Goal: Task Accomplishment & Management: Use online tool/utility

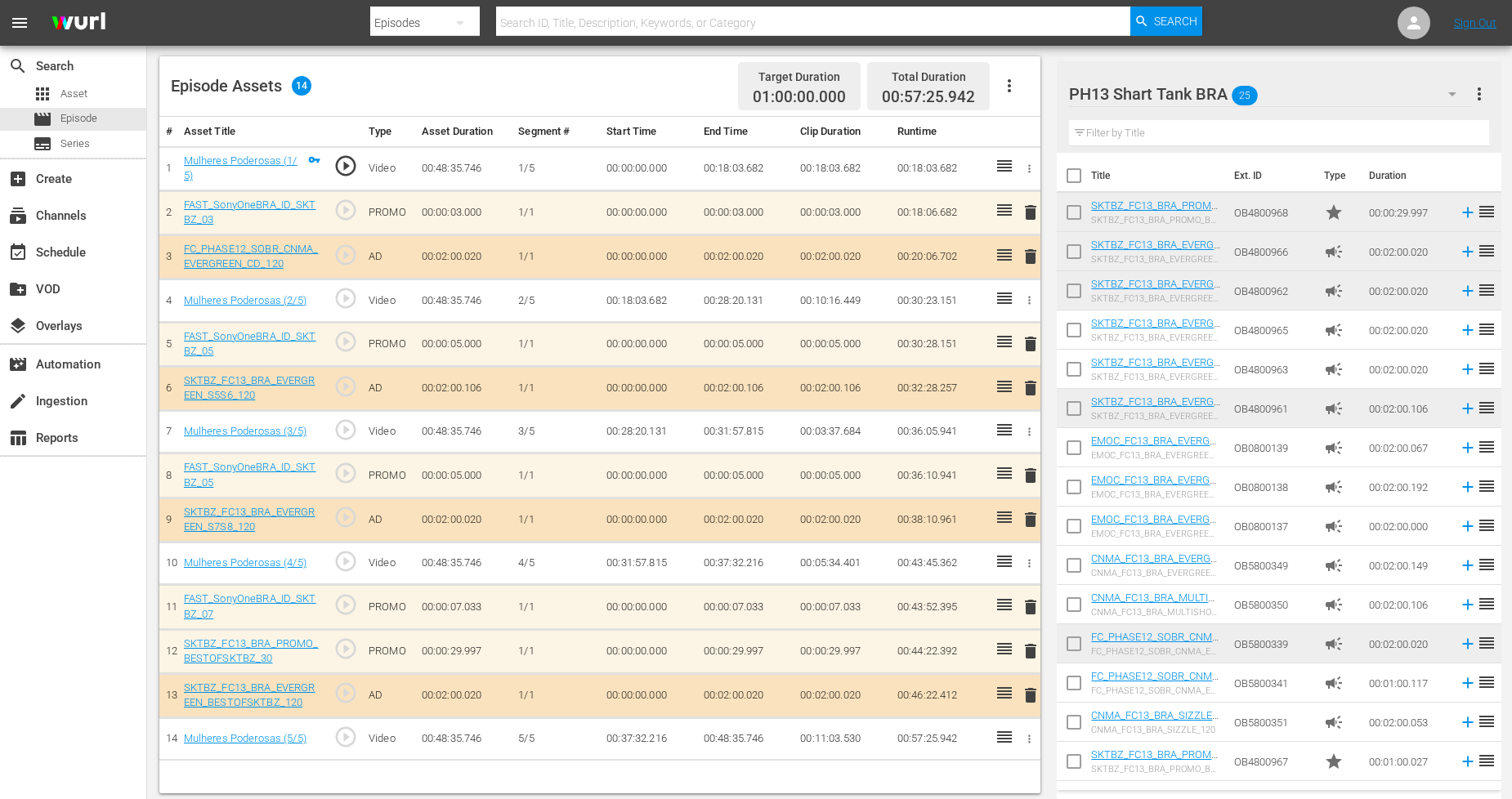
scroll to position [425, 0]
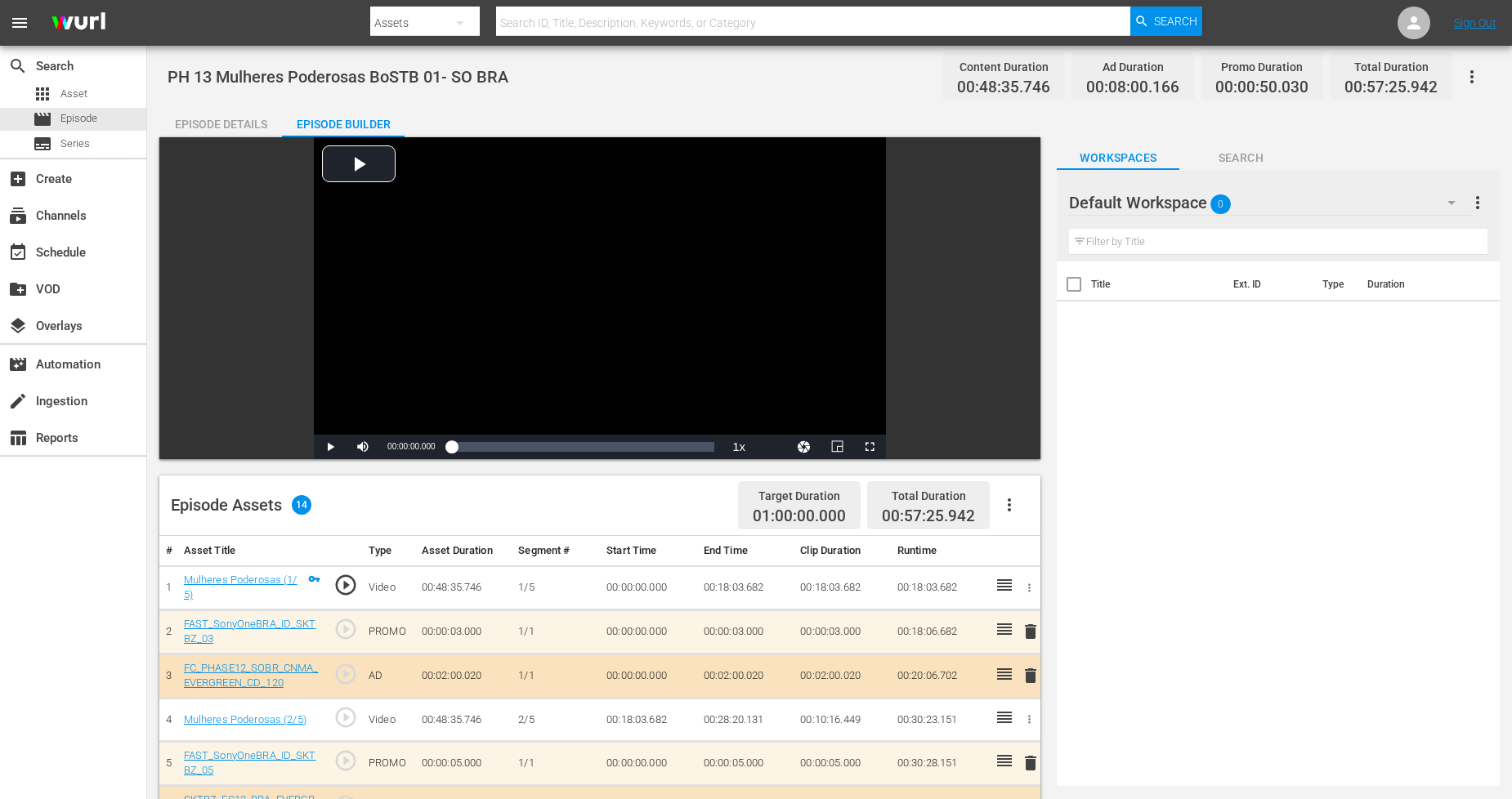
click at [1371, 206] on div "Default Workspace 0" at bounding box center [1270, 203] width 401 height 46
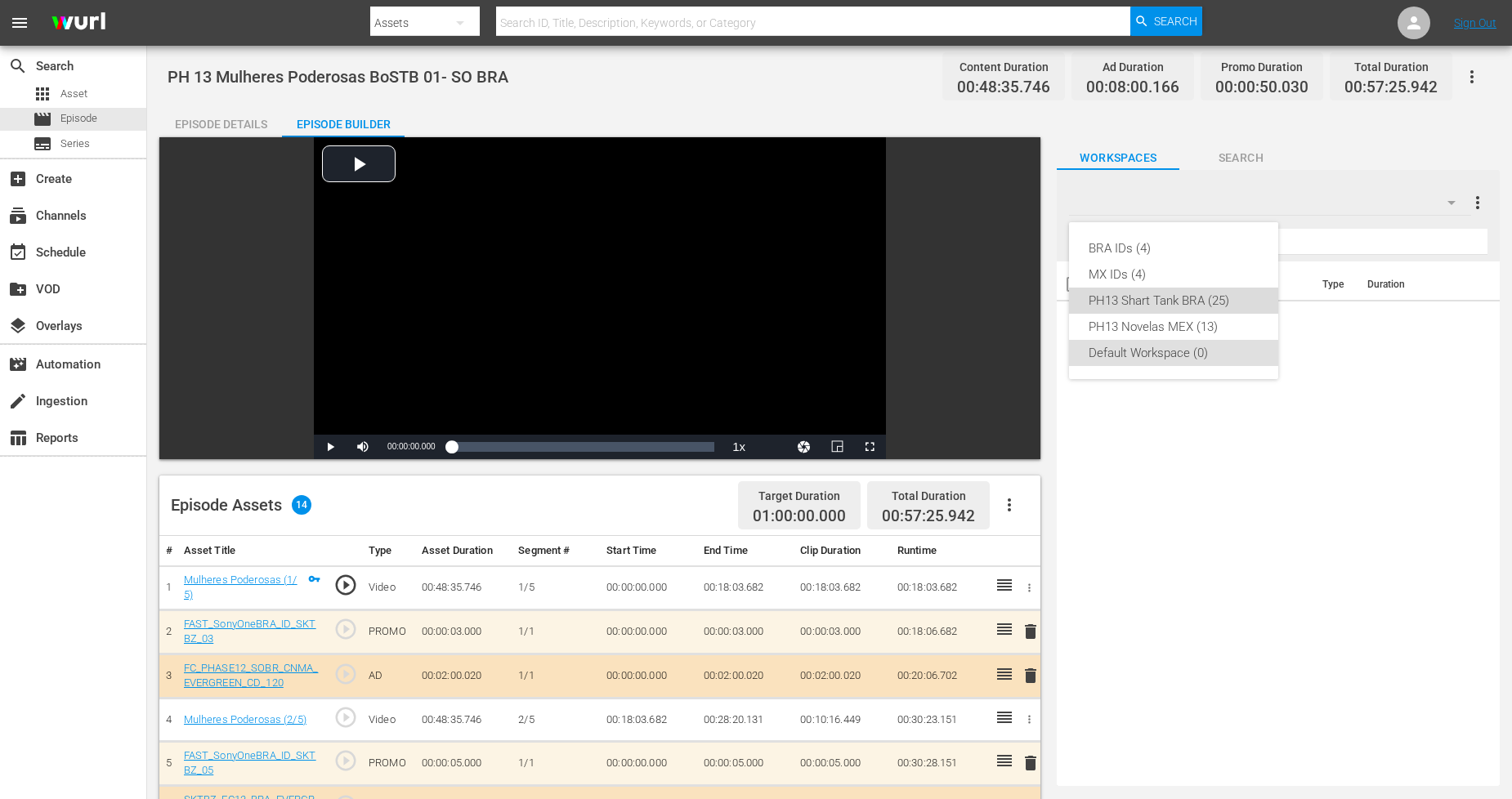
click at [1231, 312] on div "PH13 Shart Tank BRA (25)" at bounding box center [1174, 301] width 170 height 26
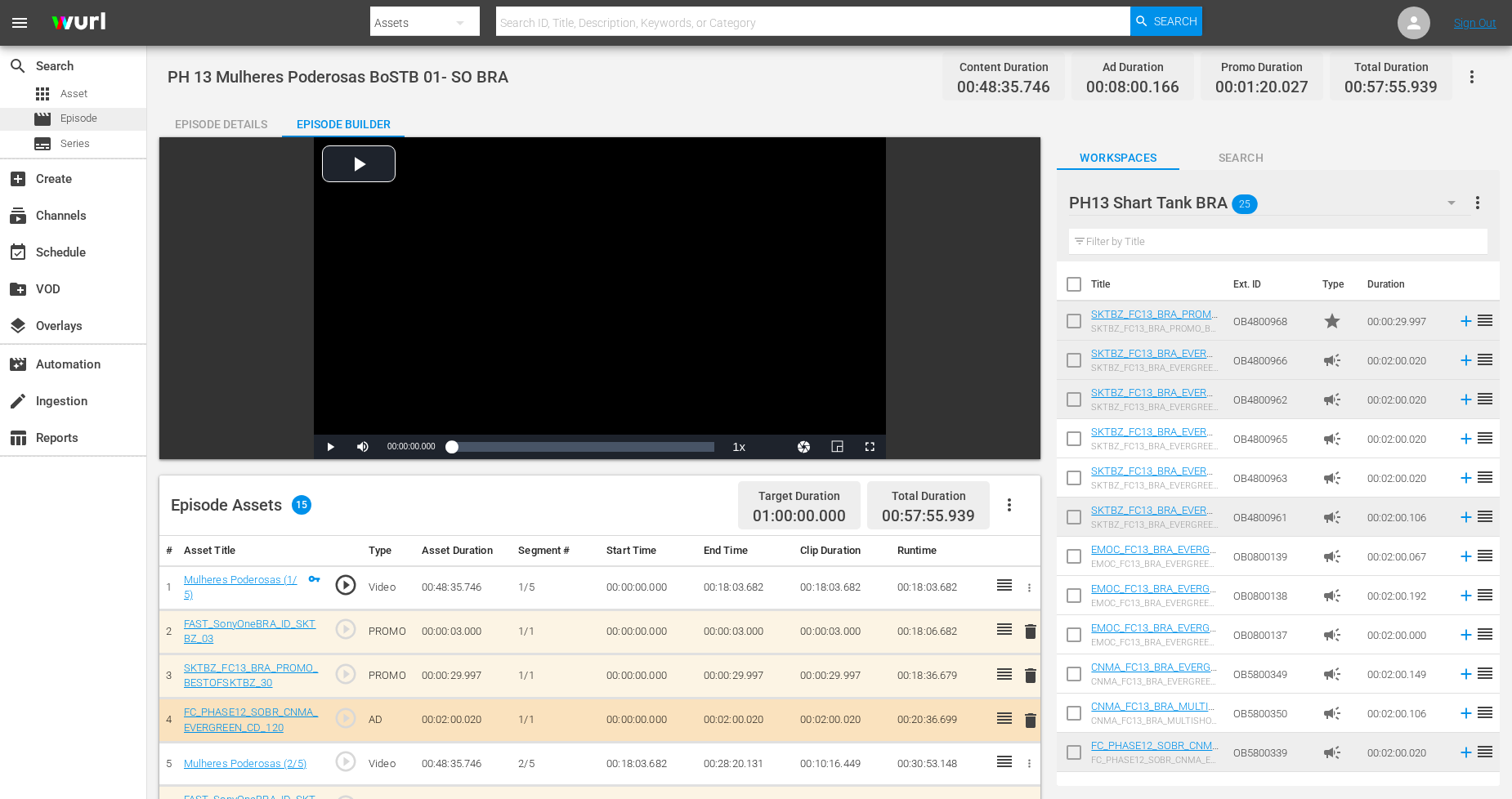
click at [109, 117] on div "movie Episode" at bounding box center [73, 119] width 146 height 23
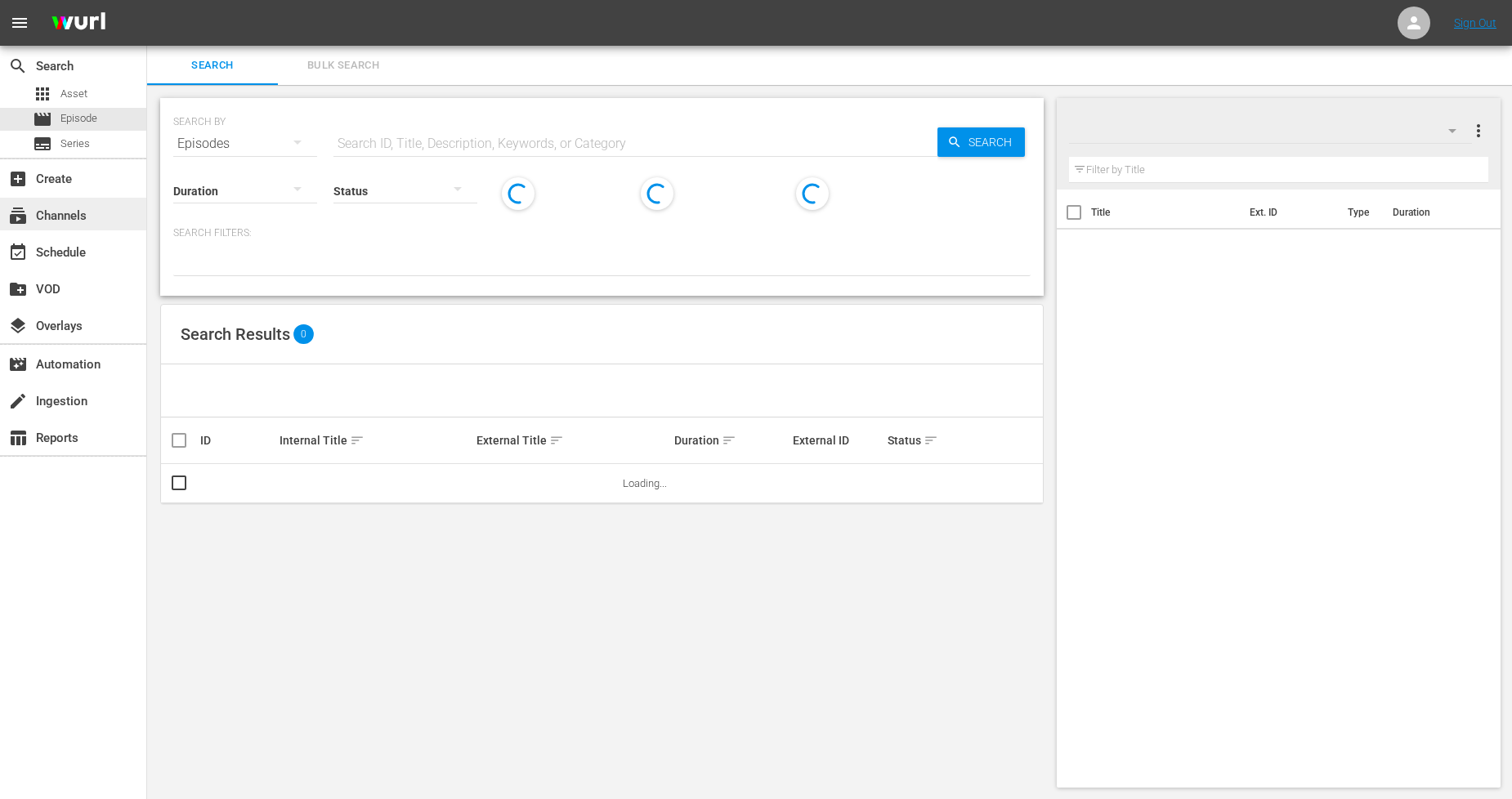
click at [87, 222] on div "subscriptions Channels" at bounding box center [73, 214] width 146 height 32
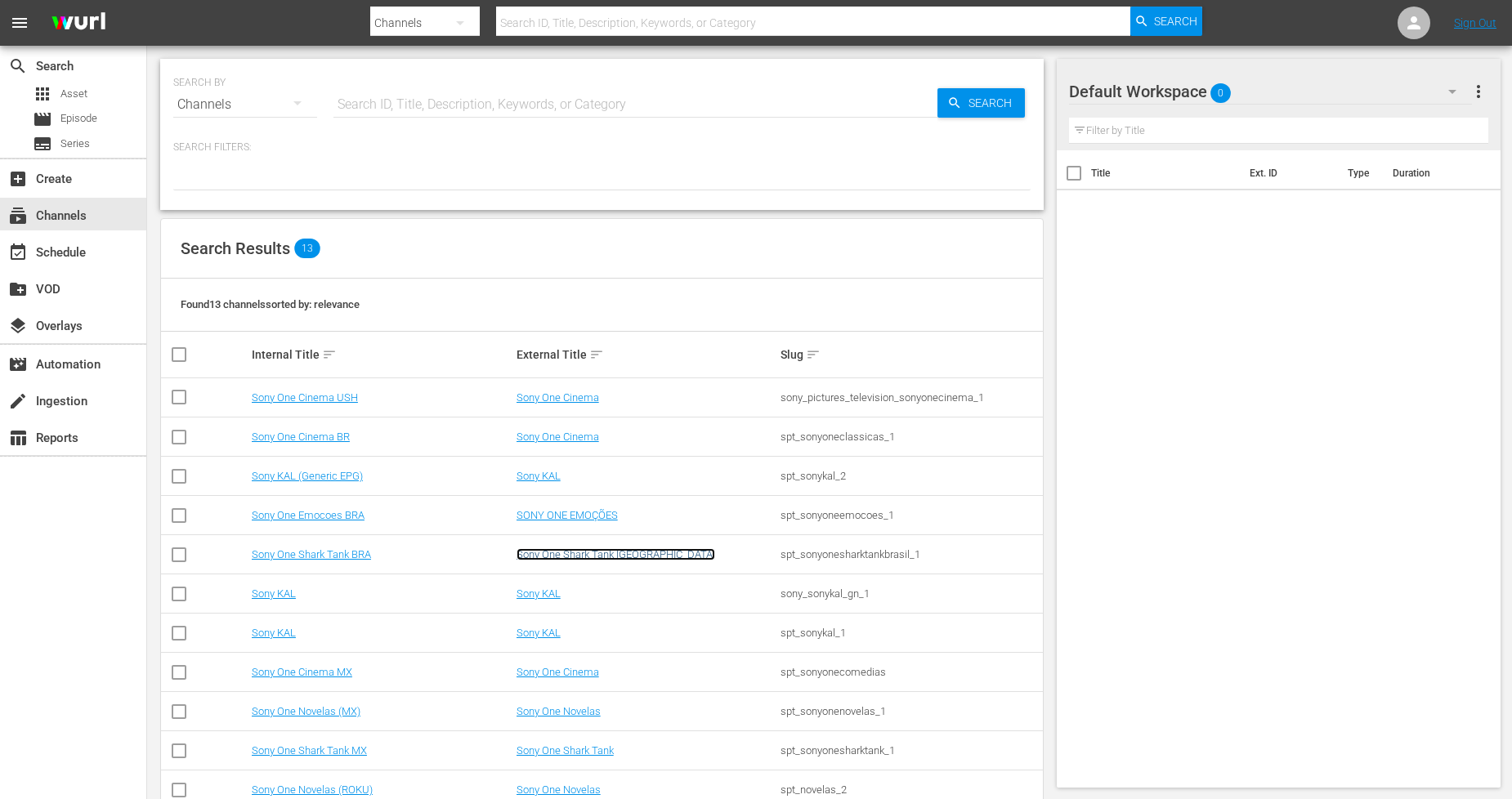
click at [605, 558] on link "Sony One Shark Tank Brasil" at bounding box center [616, 554] width 199 height 12
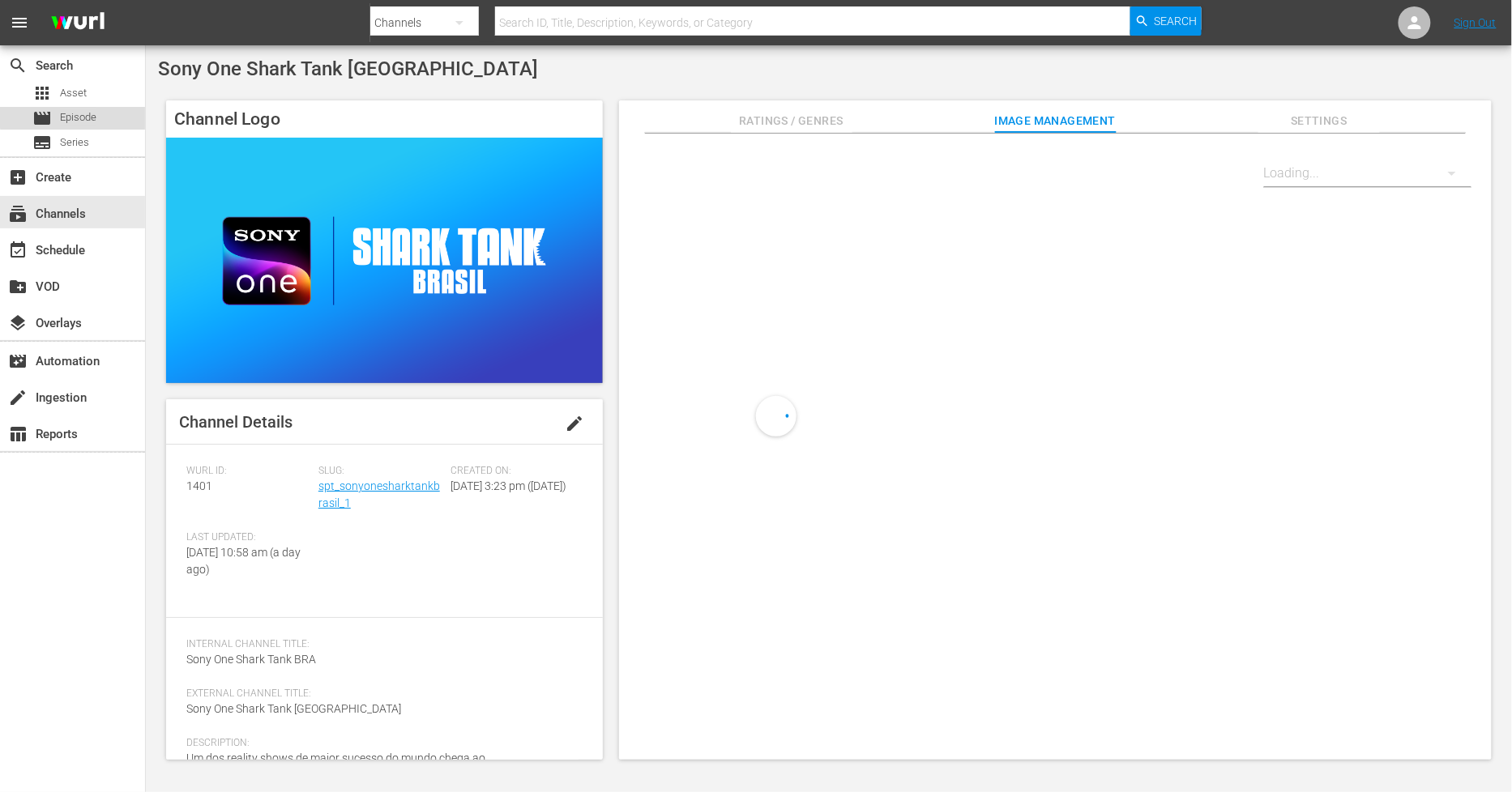
click at [81, 116] on span "Episode" at bounding box center [78, 117] width 37 height 16
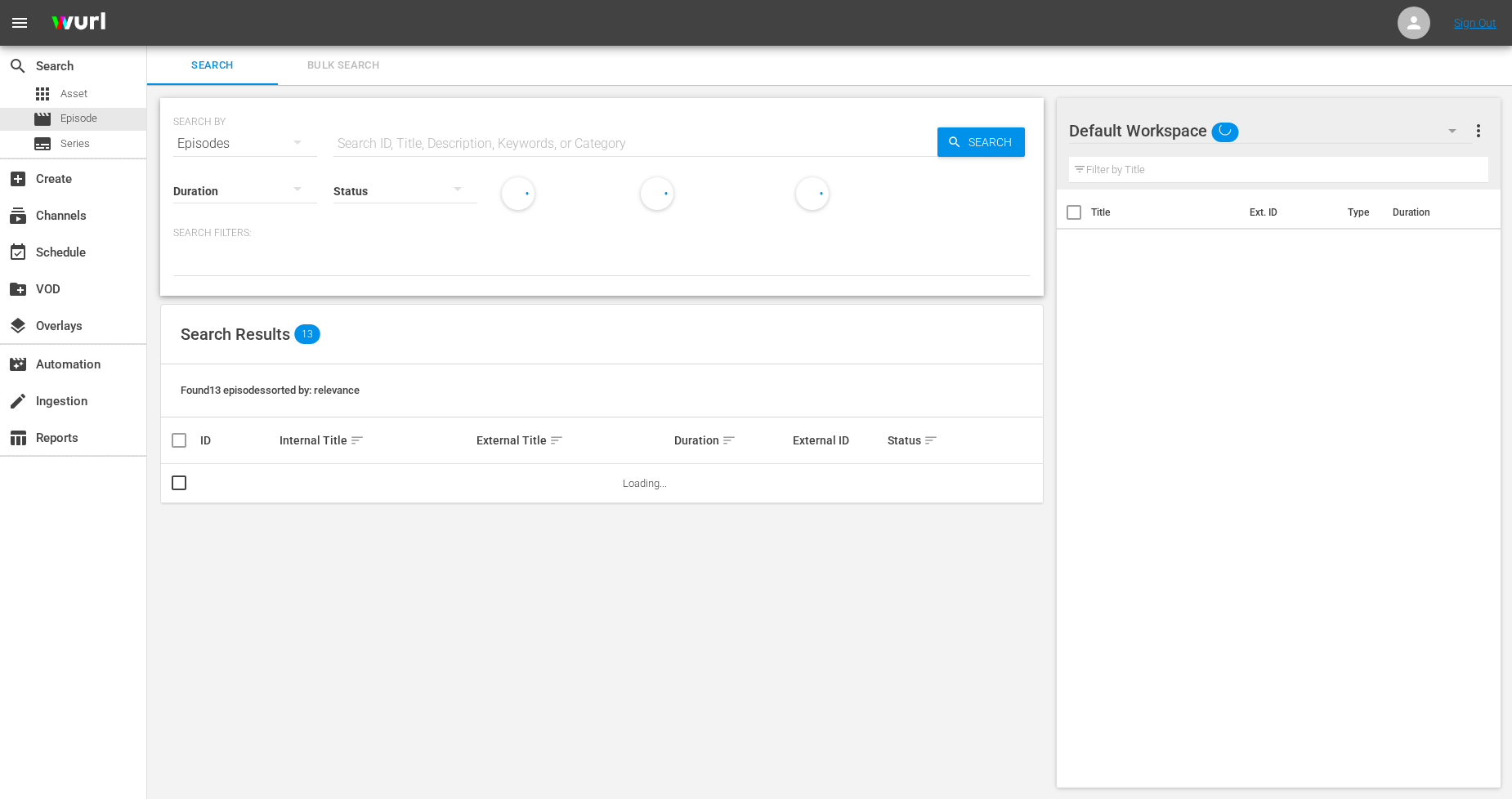
click at [358, 69] on span "Bulk Search" at bounding box center [343, 66] width 111 height 18
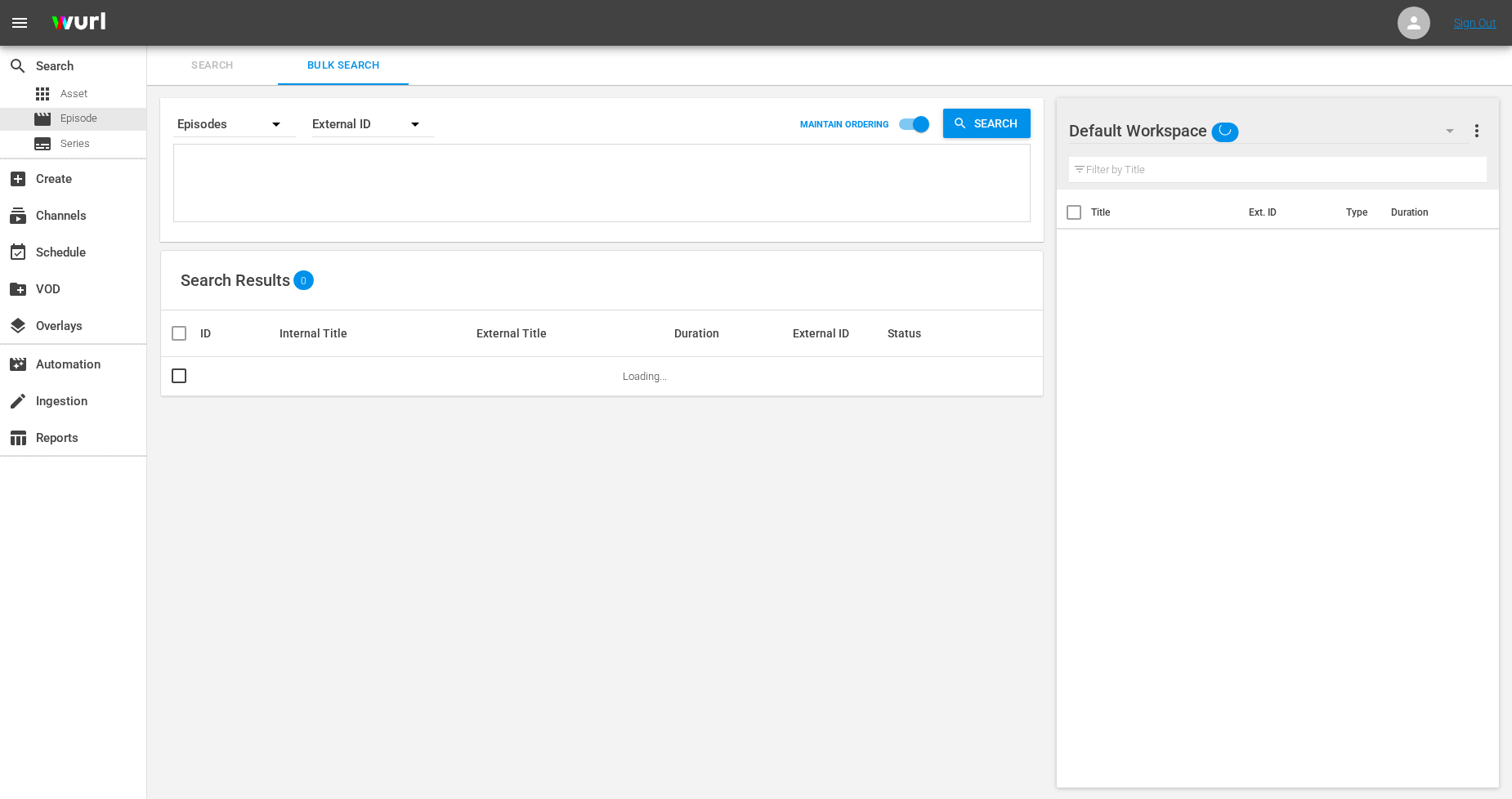
click at [351, 174] on textarea at bounding box center [604, 186] width 852 height 74
paste textarea "11299936_U0000487_BRA_AL"
type textarea "11299936_U0000487_BRA_AL"
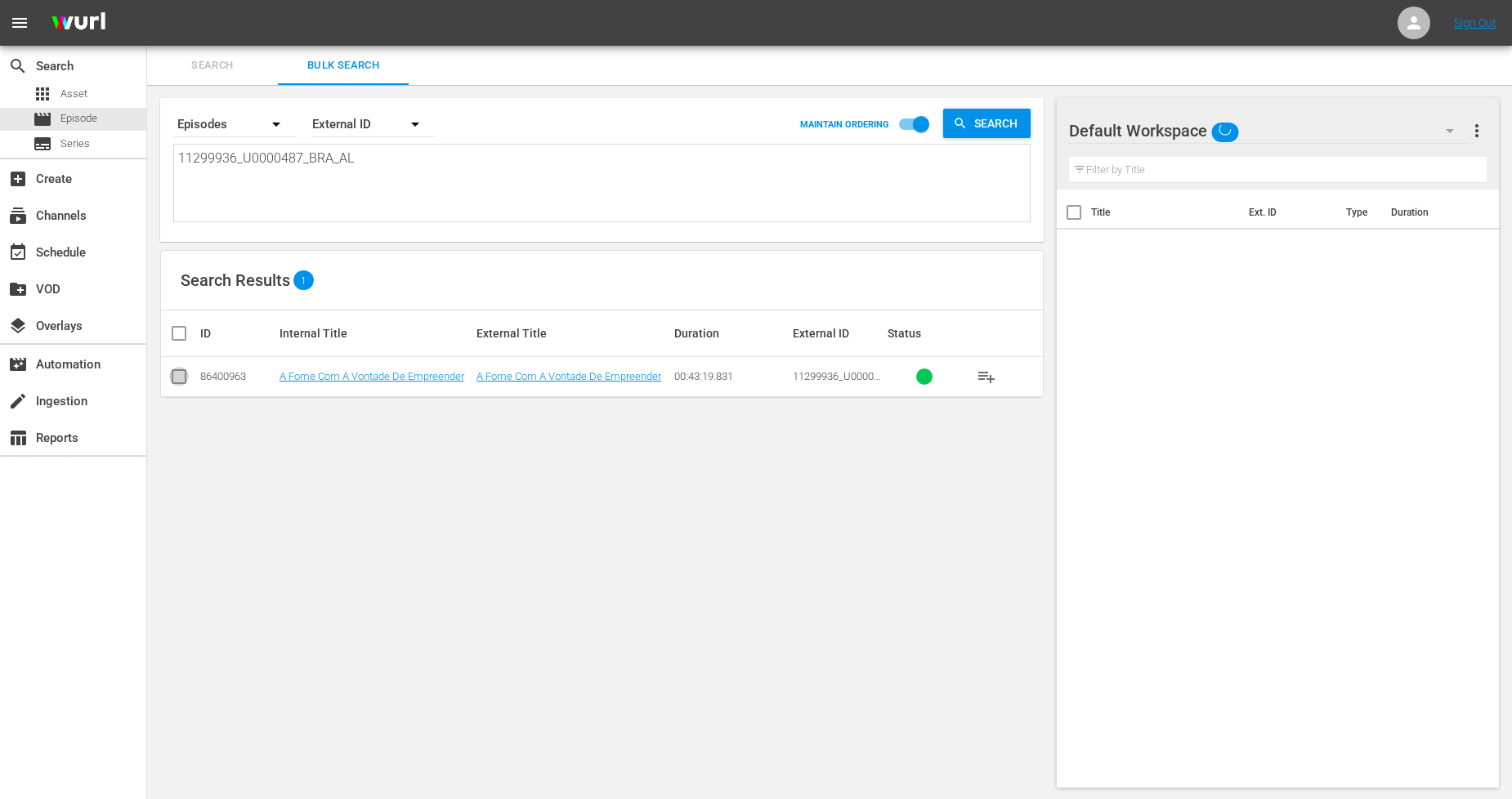
click at [180, 384] on input "checkbox" at bounding box center [178, 379] width 19 height 19
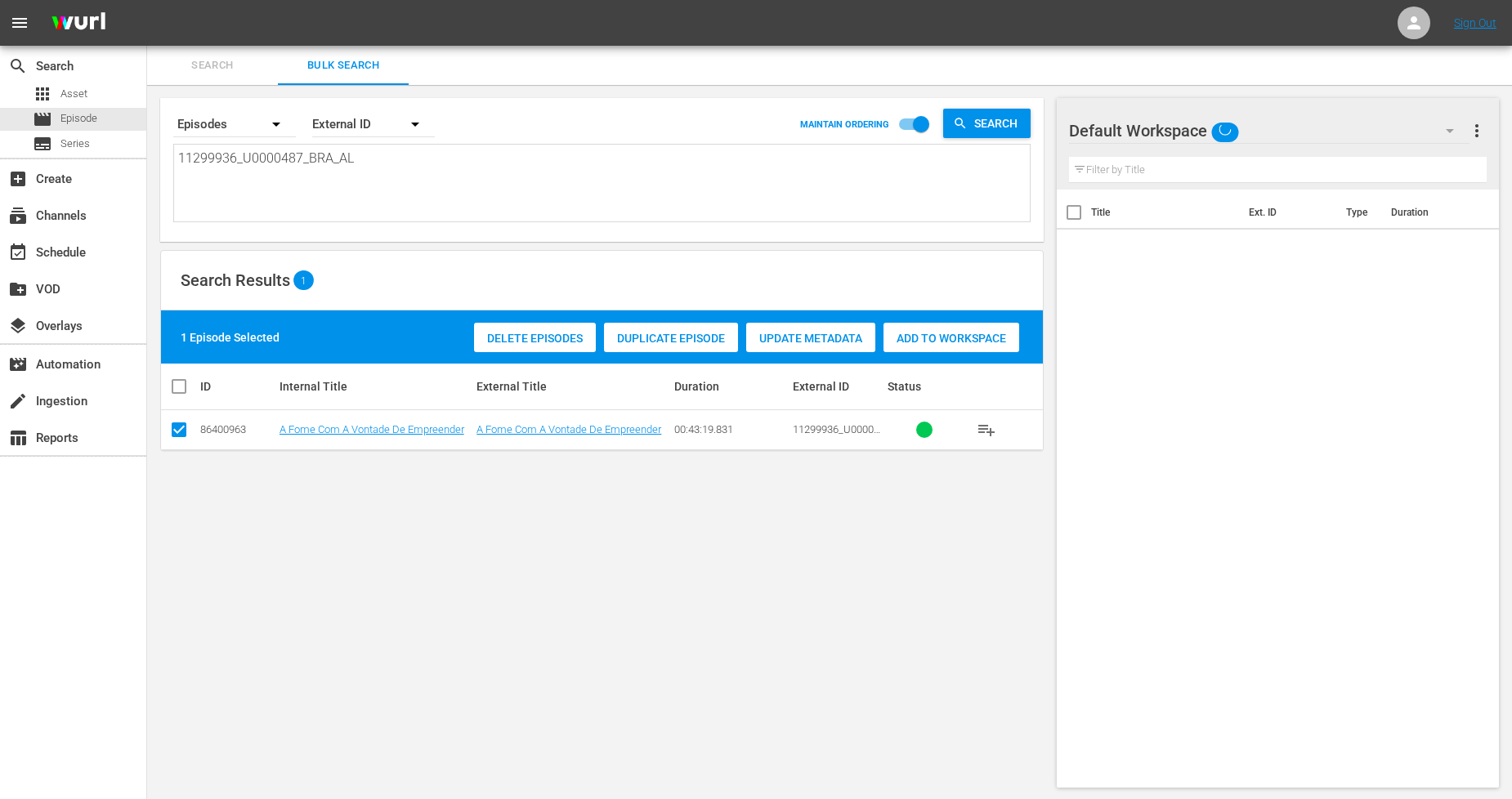
click at [660, 337] on span "Duplicate Episode" at bounding box center [670, 338] width 134 height 13
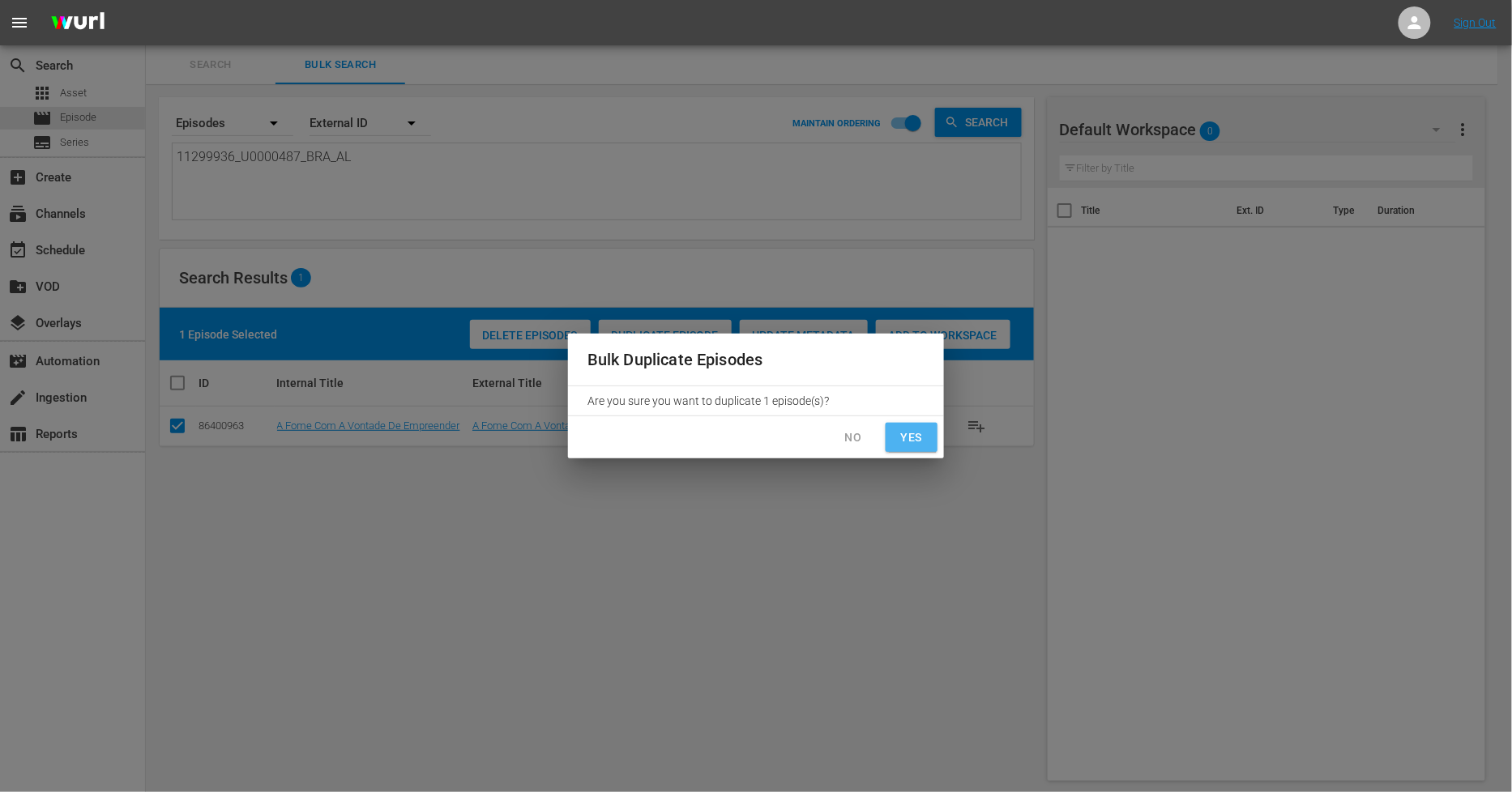
click at [911, 444] on span "Yes" at bounding box center [911, 438] width 26 height 20
checkbox input "false"
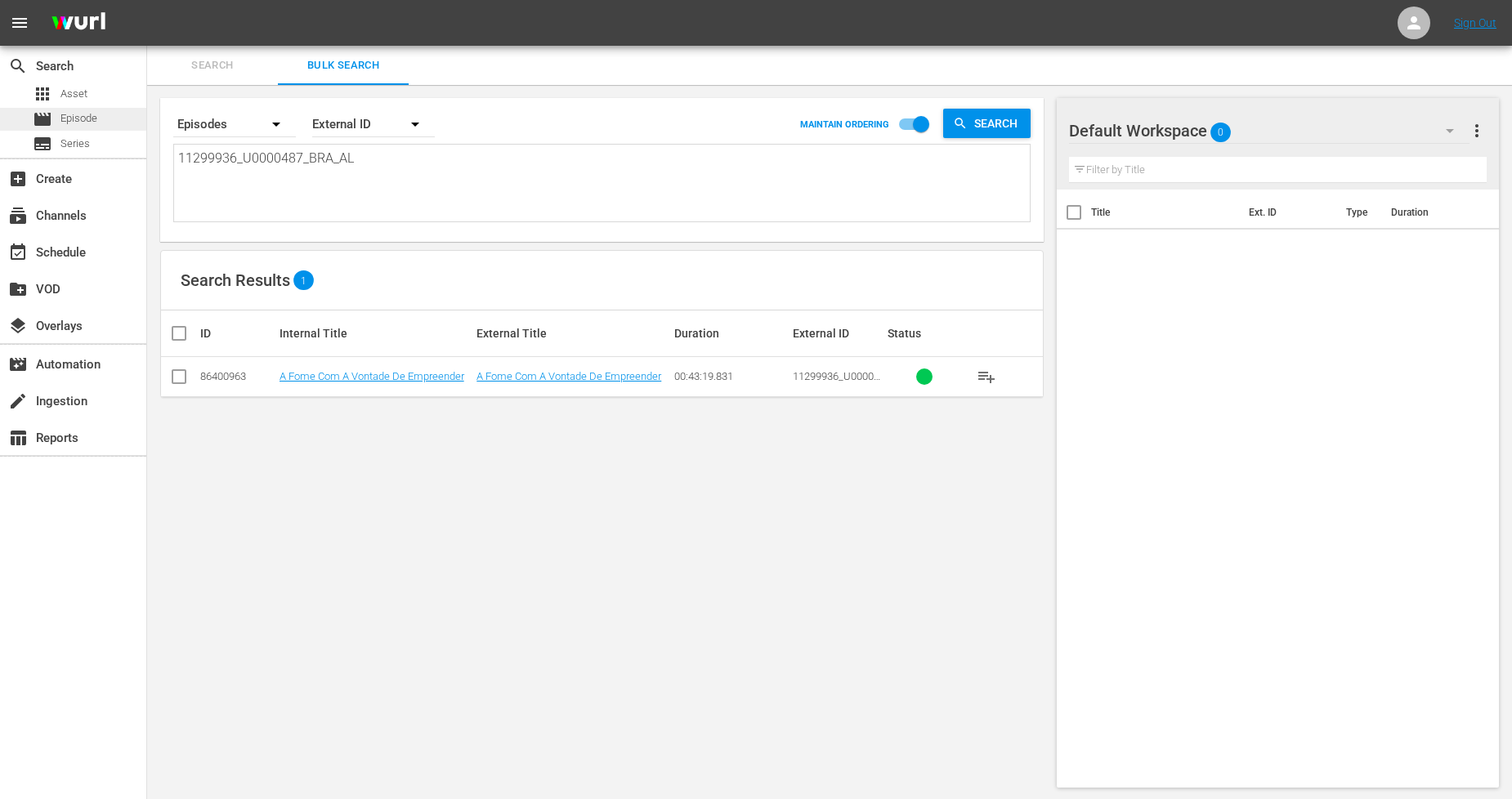
click at [102, 115] on div "movie Episode" at bounding box center [73, 119] width 146 height 23
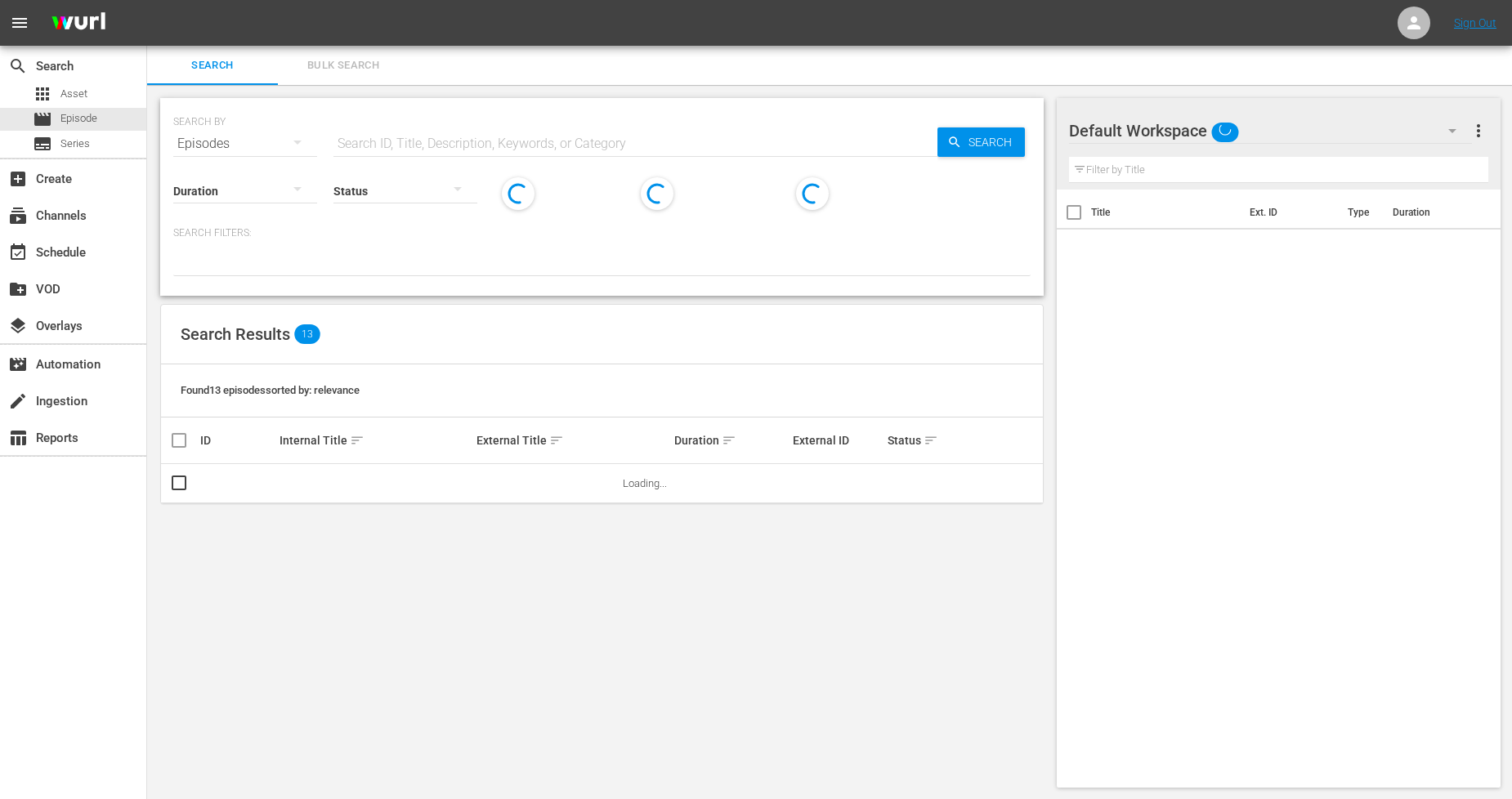
click at [357, 69] on span "Bulk Search" at bounding box center [343, 66] width 111 height 18
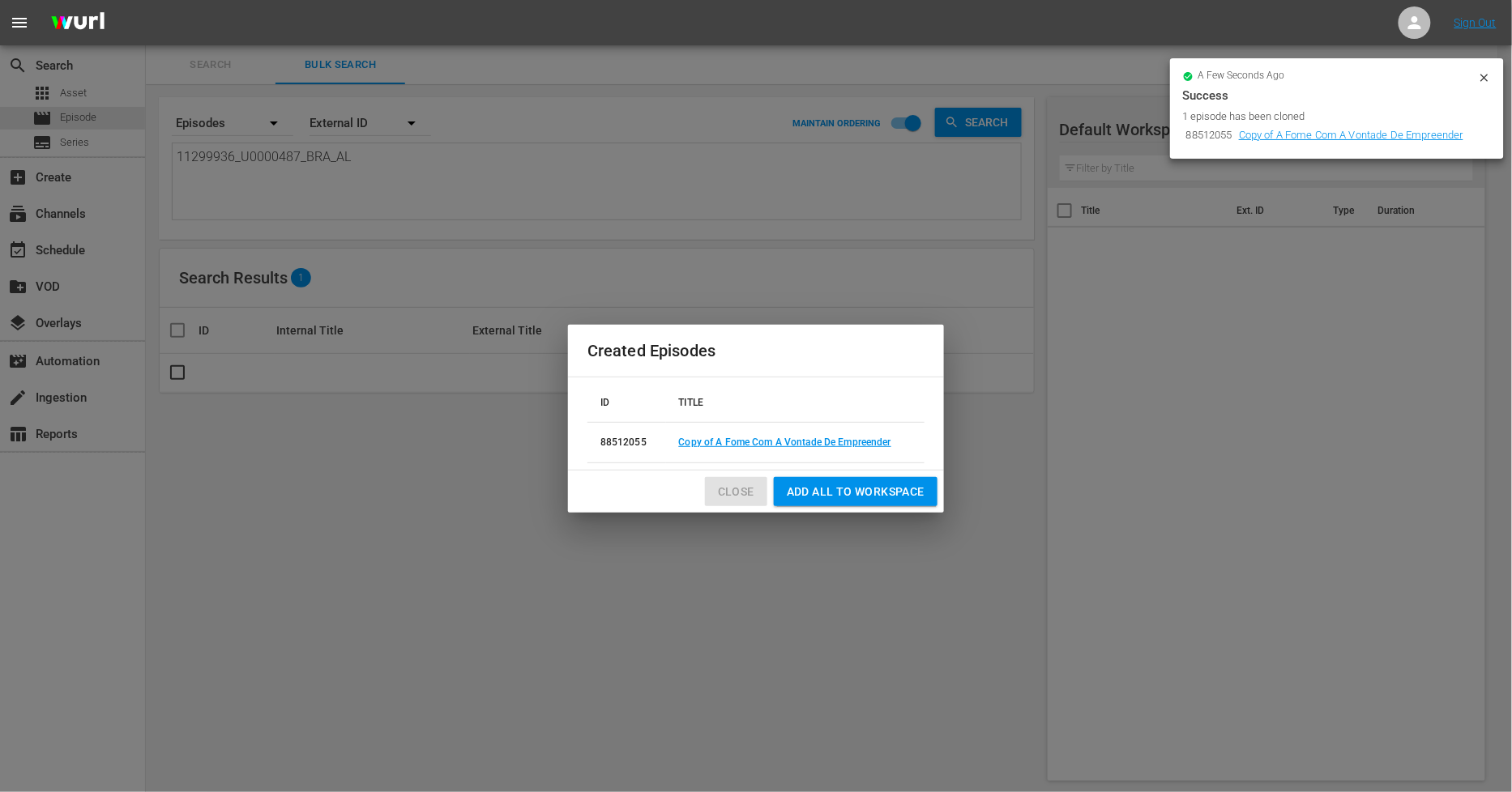
click at [744, 491] on span "Close" at bounding box center [736, 492] width 37 height 20
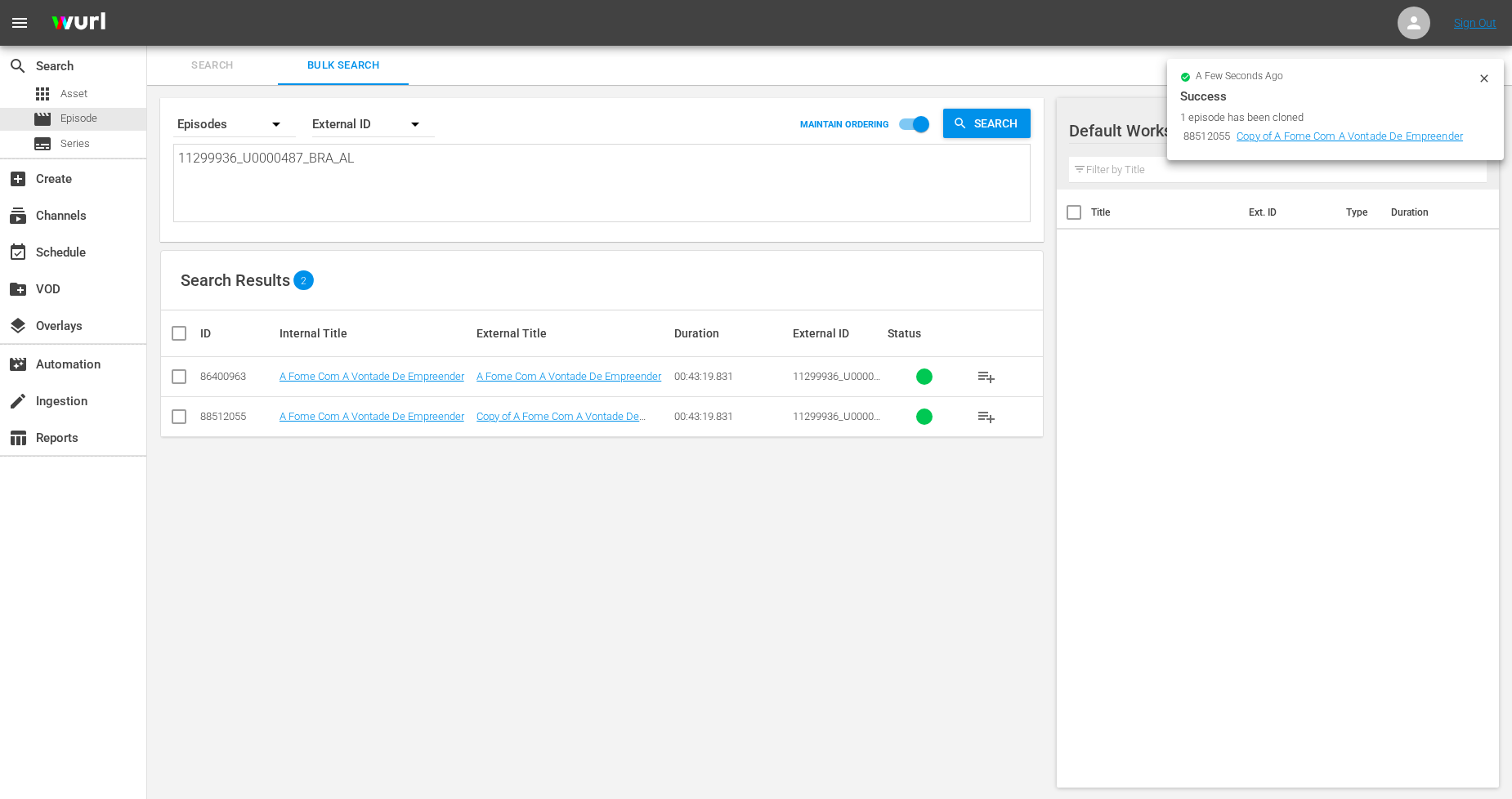
click at [1490, 75] on icon at bounding box center [1484, 79] width 13 height 13
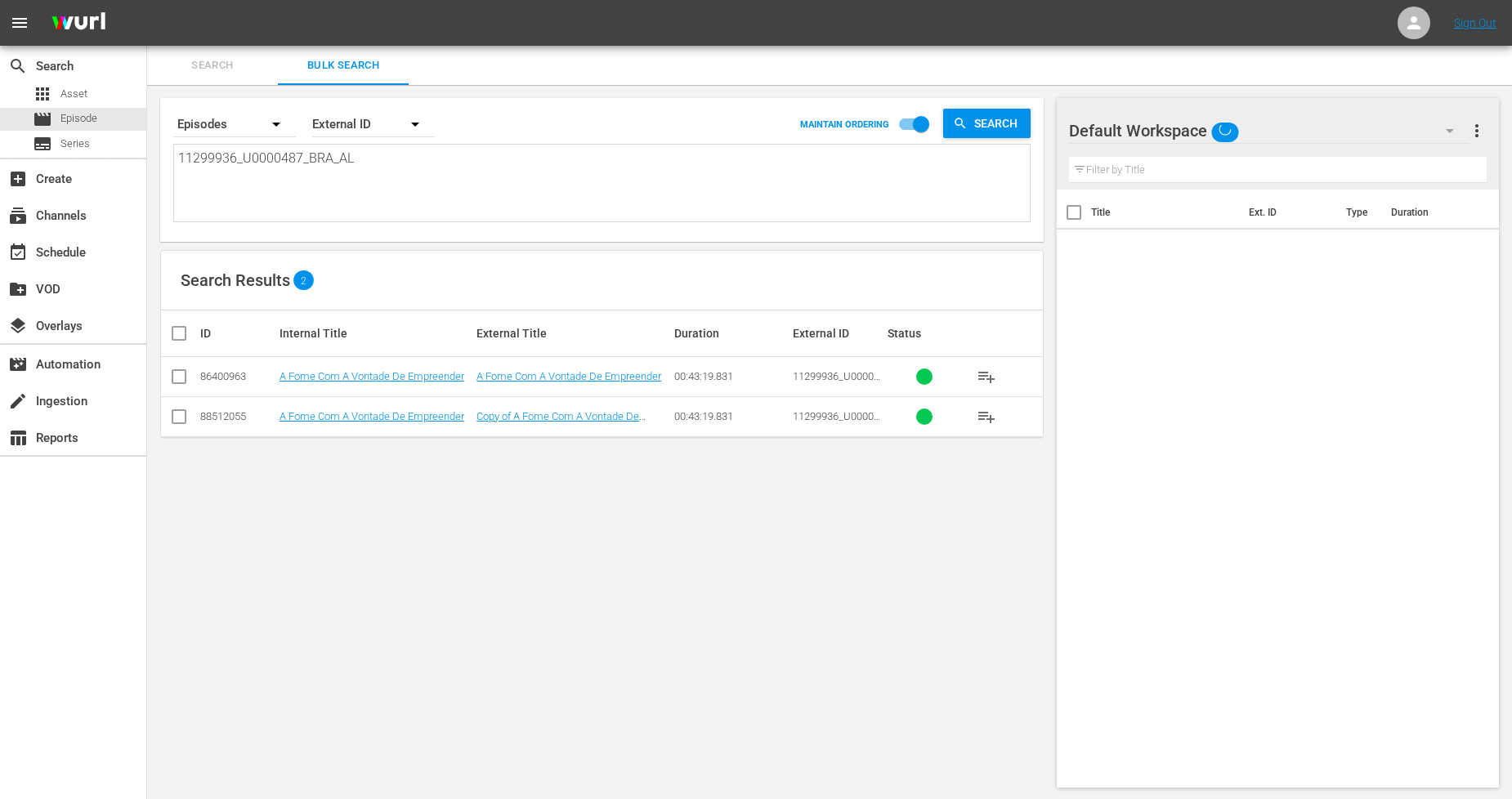
click at [1432, 128] on button "button" at bounding box center [1450, 130] width 39 height 39
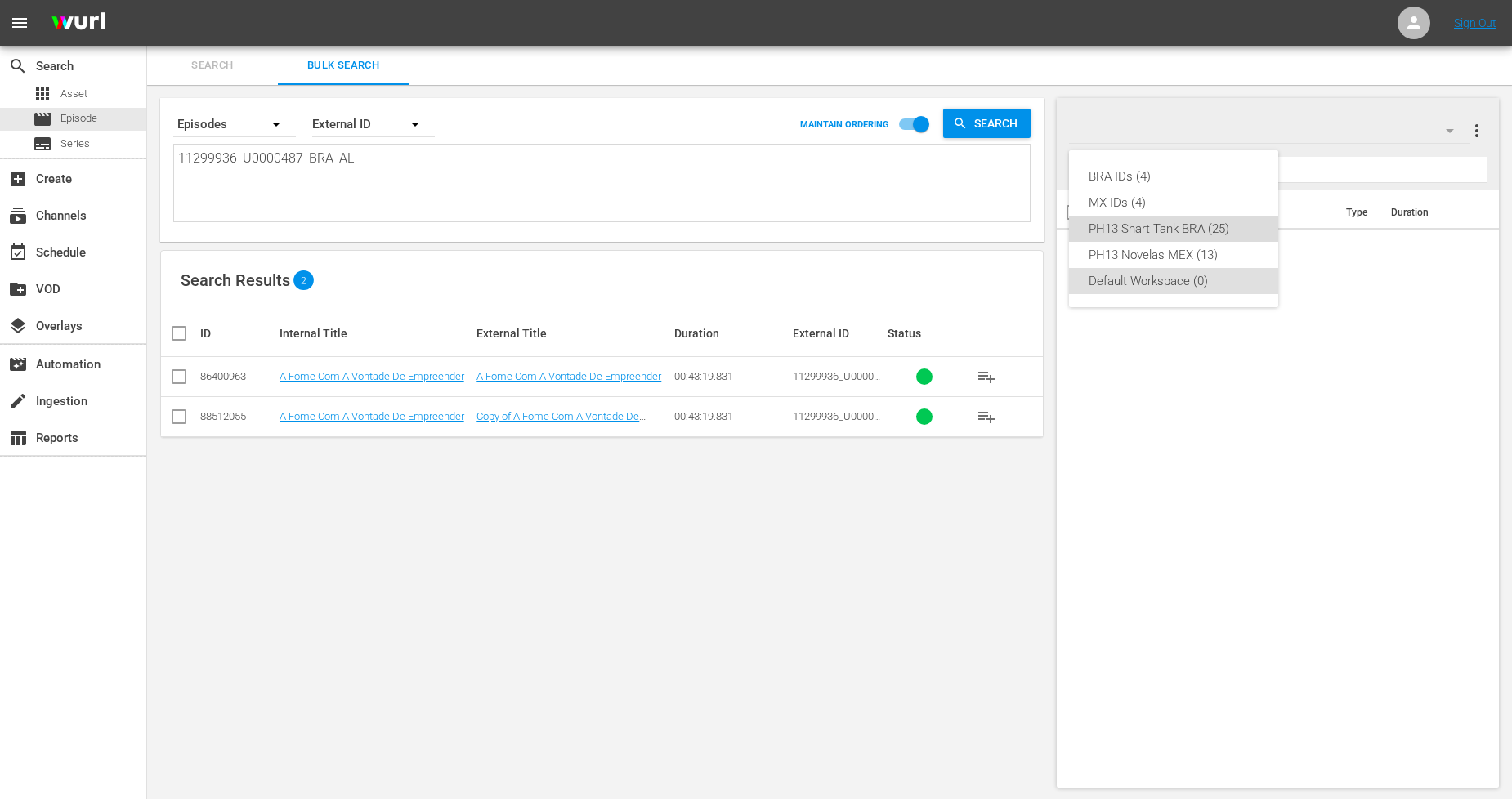
click at [1210, 227] on div "PH13 Shart Tank BRA (25)" at bounding box center [1174, 228] width 170 height 26
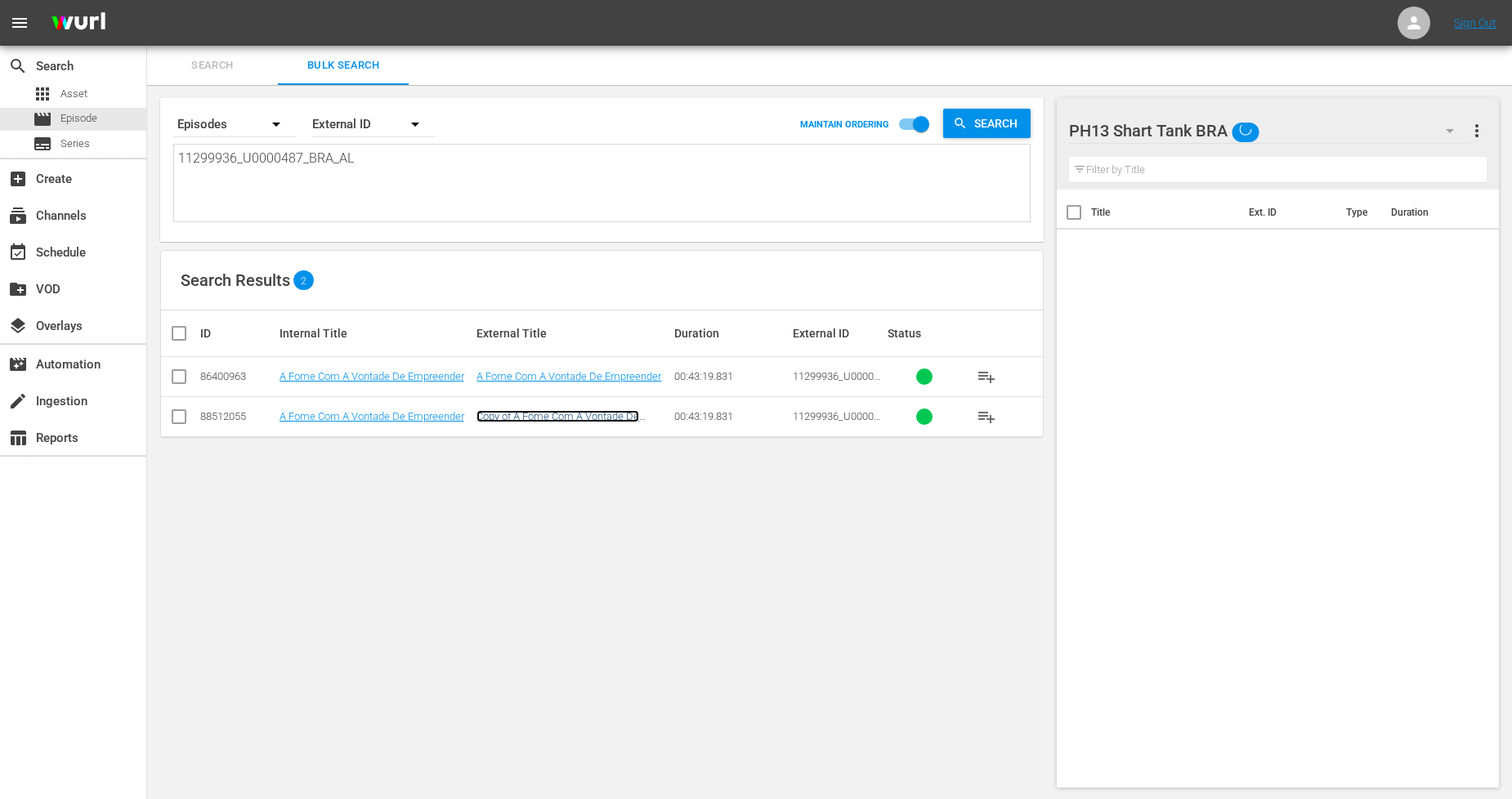
click at [547, 420] on link "Copy of A Fome Com A Vontade De Empreender" at bounding box center [558, 423] width 163 height 25
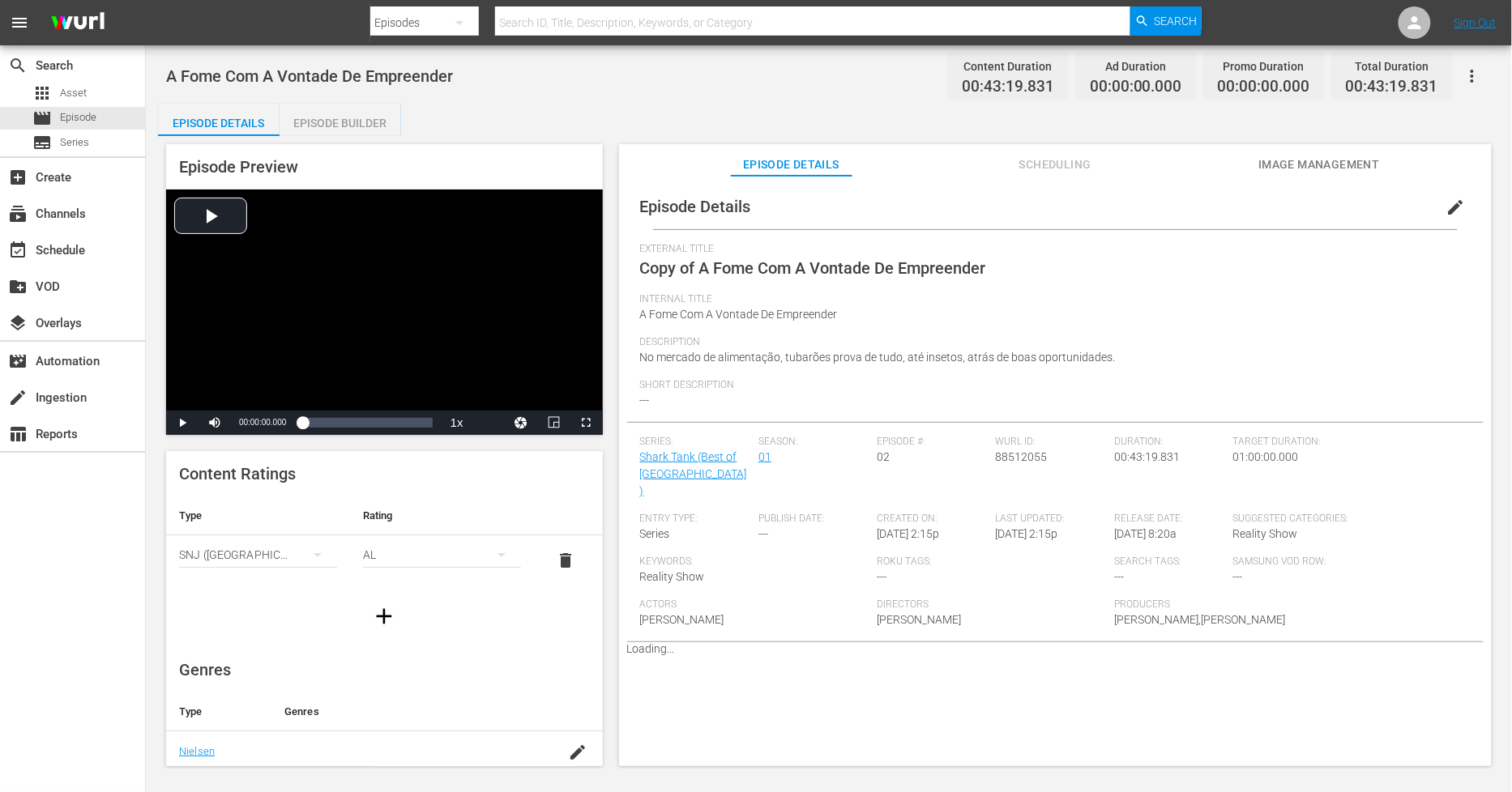
click at [1447, 205] on span "edit" at bounding box center [1456, 207] width 19 height 19
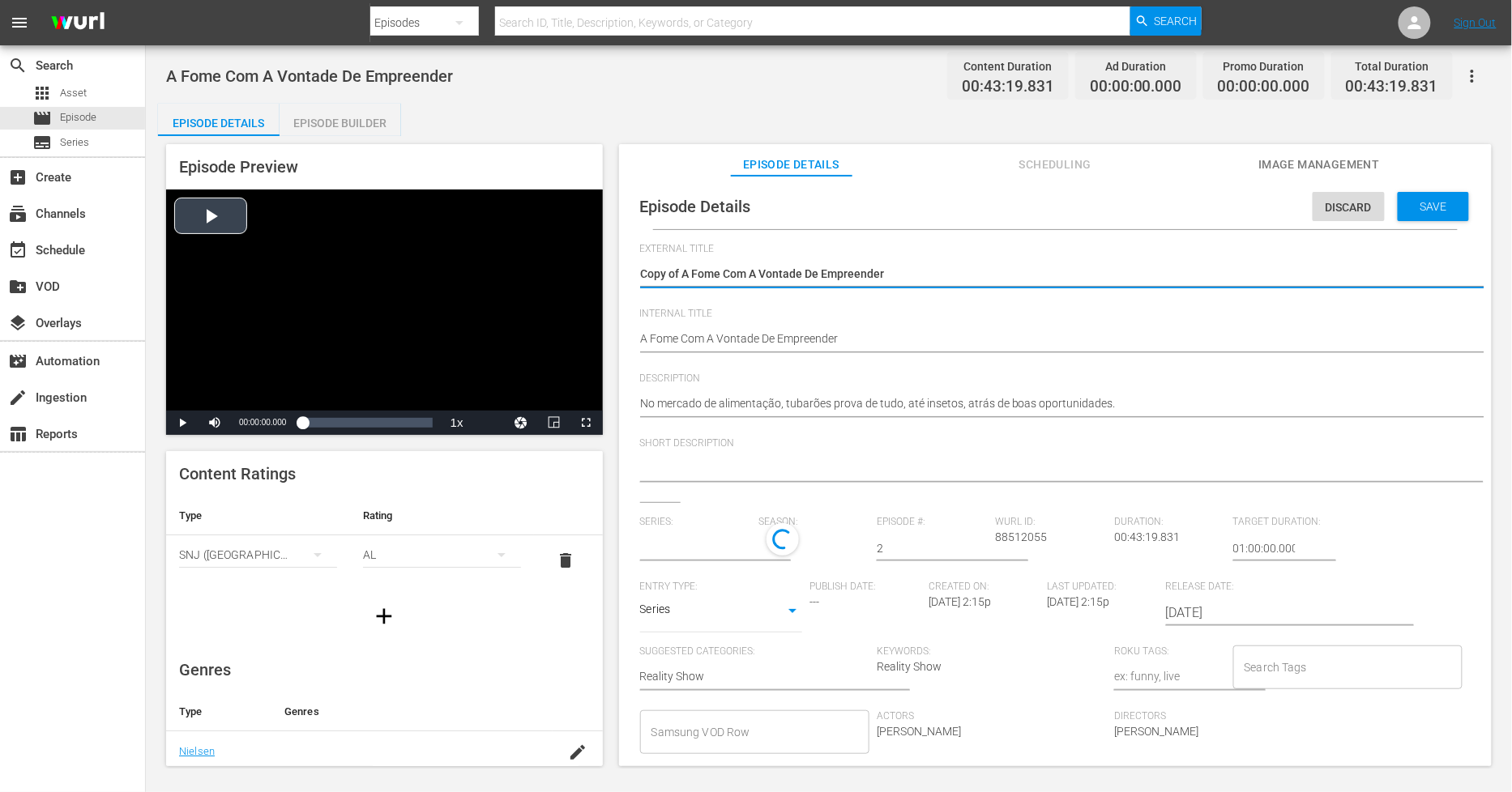
drag, startPoint x: 683, startPoint y: 272, endPoint x: 294, endPoint y: 269, distance: 389.0
click at [338, 270] on div "Episode Preview Video Player is loading. Play Video Play Mute Current Time 00:0…" at bounding box center [829, 458] width 1342 height 644
type textarea "A Fome Com A Vontade De Empreender"
type input "Shark Tank (Best of [GEOGRAPHIC_DATA])"
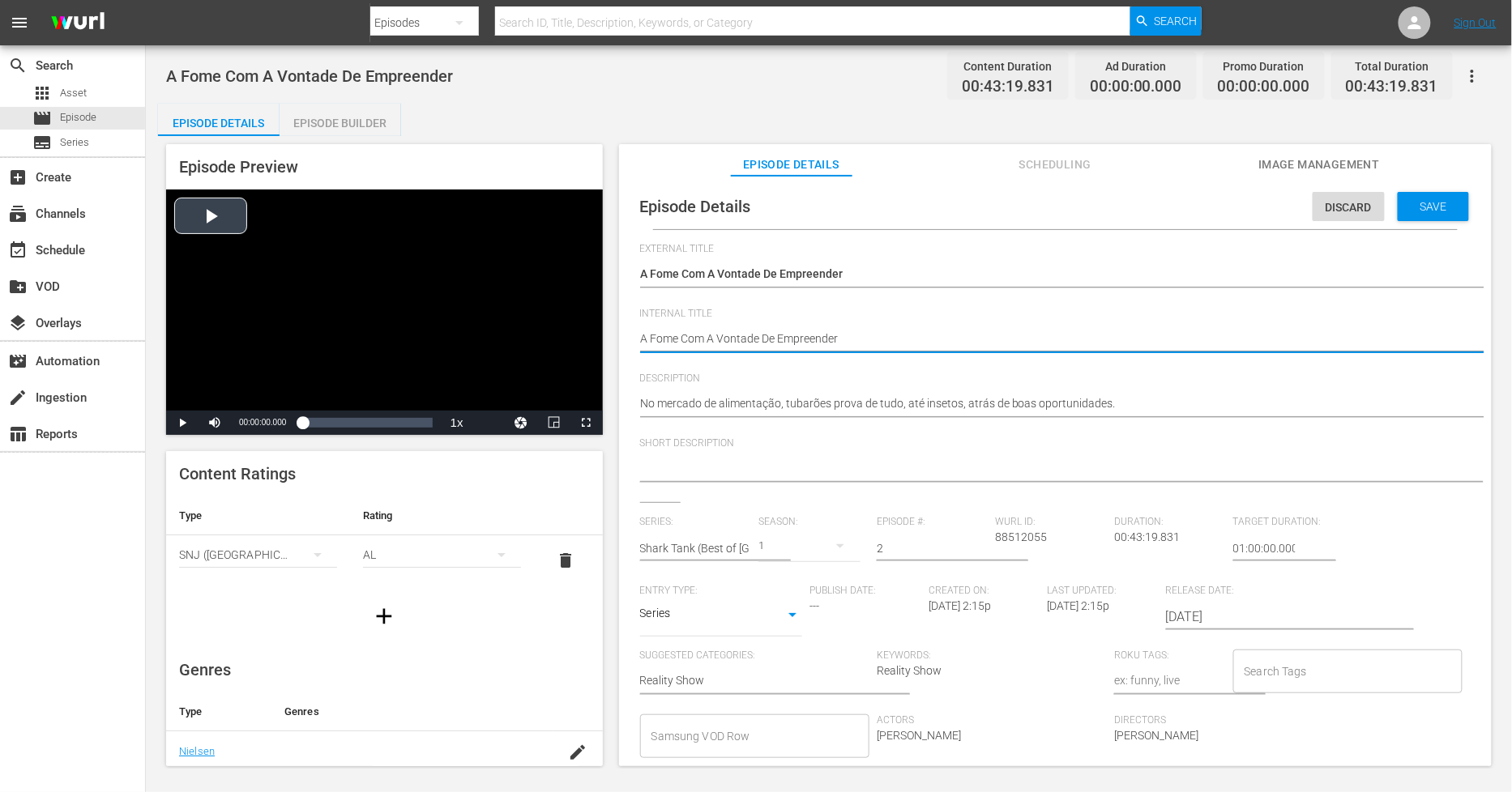
type textarea "PA Fome Com A Vontade De Empreender"
type textarea "PHA Fome Com A Vontade De Empreender"
type textarea "PH A Fome Com A Vontade De Empreender"
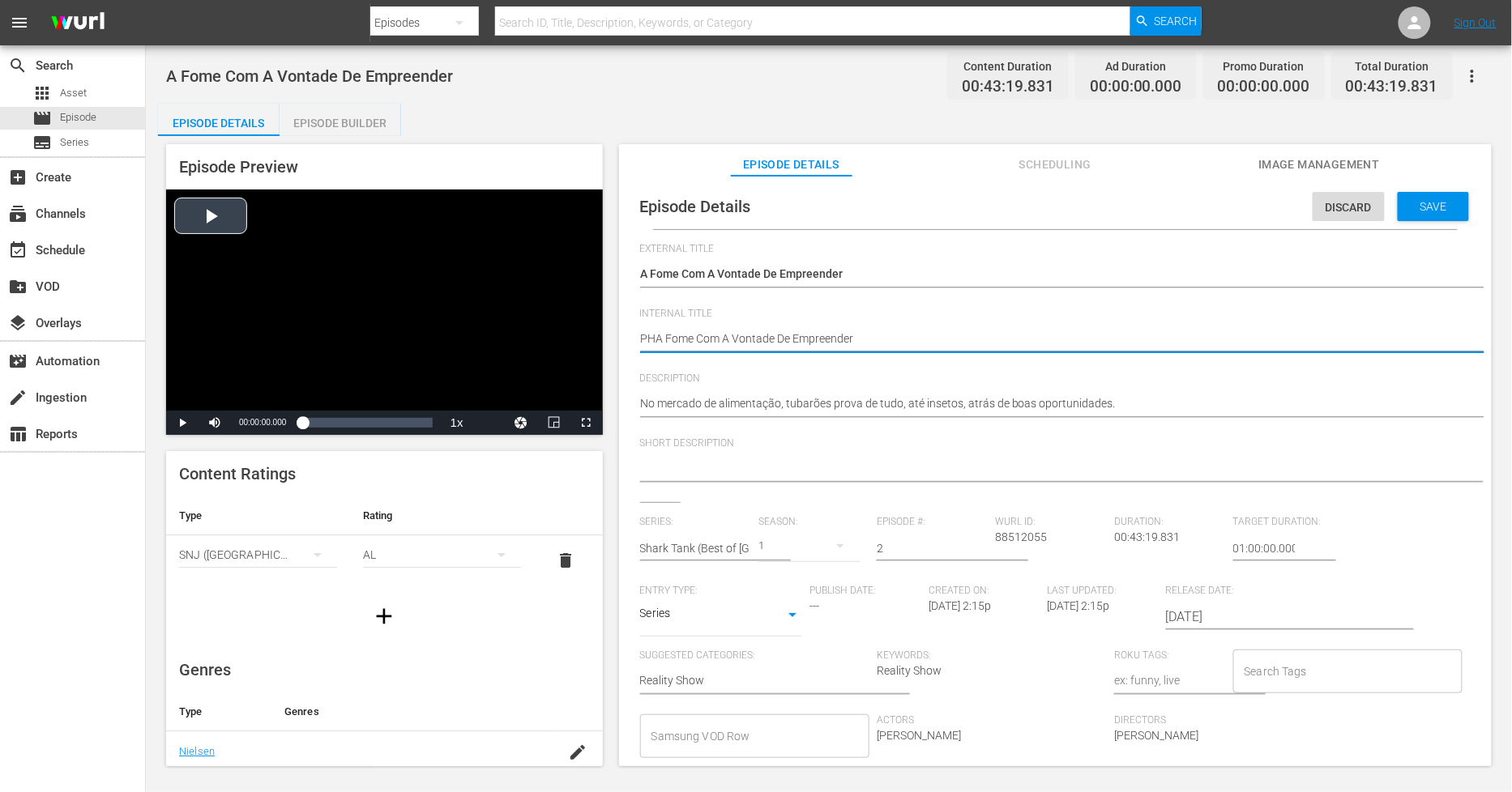
type textarea "PH A Fome Com A Vontade De Empreender"
type textarea "PH 1A Fome Com A Vontade De Empreender"
type textarea "PH 13A Fome Com A Vontade De Empreender"
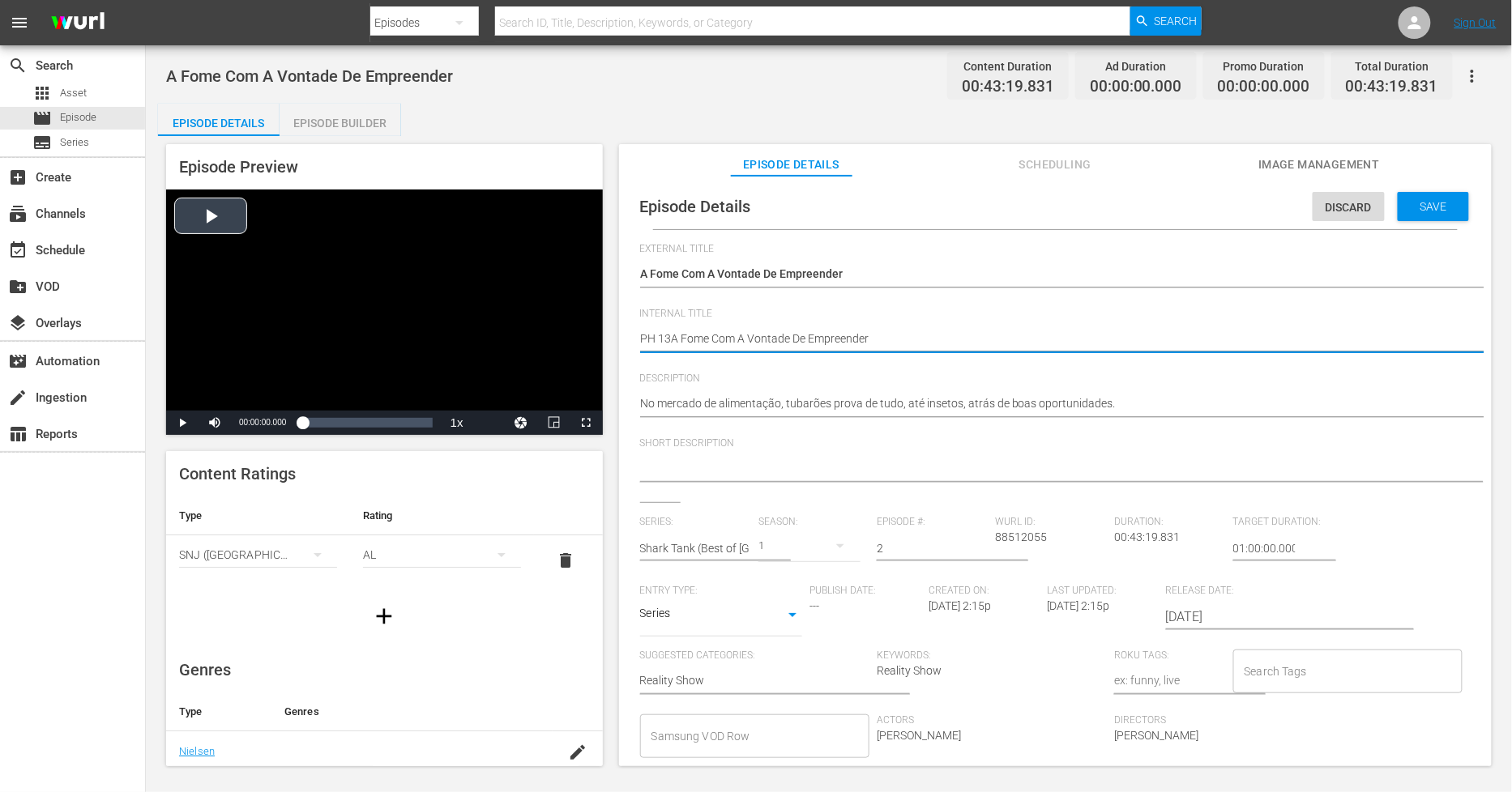
type textarea "PH 13 A Fome Com A Vontade De Empreender"
type textarea "PH 13 A Fome Com A Vontade De Empreender B"
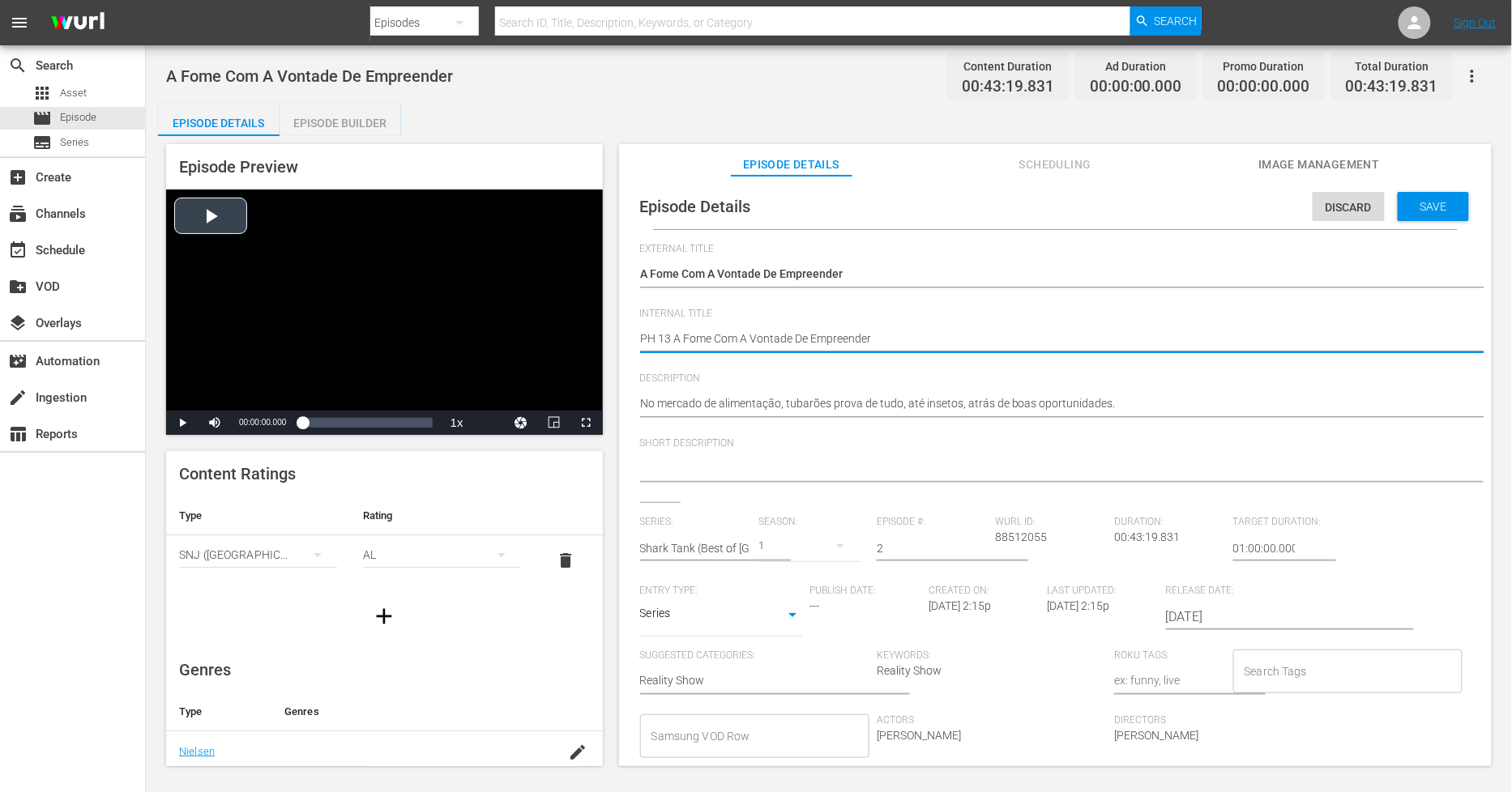
type textarea "PH 13 A Fome Com A Vontade De Empreender B"
type textarea "PH 13 A Fome Com A Vontade De Empreender Bo"
type textarea "PH 13 A Fome Com A Vontade De Empreender BoS"
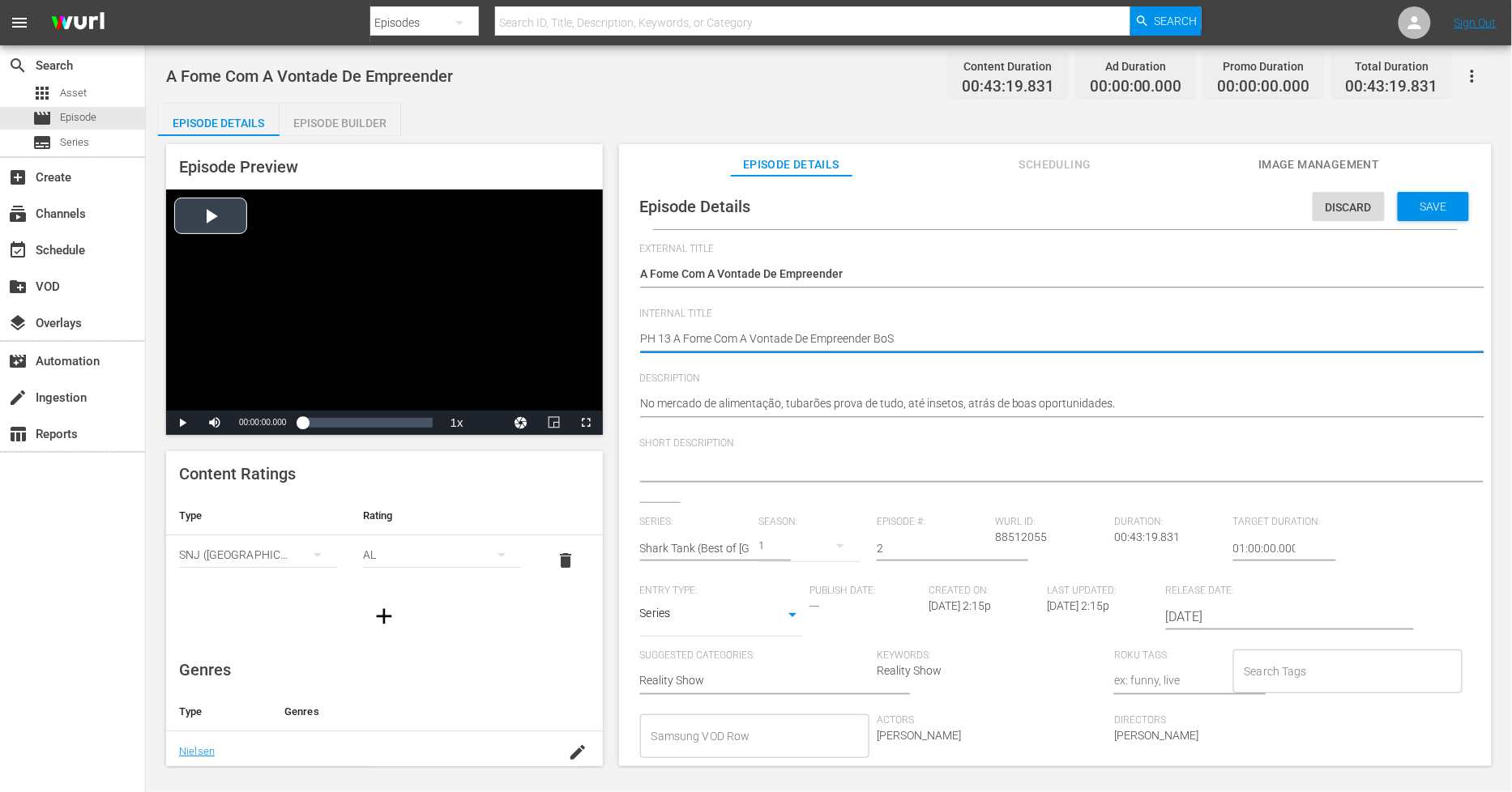
type textarea "PH 13 A Fome Com A Vontade De Empreender BoST"
type textarea "PH 13 A Fome Com A Vontade De Empreender BoSTB"
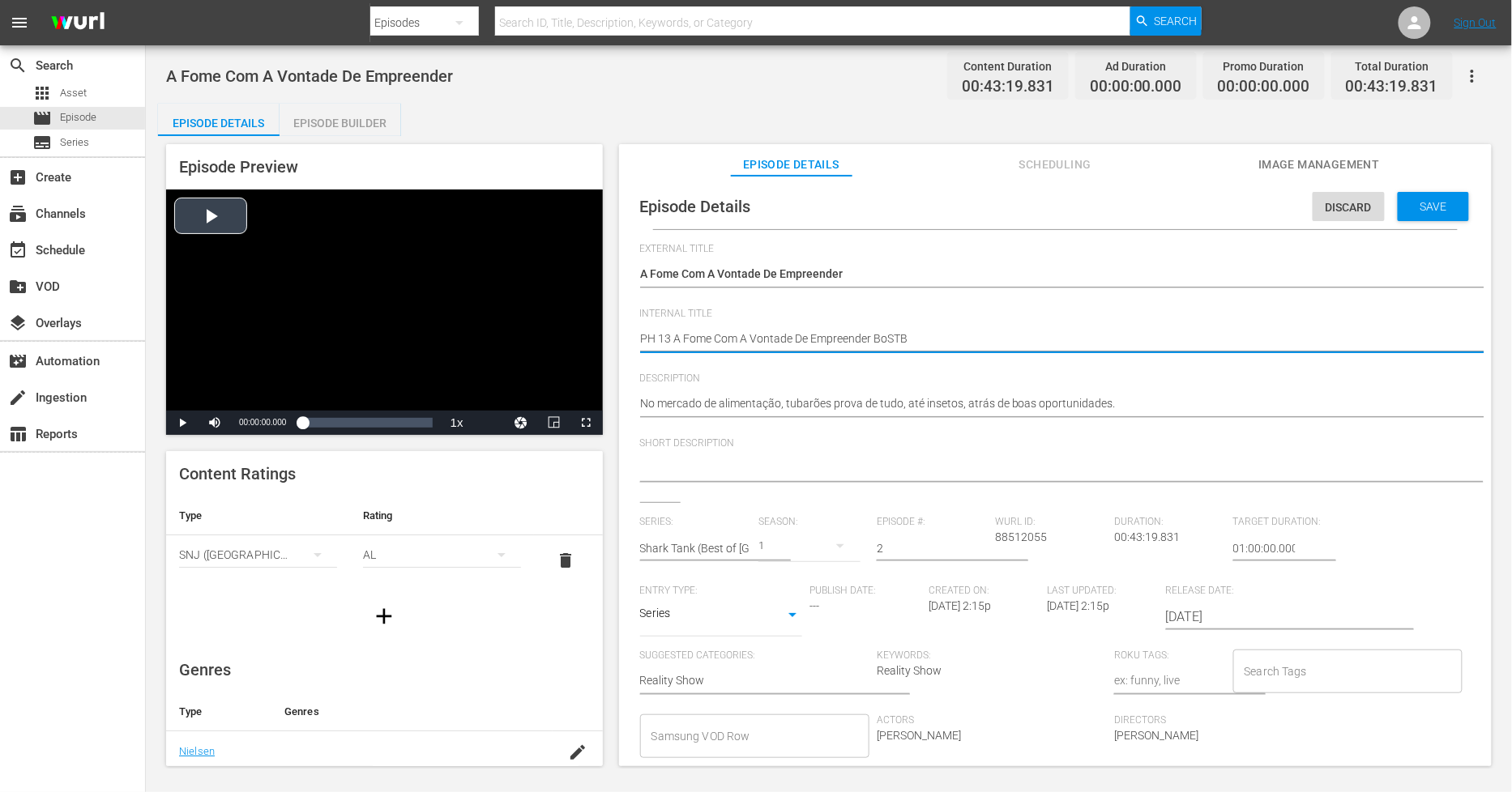
type textarea "PH 13 A Fome Com A Vontade De Empreender BoSTB"
type textarea "PH 13 A Fome Com A Vontade De Empreender BoSTB 2"
type textarea "PH 13 A Fome Com A Vontade De Empreender BoSTB"
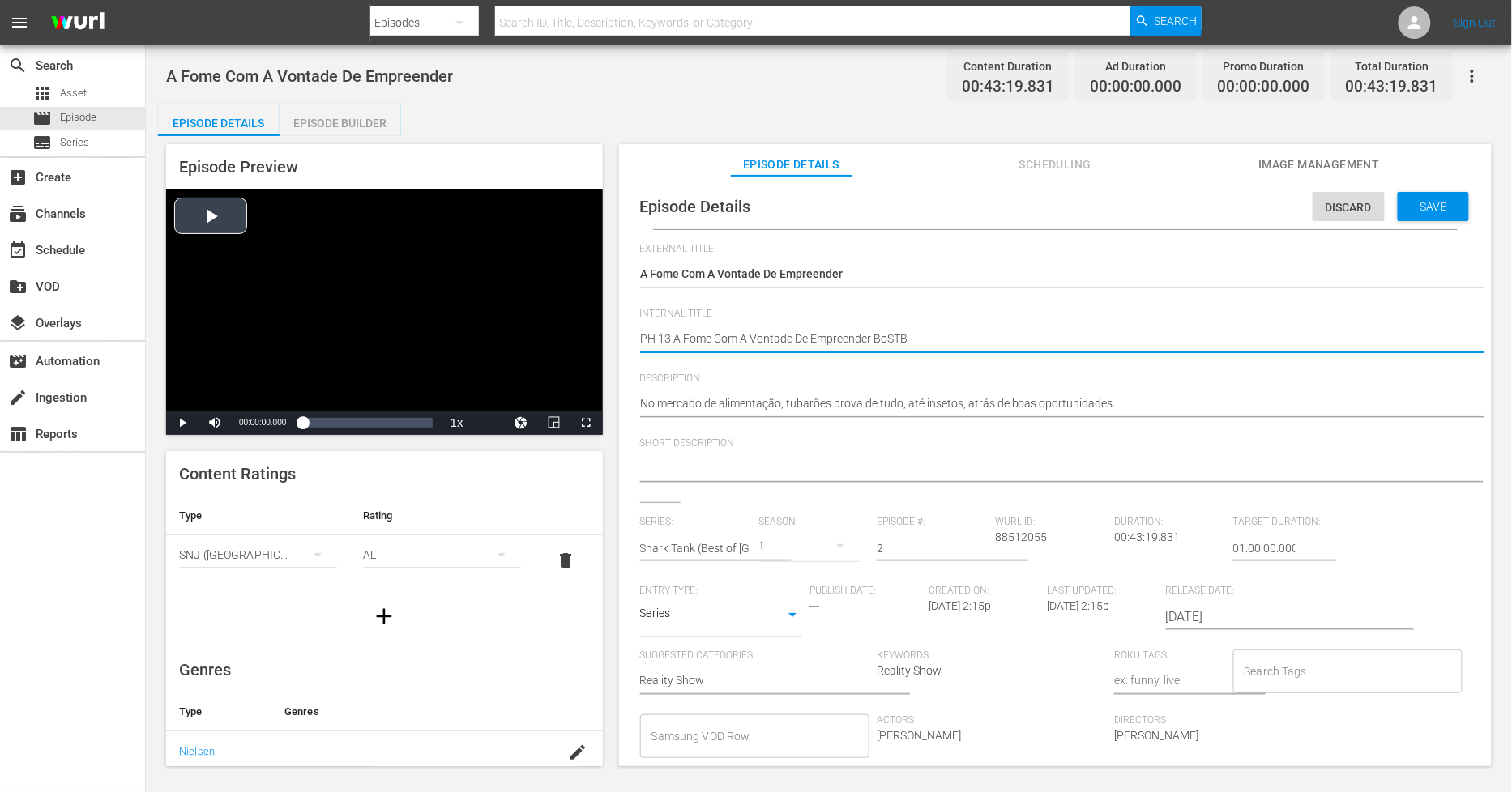
type textarea "PH 13 A Fome Com A Vontade De Empreender BoSTB 0"
type textarea "PH 13 A Fome Com A Vontade De Empreender BoSTB 02"
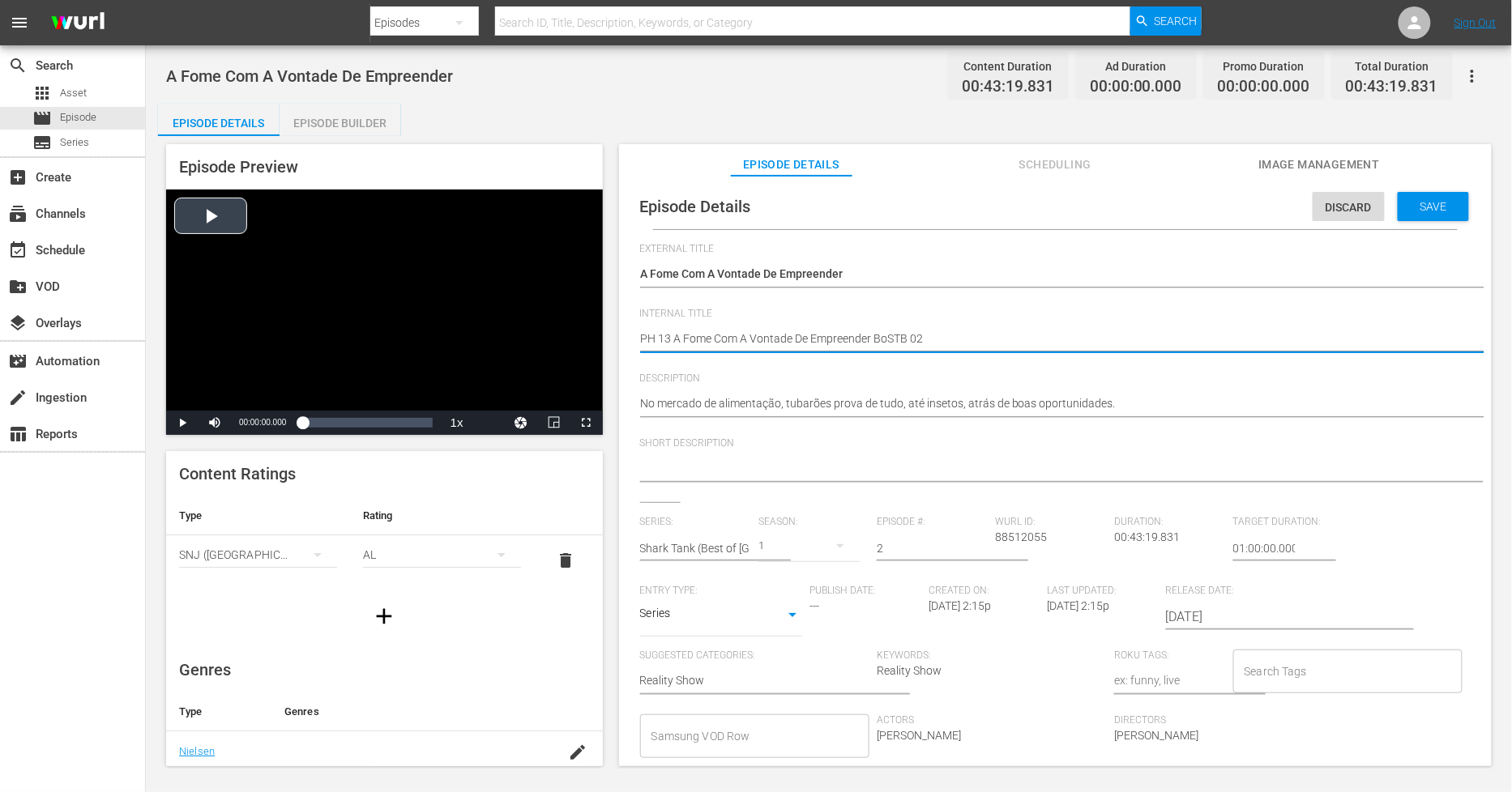
type textarea "PH 13 A Fome Com A Vontade De Empreender BoSTB 02"
type textarea "PH 13 A Fome Com A Vontade De Empreender BoSTB 02 -"
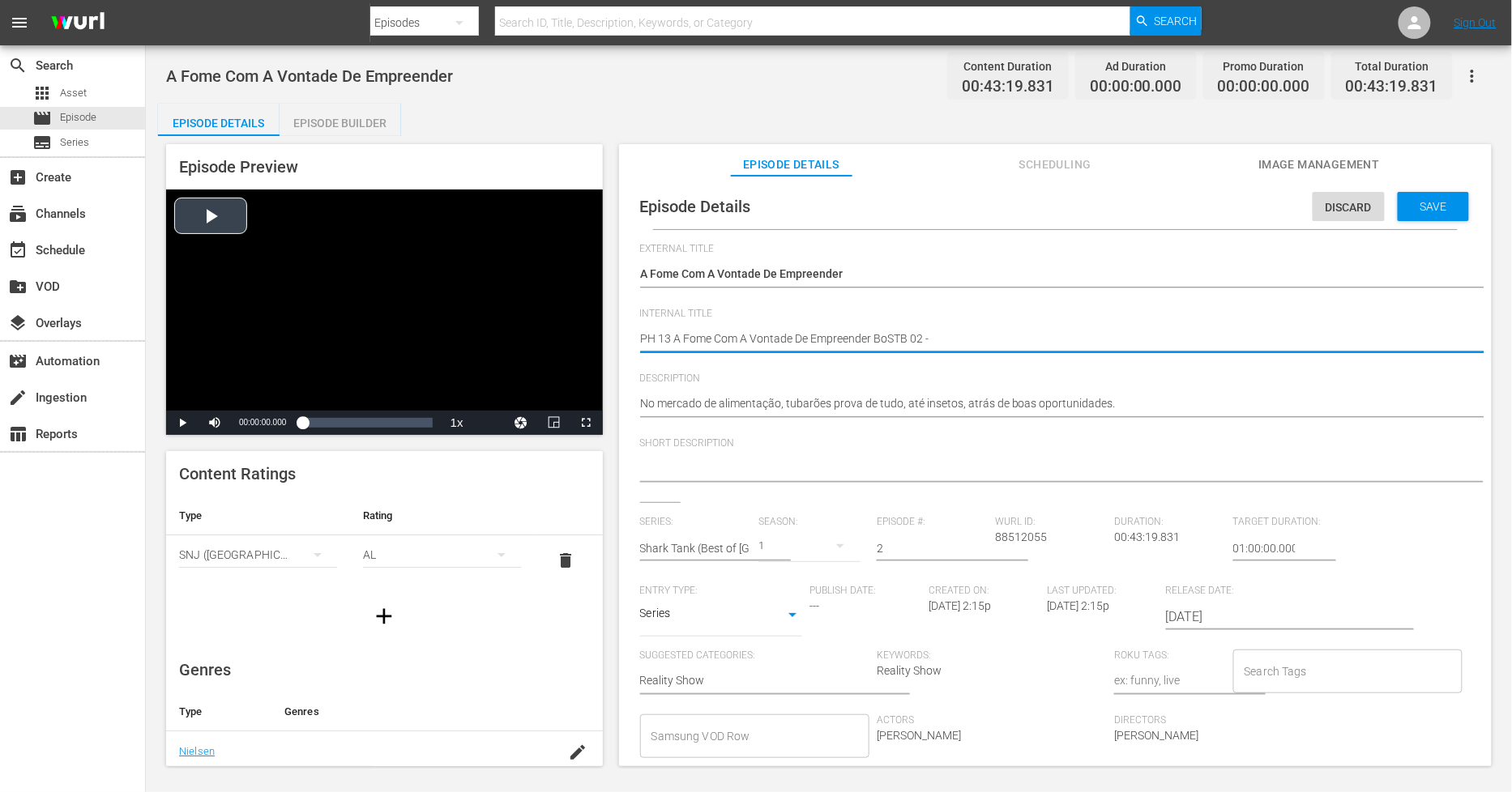
type textarea "PH 13 A Fome Com A Vontade De Empreender BoSTB 02 - S"
type textarea "PH 13 A Fome Com A Vontade De Empreender BoSTB 02 - SO"
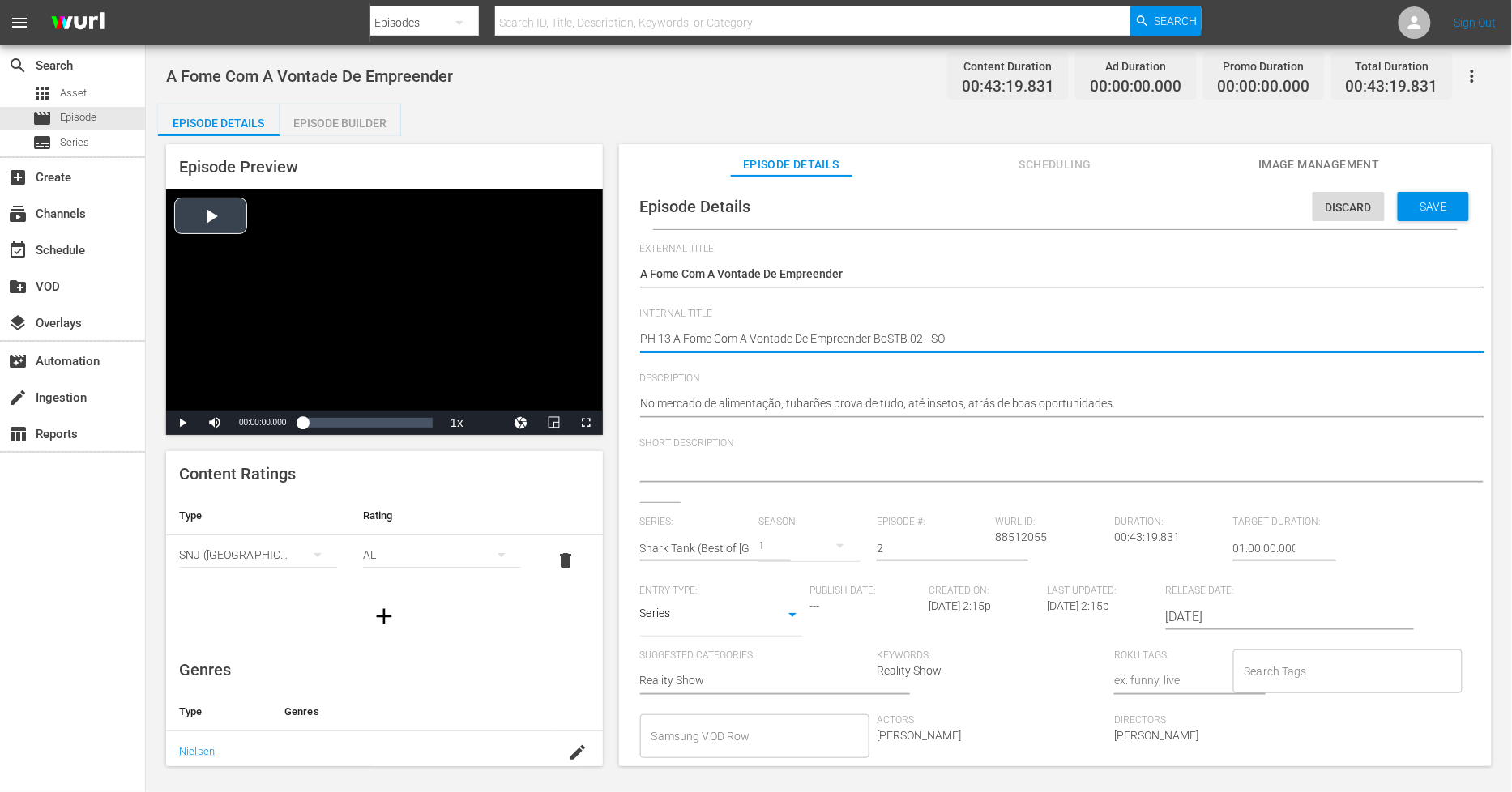
type textarea "PH 13 A Fome Com A Vontade De Empreender BoSTB 02 - SO"
type textarea "PH 13 A Fome Com A Vontade De Empreender BoSTB 02 - SO B"
type textarea "PH 13 A Fome Com A Vontade De Empreender BoSTB 02 - SO BR"
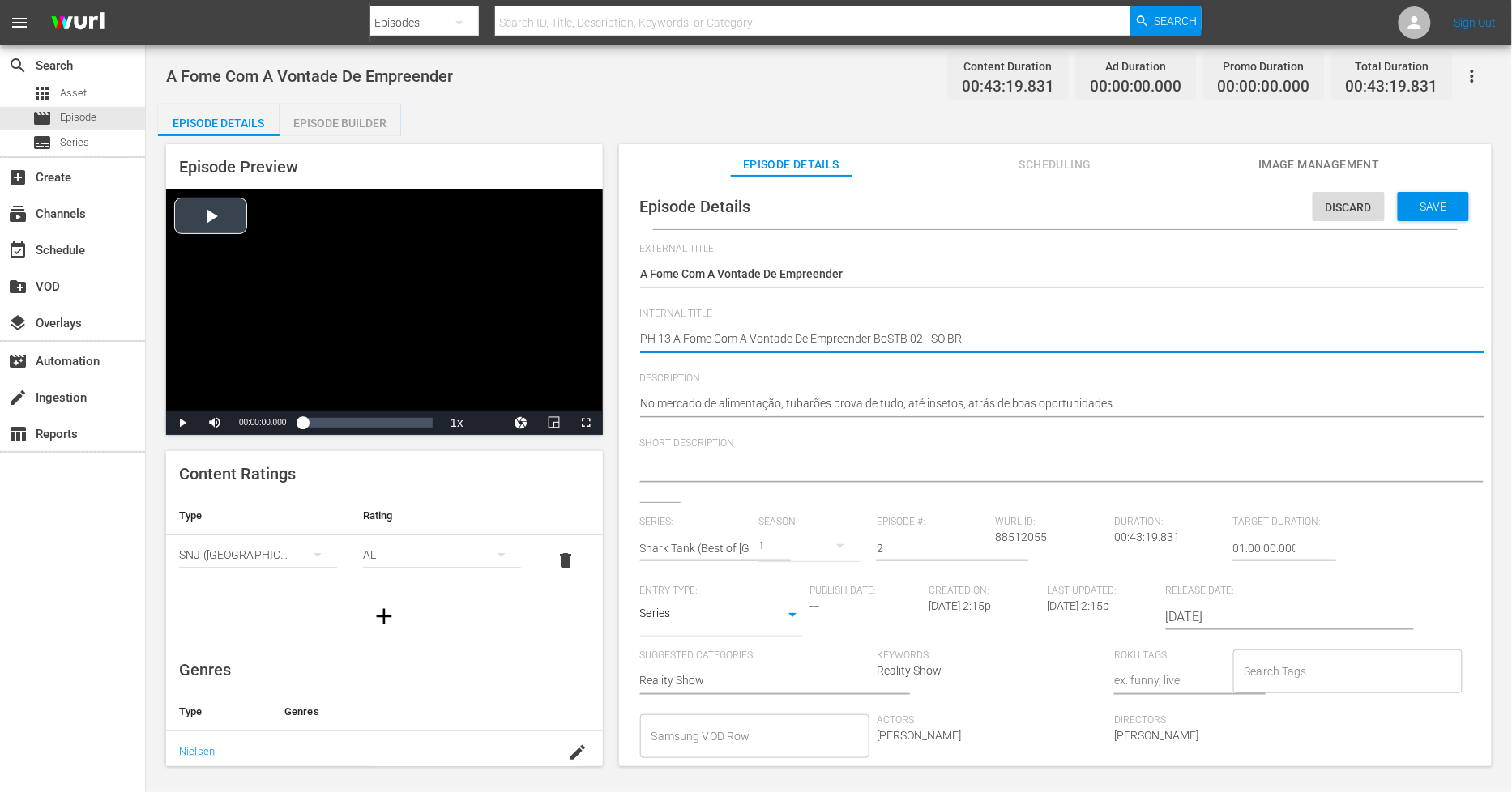
type textarea "PH 13 A Fome Com A Vontade De Empreender BoSTB 02 - SO BRA"
drag, startPoint x: 997, startPoint y: 342, endPoint x: 590, endPoint y: 325, distance: 407.4
click at [590, 325] on div "Episode Preview Video Player is loading. Play Video Play Mute Current Time 00:0…" at bounding box center [829, 458] width 1342 height 644
type textarea "PH 13 A Fome Com A Vontade De Empreender BoSTB 02 - SO BRA"
drag, startPoint x: 1419, startPoint y: 204, endPoint x: 1348, endPoint y: 213, distance: 71.6
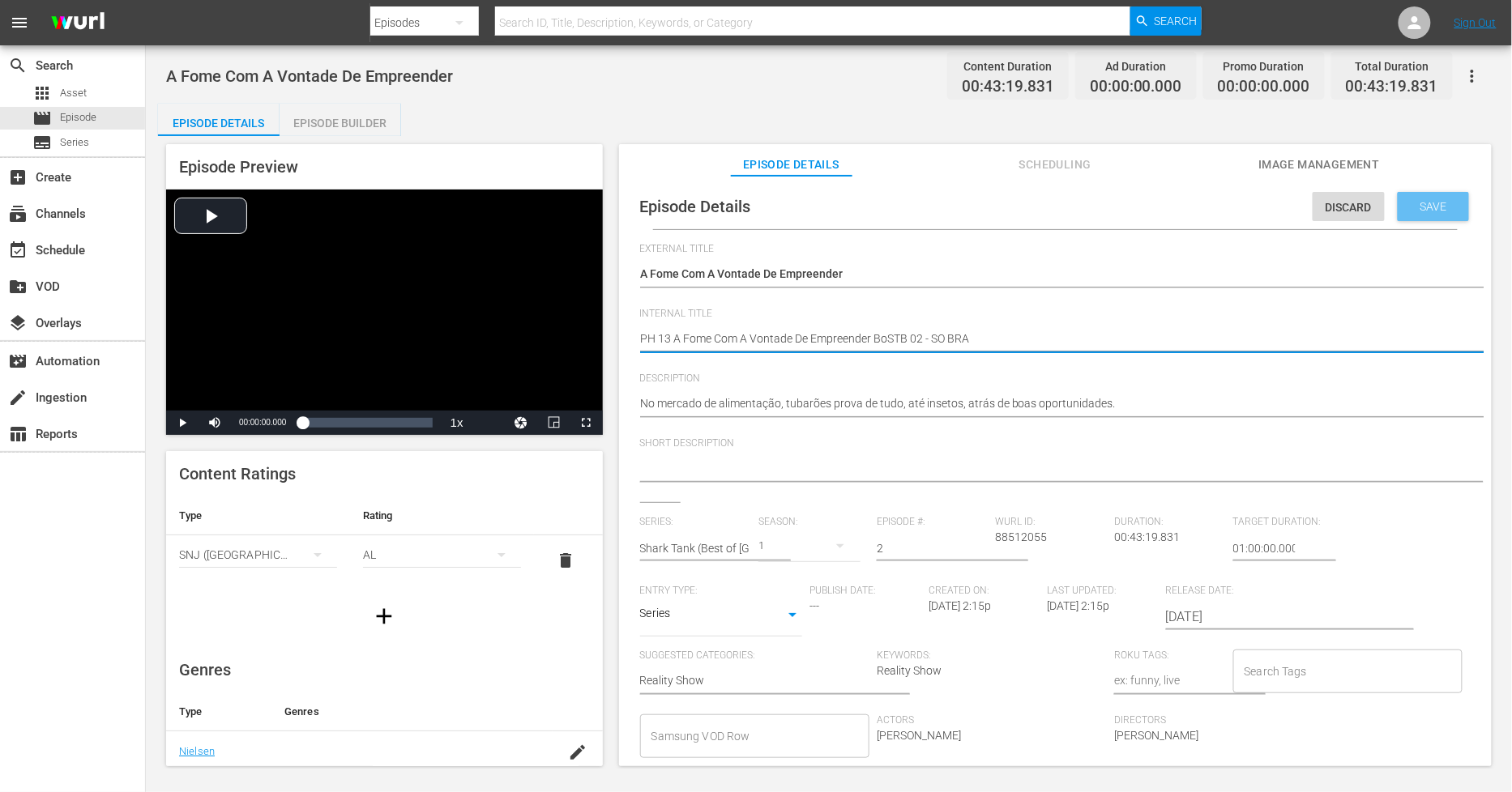
click at [1414, 206] on span "Save" at bounding box center [1433, 206] width 52 height 13
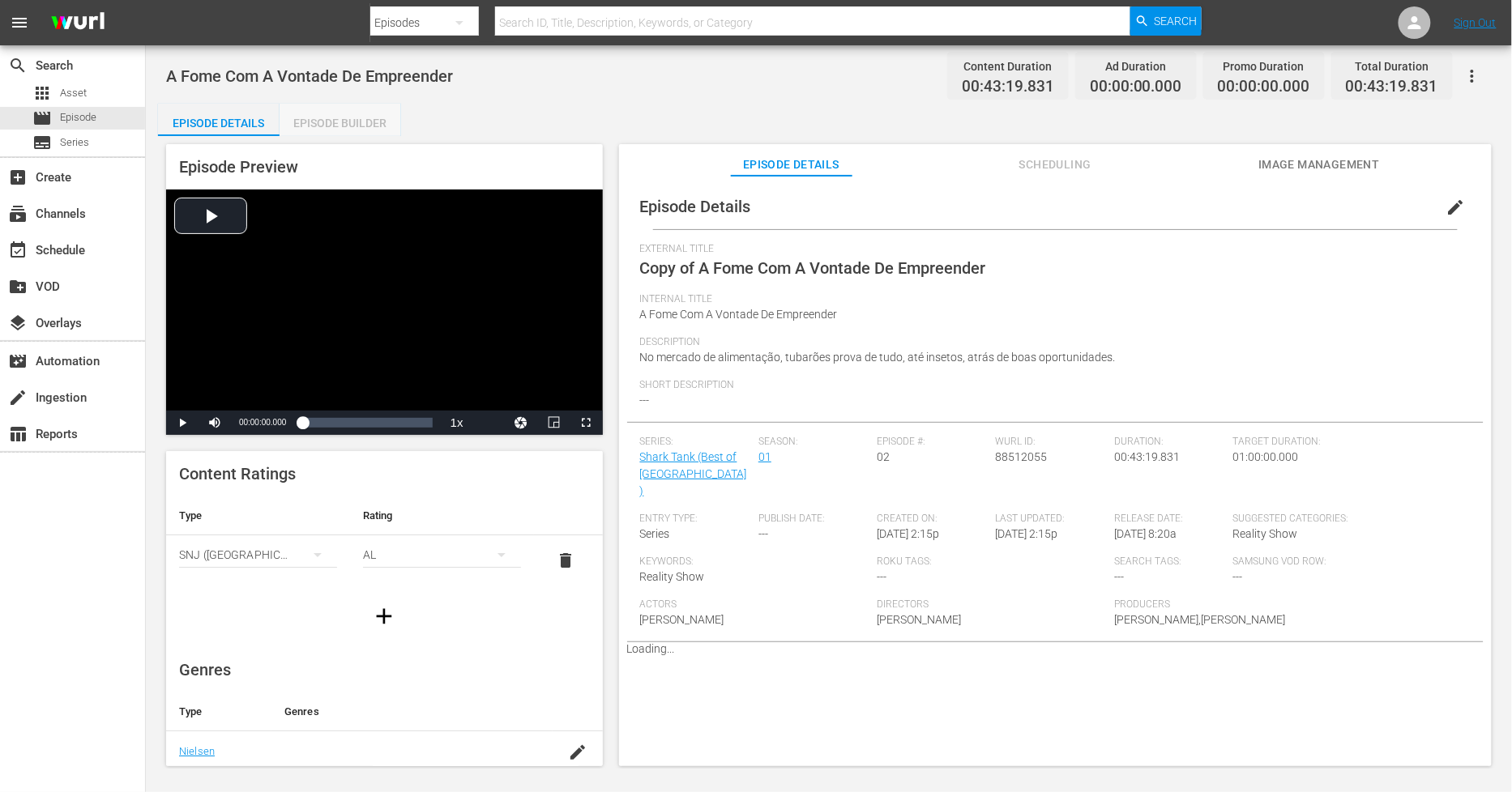
click at [342, 129] on div "Episode Builder" at bounding box center [340, 123] width 122 height 38
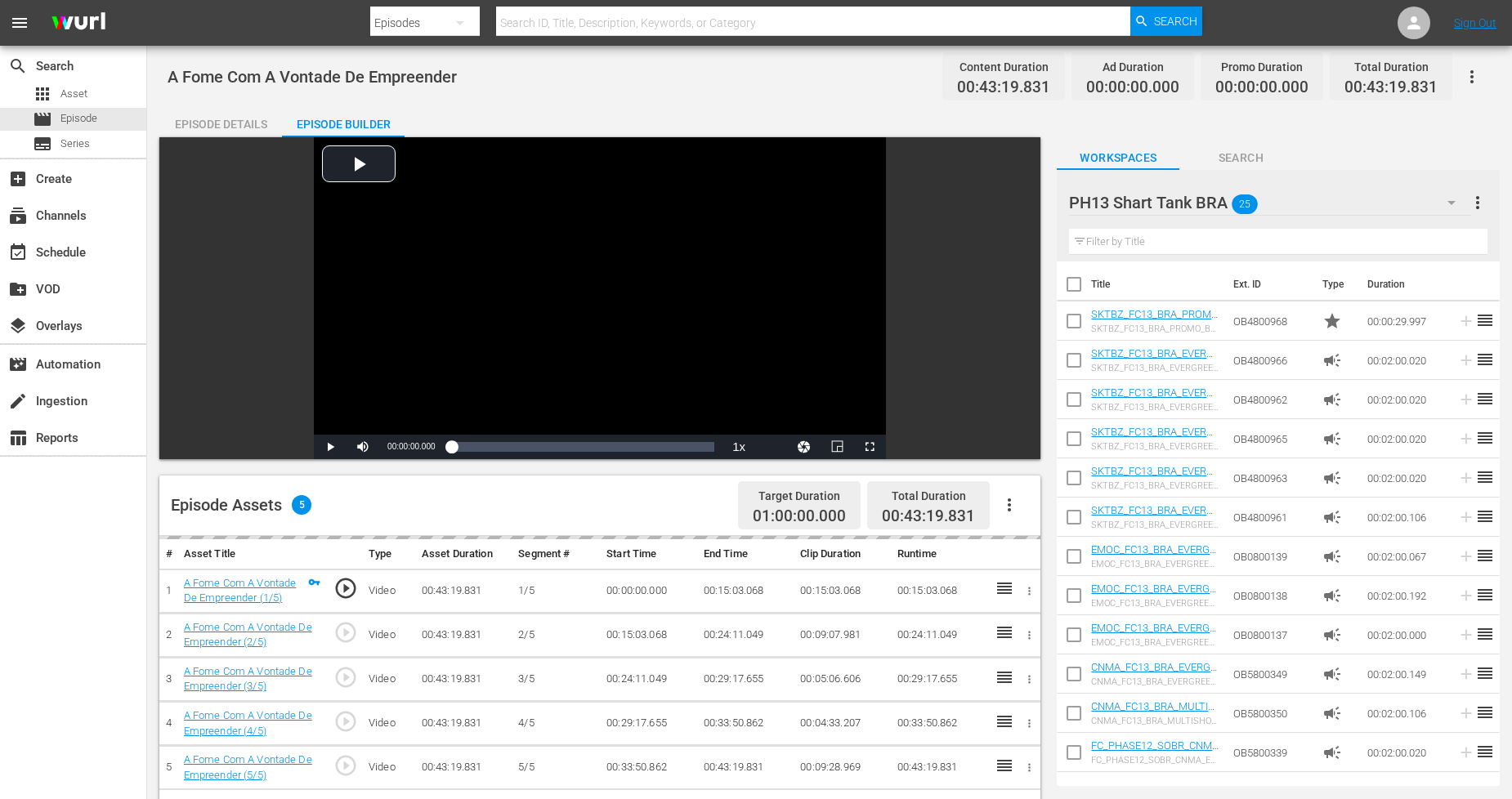
click at [1014, 504] on icon "button" at bounding box center [1009, 505] width 19 height 19
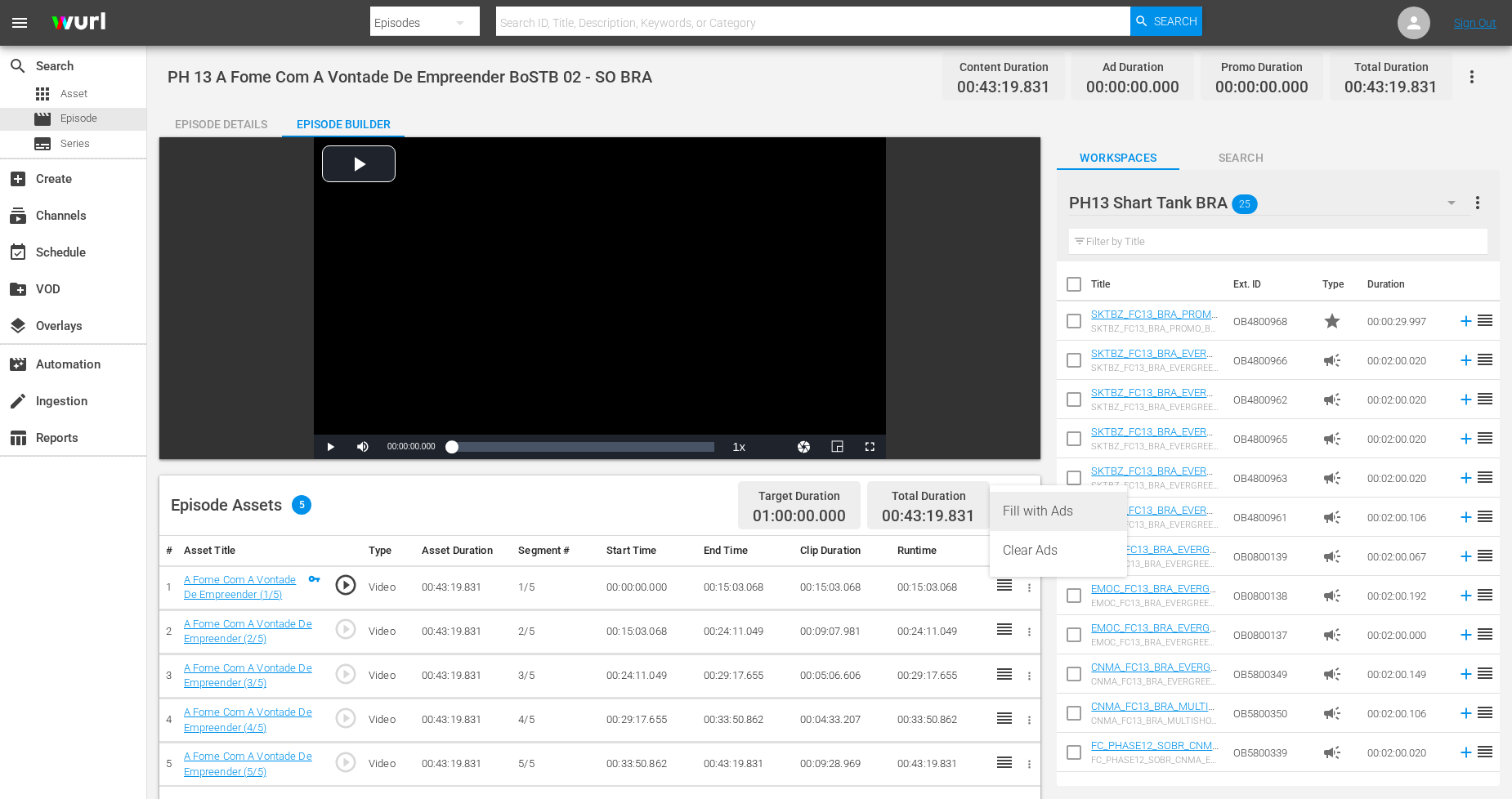
click at [1058, 515] on div "Fill with Ads" at bounding box center [1059, 511] width 111 height 39
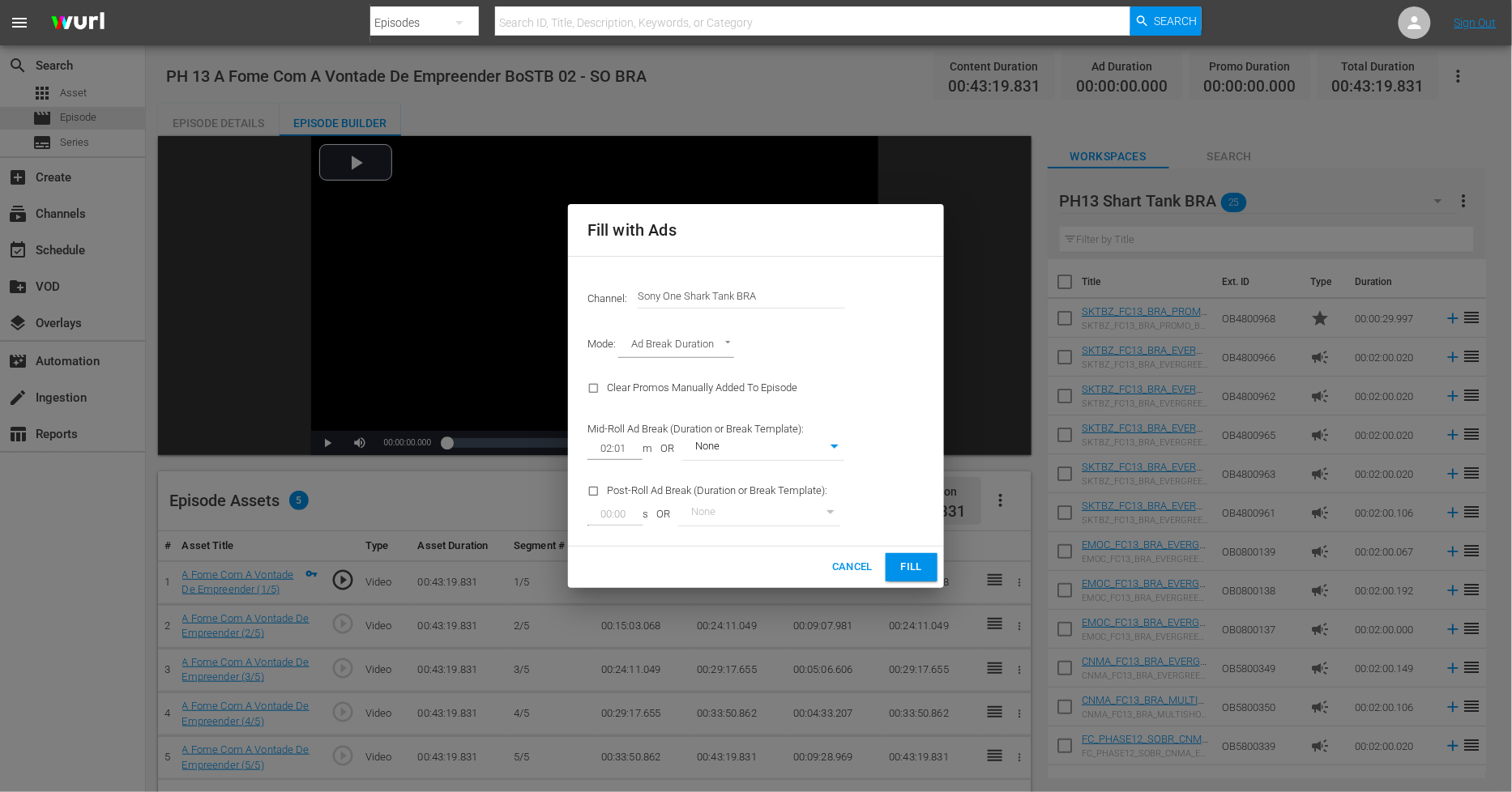
click at [917, 567] on span "Fill" at bounding box center [911, 567] width 26 height 18
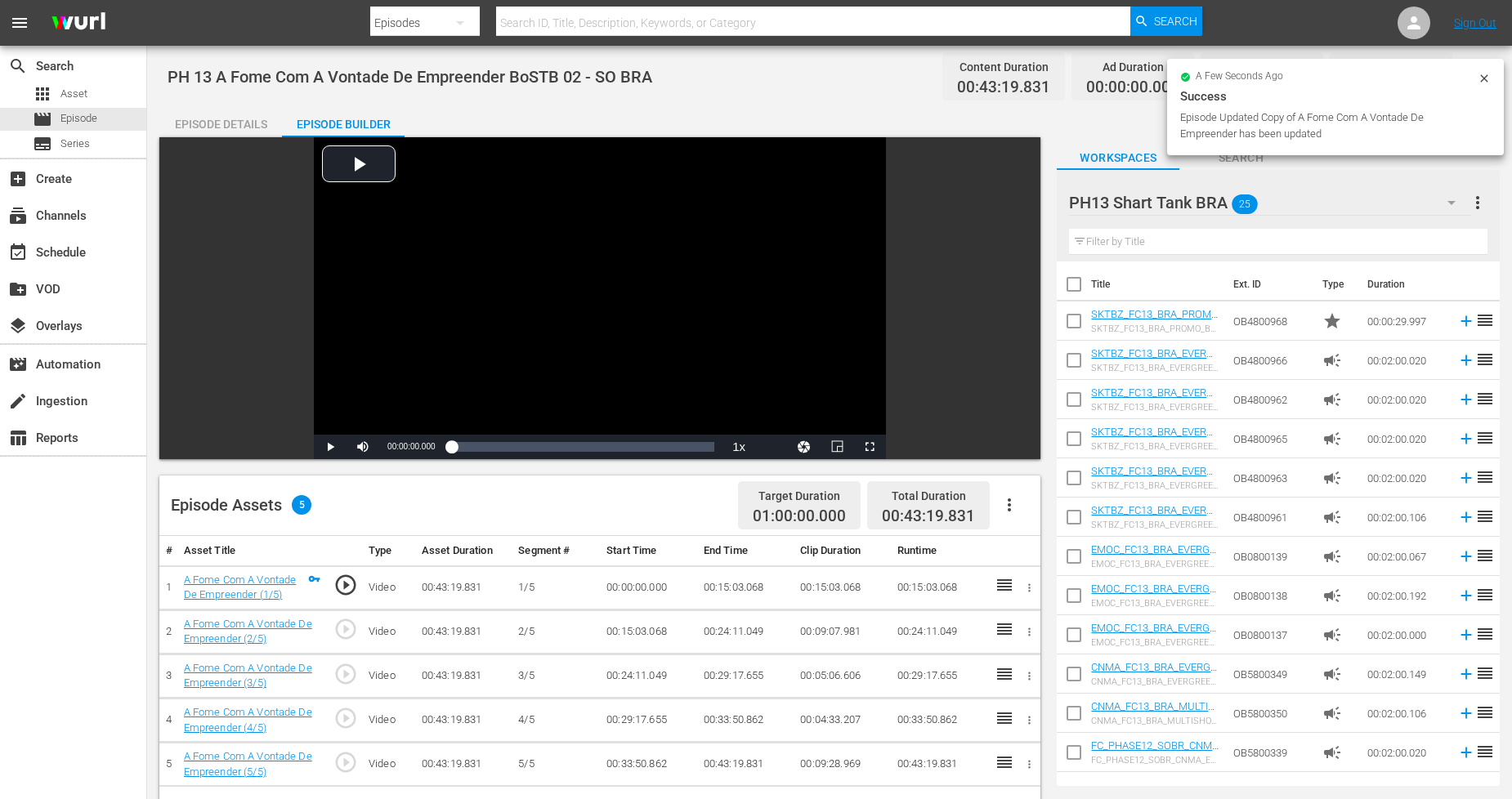
click at [1482, 78] on icon at bounding box center [1484, 79] width 13 height 13
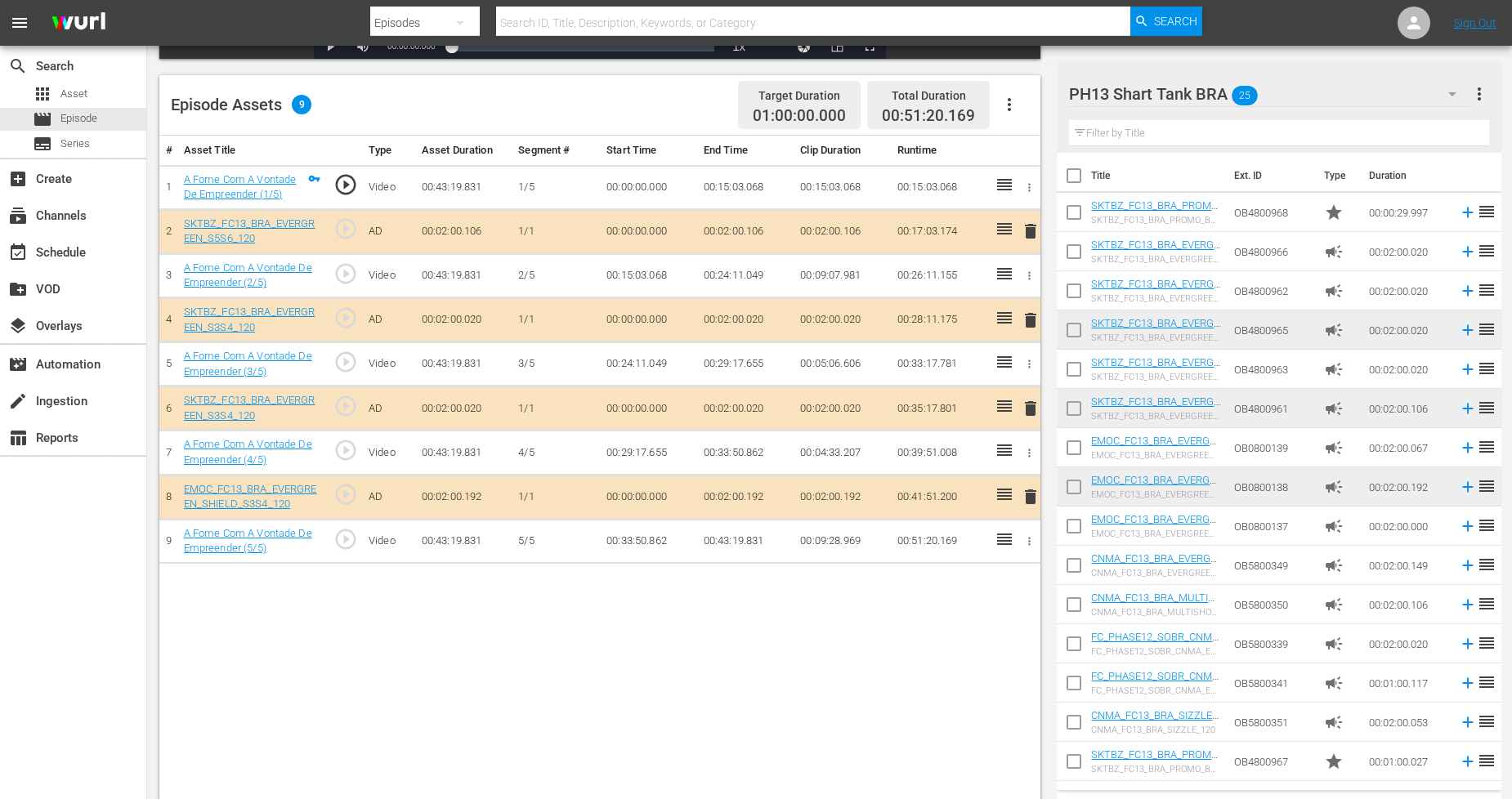
scroll to position [425, 0]
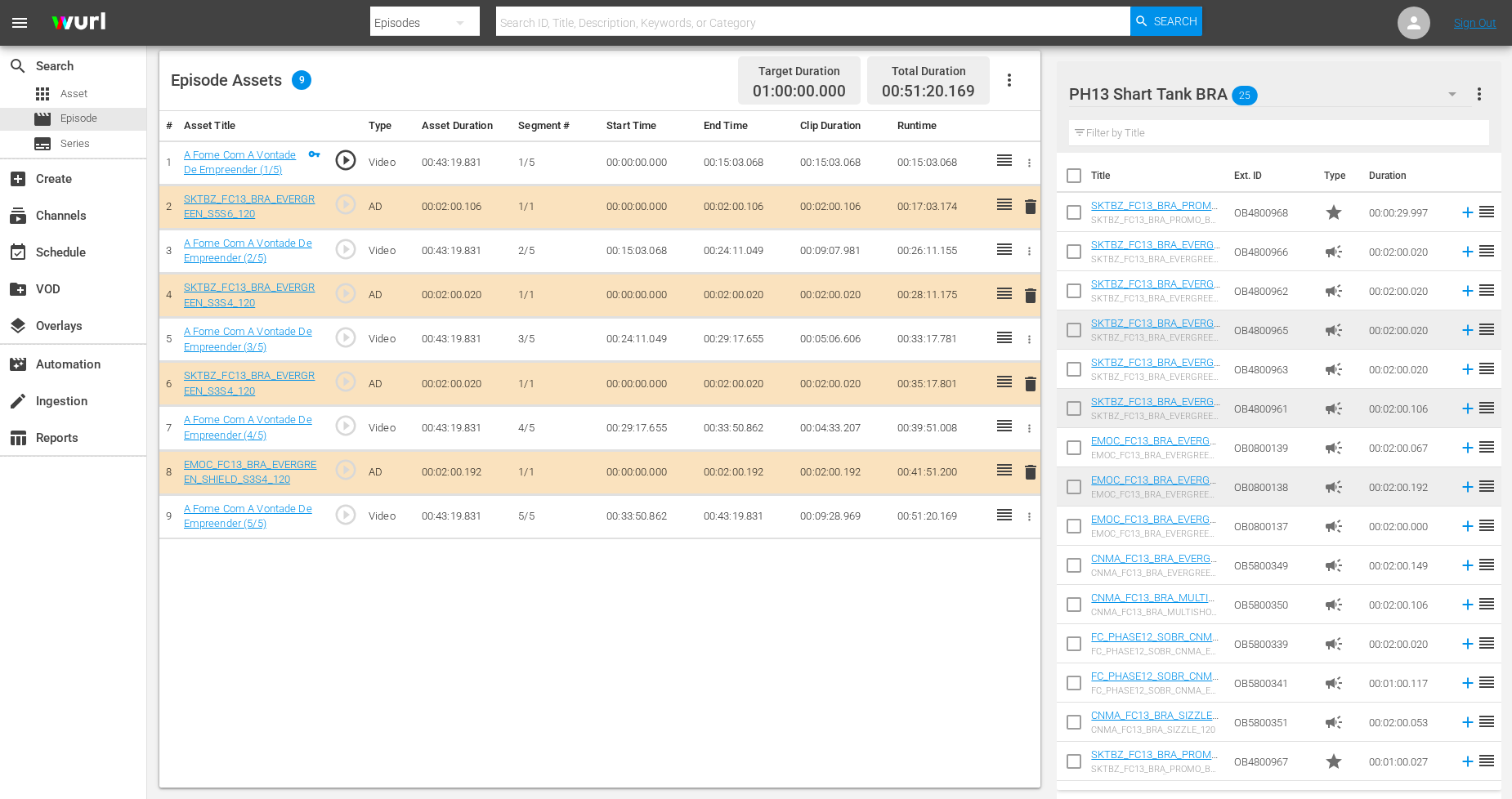
click at [1032, 391] on span "delete" at bounding box center [1030, 384] width 19 height 19
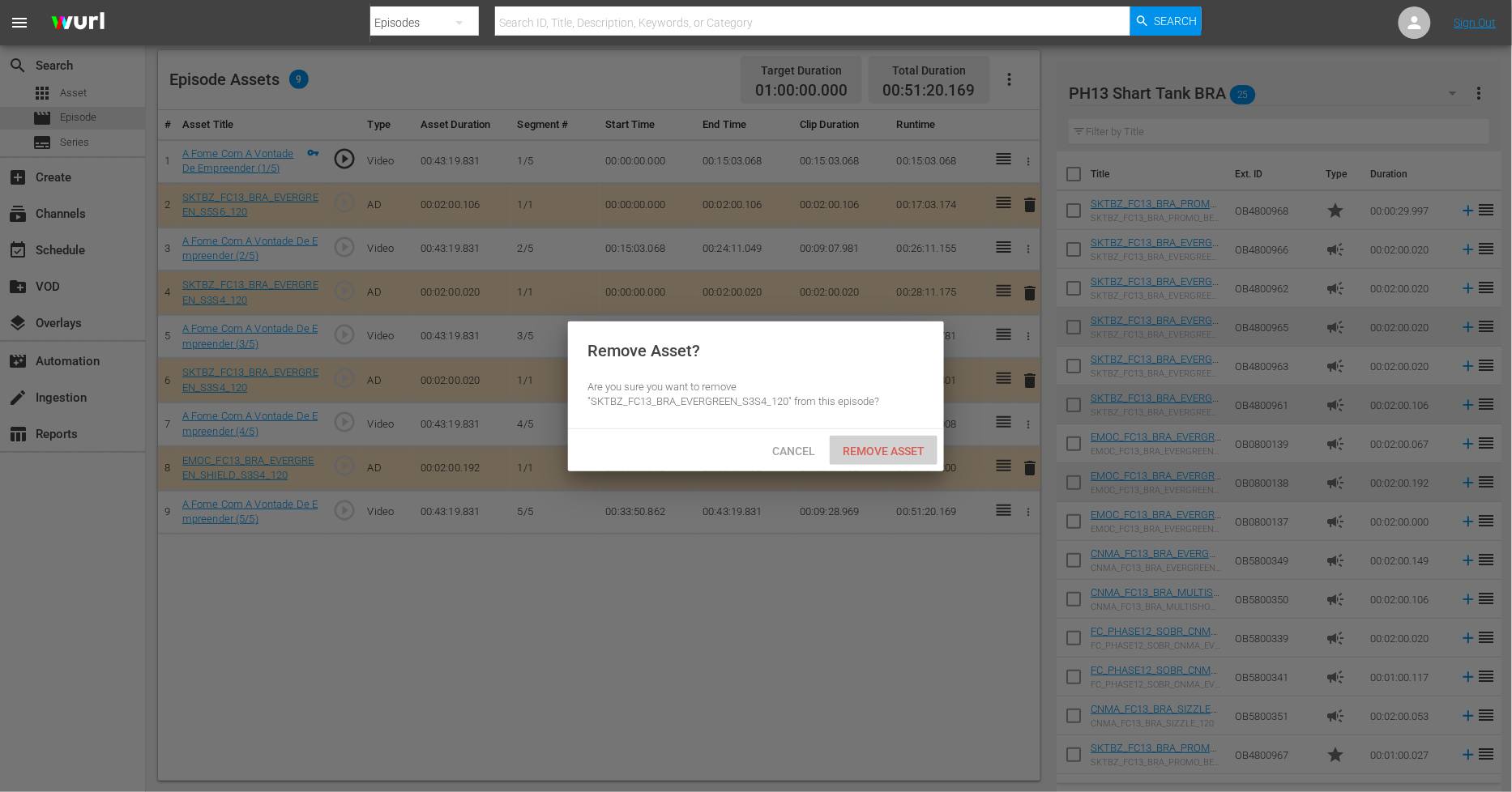
click at [913, 450] on span "Remove Asset" at bounding box center [884, 451] width 108 height 13
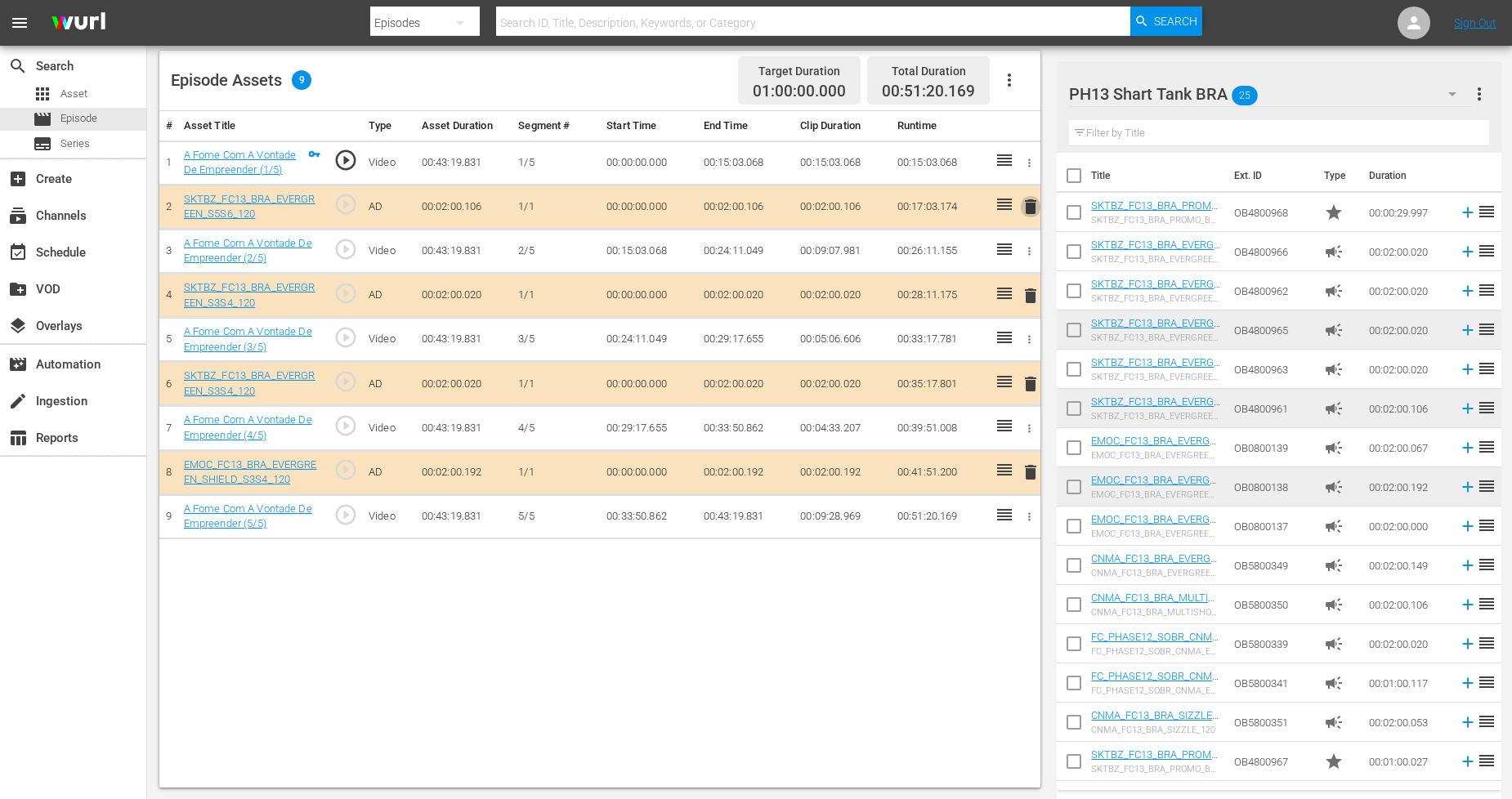
click at [1026, 208] on span "delete" at bounding box center [1030, 206] width 19 height 19
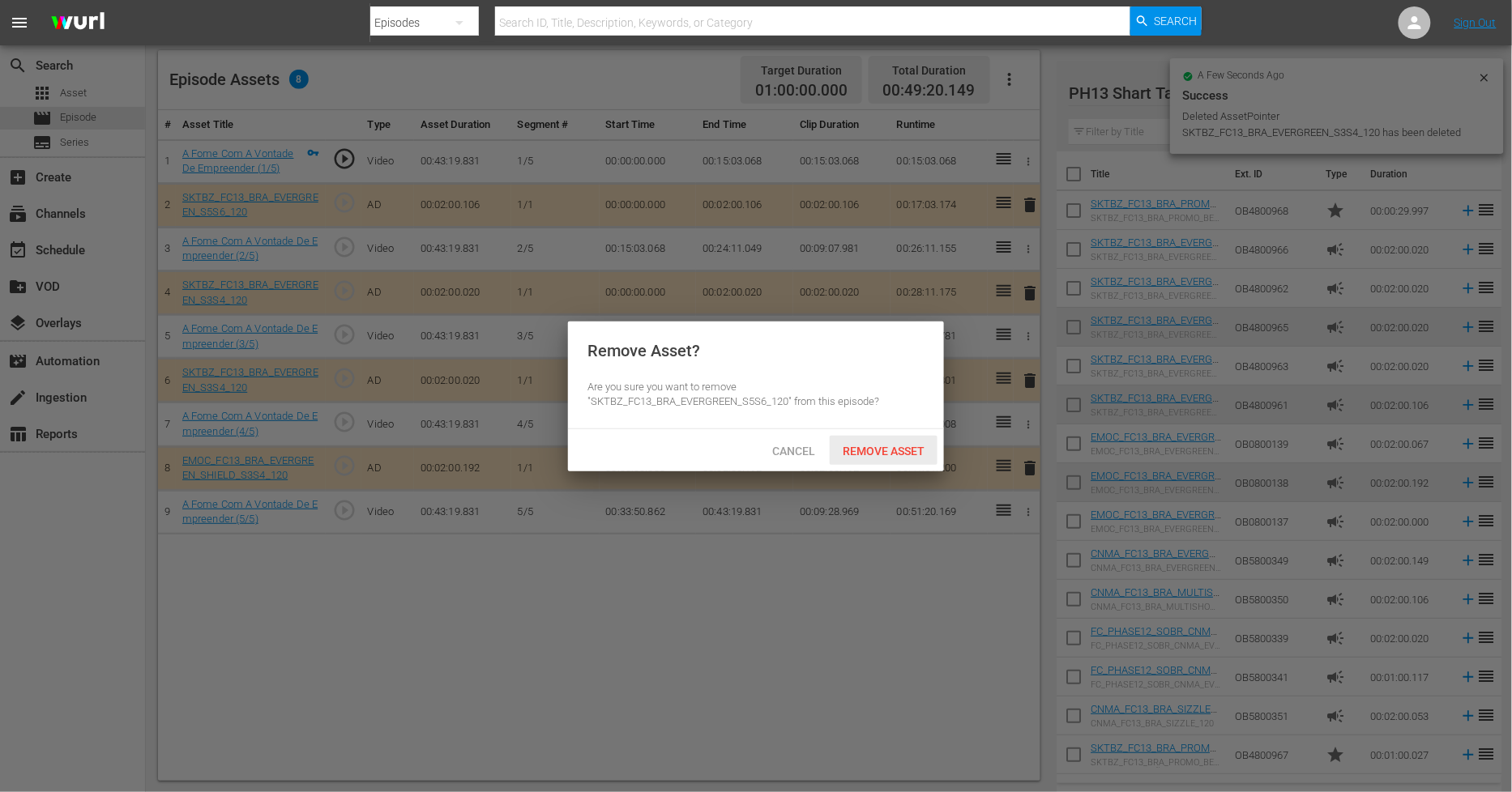
click at [870, 446] on span "Remove Asset" at bounding box center [884, 451] width 108 height 13
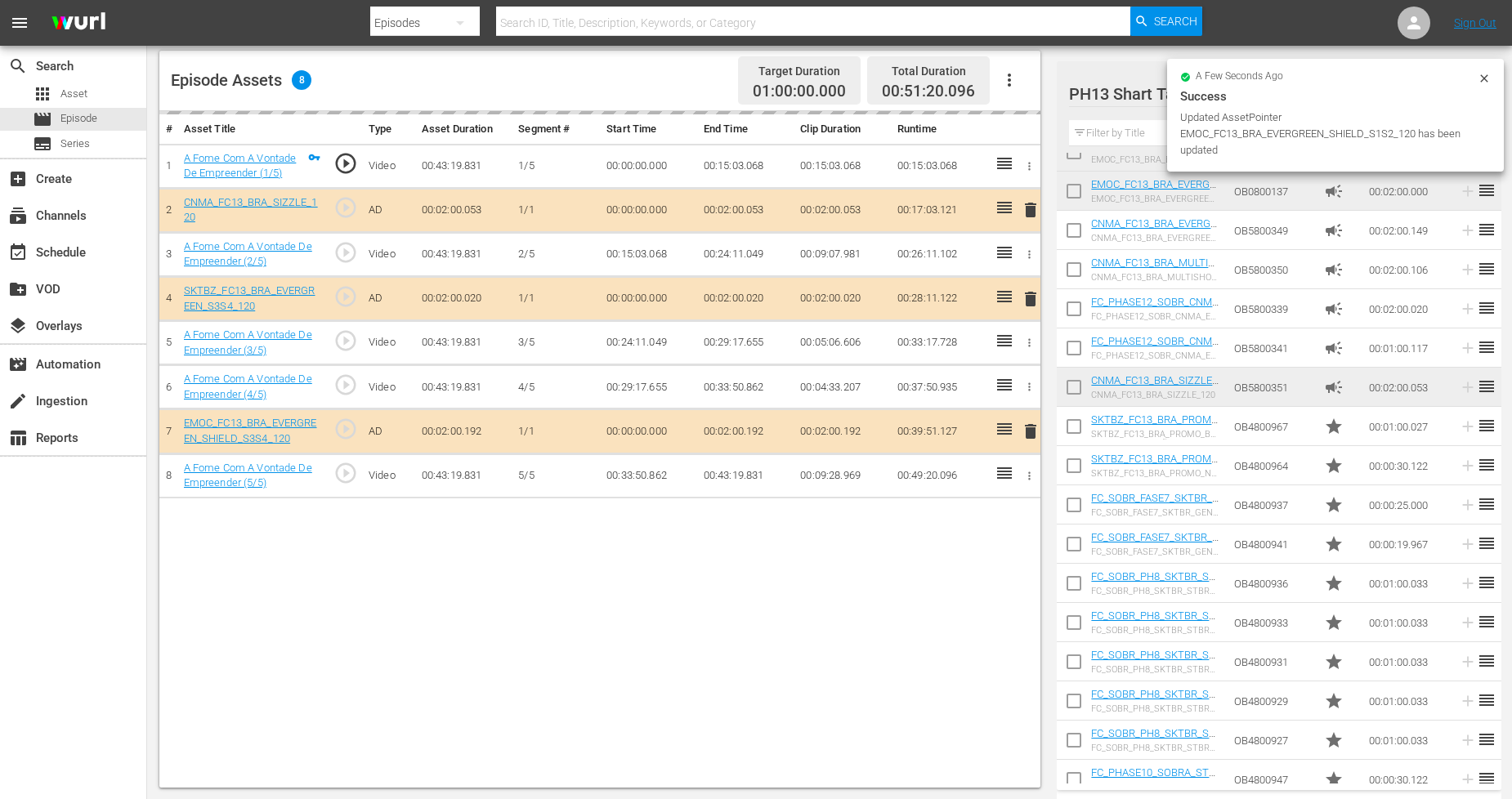
scroll to position [389, 0]
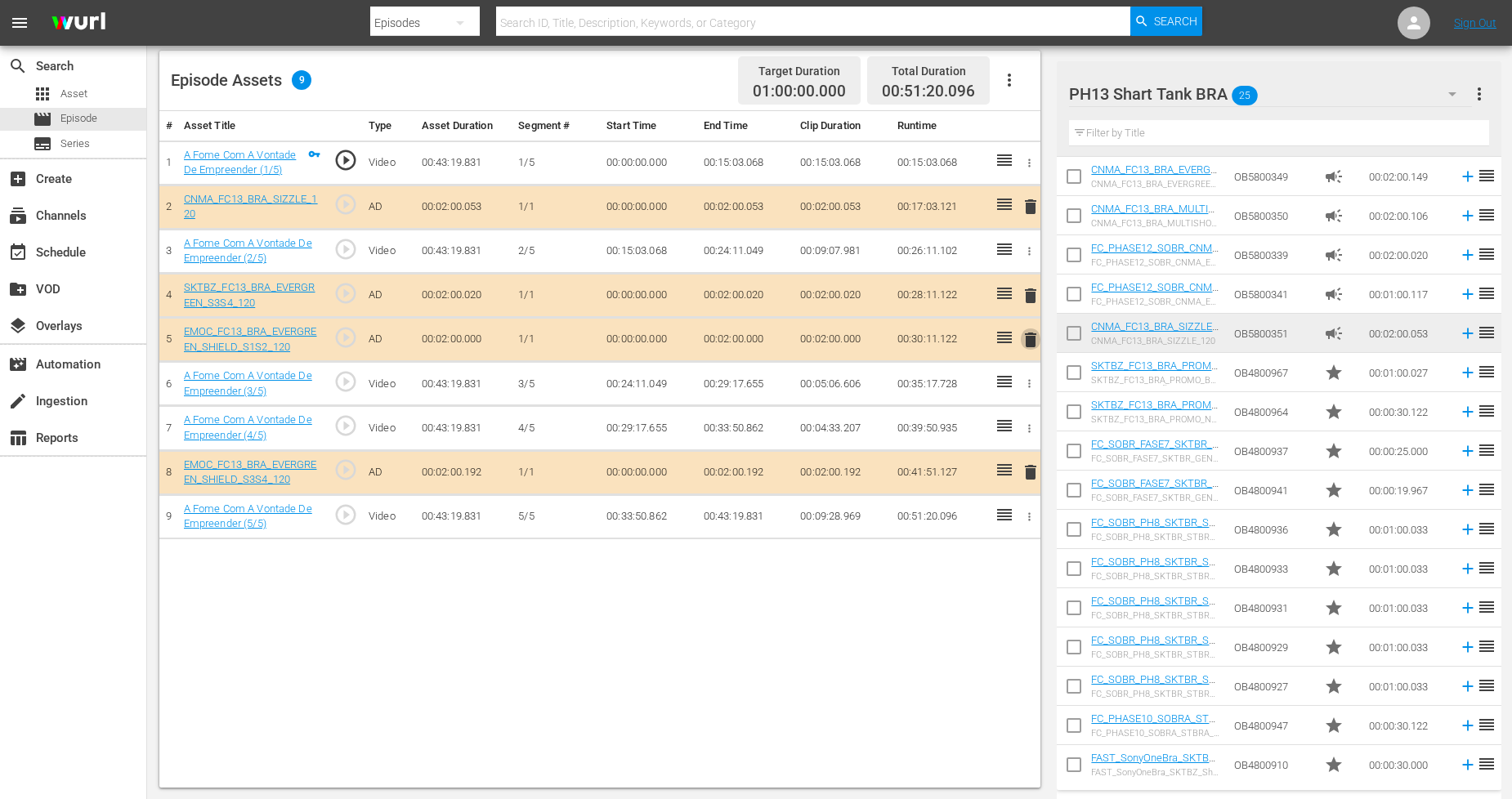
click at [1025, 344] on span "delete" at bounding box center [1030, 339] width 19 height 19
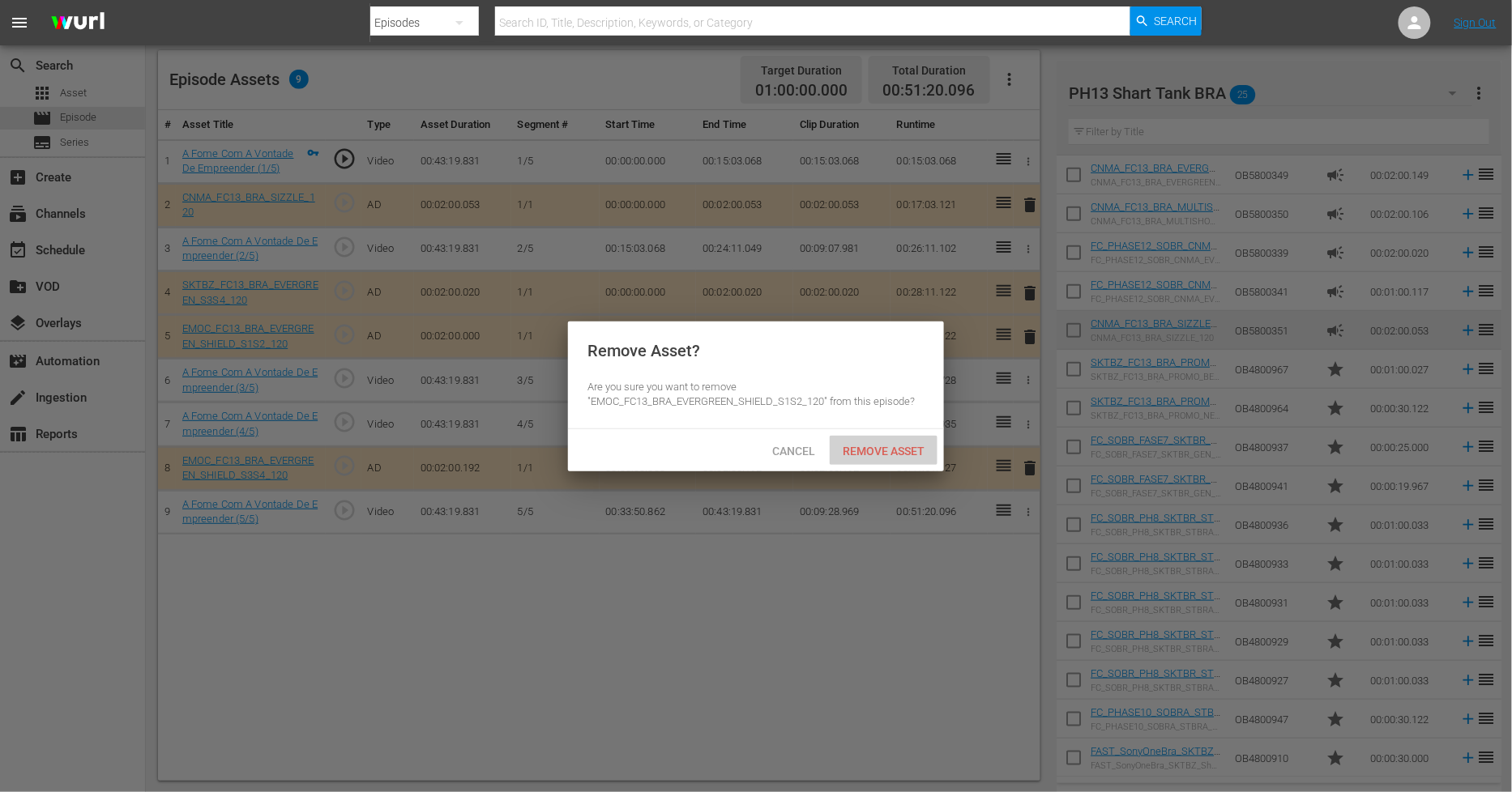
click at [926, 448] on span "Remove Asset" at bounding box center [884, 451] width 108 height 13
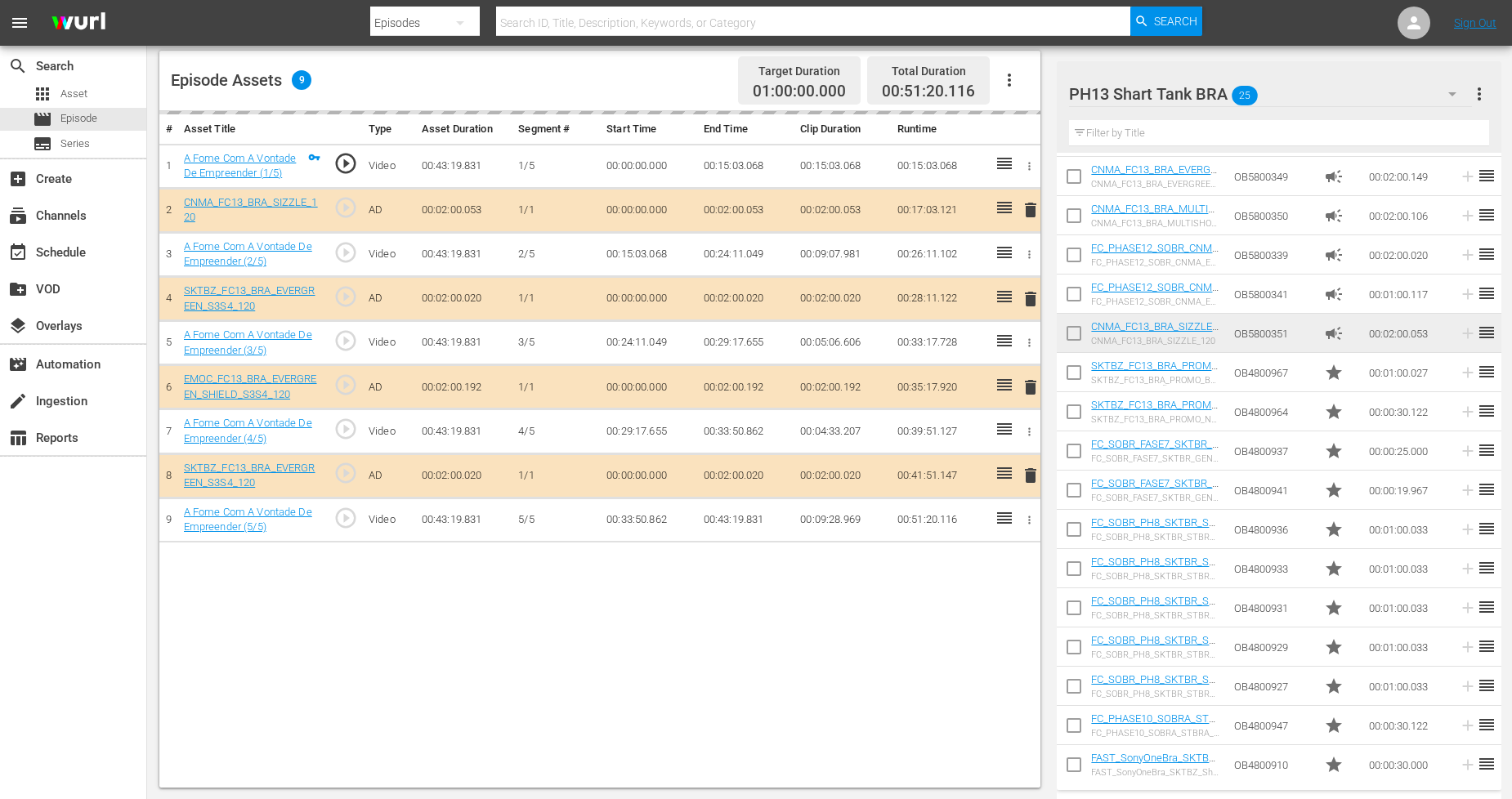
click at [1424, 93] on div "PH13 Shart Tank BRA 25" at bounding box center [1271, 94] width 403 height 46
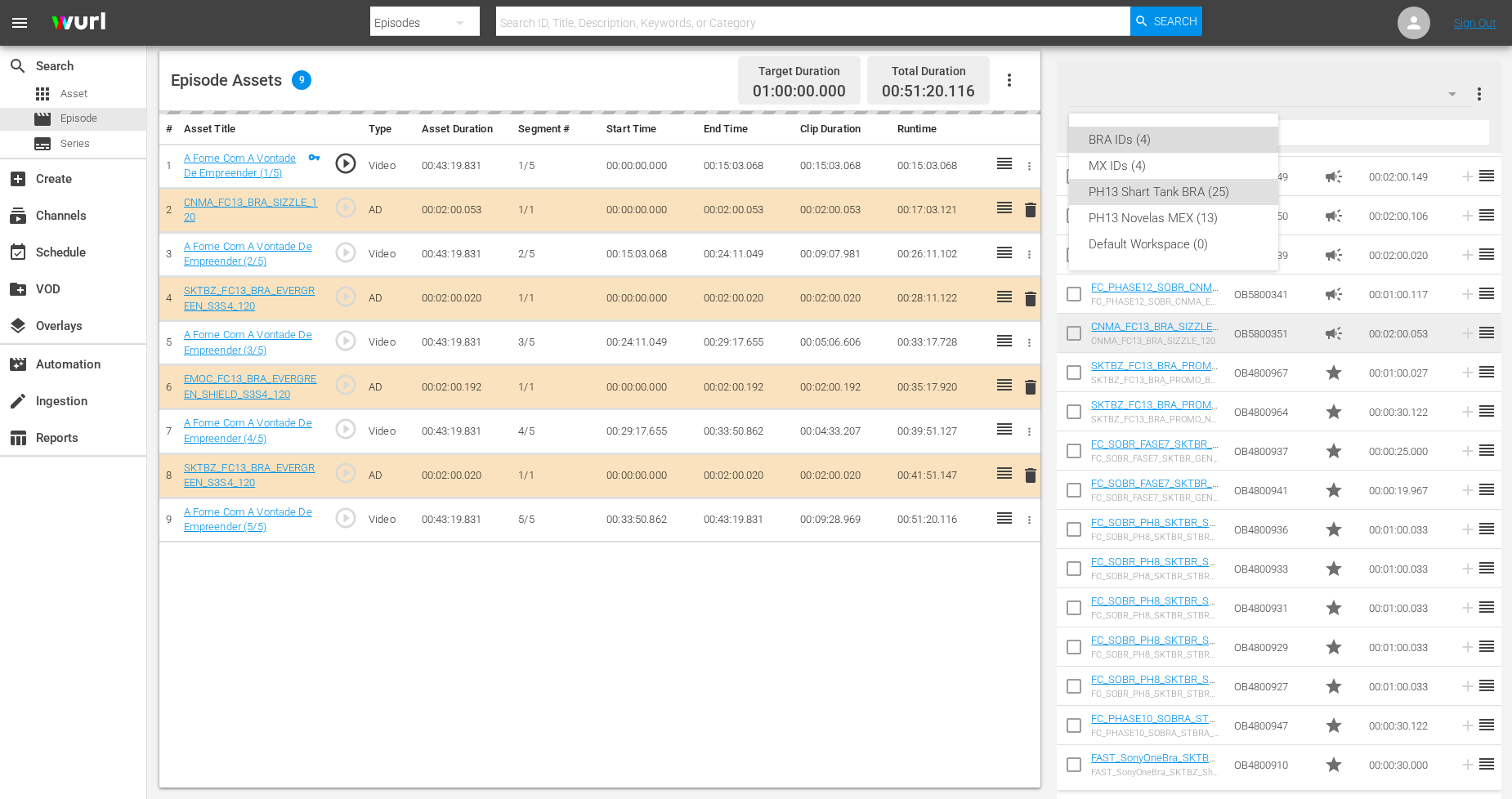
click at [1145, 142] on div "BRA IDs (4)" at bounding box center [1174, 140] width 170 height 26
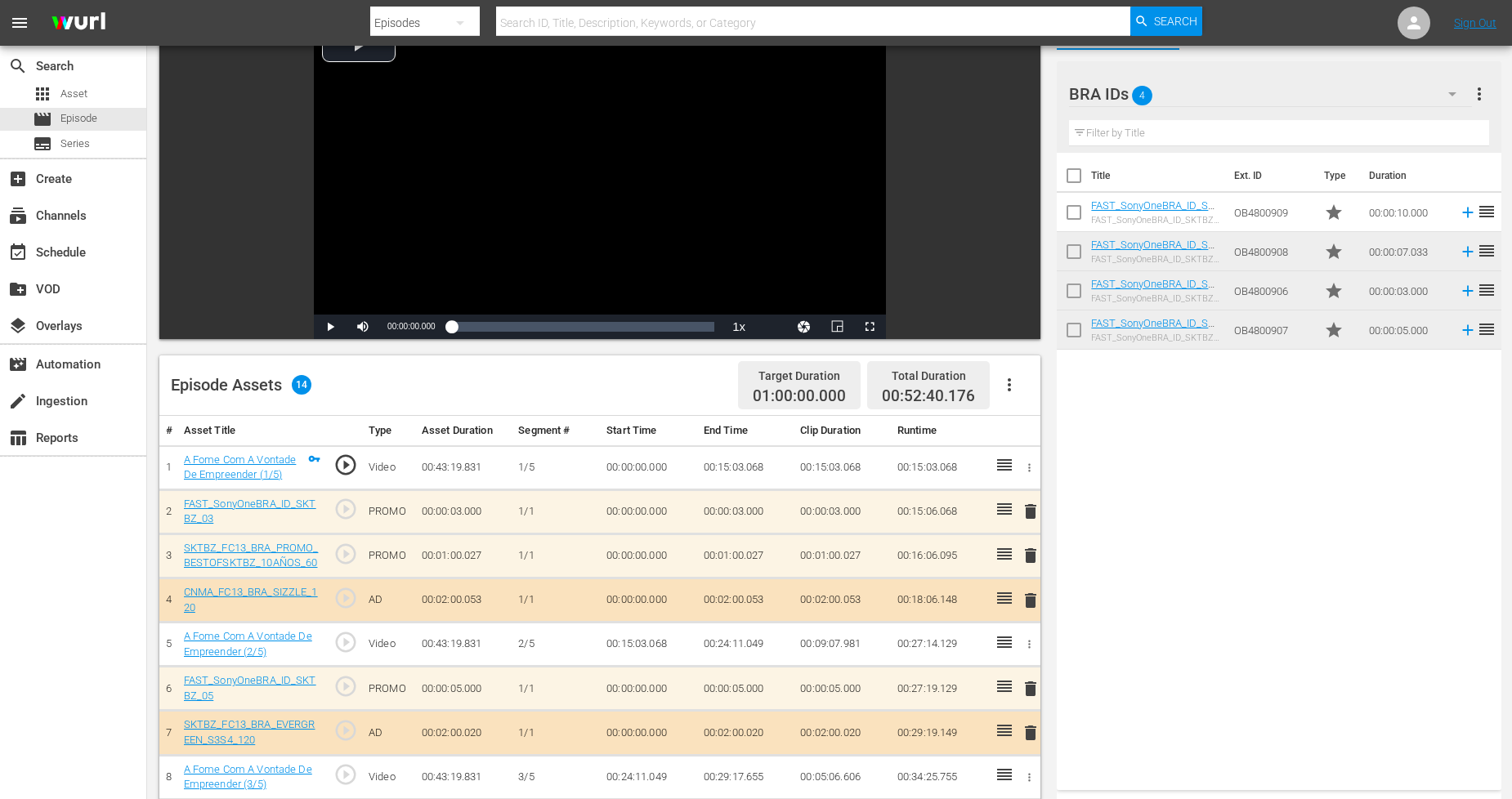
scroll to position [0, 0]
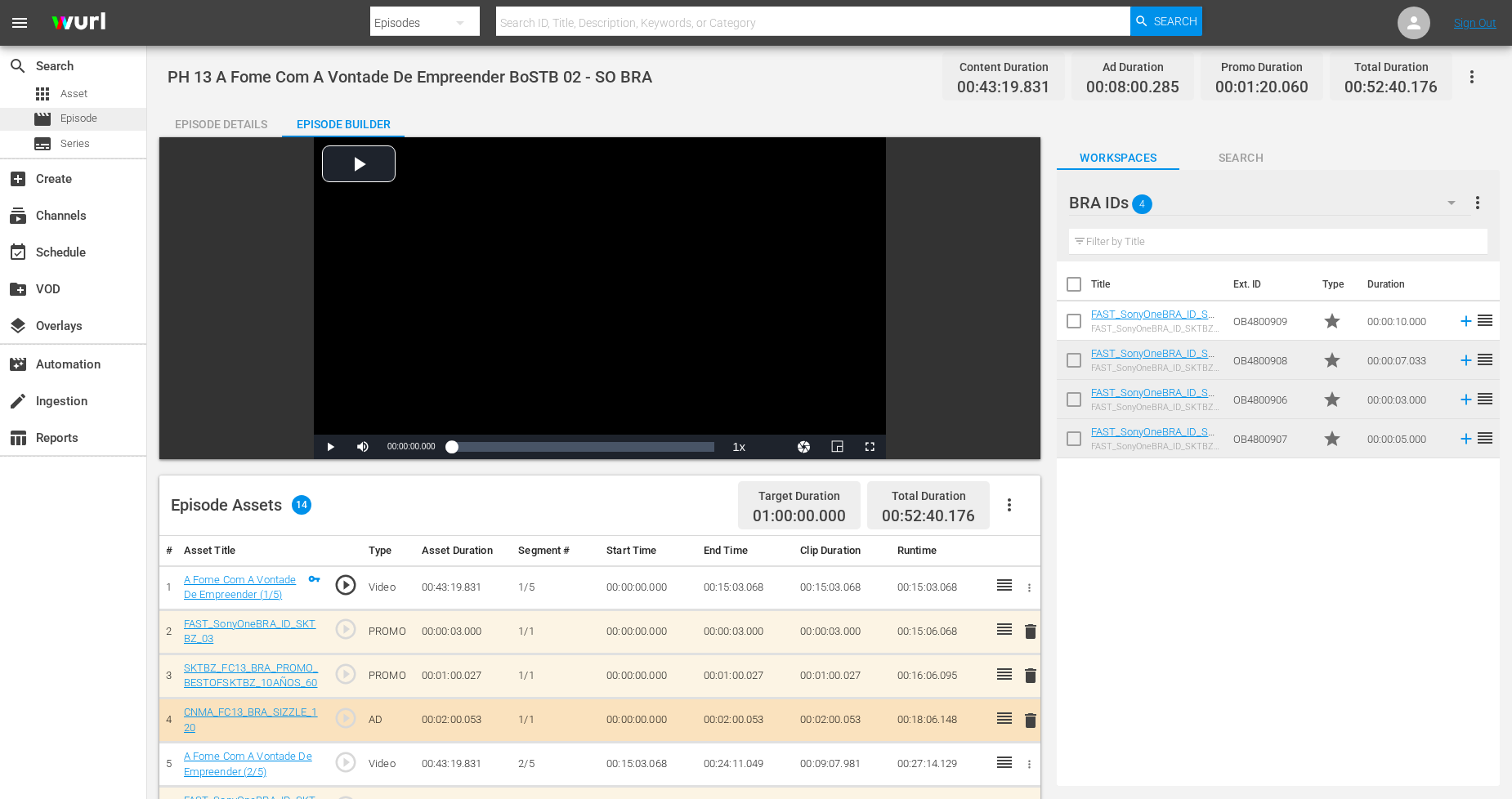
click at [109, 110] on div "movie Episode" at bounding box center [73, 119] width 146 height 23
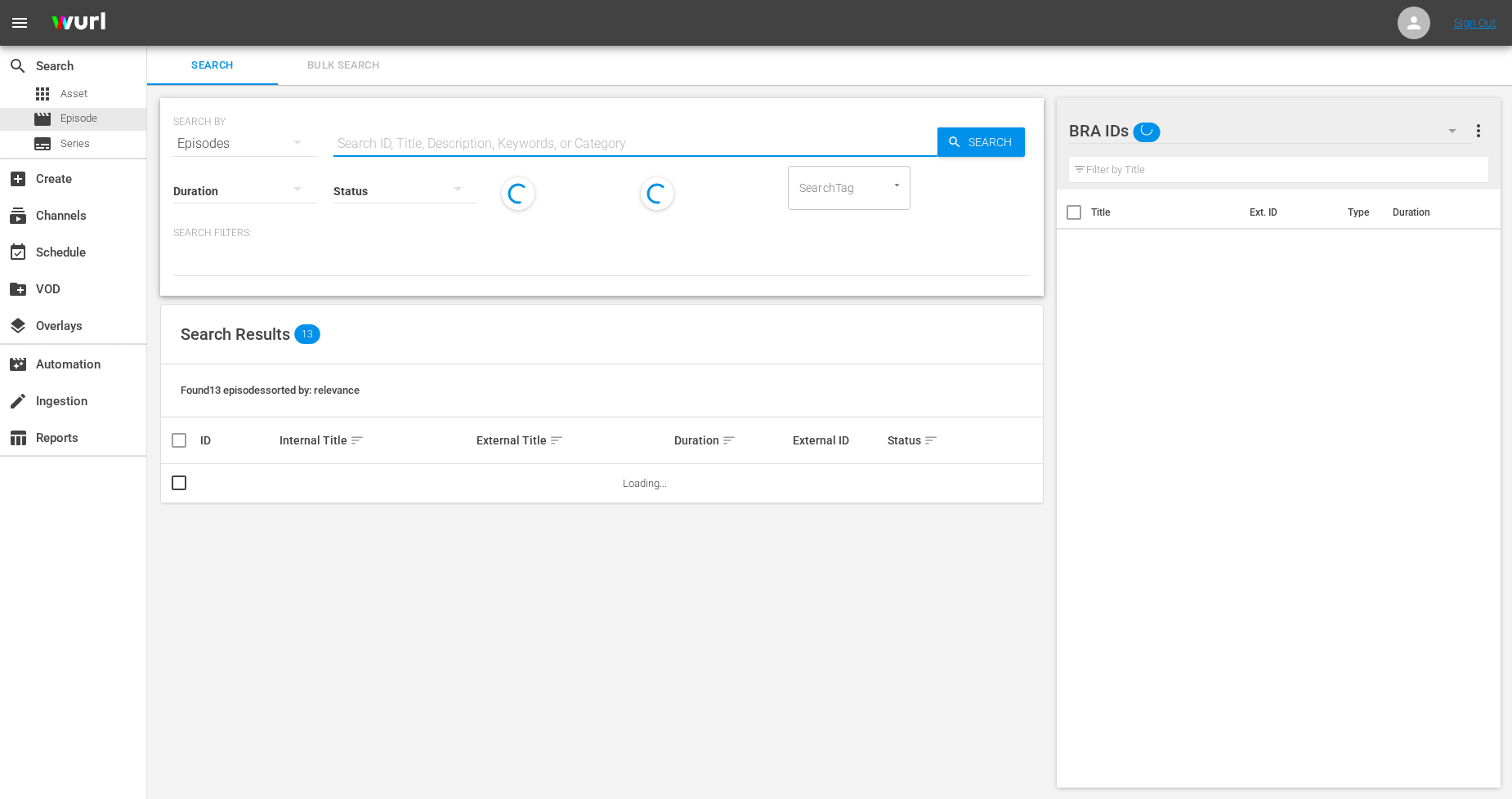
drag, startPoint x: 363, startPoint y: 145, endPoint x: 373, endPoint y: 126, distance: 21.5
click at [363, 145] on input "text" at bounding box center [635, 143] width 604 height 39
click at [373, 68] on span "Bulk Search" at bounding box center [343, 66] width 111 height 18
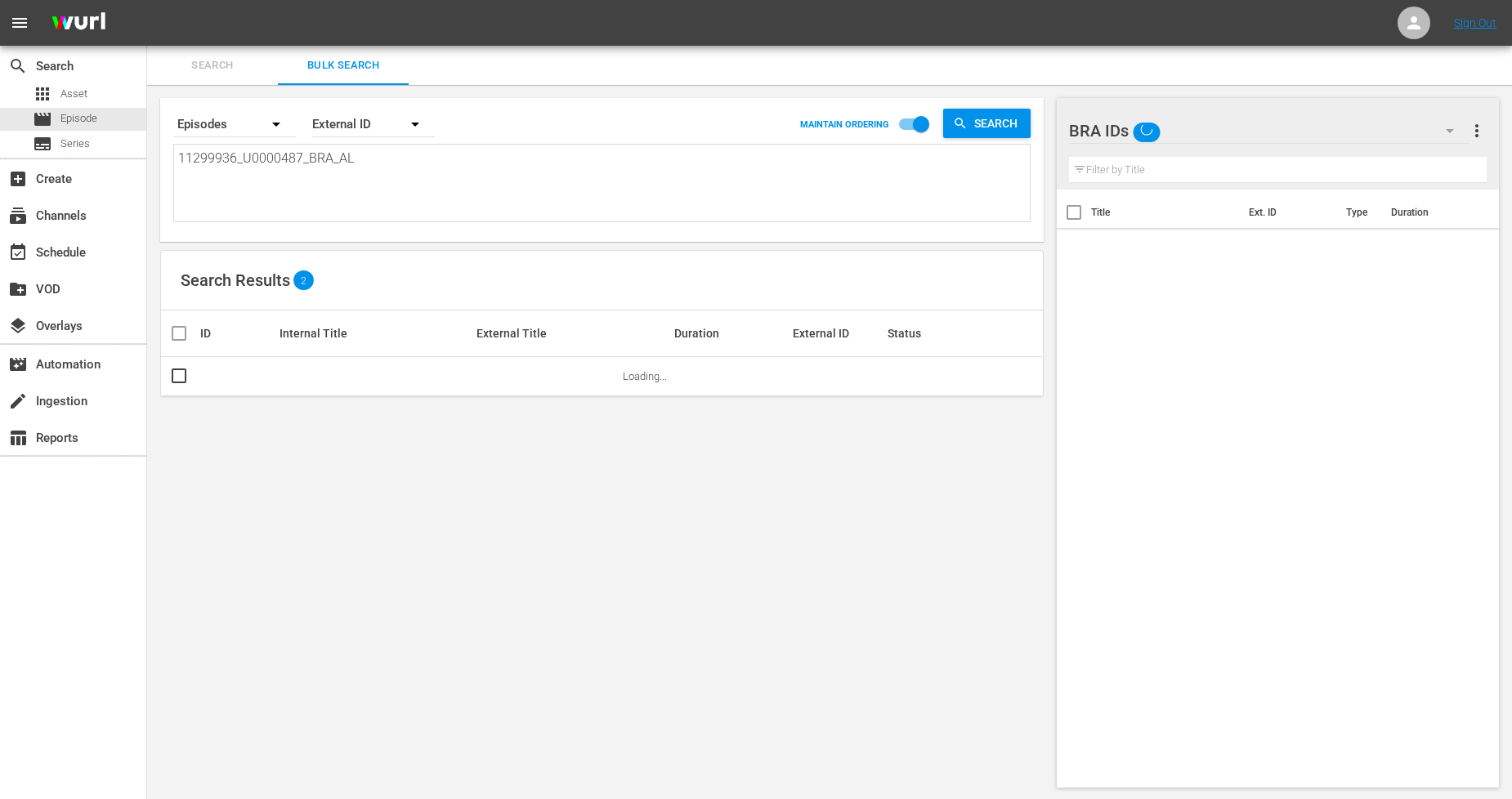
click at [472, 159] on textarea "11299936_U0000487_BRA_AL" at bounding box center [604, 186] width 852 height 74
drag, startPoint x: 472, startPoint y: 159, endPoint x: 0, endPoint y: 25, distance: 490.7
click at [0, 25] on div "menu Sign Out search Search apps Asset movie Episode subtitles Series add_box C…" at bounding box center [756, 400] width 1512 height 801
paste textarea "8_U0000488"
type textarea "11299938_U0000488_BRA_AL"
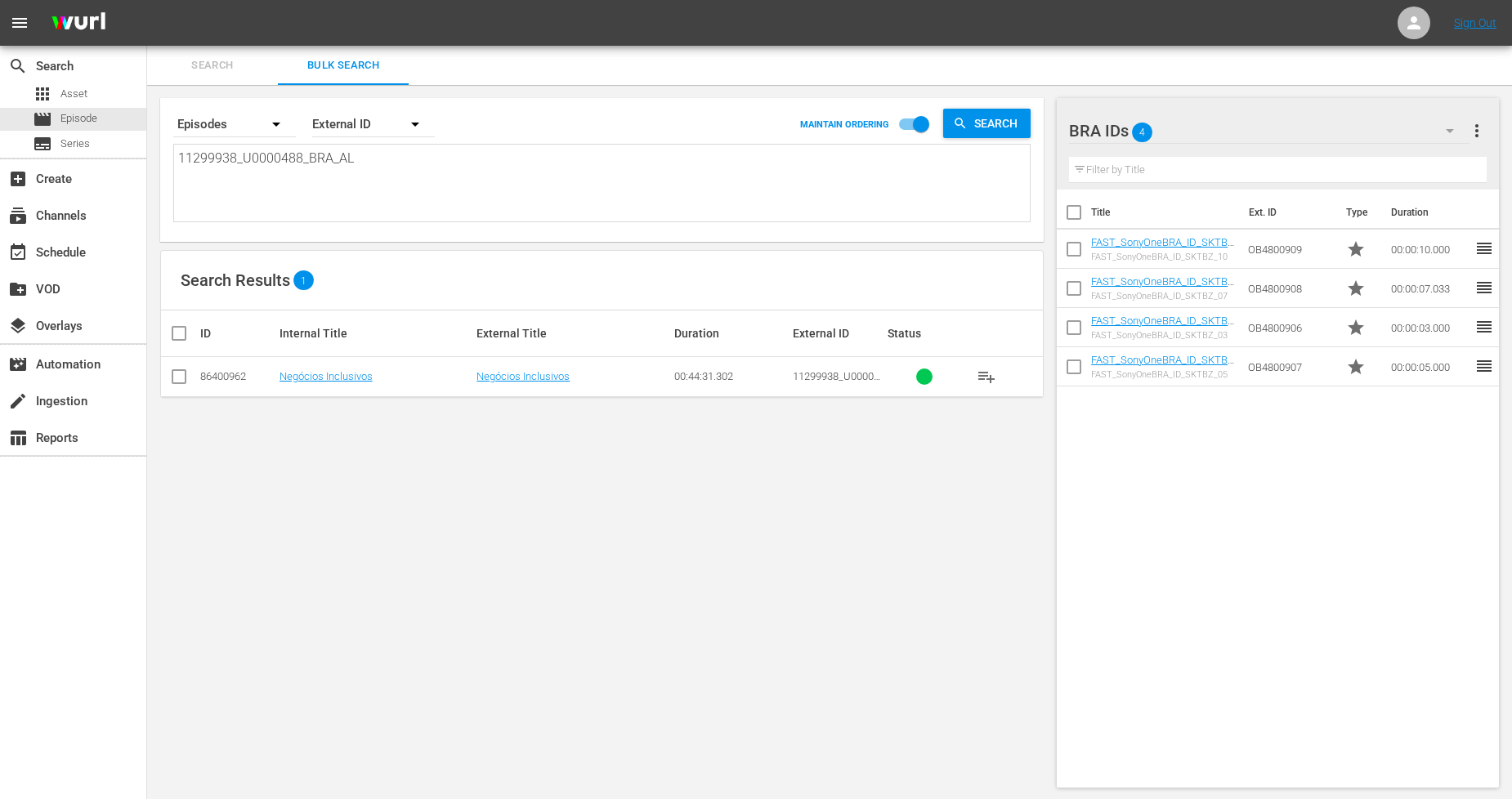
type textarea "11299938_U0000488_BRA_AL"
click at [178, 379] on input "checkbox" at bounding box center [178, 379] width 19 height 19
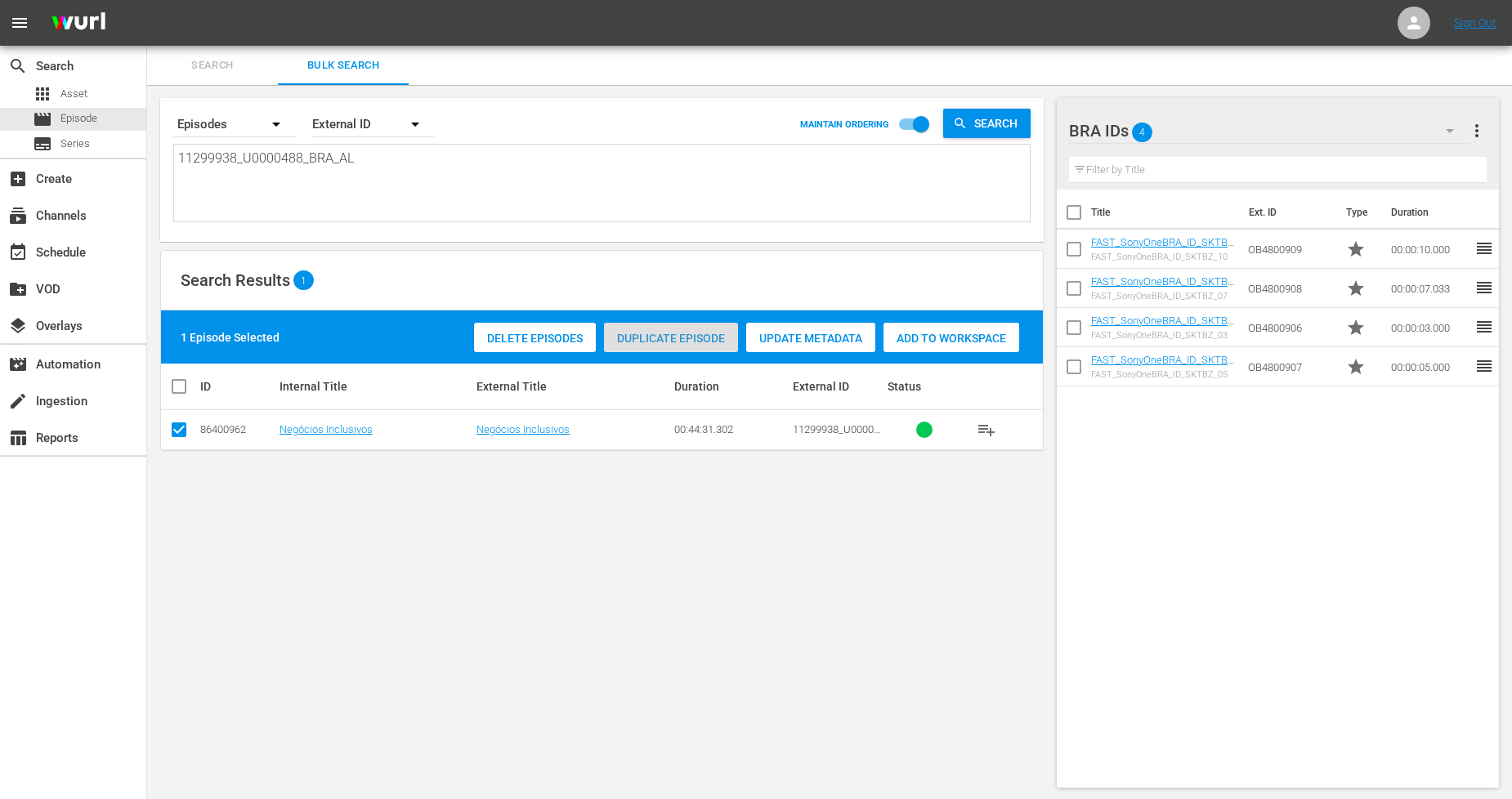
click at [663, 341] on span "Duplicate Episode" at bounding box center [670, 338] width 134 height 13
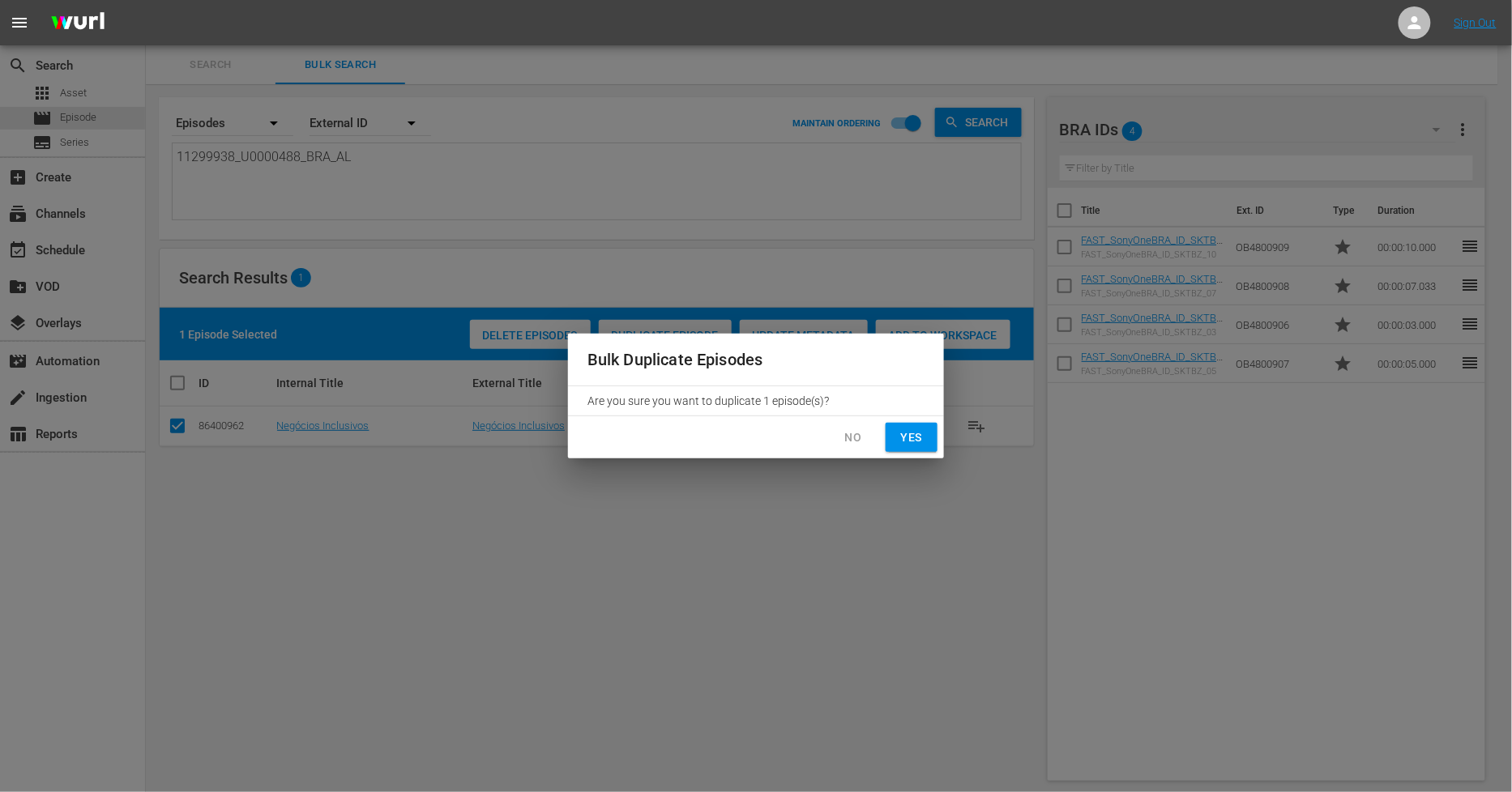
click at [918, 434] on span "Yes" at bounding box center [911, 438] width 26 height 20
checkbox input "false"
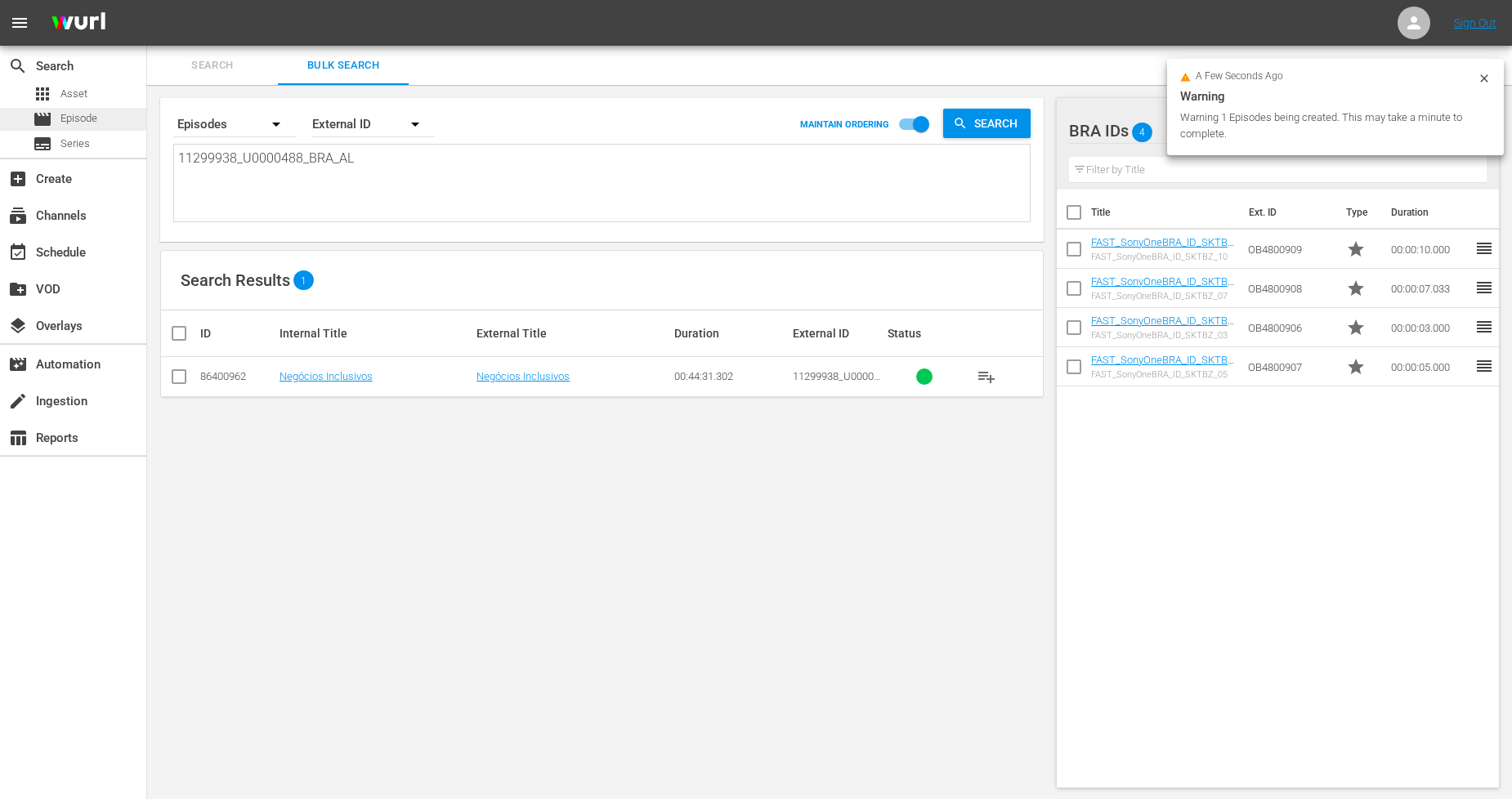
click at [107, 121] on div "movie Episode" at bounding box center [73, 119] width 146 height 23
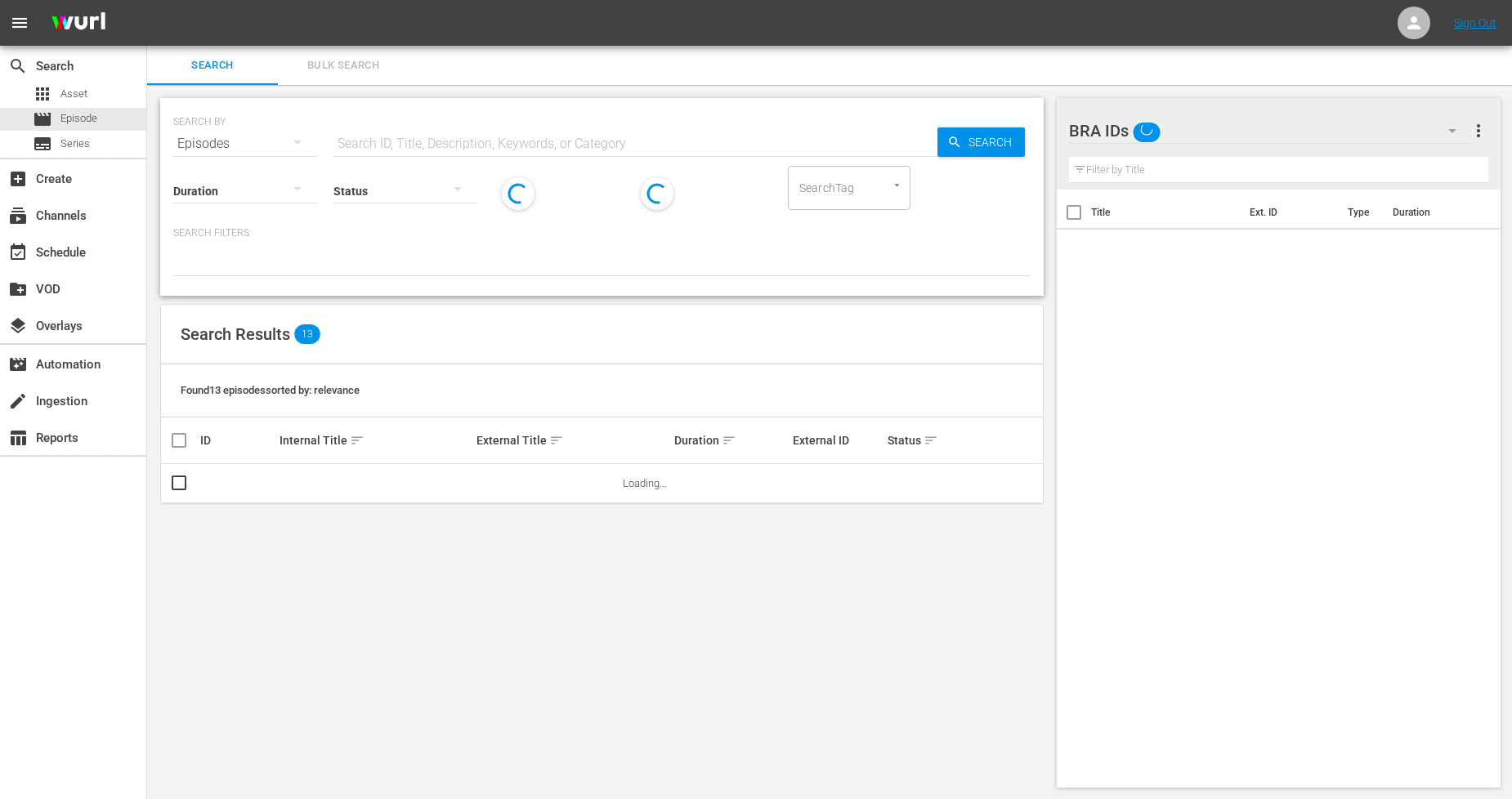
click at [363, 74] on span "Bulk Search" at bounding box center [343, 66] width 111 height 18
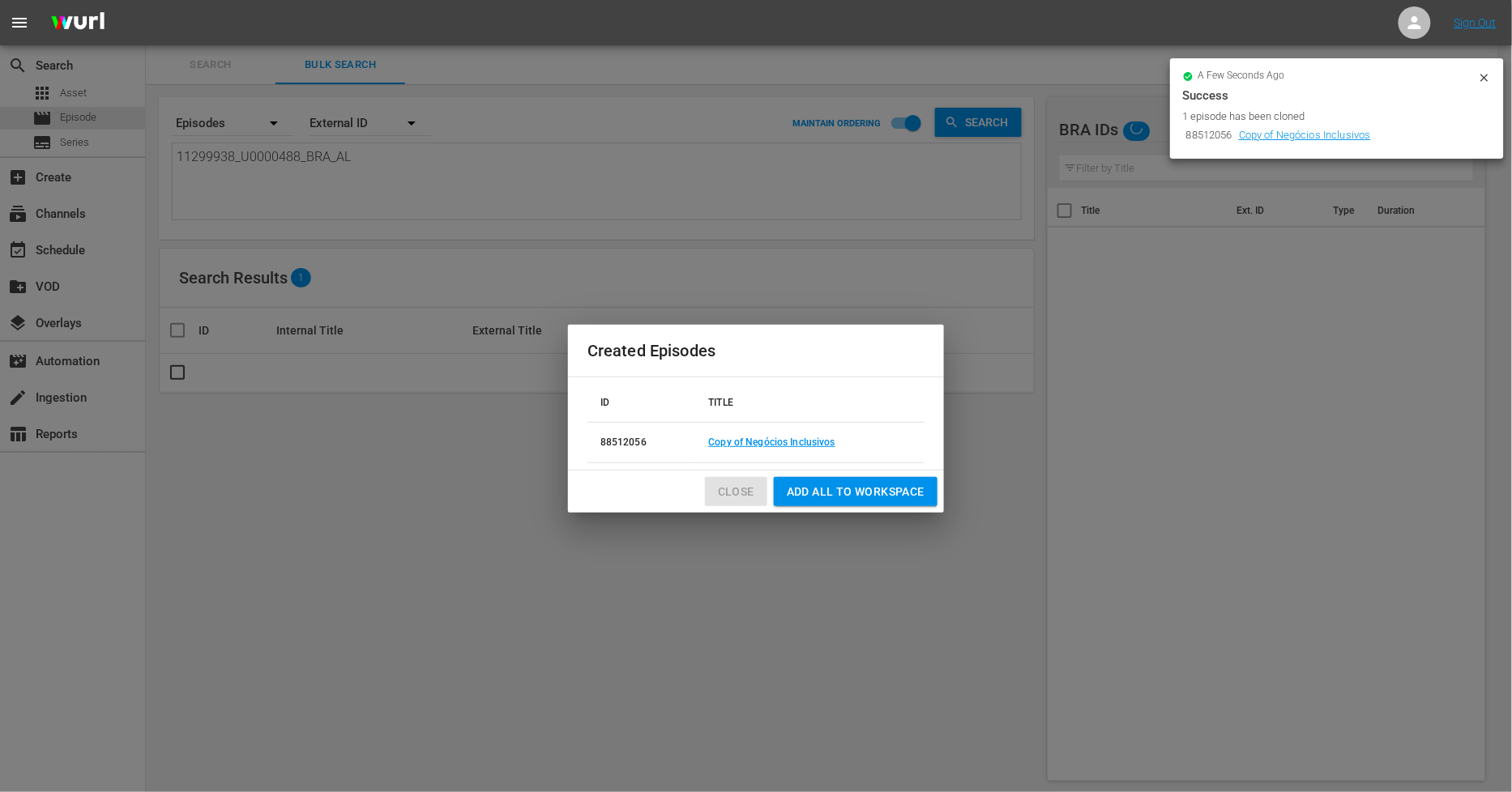
click at [742, 494] on span "Close" at bounding box center [736, 492] width 37 height 20
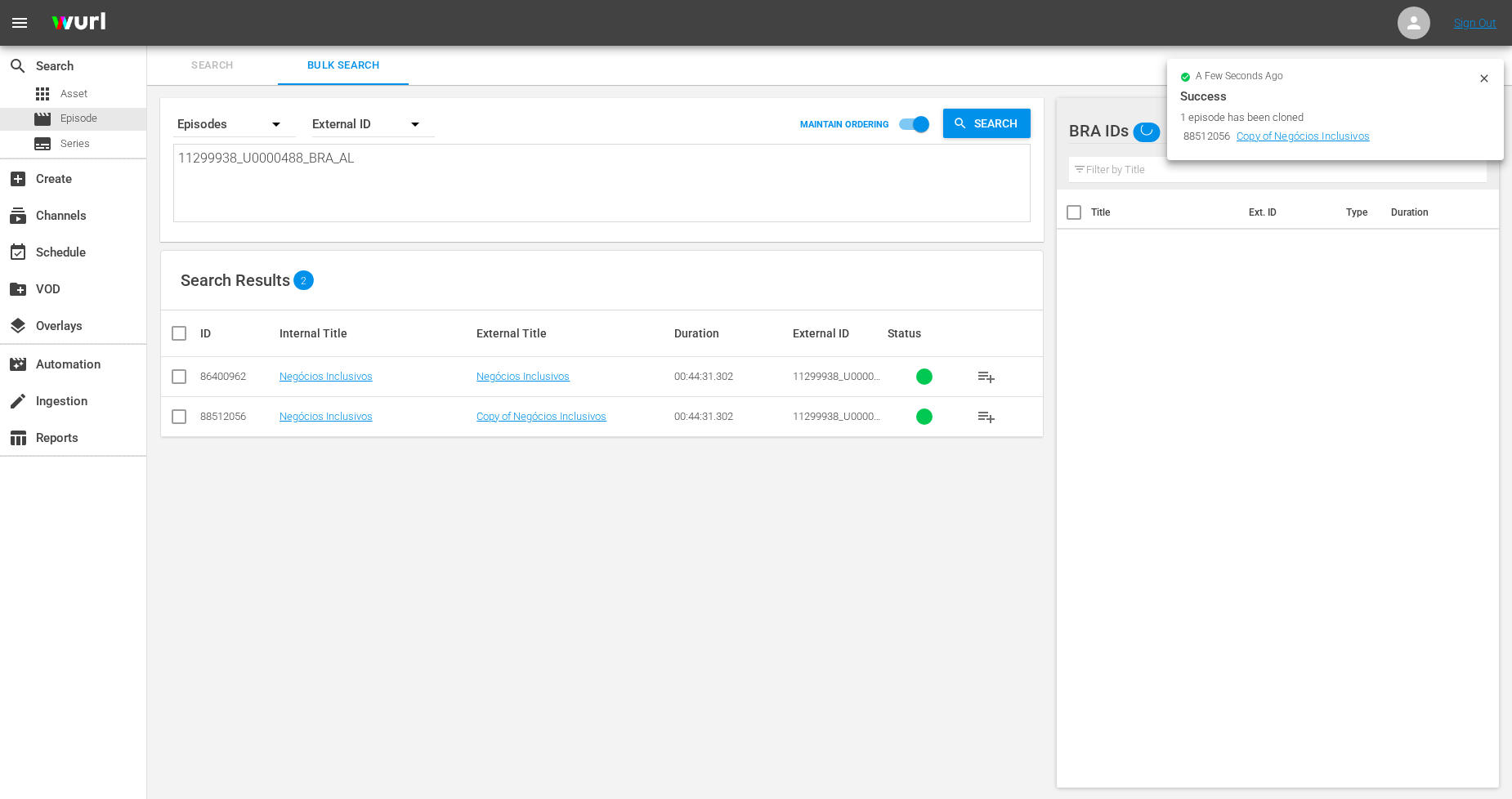
click at [1489, 75] on icon at bounding box center [1484, 79] width 13 height 13
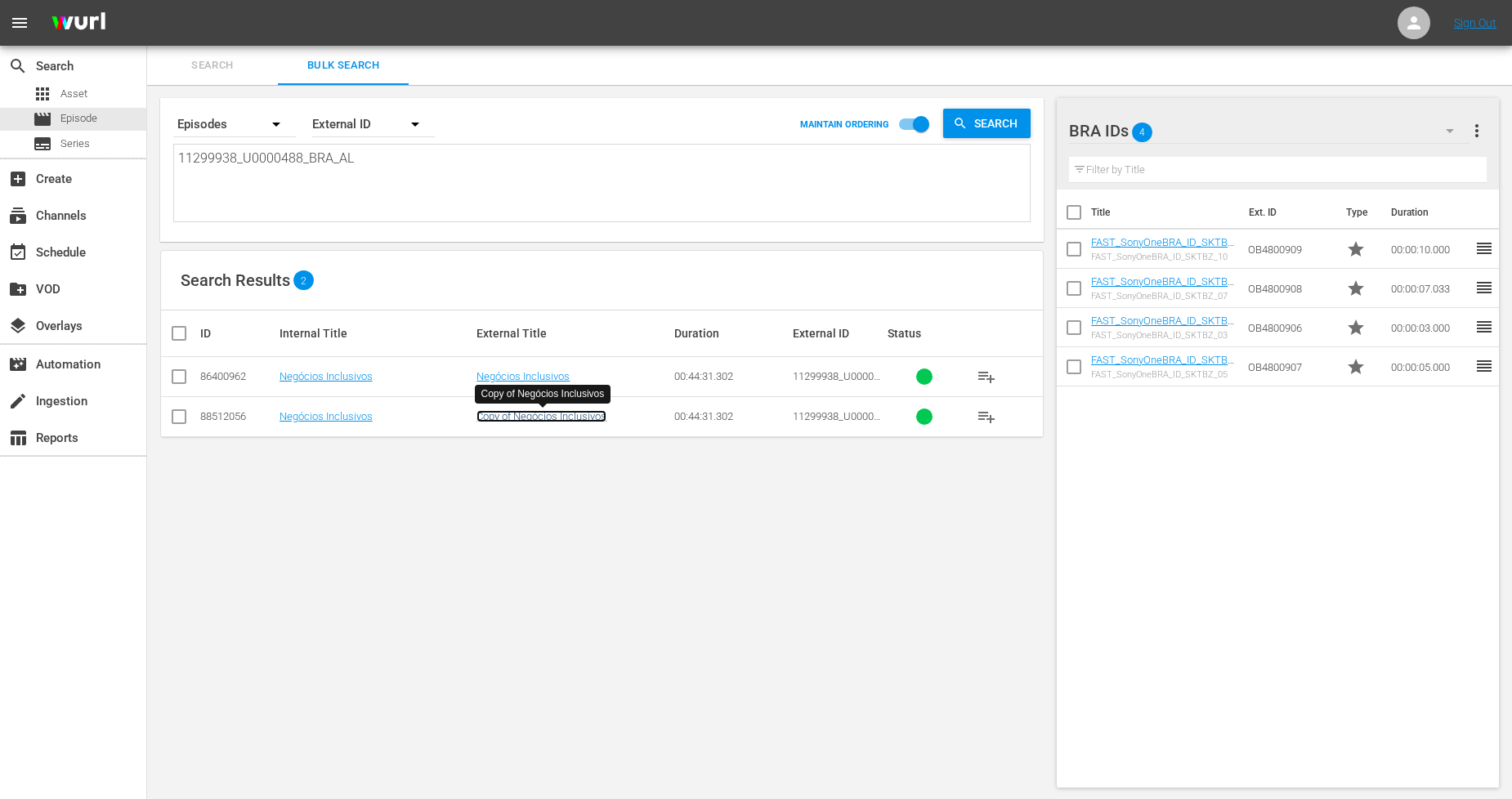
click at [510, 420] on link "Copy of Negócios Inclusivos" at bounding box center [541, 416] width 130 height 12
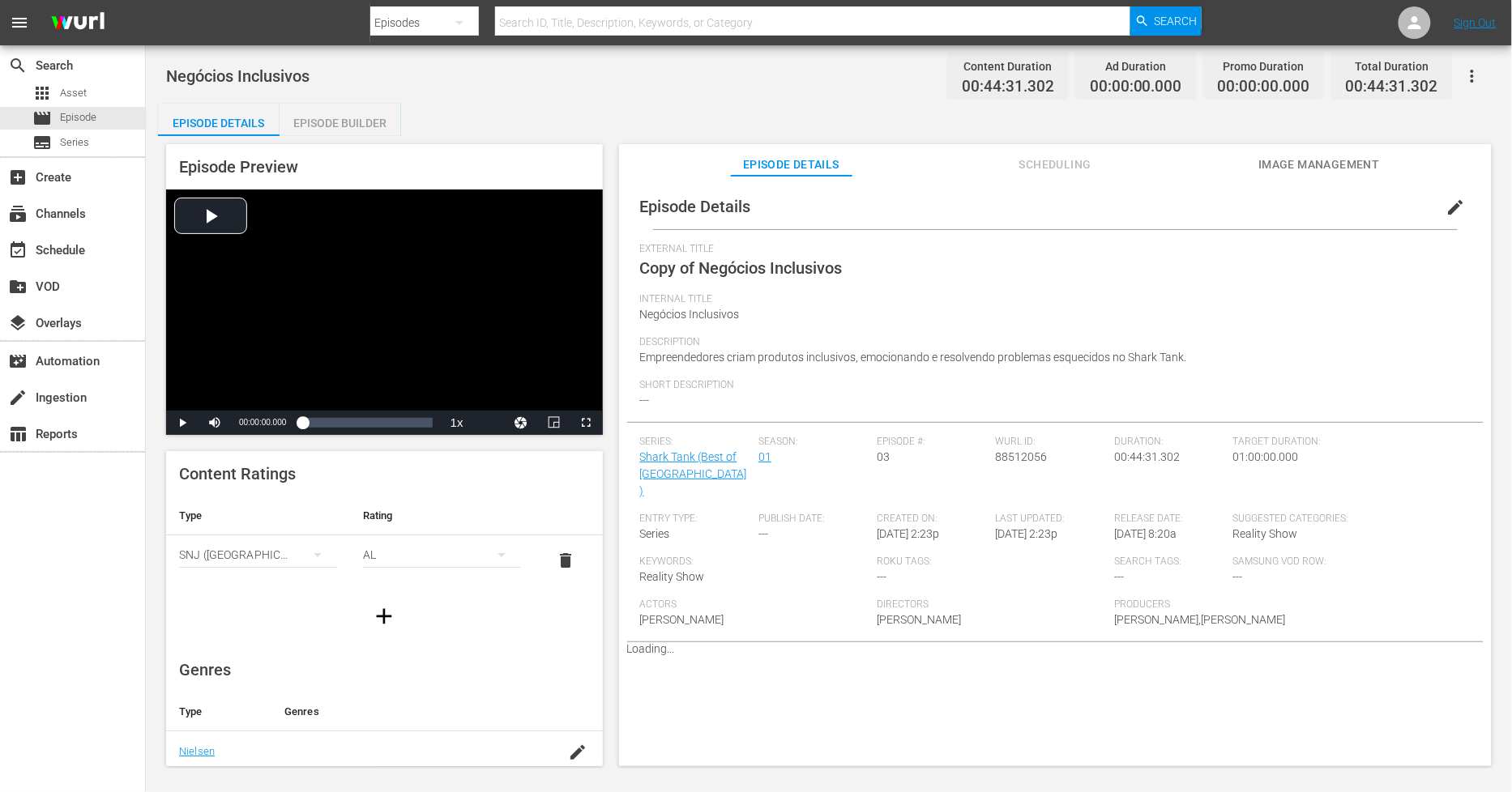
click at [1447, 206] on span "edit" at bounding box center [1456, 207] width 19 height 19
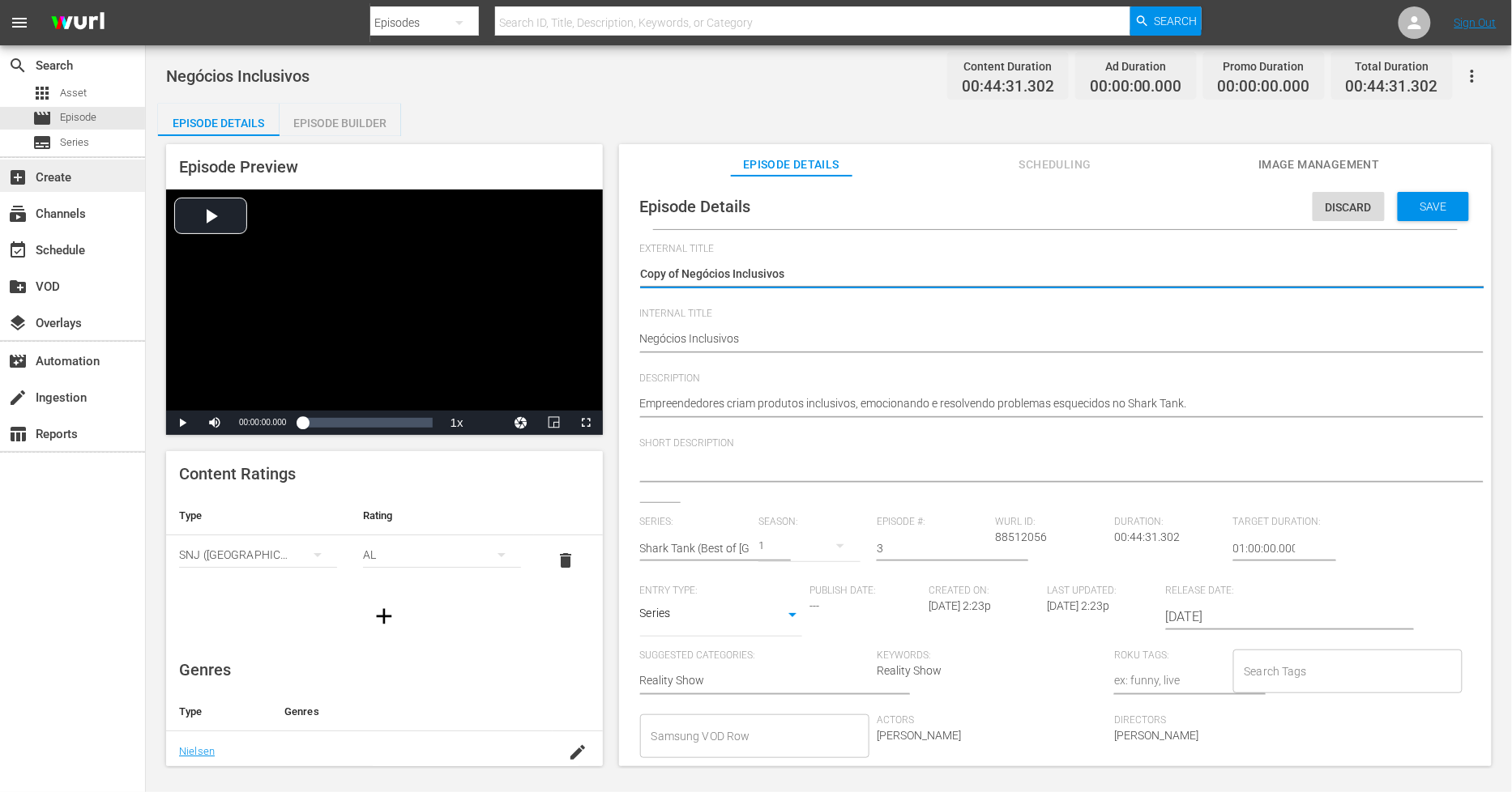
drag, startPoint x: 682, startPoint y: 270, endPoint x: 0, endPoint y: 186, distance: 687.2
click at [146, 0] on div "search Search apps Asset movie Episode subtitles Series add_box Create subscrip…" at bounding box center [829, 0] width 1366 height 0
type textarea "Negócios Inclusivos"
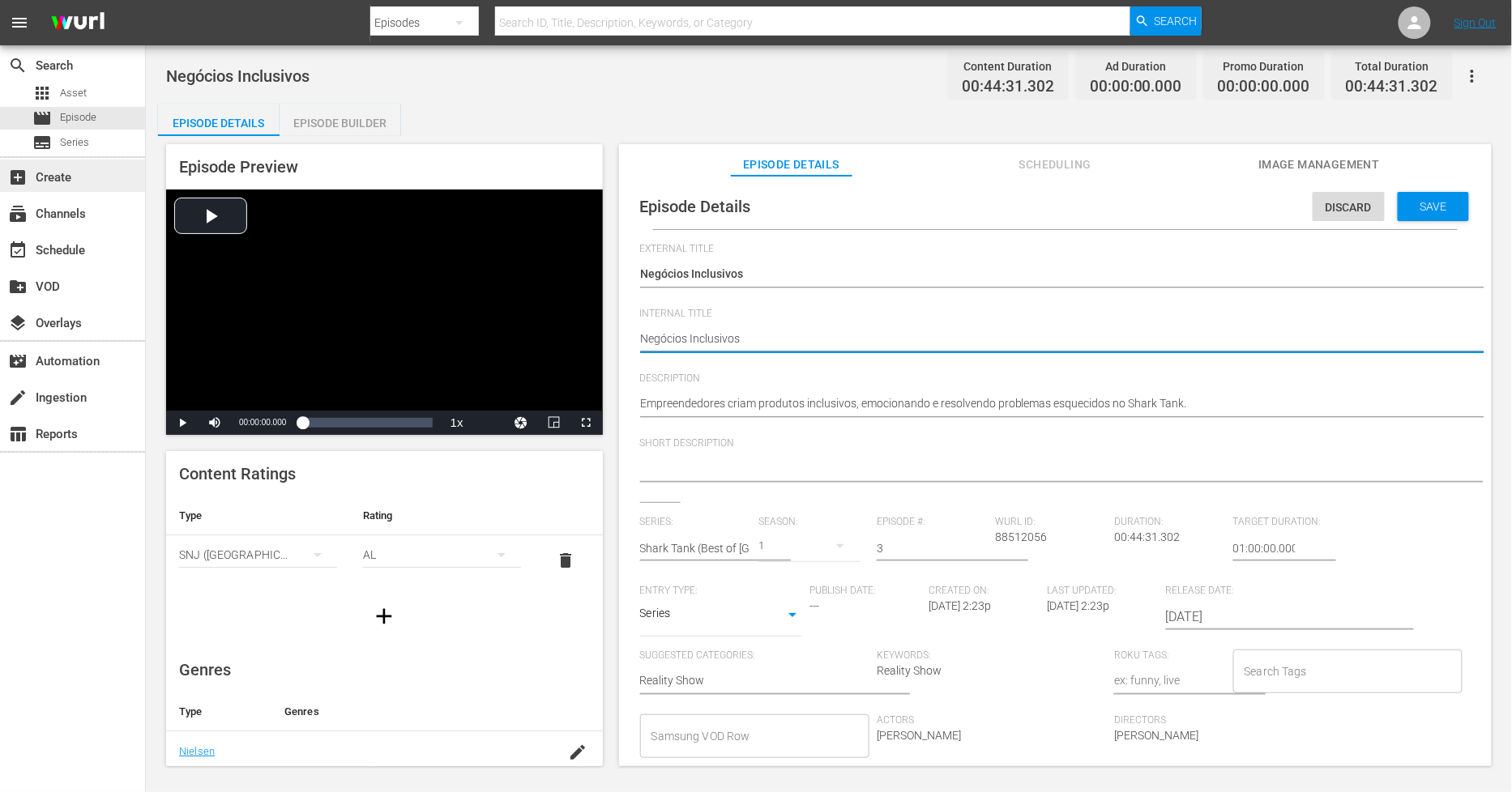
paste textarea "11299938_U0000488_BRA_AL"
type textarea "11299938_U0000488_BRA_ALNegócios Inclusivos"
type textarea "Negócios Inclusivos"
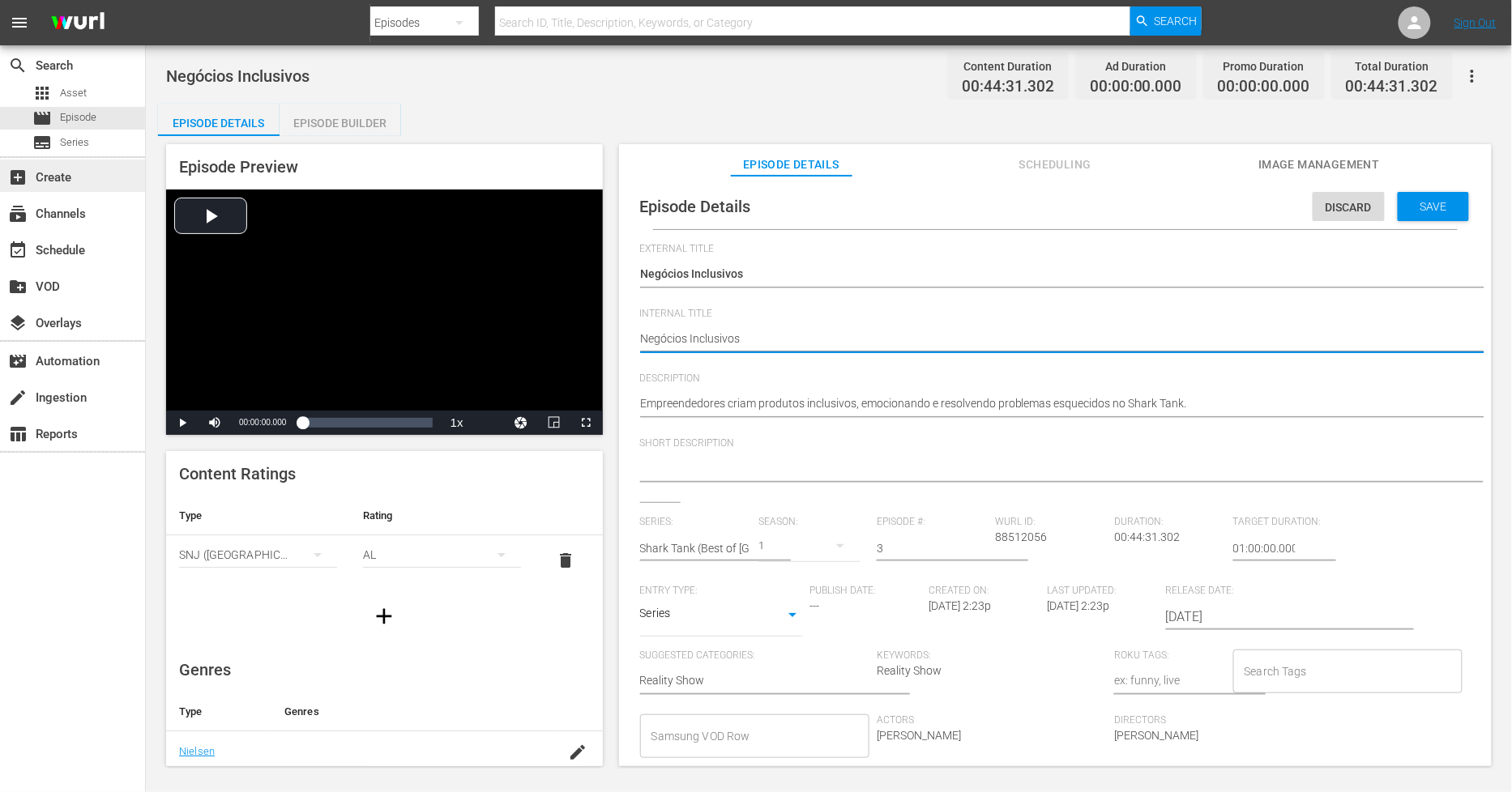
type textarea "PNegócios Inclusivos"
type textarea "PHNegócios Inclusivos"
type textarea "PH Negócios Inclusivos"
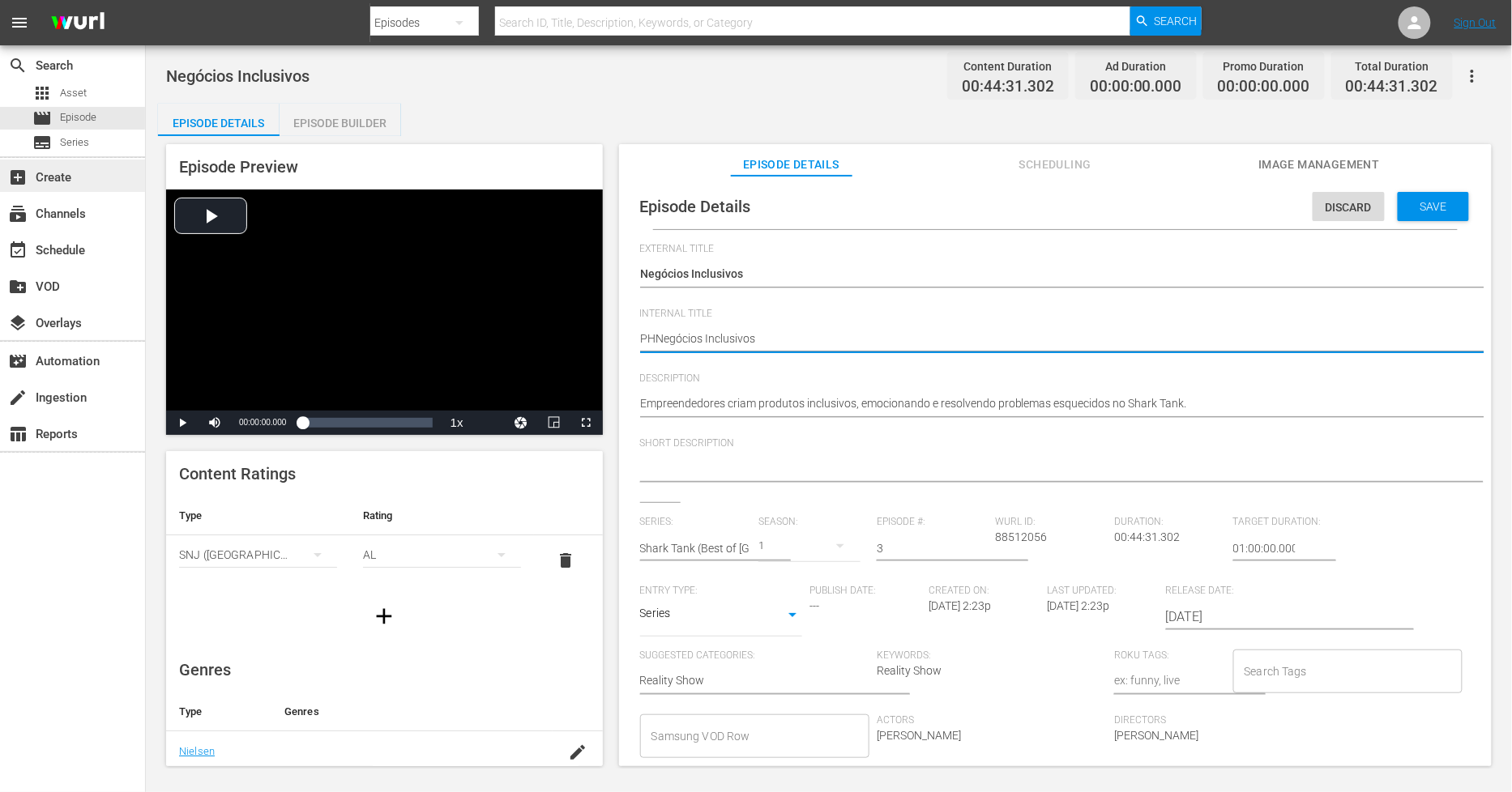
type textarea "PH Negócios Inclusivos"
type textarea "PH 1Negócios Inclusivos"
type textarea "PH 13Negócios Inclusivos"
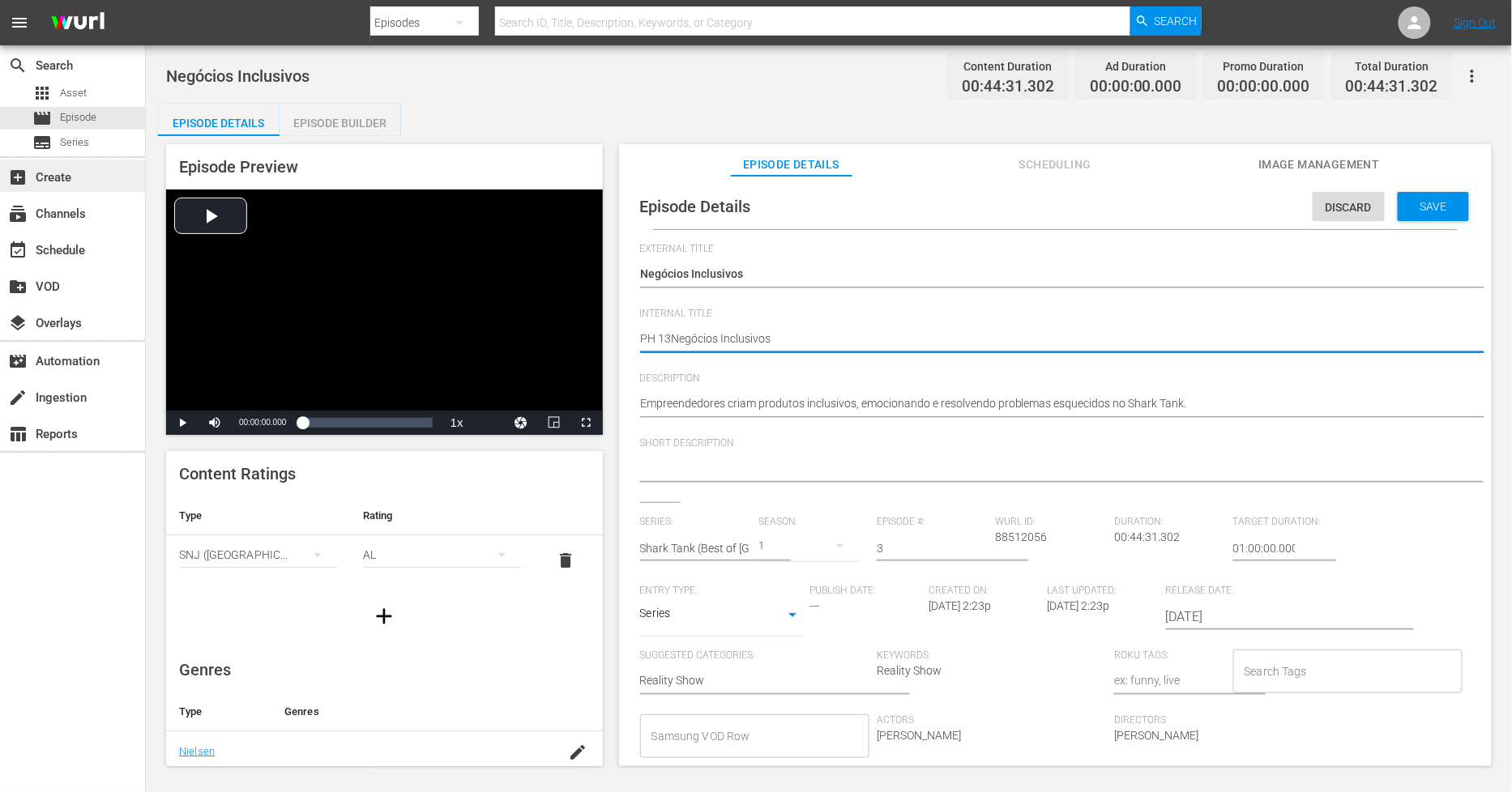
type textarea "PH 13 Negócios Inclusivos"
type textarea "PH 13 Negócios Inclusivos B"
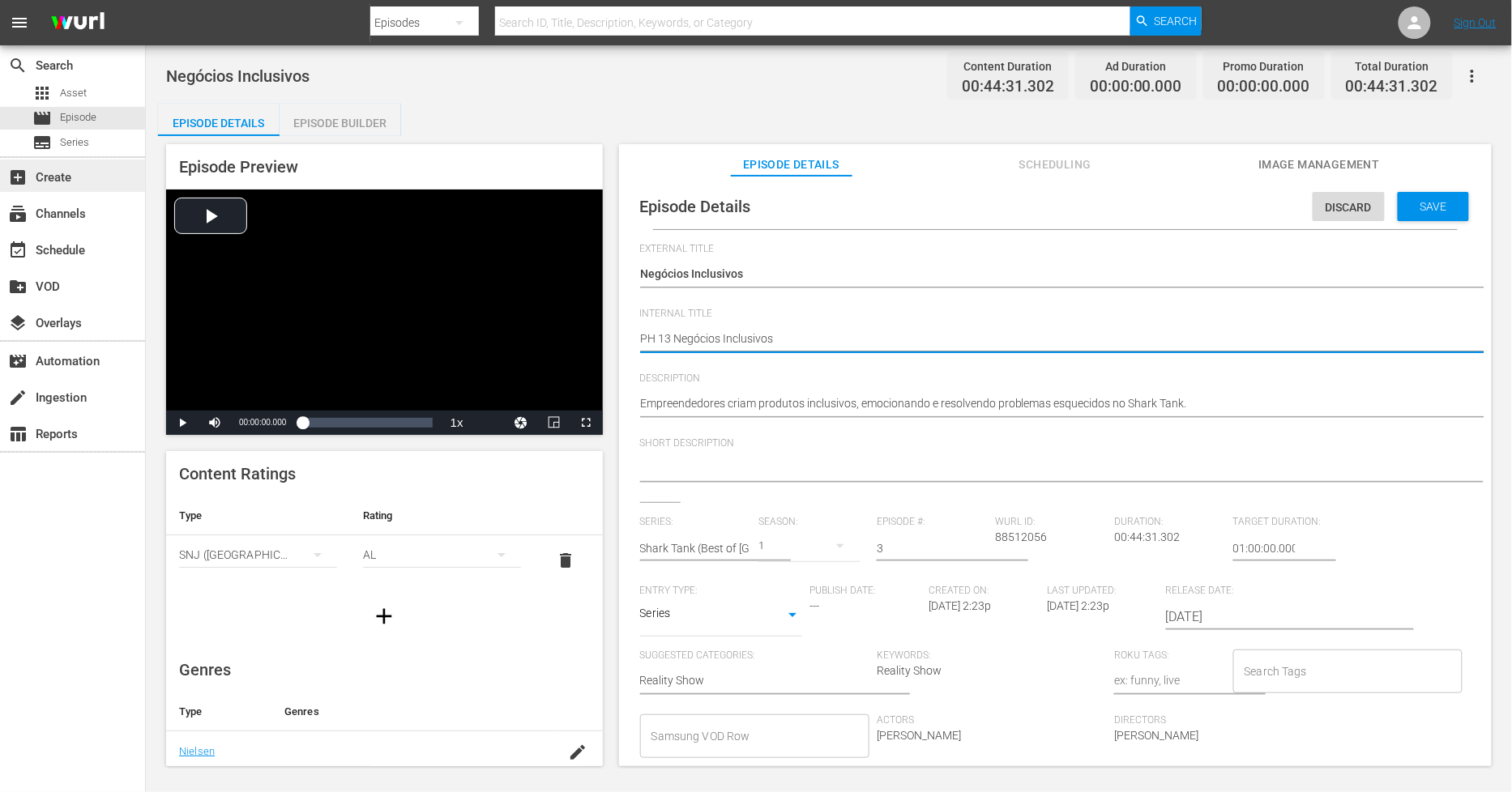
type textarea "PH 13 Negócios Inclusivos B"
type textarea "PH 13 Negócios Inclusivos Bo"
type textarea "PH 13 Negócios Inclusivos BoS"
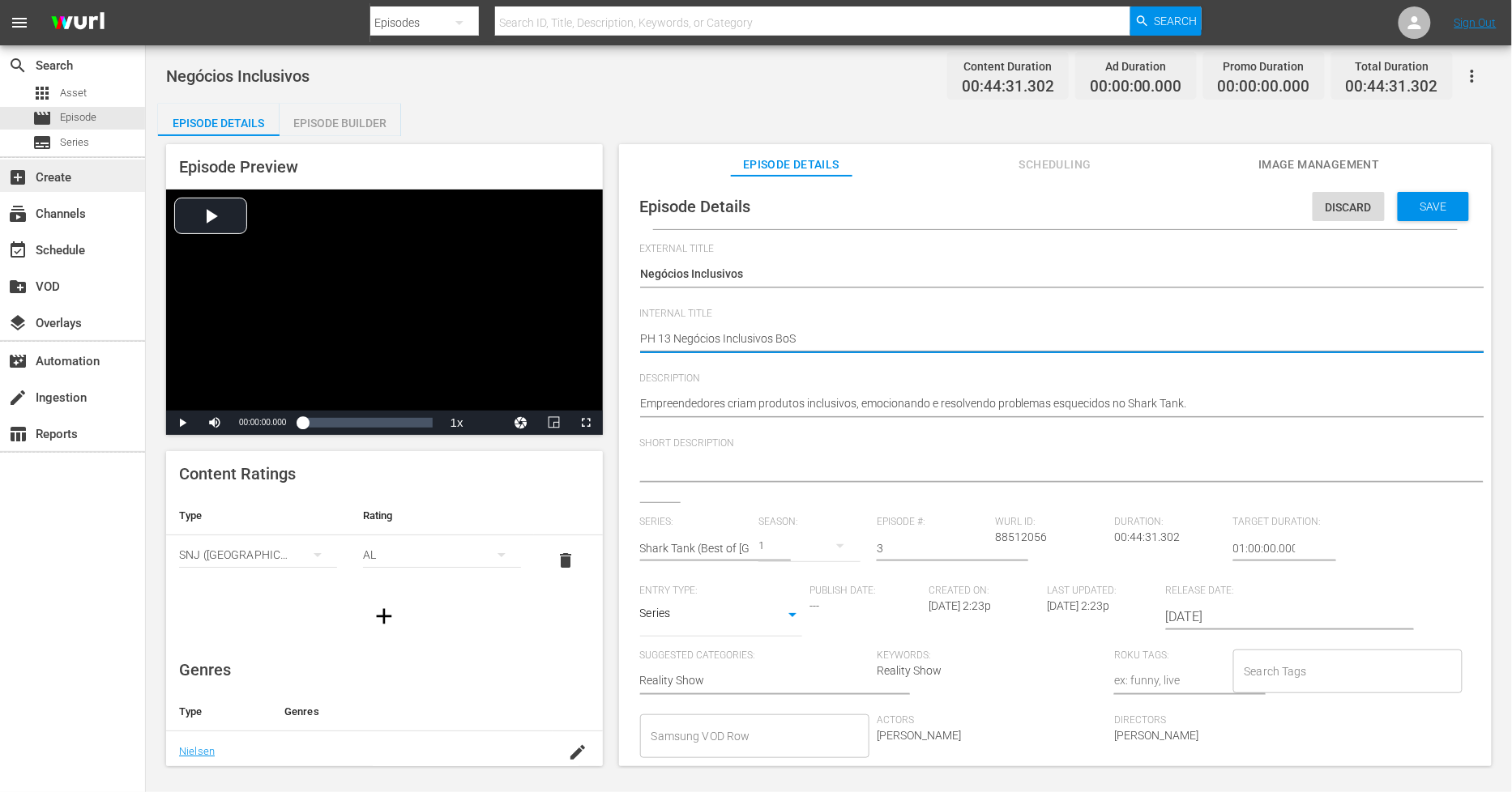
type textarea "PH 13 Negócios Inclusivos BoST"
type textarea "PH 13 Negócios Inclusivos BoSTB"
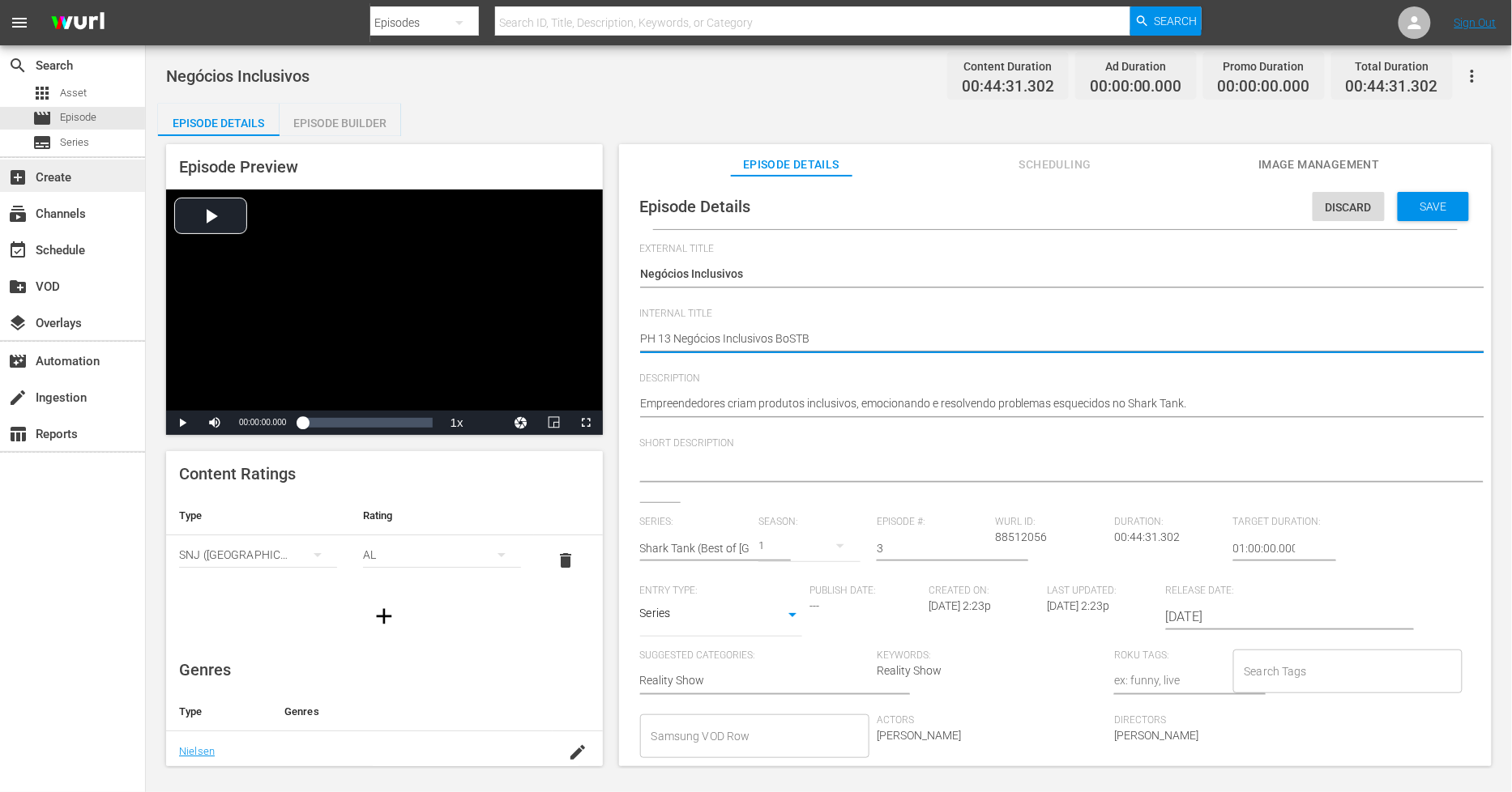
type textarea "PH 13 Negócios Inclusivos BoSTB"
type textarea "PH 13 Negócios Inclusivos BoSTB 0"
type textarea "PH 13 Negócios Inclusivos BoSTB 03"
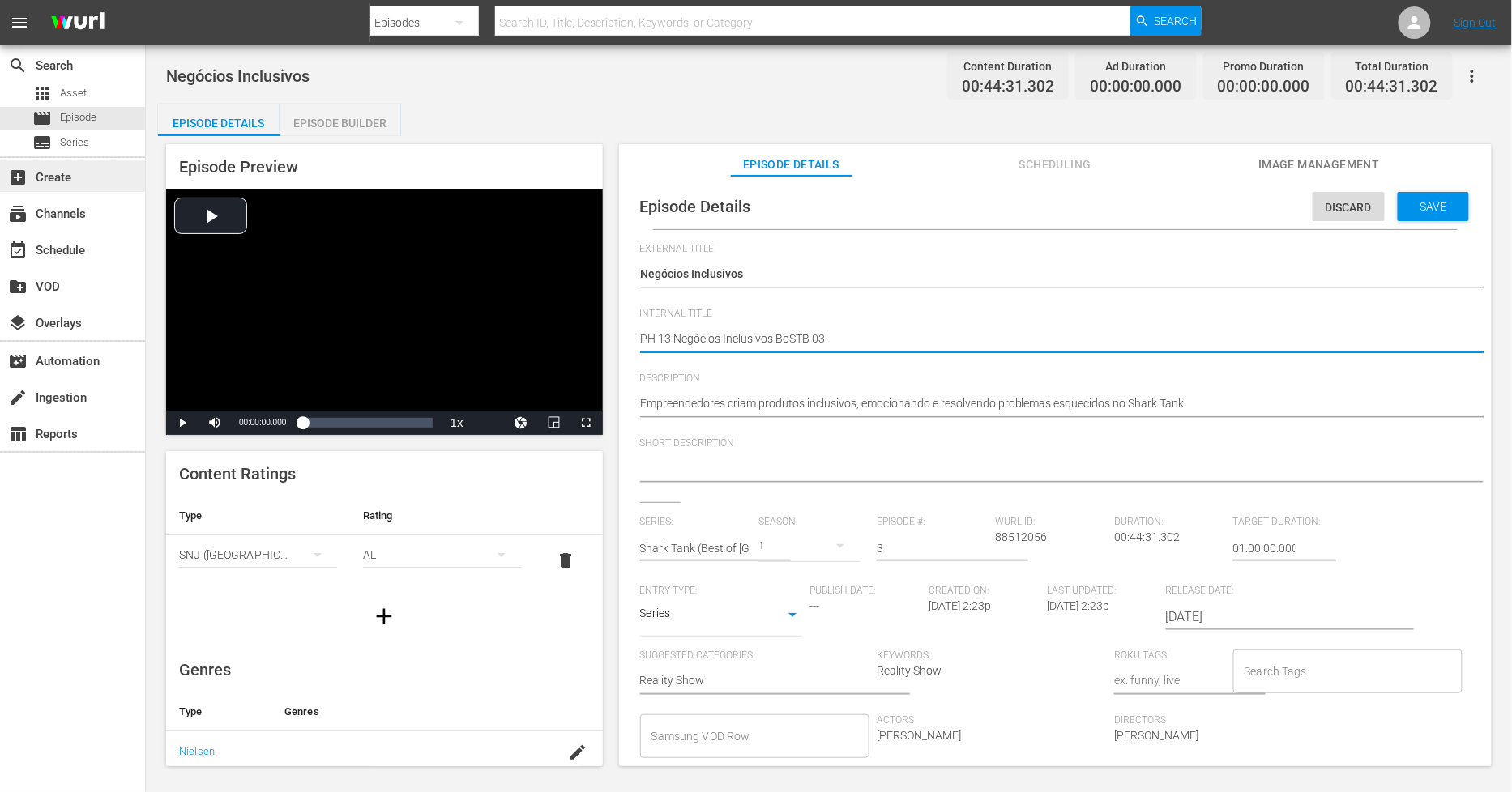
type textarea "PH 13 Negócios Inclusivos BoSTB 03"
type textarea "PH 13 Negócios Inclusivos BoSTB 03 -"
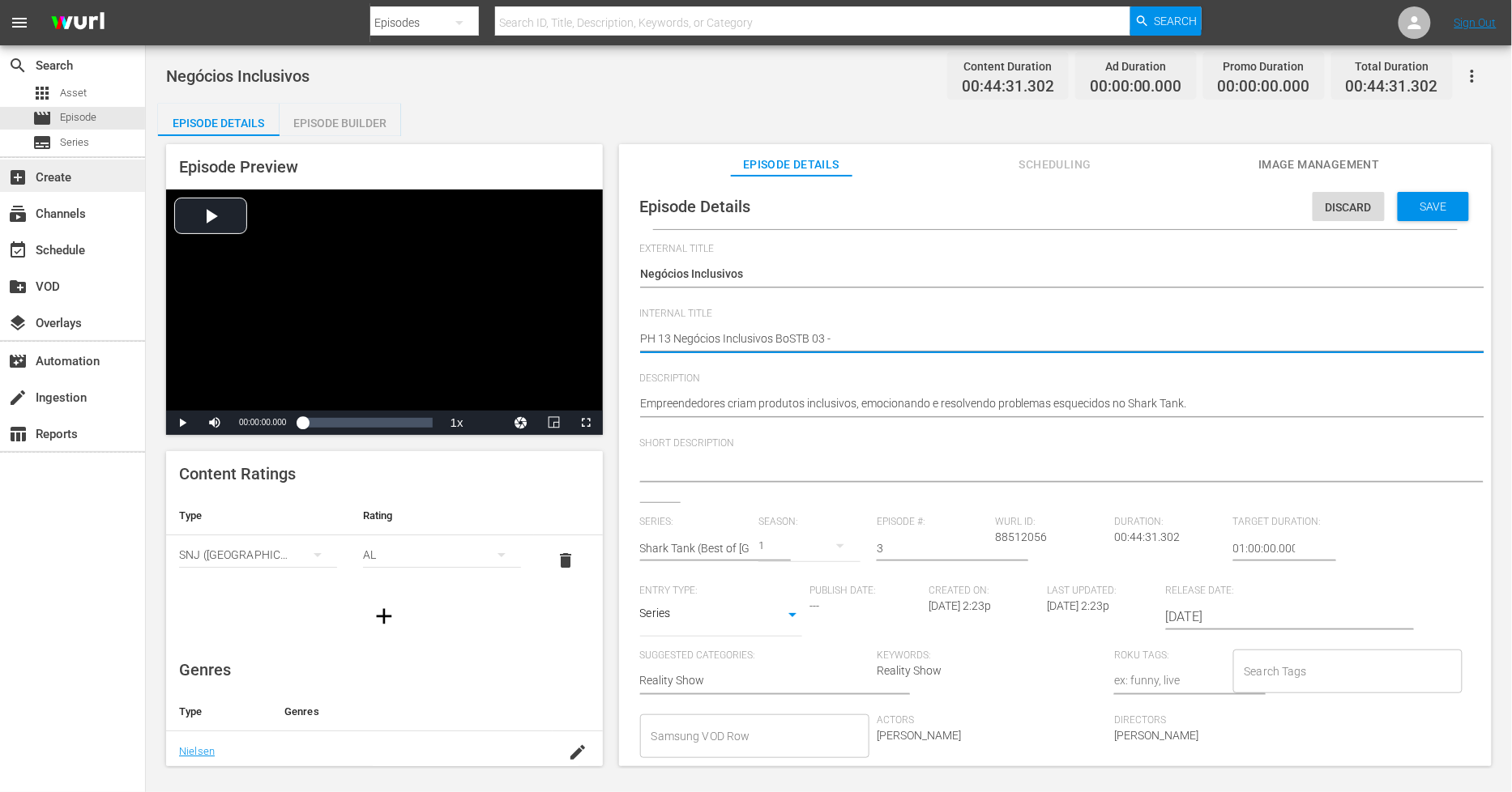
type textarea "PH 13 Negócios Inclusivos BoSTB 03 -"
type textarea "PH 13 Negócios Inclusivos BoSTB 03 - S"
type textarea "PH 13 Negócios Inclusivos BoSTB 03 - SO"
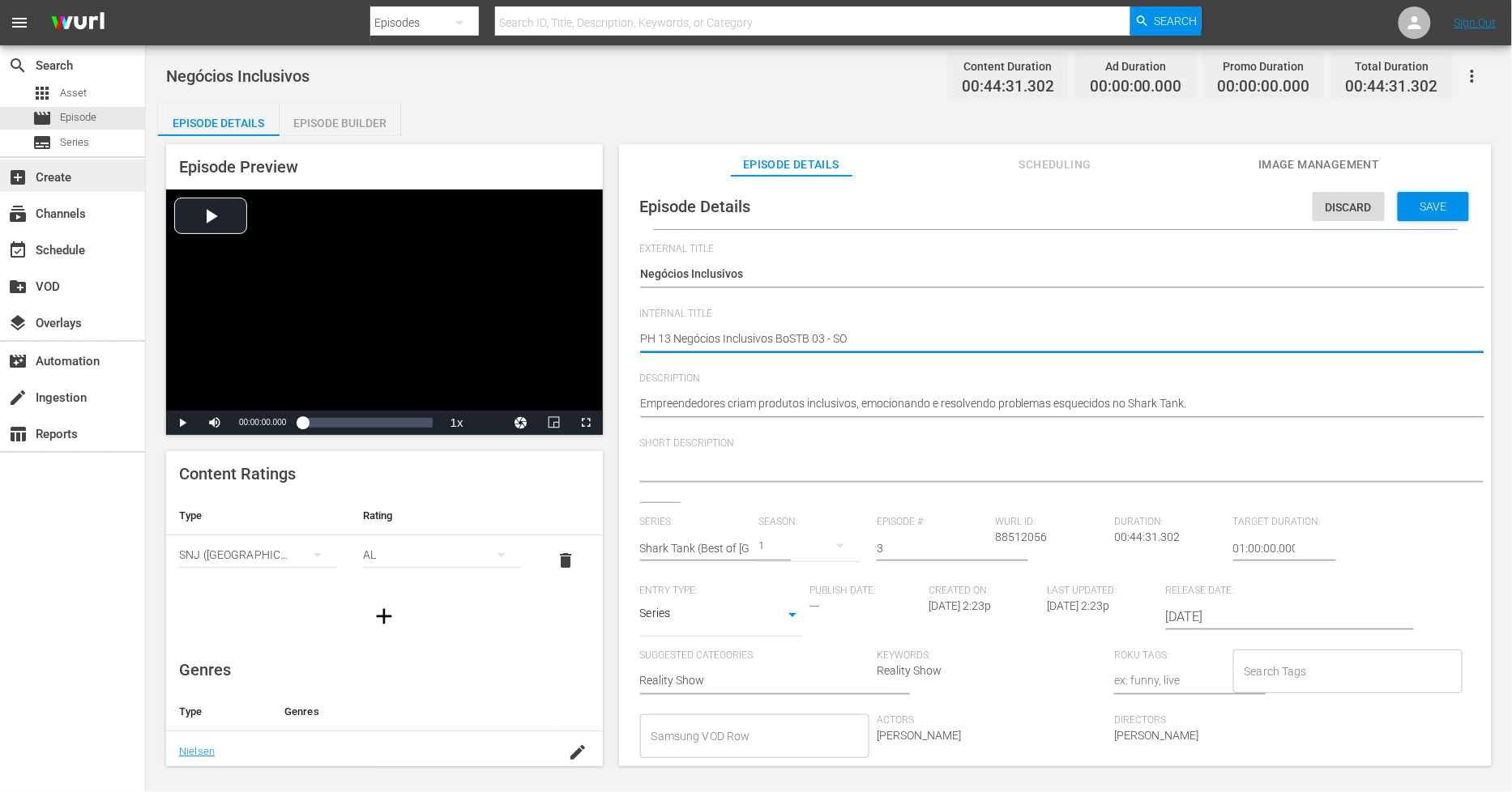
type textarea "PH 13 Negócios Inclusivos BoSTB 03 - SO"
type textarea "PH 13 Negócios Inclusivos BoSTB 03 - SO B"
type textarea "PH 13 Negócios Inclusivos BoSTB 03 - SO BR"
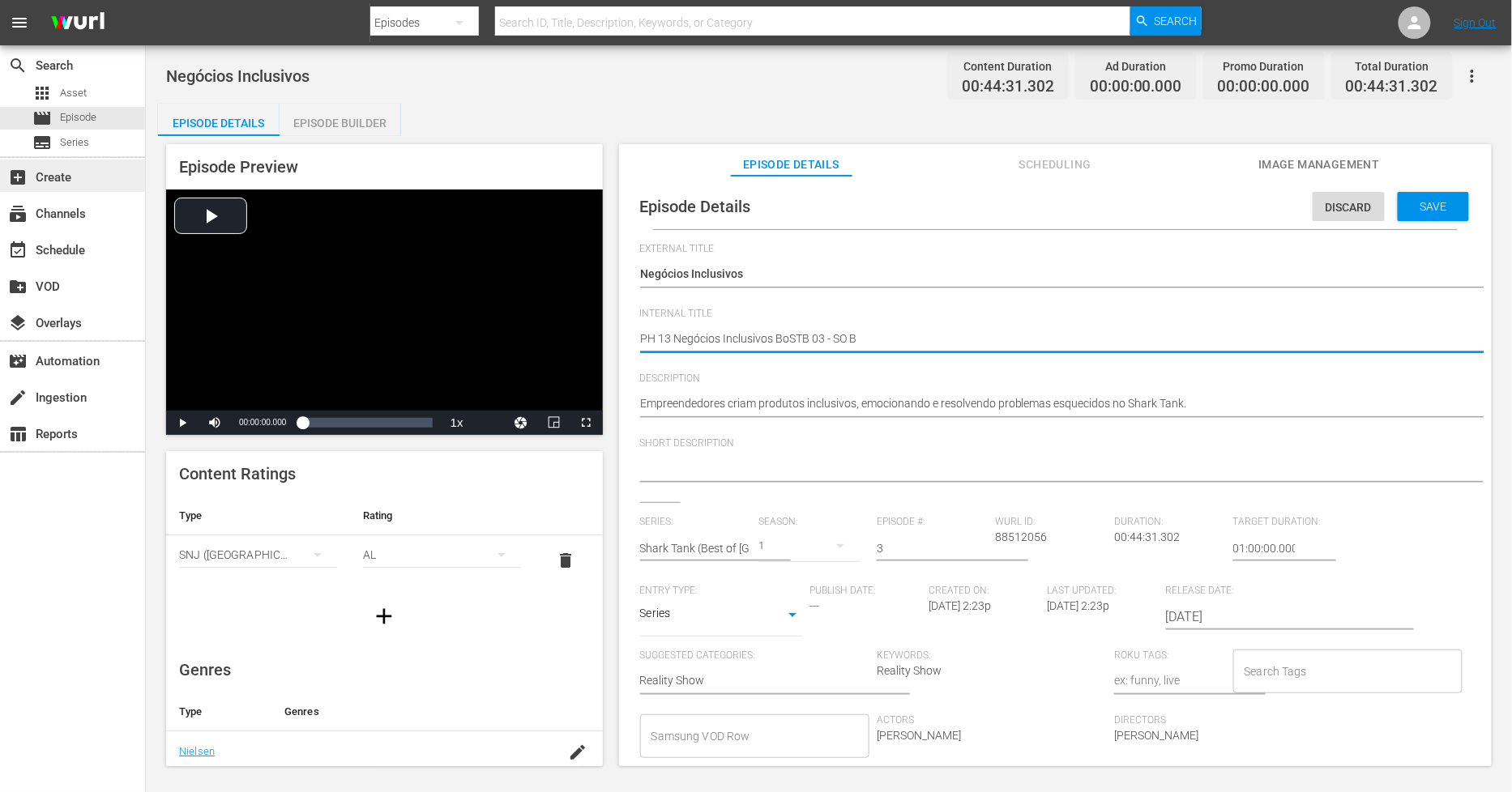
type textarea "PH 13 Negócios Inclusivos BoSTB 03 - SO BR"
type textarea "PH 13 Negócios Inclusivos BoSTB 03 - SO BRA"
click at [1441, 208] on span "Save" at bounding box center [1433, 206] width 52 height 13
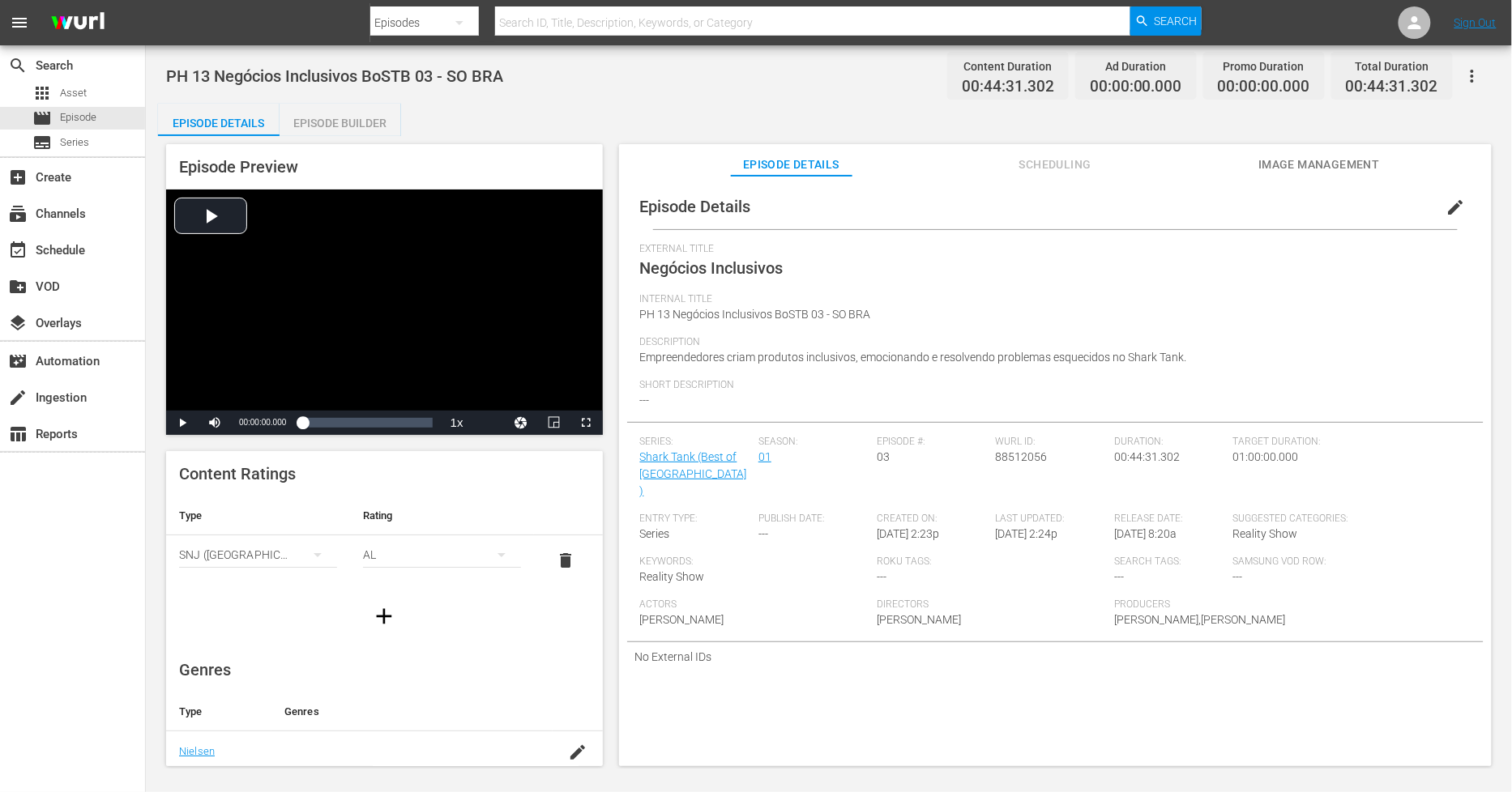
click at [338, 133] on div "Episode Builder" at bounding box center [340, 123] width 122 height 38
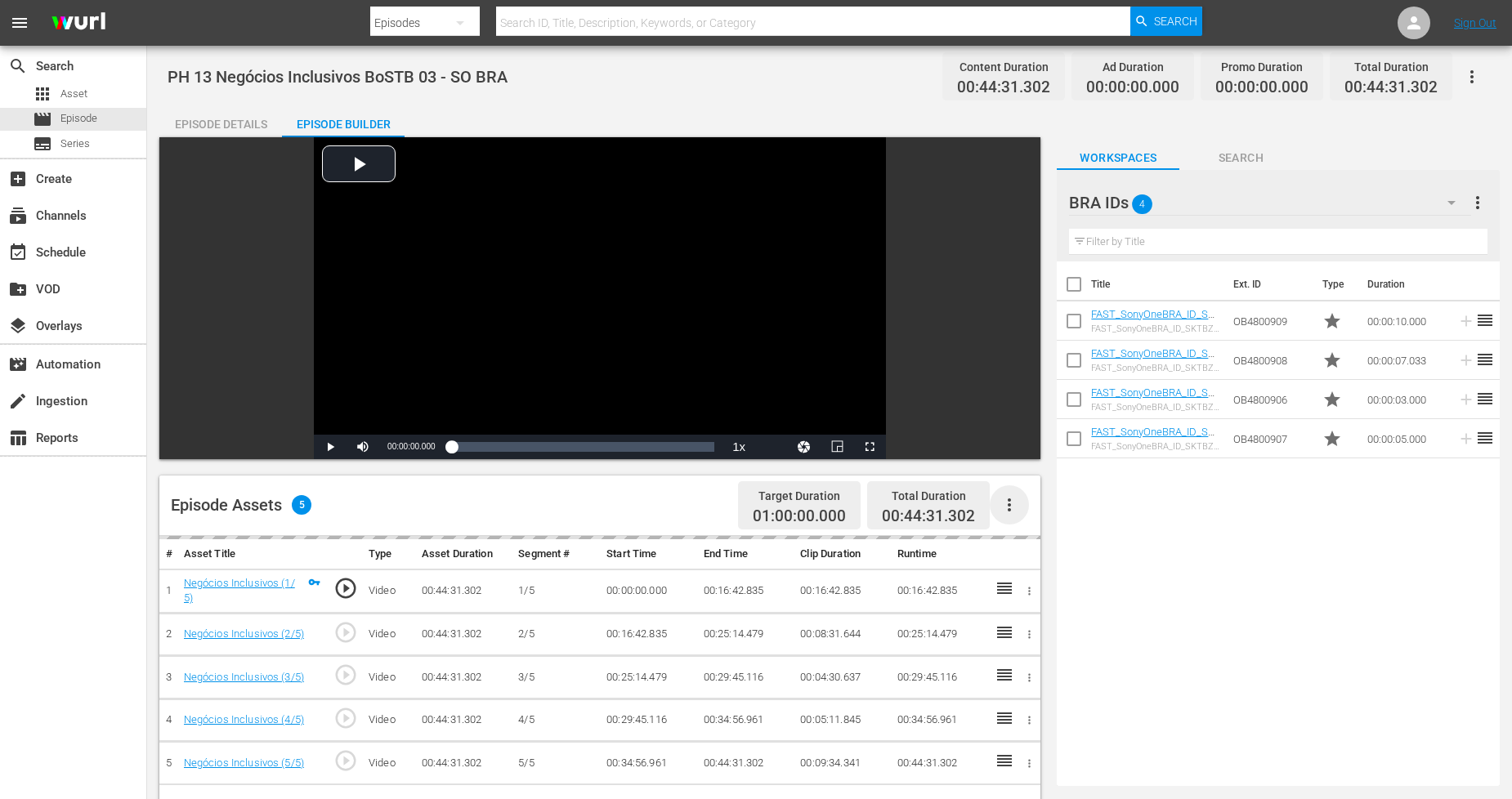
click at [1010, 507] on icon "button" at bounding box center [1010, 505] width 4 height 13
click at [1066, 510] on div "Fill with Ads" at bounding box center [1059, 511] width 111 height 39
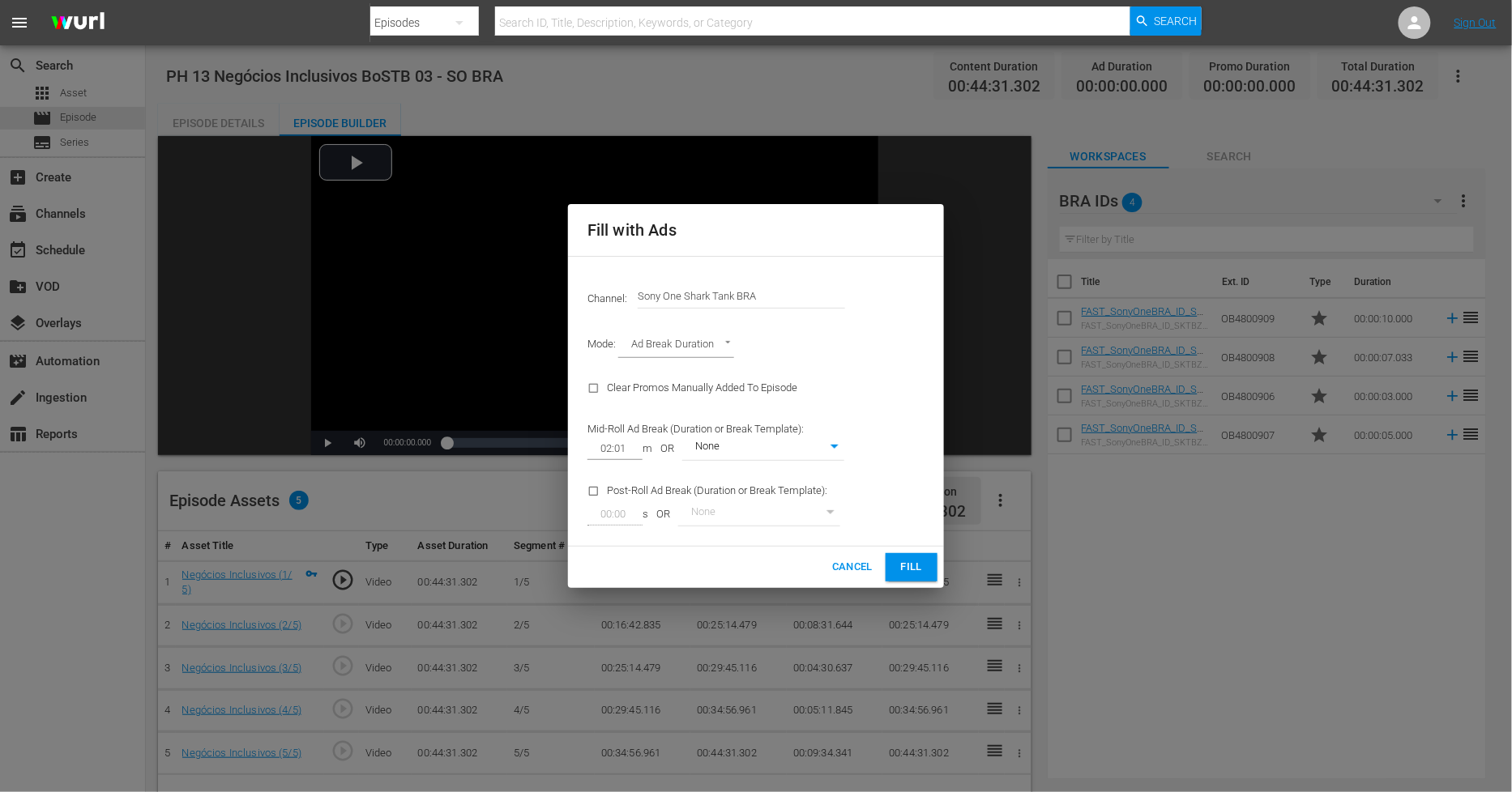
click at [935, 572] on button "Fill" at bounding box center [911, 567] width 52 height 28
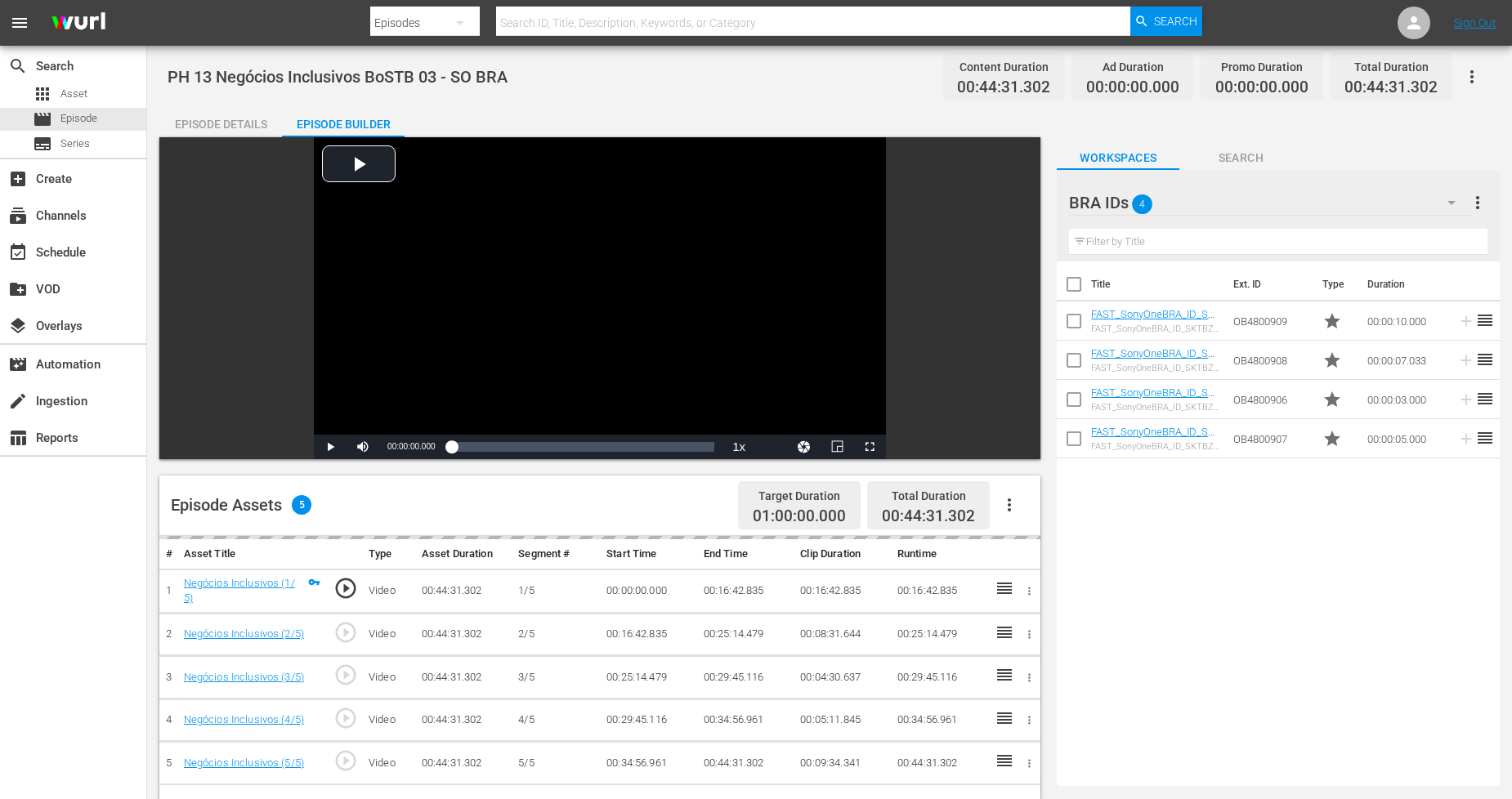
click at [1456, 207] on icon "button" at bounding box center [1451, 203] width 19 height 19
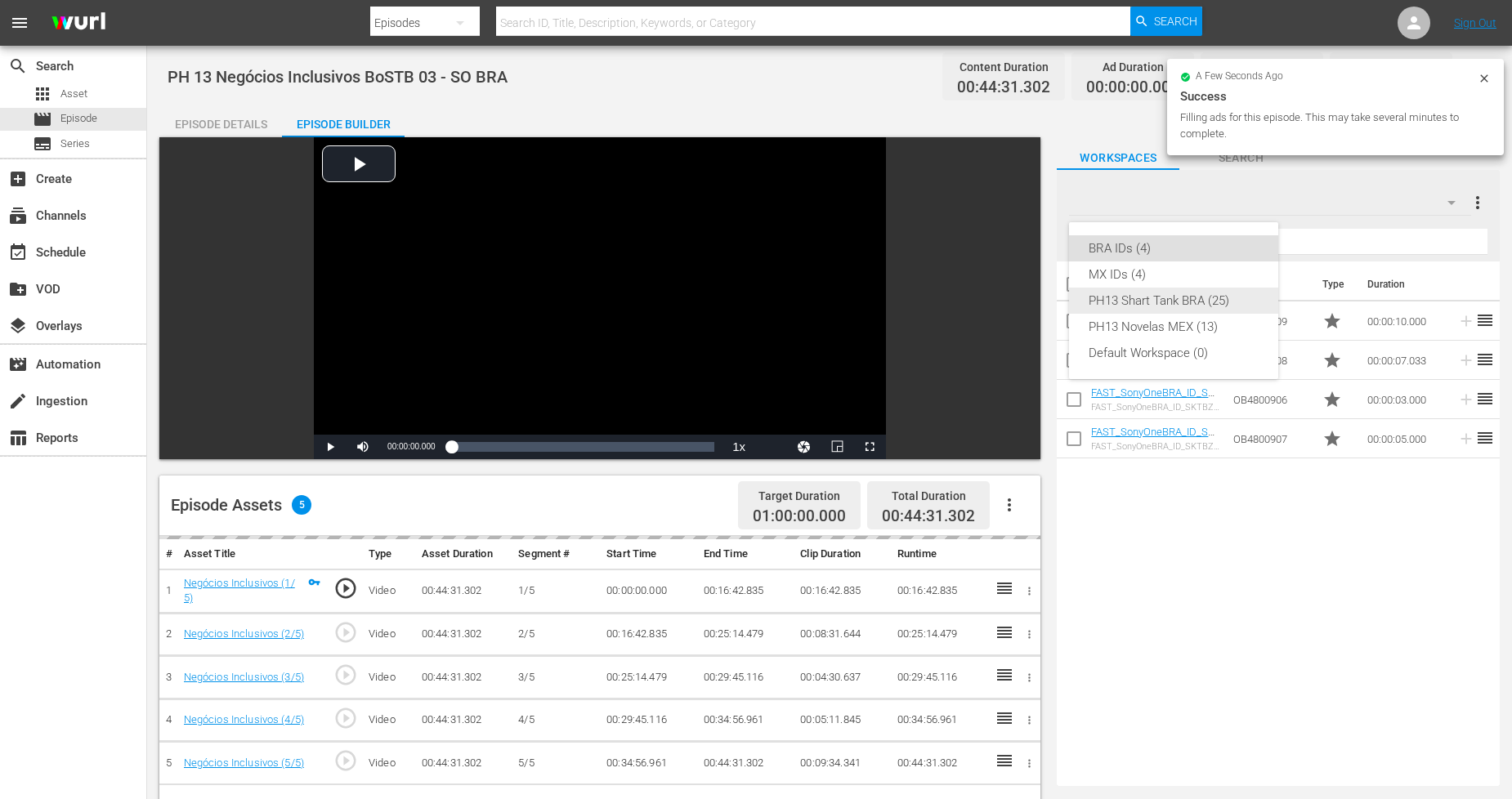
click at [1229, 298] on div "PH13 Shart Tank BRA (25)" at bounding box center [1174, 301] width 170 height 26
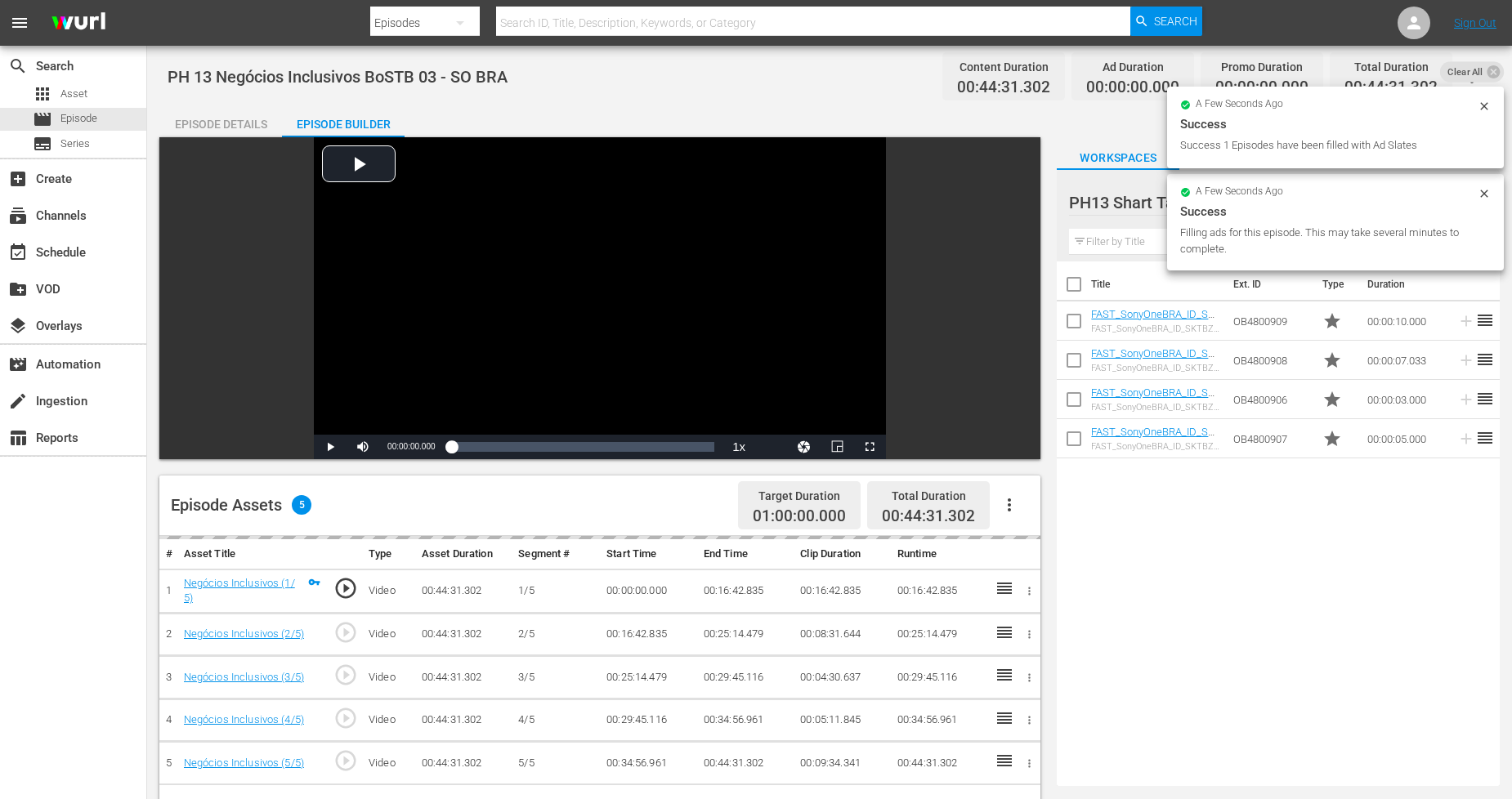
click at [1482, 193] on icon at bounding box center [1484, 193] width 13 height 13
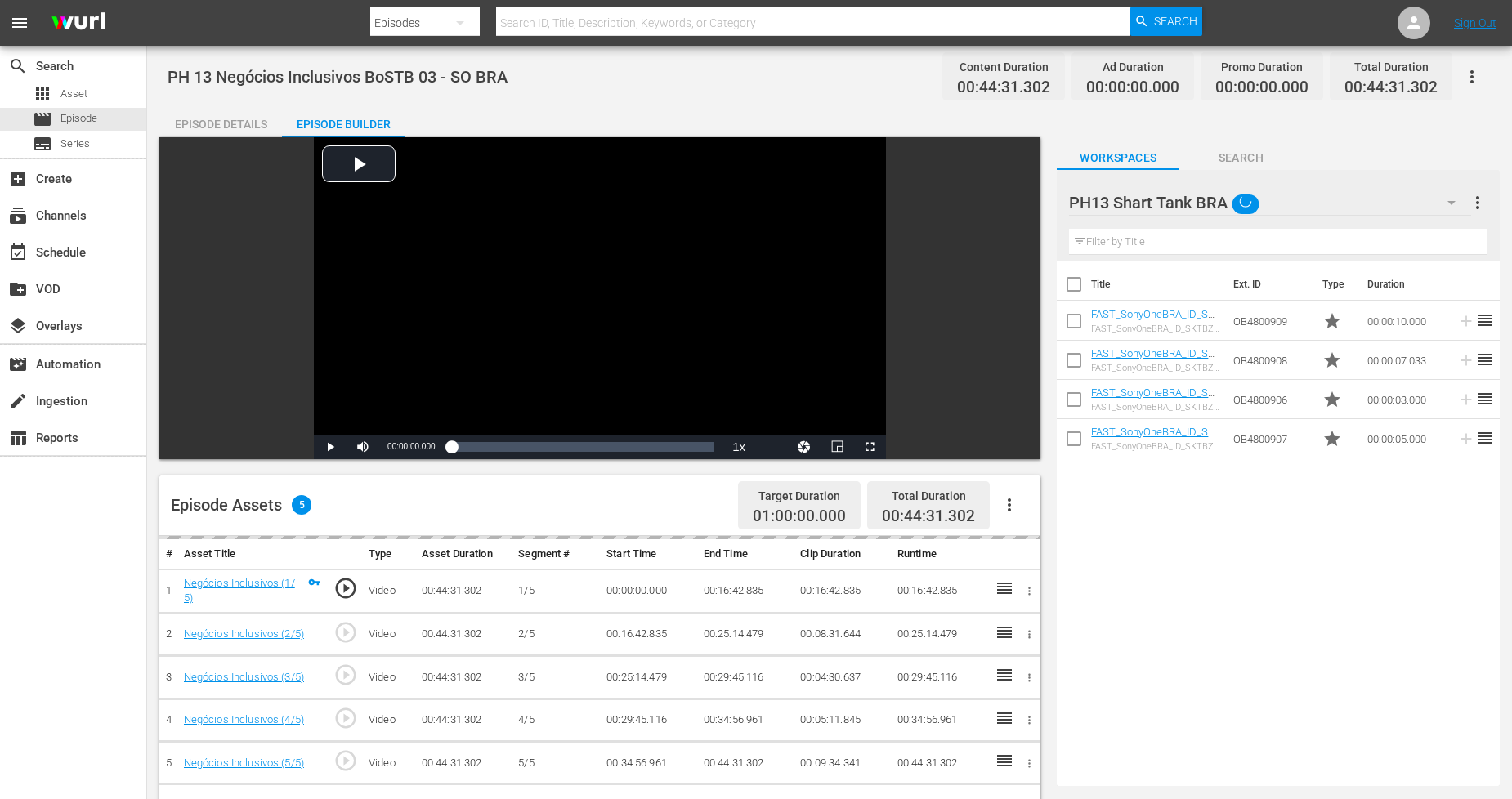
click at [1486, 74] on button "button" at bounding box center [1472, 77] width 39 height 39
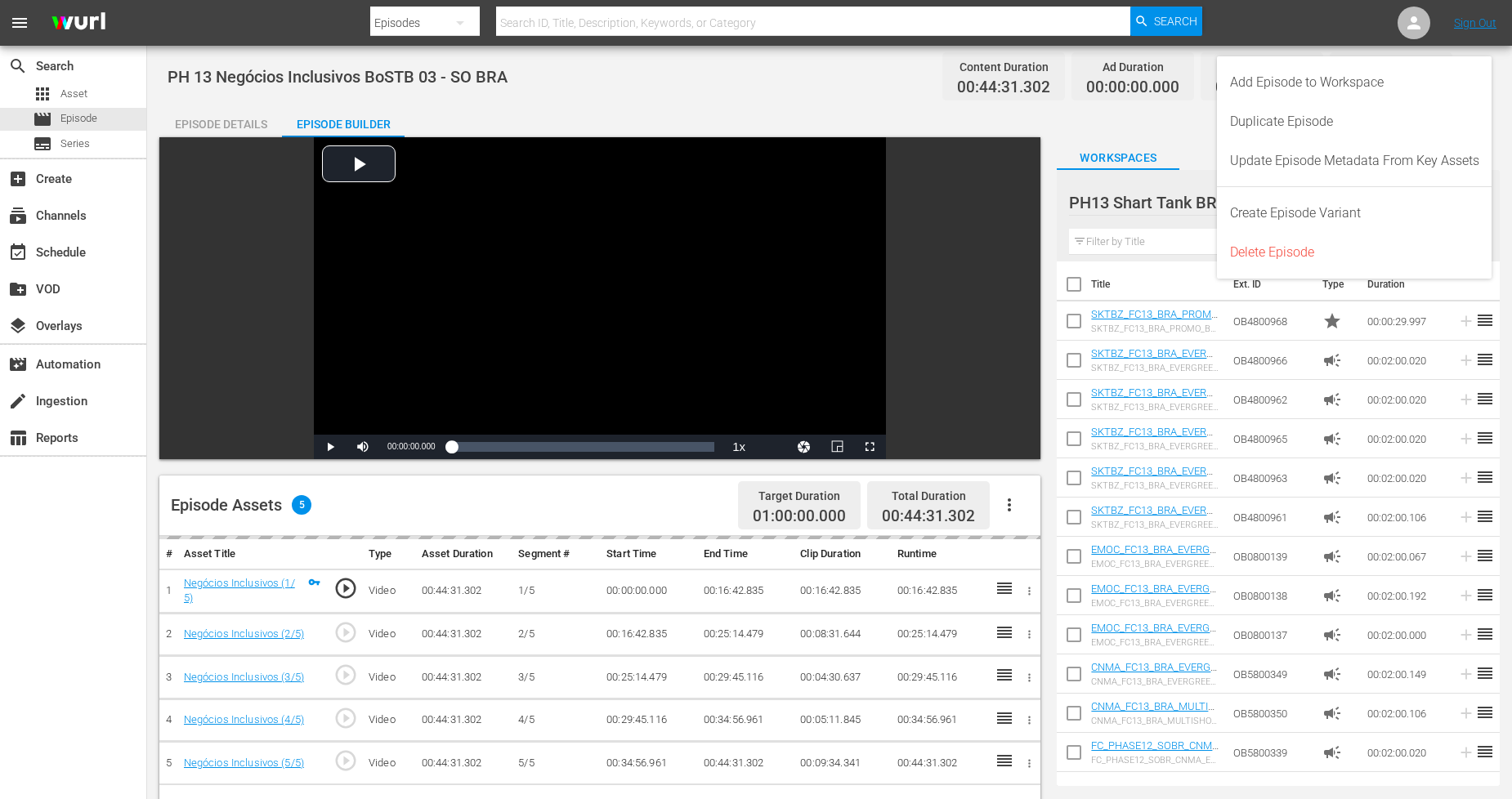
click at [1508, 169] on div "PH 13 Negócios Inclusivos BoSTB 03 - SO BRA Content Duration 00:44:31.302 Ad Du…" at bounding box center [830, 636] width 1365 height 1180
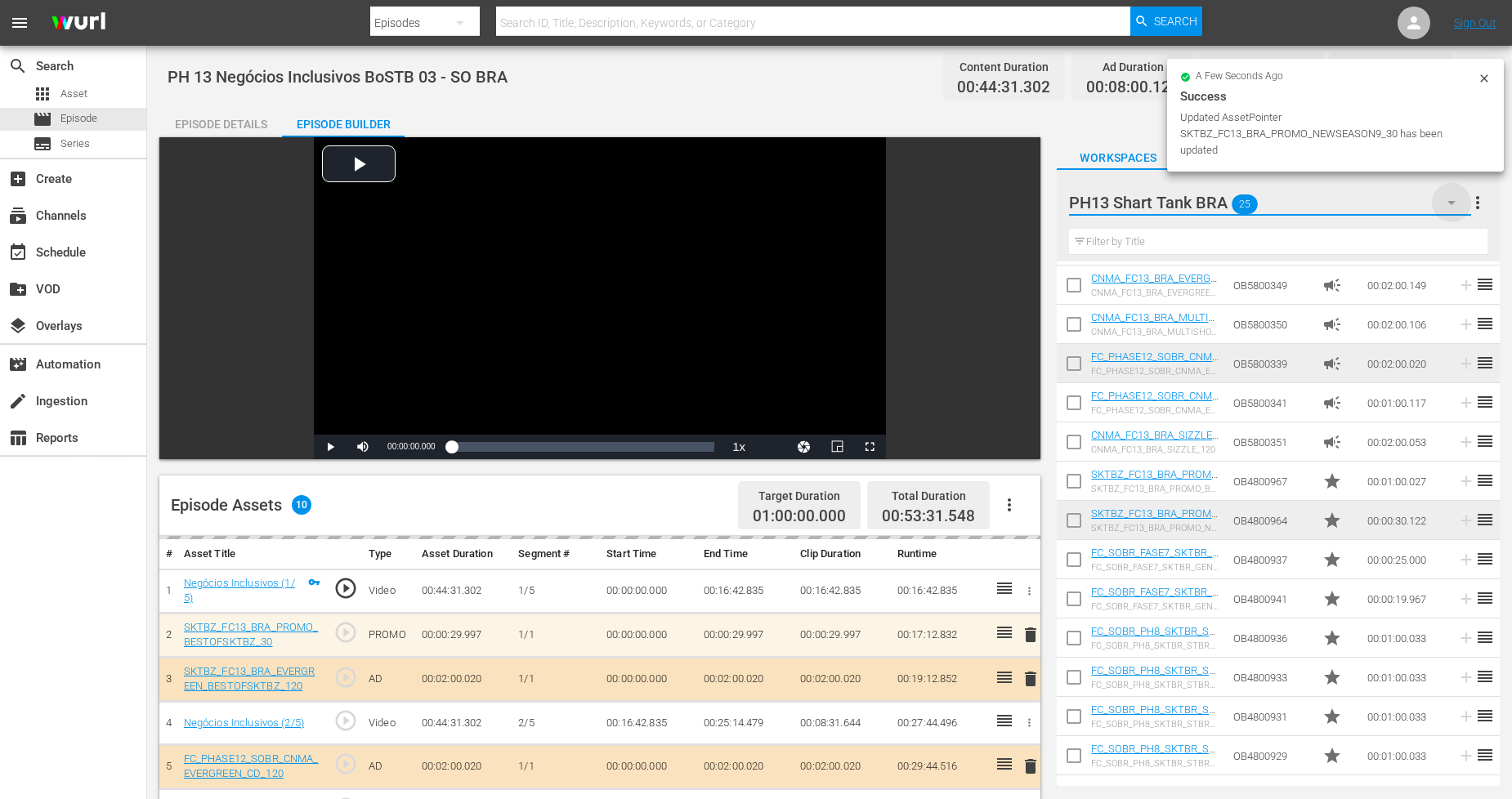
click at [1447, 207] on icon "button" at bounding box center [1451, 203] width 19 height 19
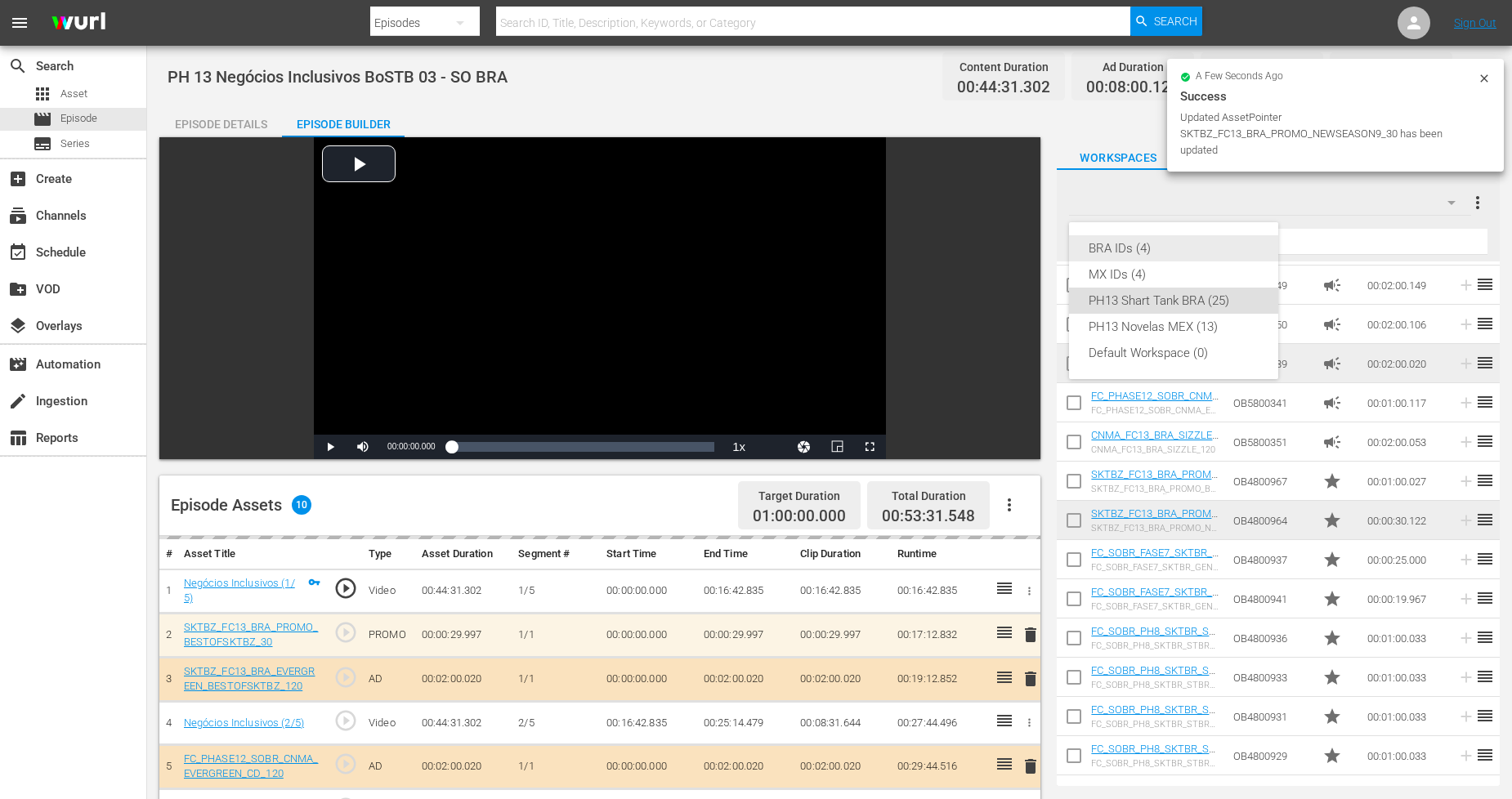
click at [1194, 237] on div "BRA IDs (4)" at bounding box center [1174, 249] width 170 height 26
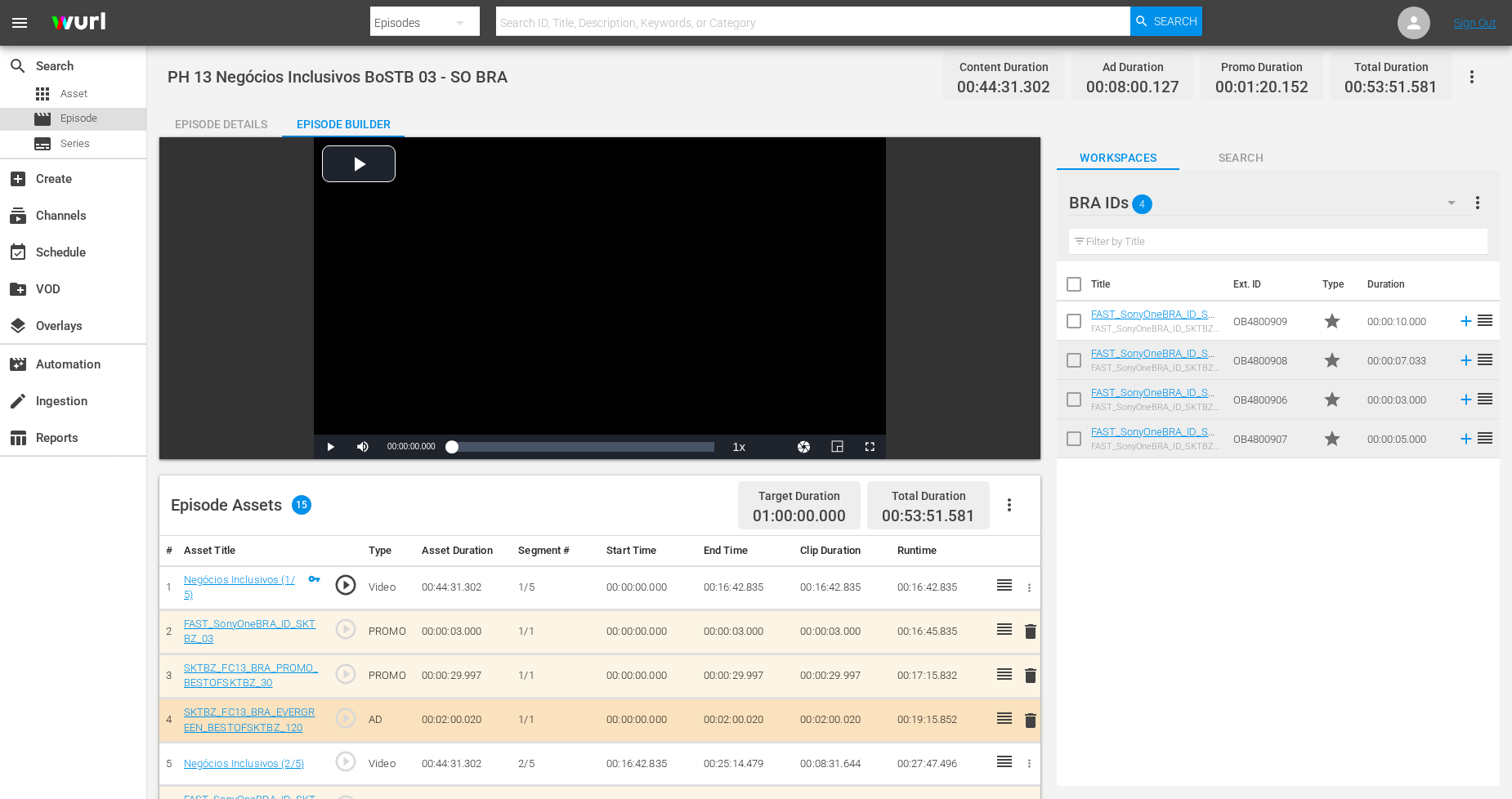
click at [96, 121] on span "Episode" at bounding box center [79, 118] width 37 height 17
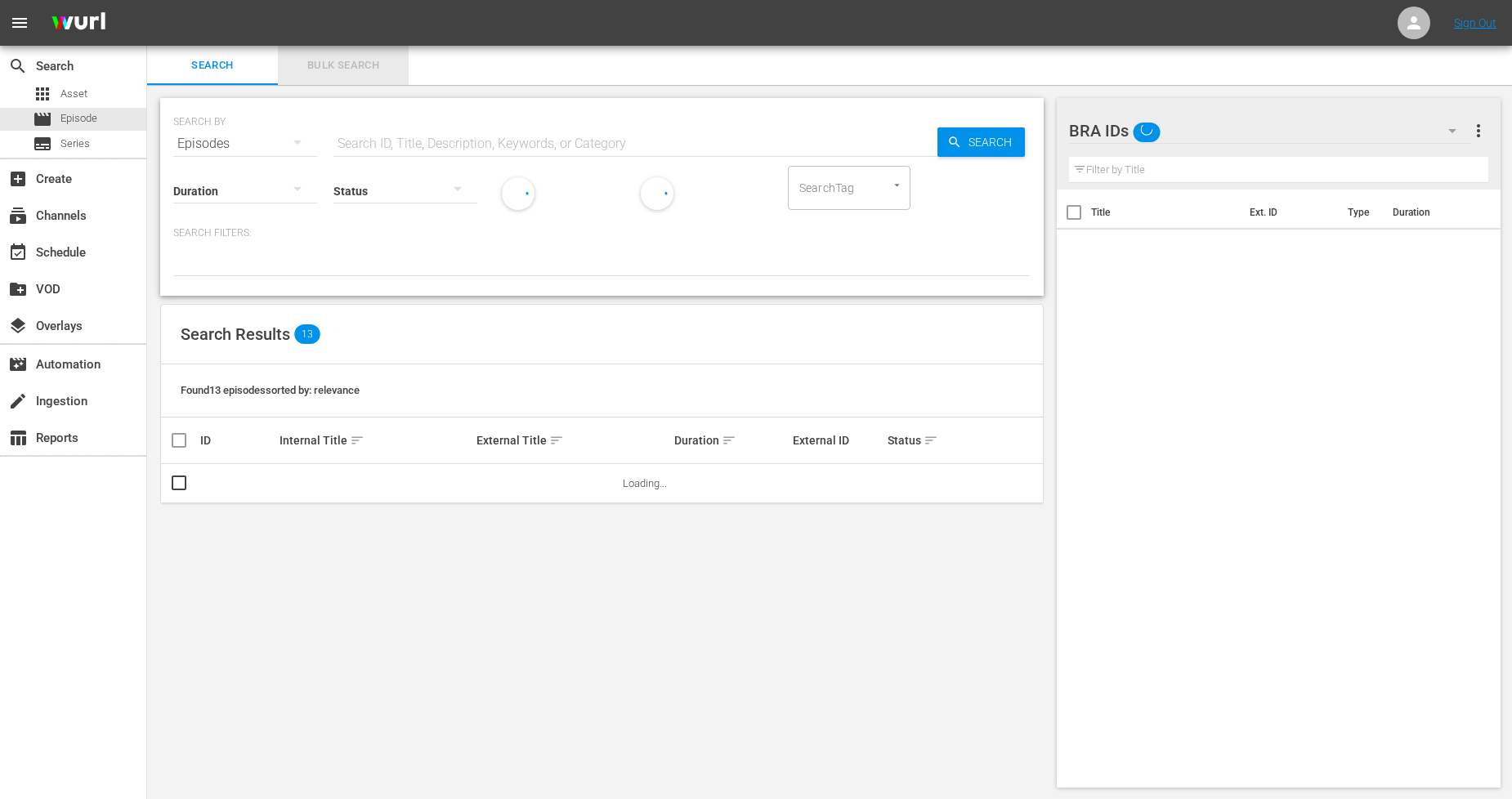
click at [338, 56] on span "Bulk Search" at bounding box center [343, 66] width 111 height 18
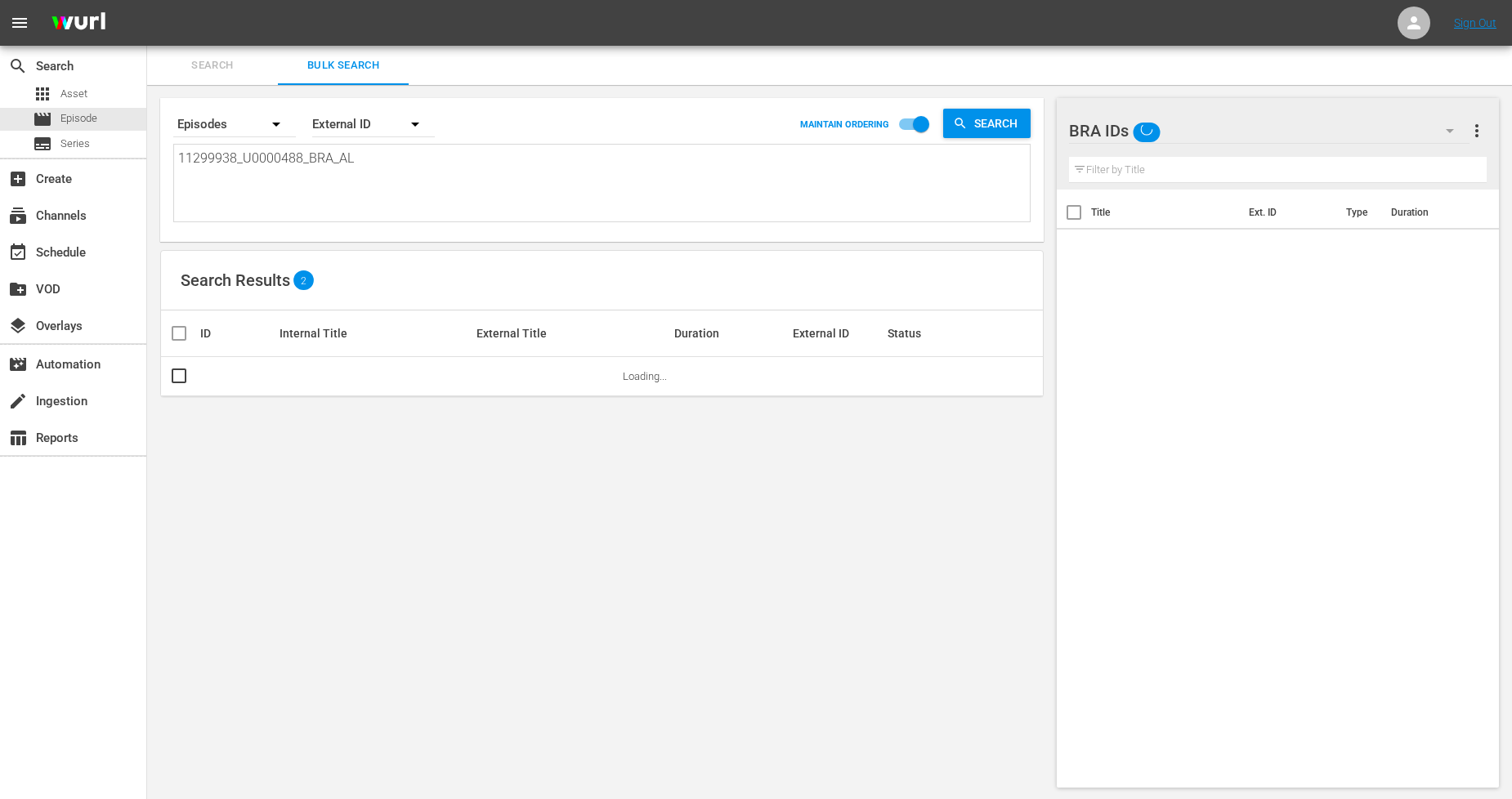
drag, startPoint x: 384, startPoint y: 165, endPoint x: 0, endPoint y: 157, distance: 384.1
click at [147, 0] on div "search Search apps Asset movie Episode subtitles Series add_box Create subscrip…" at bounding box center [830, 0] width 1365 height 0
paste textarea "40_U0000489"
type textarea "11299940_U0000489_BRA_AL"
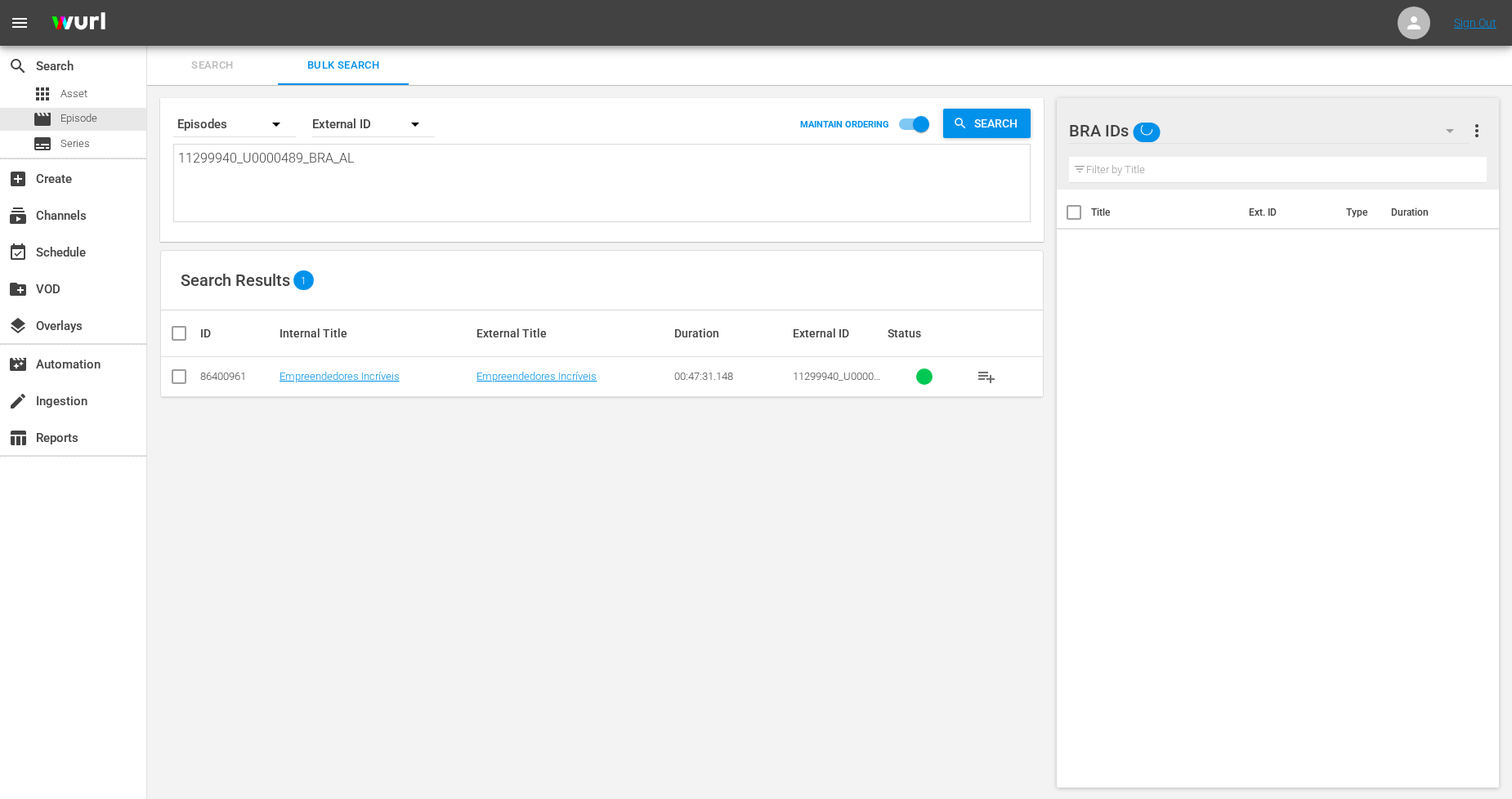
click at [179, 377] on input "checkbox" at bounding box center [178, 379] width 19 height 19
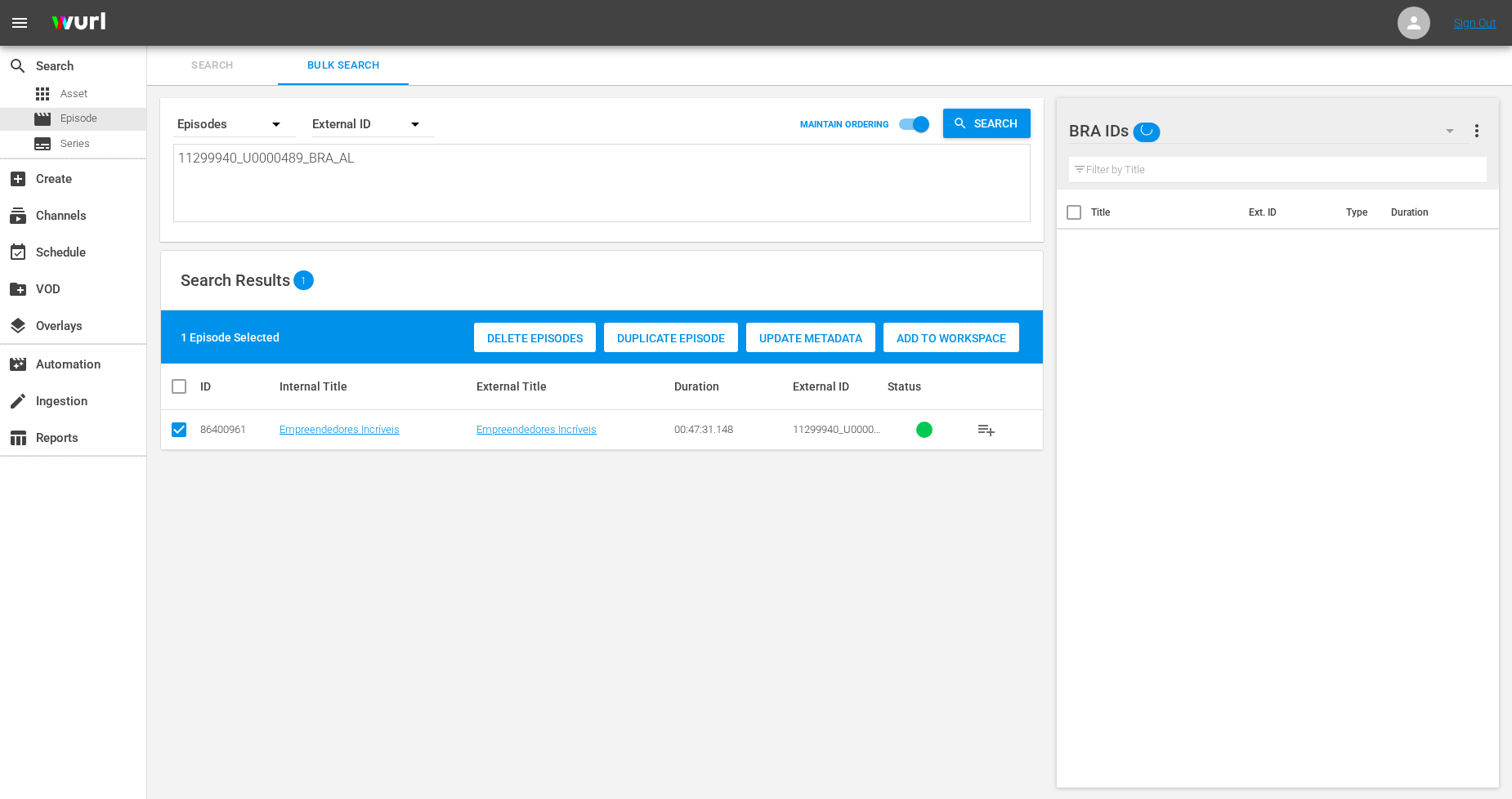
click at [701, 337] on span "Duplicate Episode" at bounding box center [670, 338] width 134 height 13
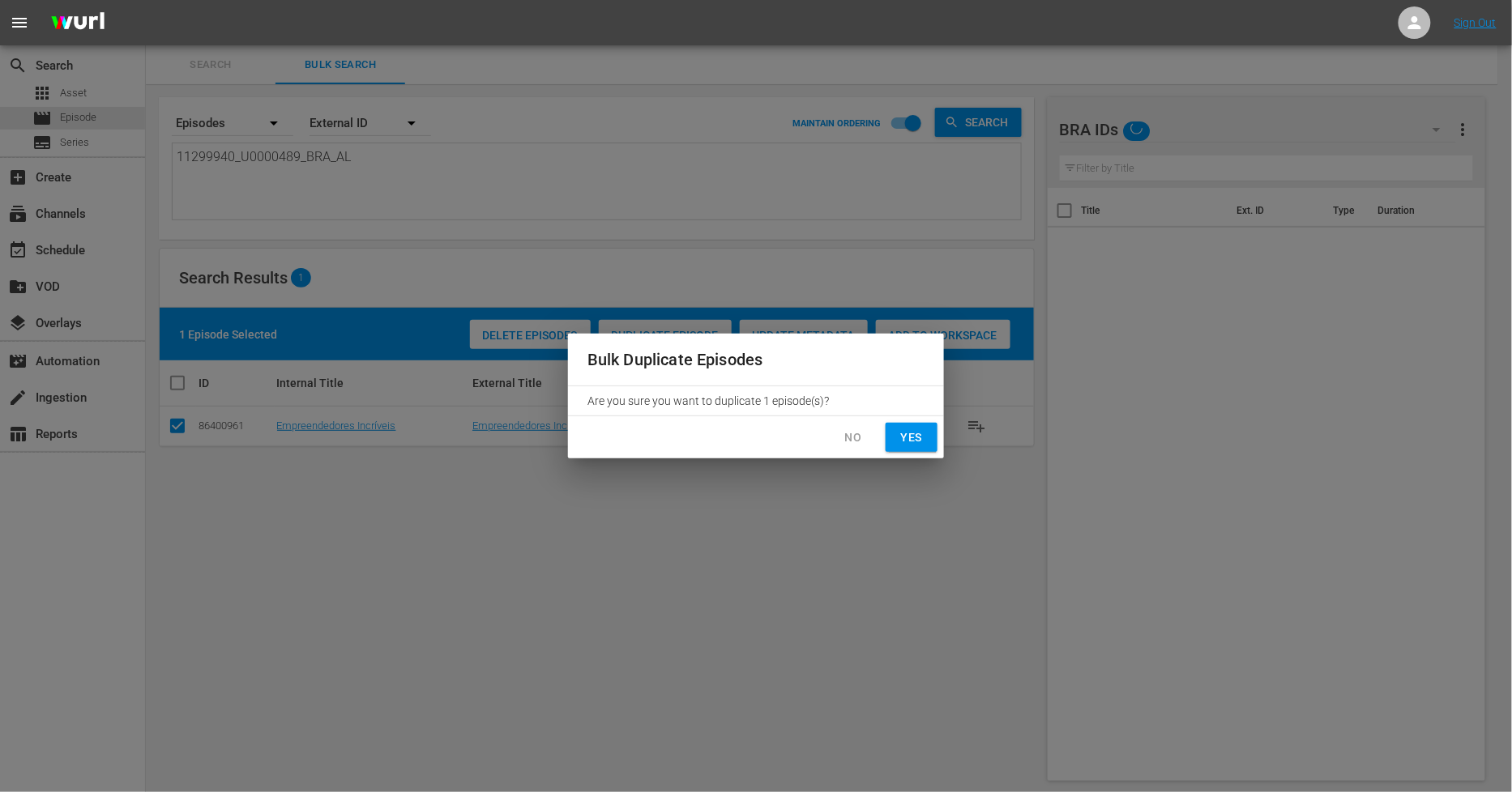
click at [914, 444] on span "Yes" at bounding box center [911, 438] width 26 height 20
checkbox input "false"
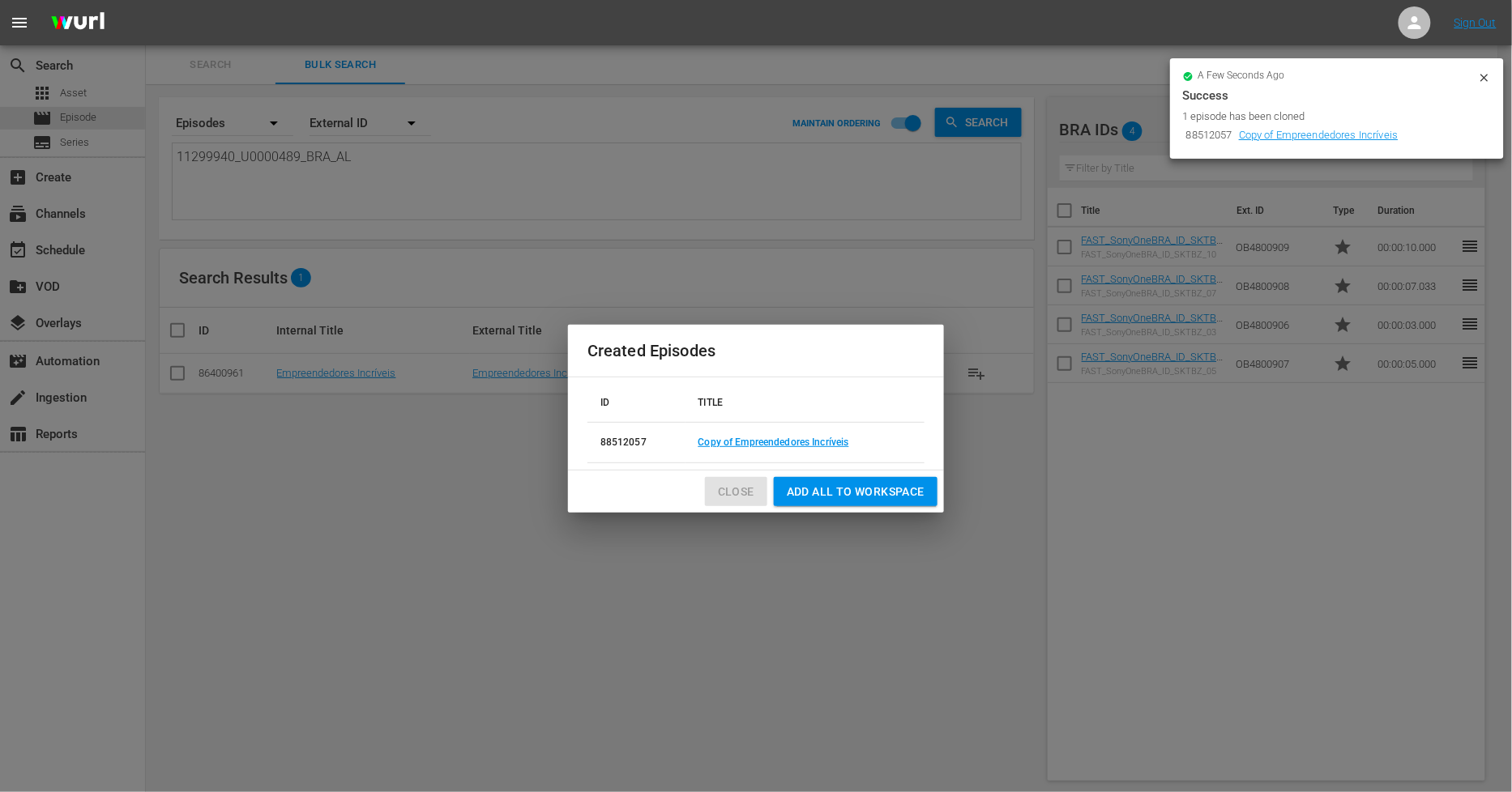
drag, startPoint x: 747, startPoint y: 492, endPoint x: 441, endPoint y: 380, distance: 325.9
click at [746, 492] on span "Close" at bounding box center [736, 492] width 37 height 20
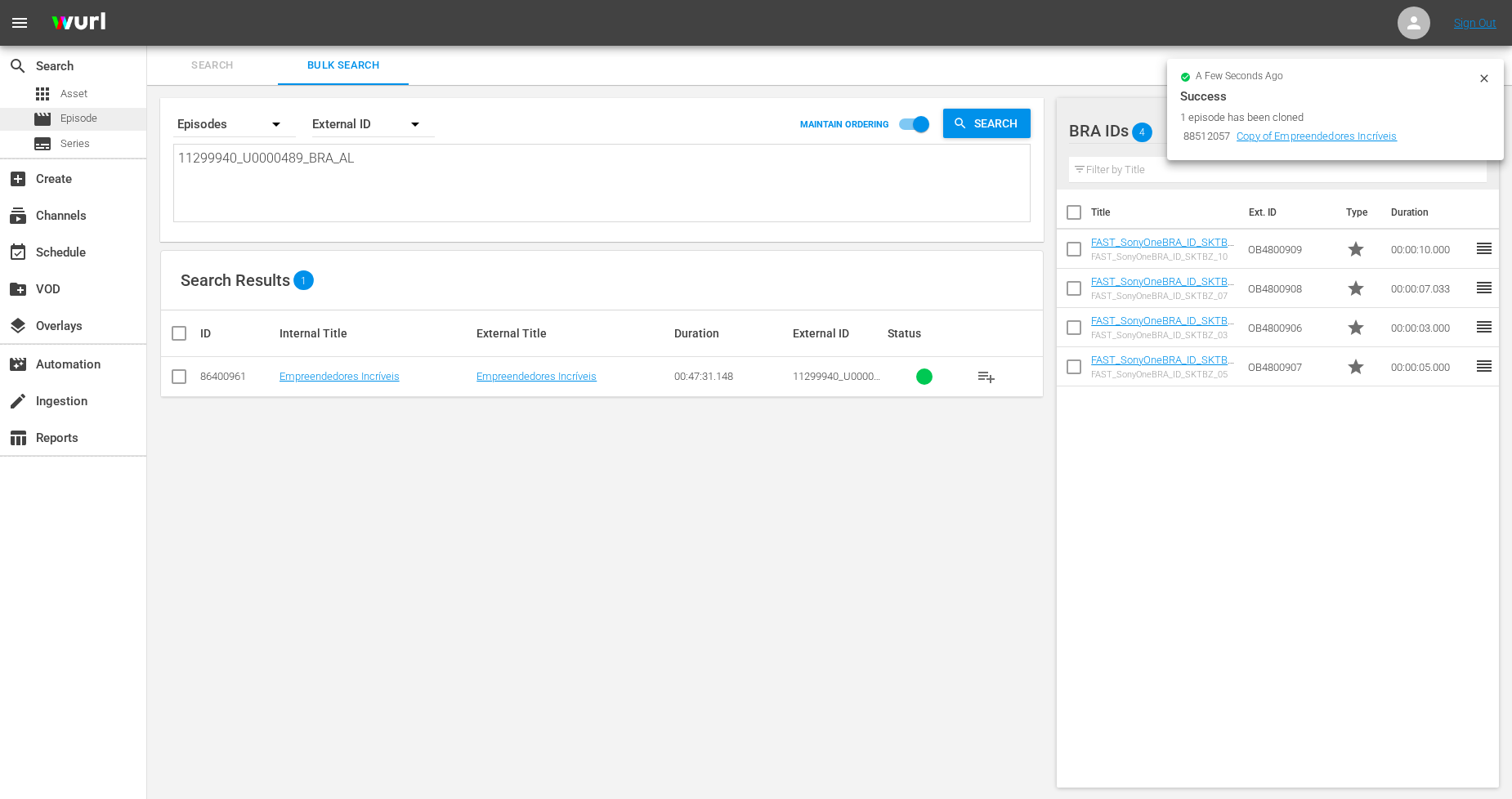
click at [98, 117] on div "movie Episode" at bounding box center [73, 119] width 146 height 23
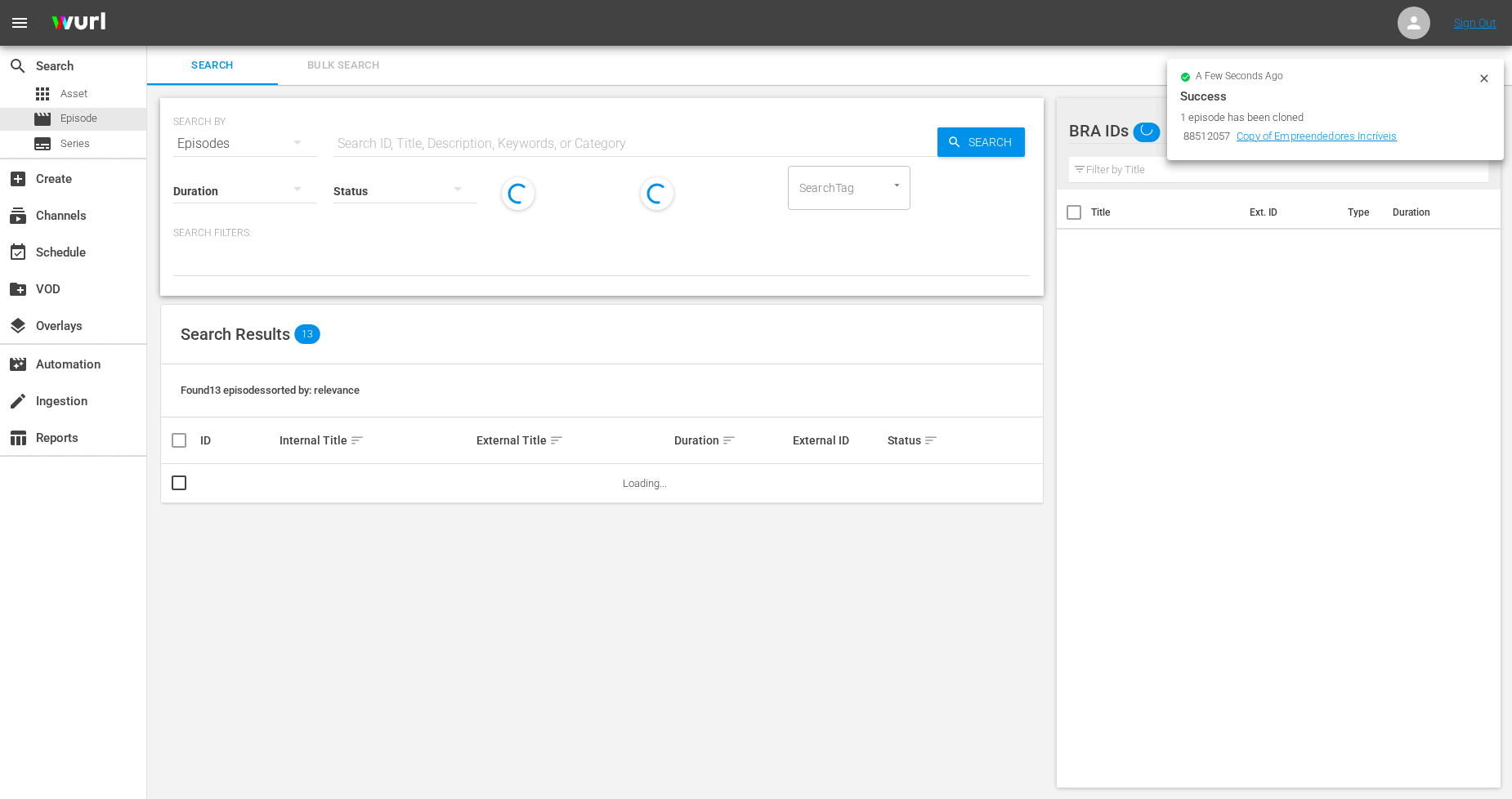
click at [349, 63] on span "Bulk Search" at bounding box center [343, 66] width 111 height 18
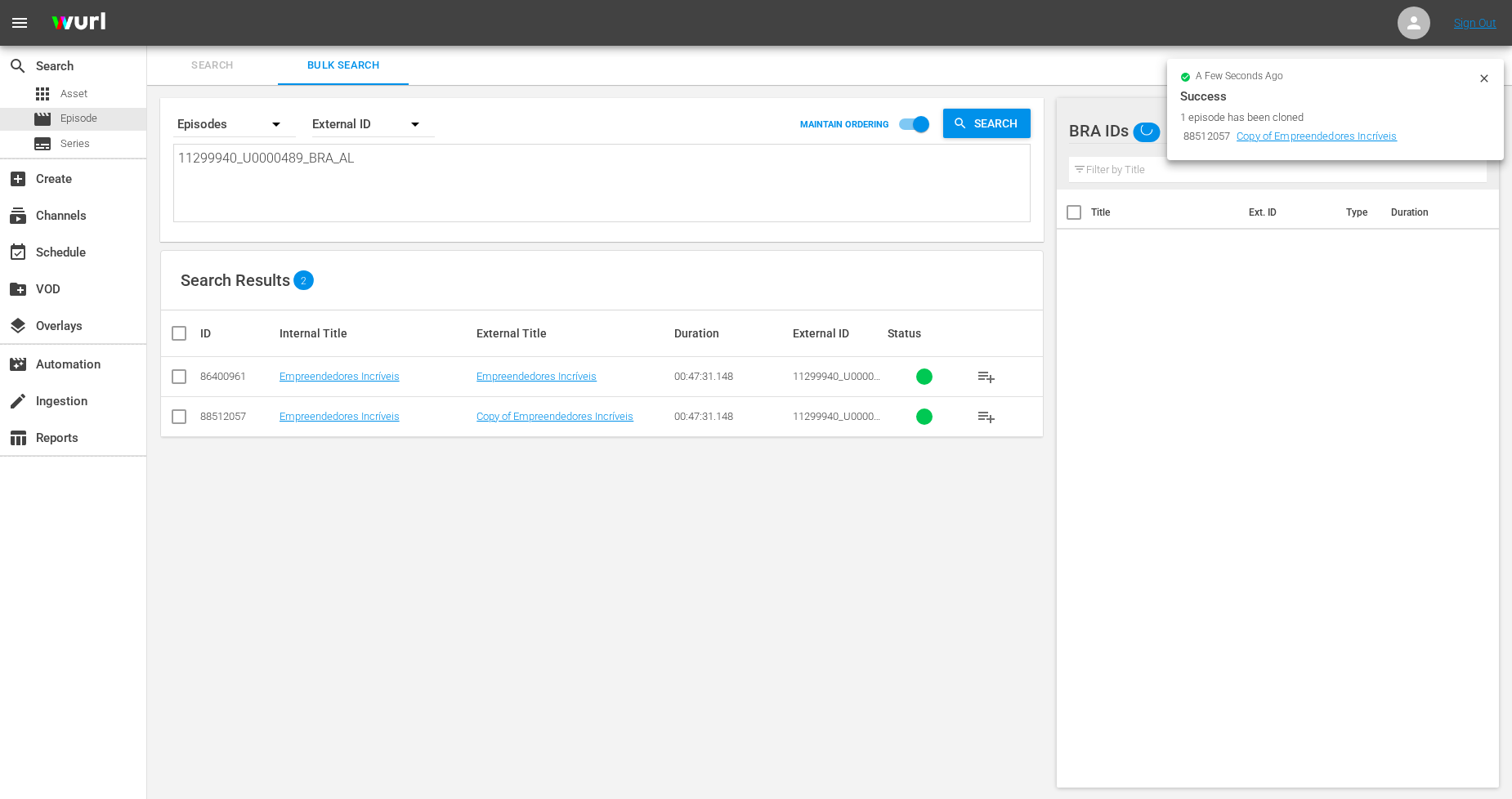
click at [537, 424] on td "Copy of Empreendedores Incríveis" at bounding box center [573, 416] width 198 height 40
click at [553, 414] on link "Copy of Empreendedores Incríveis" at bounding box center [555, 416] width 157 height 12
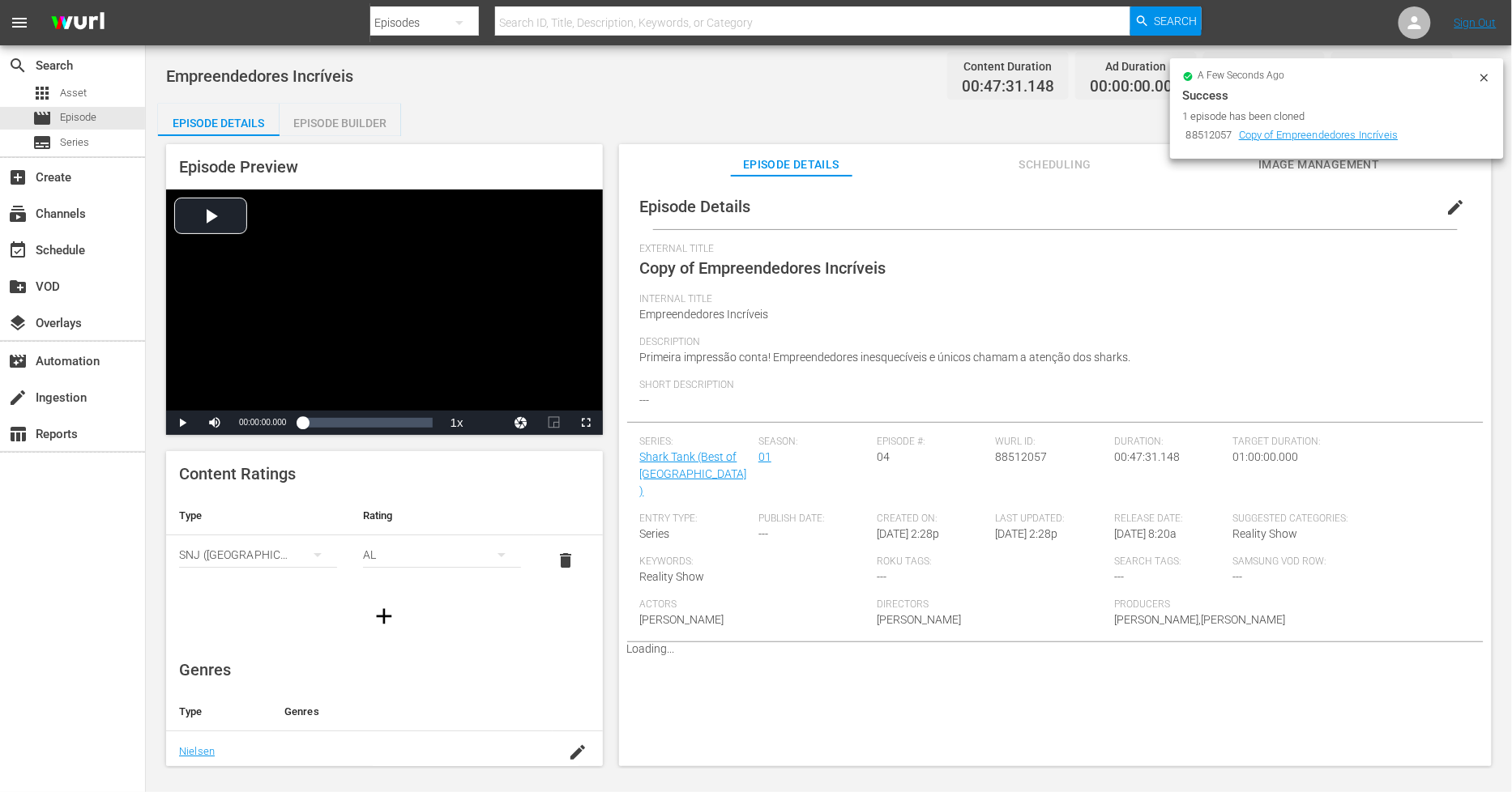
click at [1487, 75] on icon at bounding box center [1484, 77] width 7 height 7
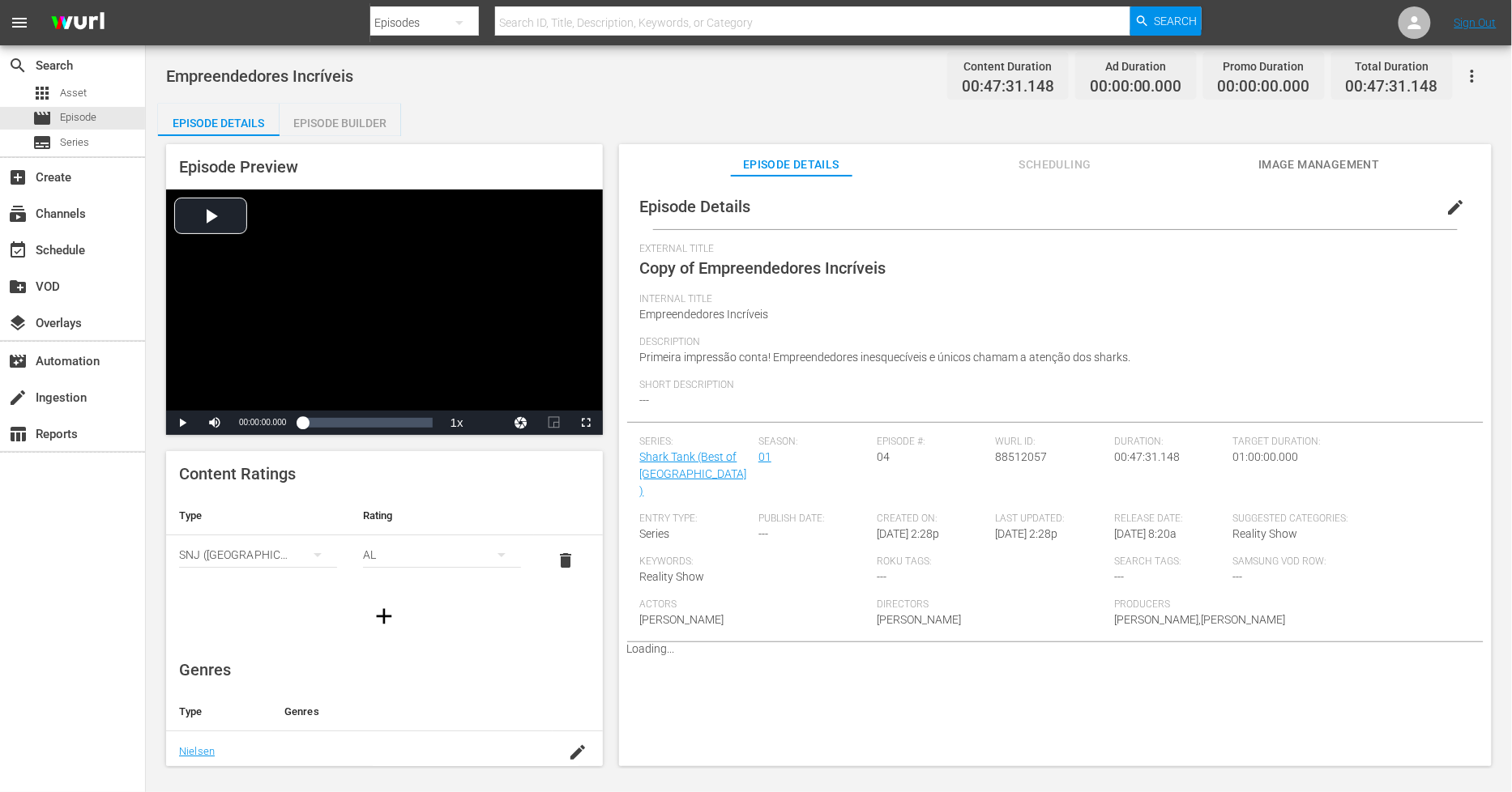
click at [1447, 204] on span "edit" at bounding box center [1456, 207] width 19 height 19
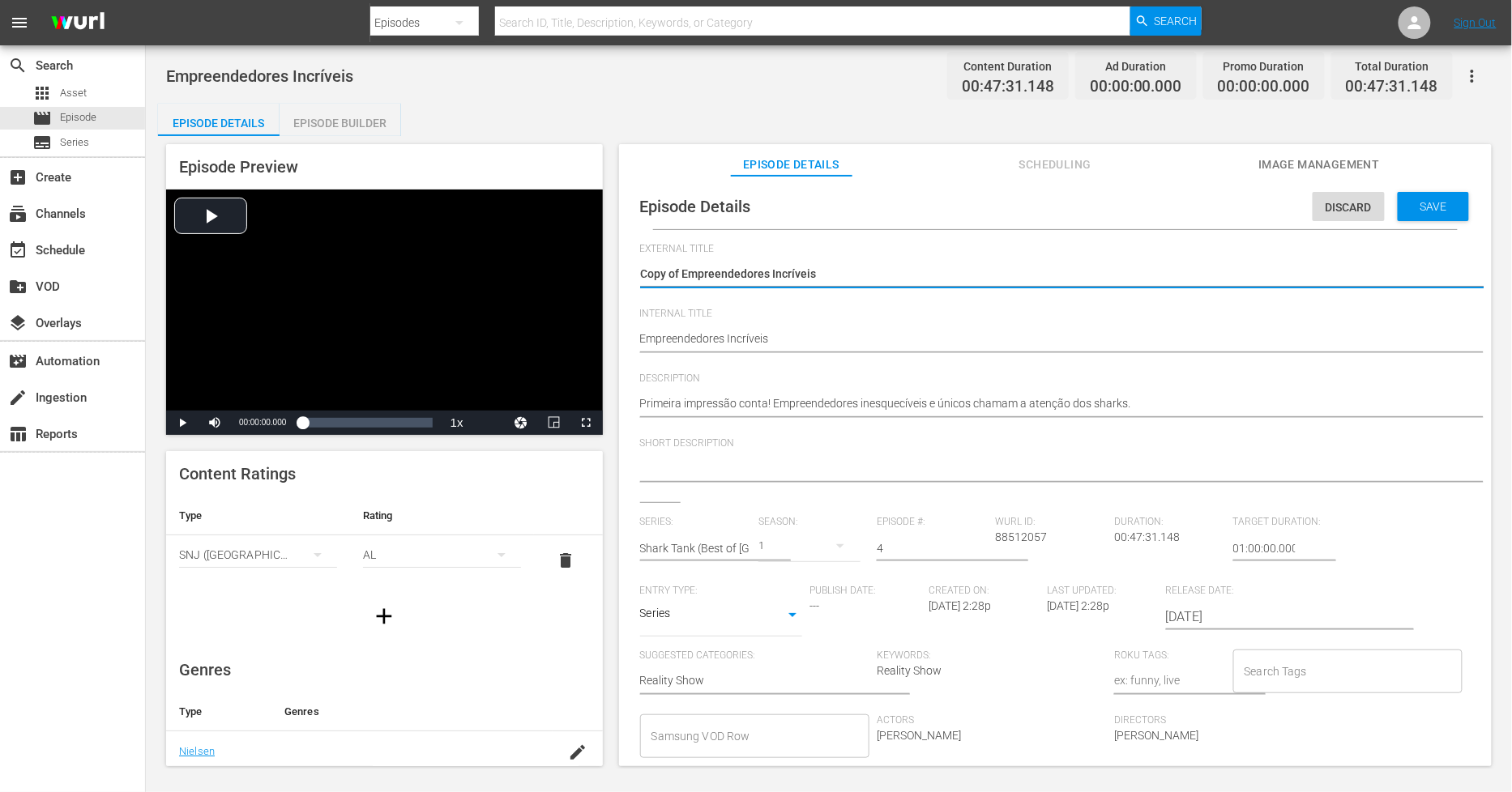
click at [686, 271] on textarea "Copy of Empreendedores Incríveis" at bounding box center [1051, 275] width 822 height 19
drag, startPoint x: 682, startPoint y: 271, endPoint x: 0, endPoint y: 52, distance: 716.3
click at [146, 0] on div "search Search apps Asset movie Episode subtitles Series add_box Create subscrip…" at bounding box center [829, 0] width 1366 height 0
type textarea "Empreendedores Incríveis"
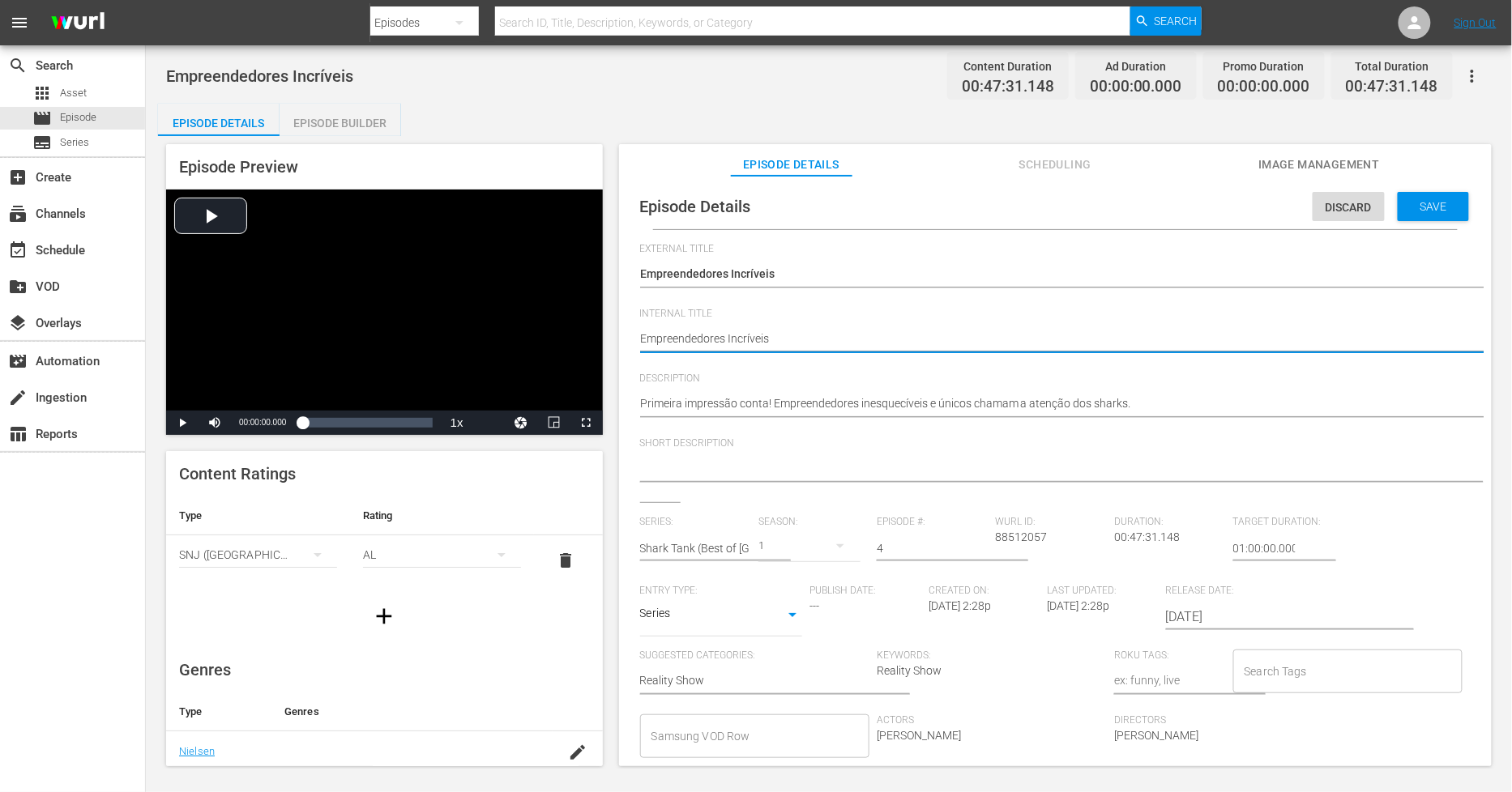
type textarea "Empreendedores Incríveis"
paste textarea "BoSTB 01- SO BRA"
type textarea "Empreendedores Incríveis BoSTB 01- SO BRA"
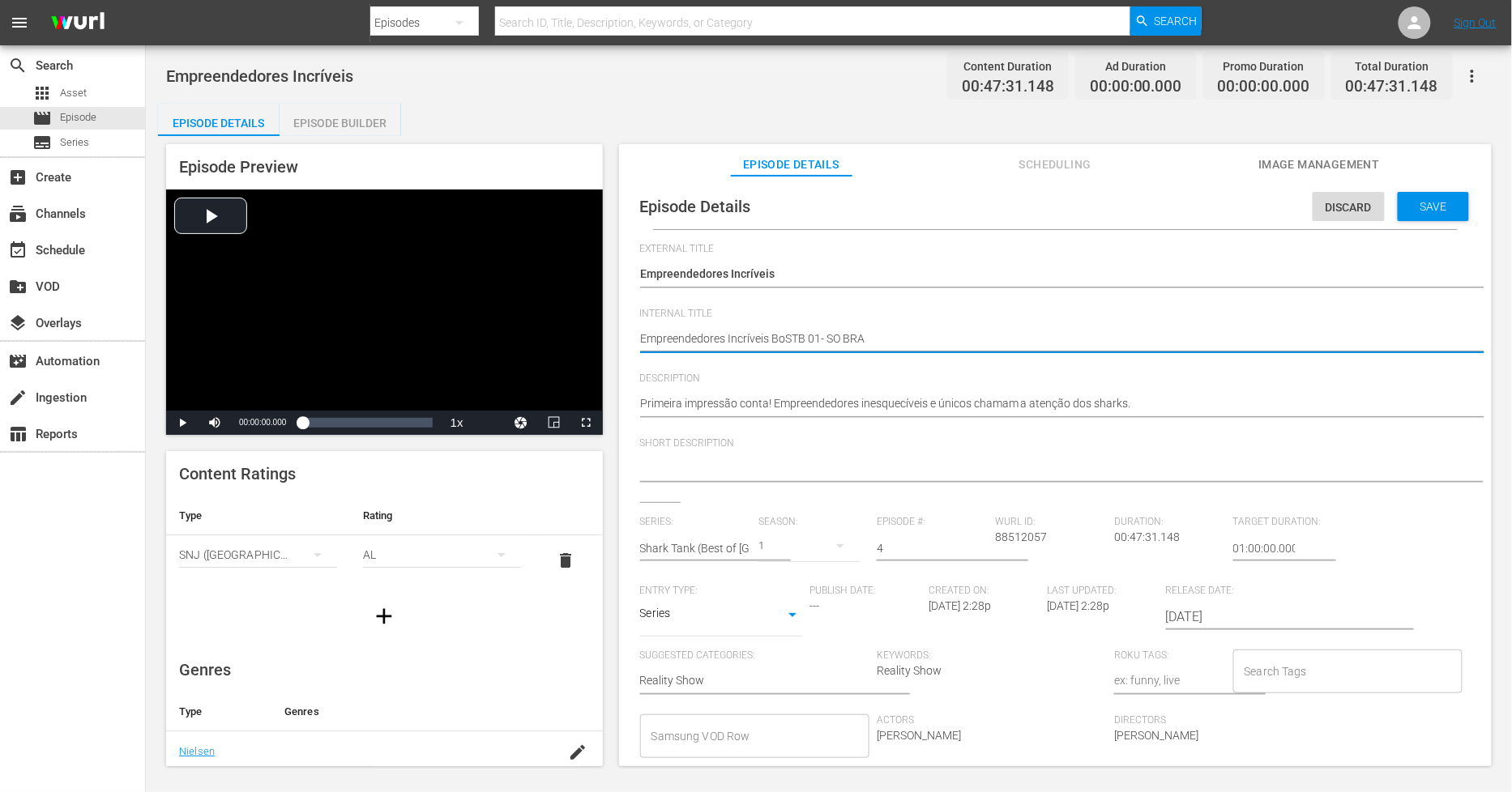
drag, startPoint x: 821, startPoint y: 338, endPoint x: 848, endPoint y: 366, distance: 38.9
click at [821, 338] on textarea "Empreendedores Incríveis" at bounding box center [1051, 340] width 822 height 19
type textarea "Empreendedores Incríveis BoSTB 0- SO BRA"
type textarea "Empreendedores Incríveis BoSTB 04- SO BRA"
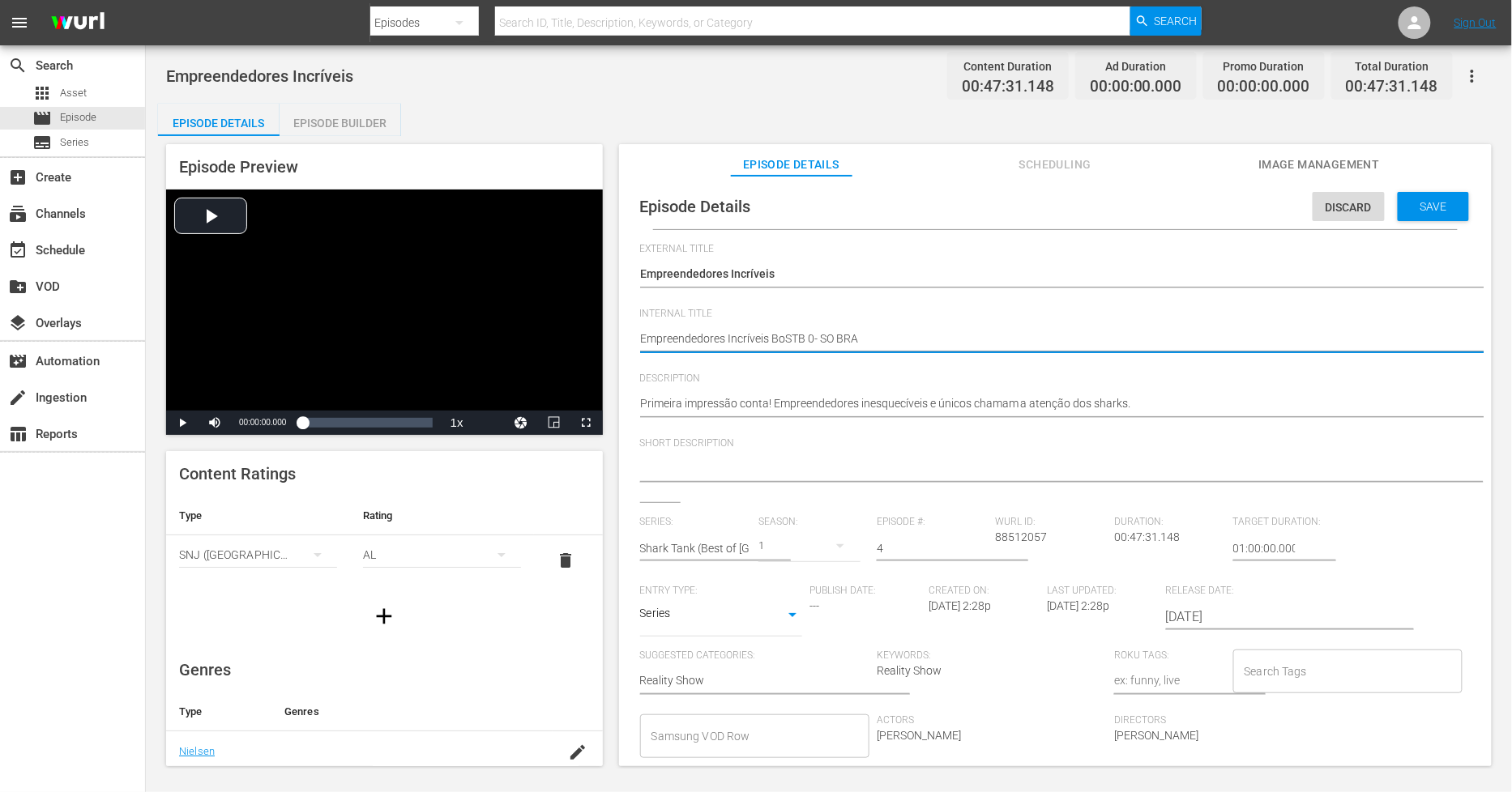
type textarea "Empreendedores Incríveis BoSTB 04- SO BRA"
click at [640, 338] on textarea "Empreendedores Incríveis" at bounding box center [1051, 340] width 822 height 19
type textarea "PEmpreendedores Incríveis BoSTB 04- SO BRA"
type textarea "PHEmpreendedores Incríveis BoSTB 04- SO BRA"
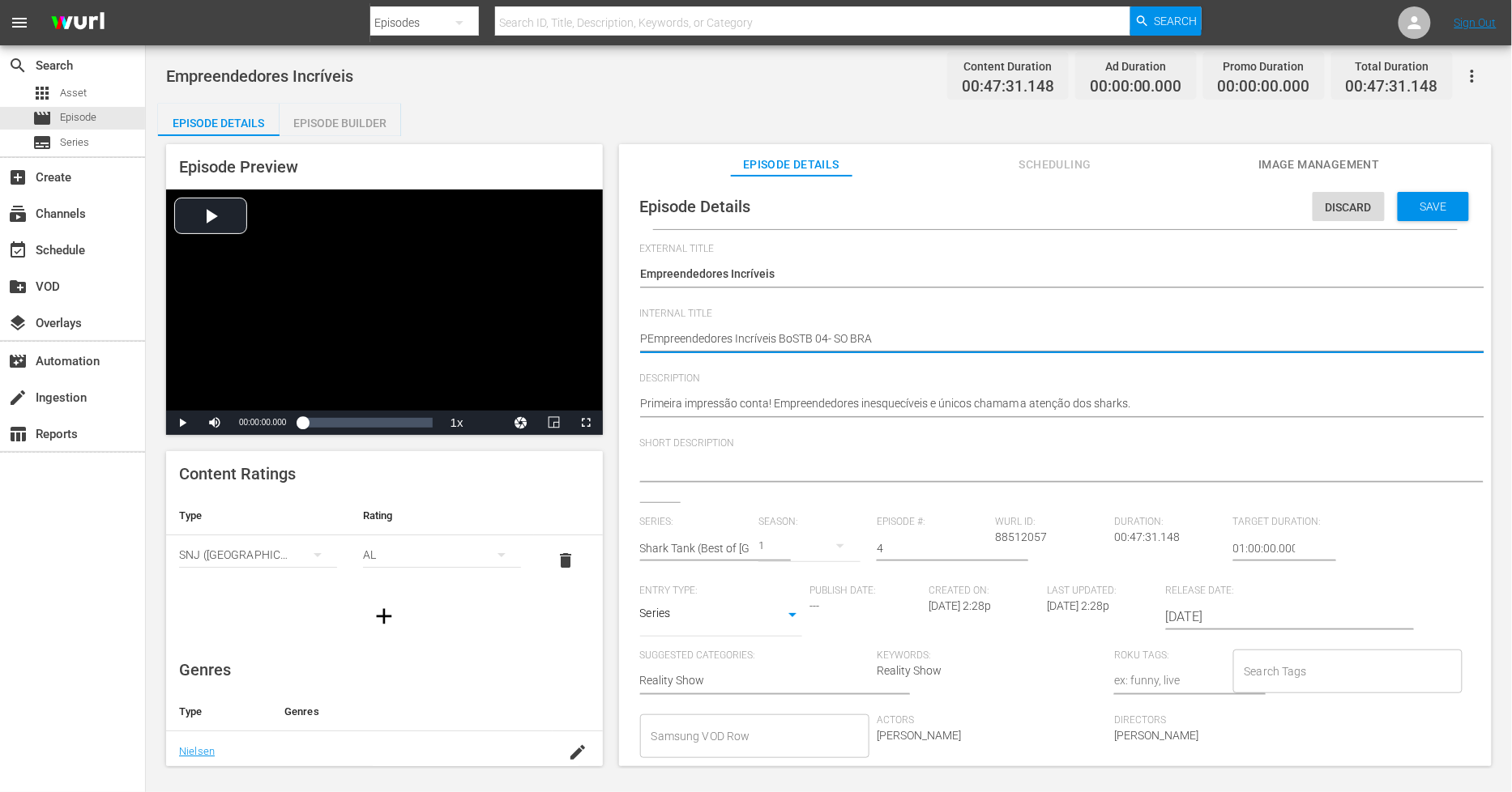
type textarea "PHEmpreendedores Incríveis BoSTB 04- SO BRA"
type textarea "PH Empreendedores Incríveis BoSTB 04- SO BRA"
type textarea "PH 1Empreendedores Incríveis BoSTB 04- SO BRA"
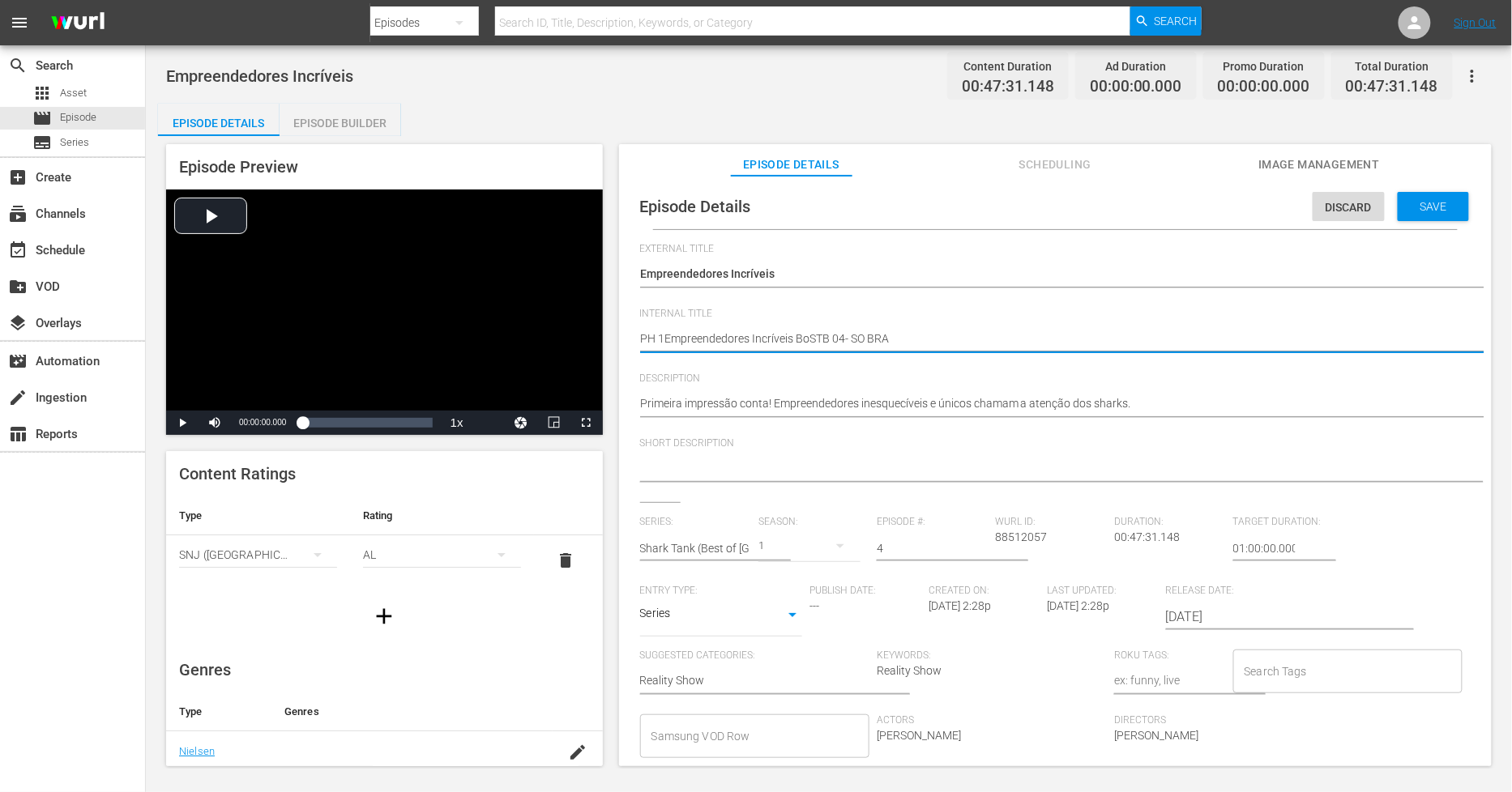
type textarea "PH 13Empreendedores Incríveis BoSTB 04- SO BRA"
type textarea "PH 13 Empreendedores Incríveis BoSTB 04- SO BRA"
click at [1436, 216] on div "Save" at bounding box center [1434, 206] width 72 height 29
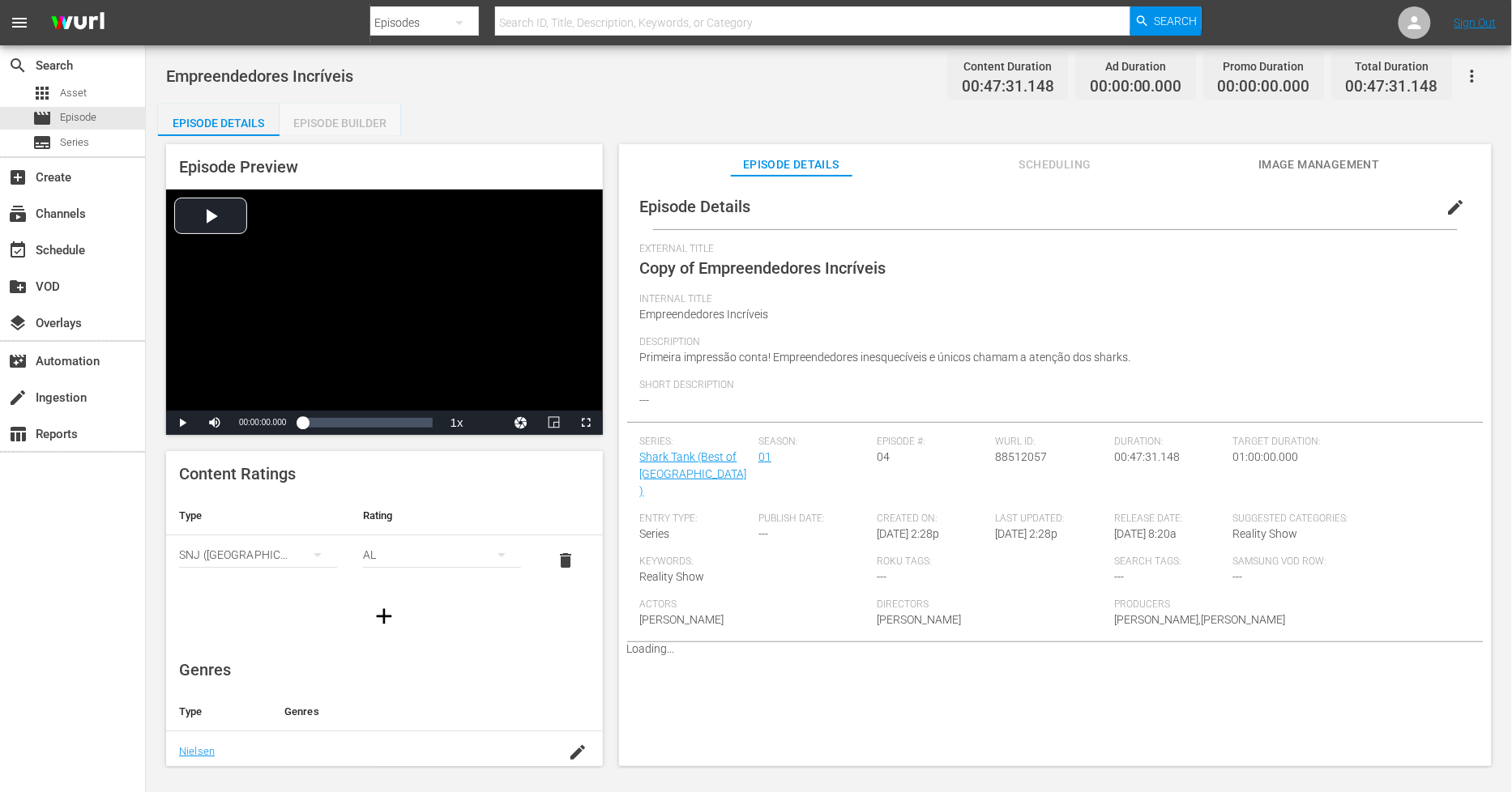
click at [348, 110] on div "Episode Builder" at bounding box center [340, 123] width 122 height 38
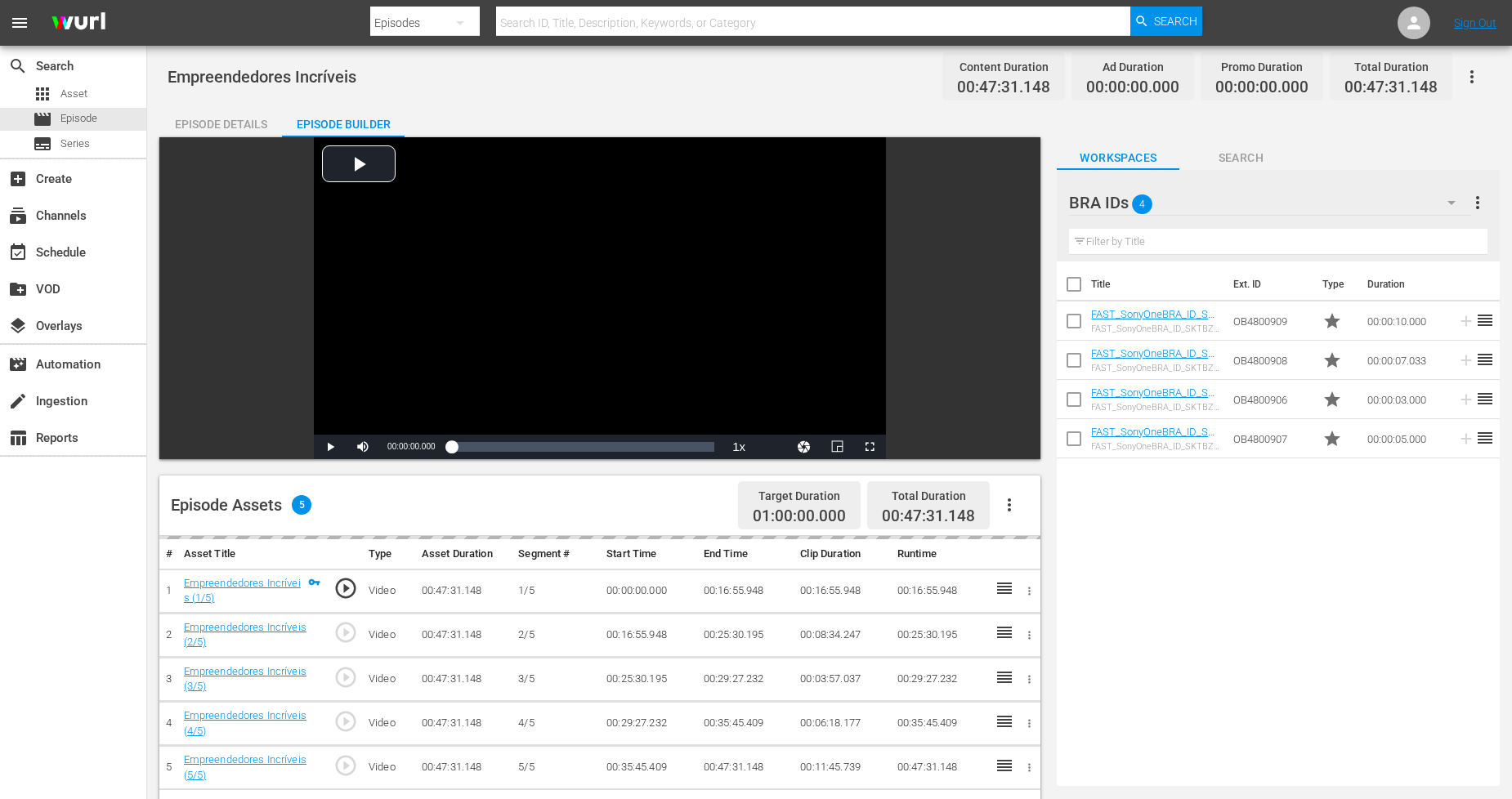
click at [1011, 505] on icon "button" at bounding box center [1010, 505] width 4 height 13
click at [1088, 510] on div "Fill with Ads" at bounding box center [1059, 511] width 111 height 39
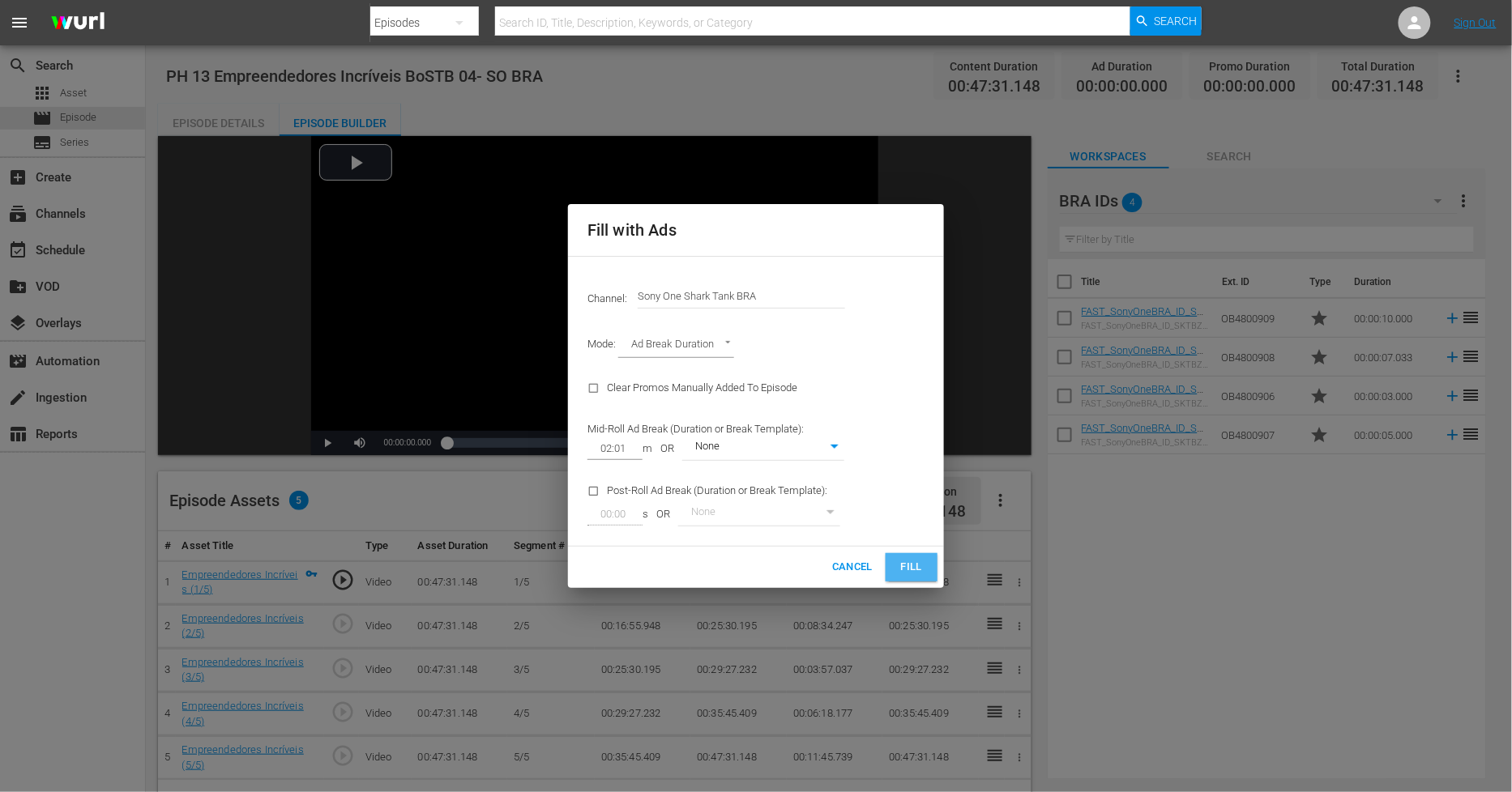
click at [922, 562] on span "Fill" at bounding box center [911, 567] width 26 height 18
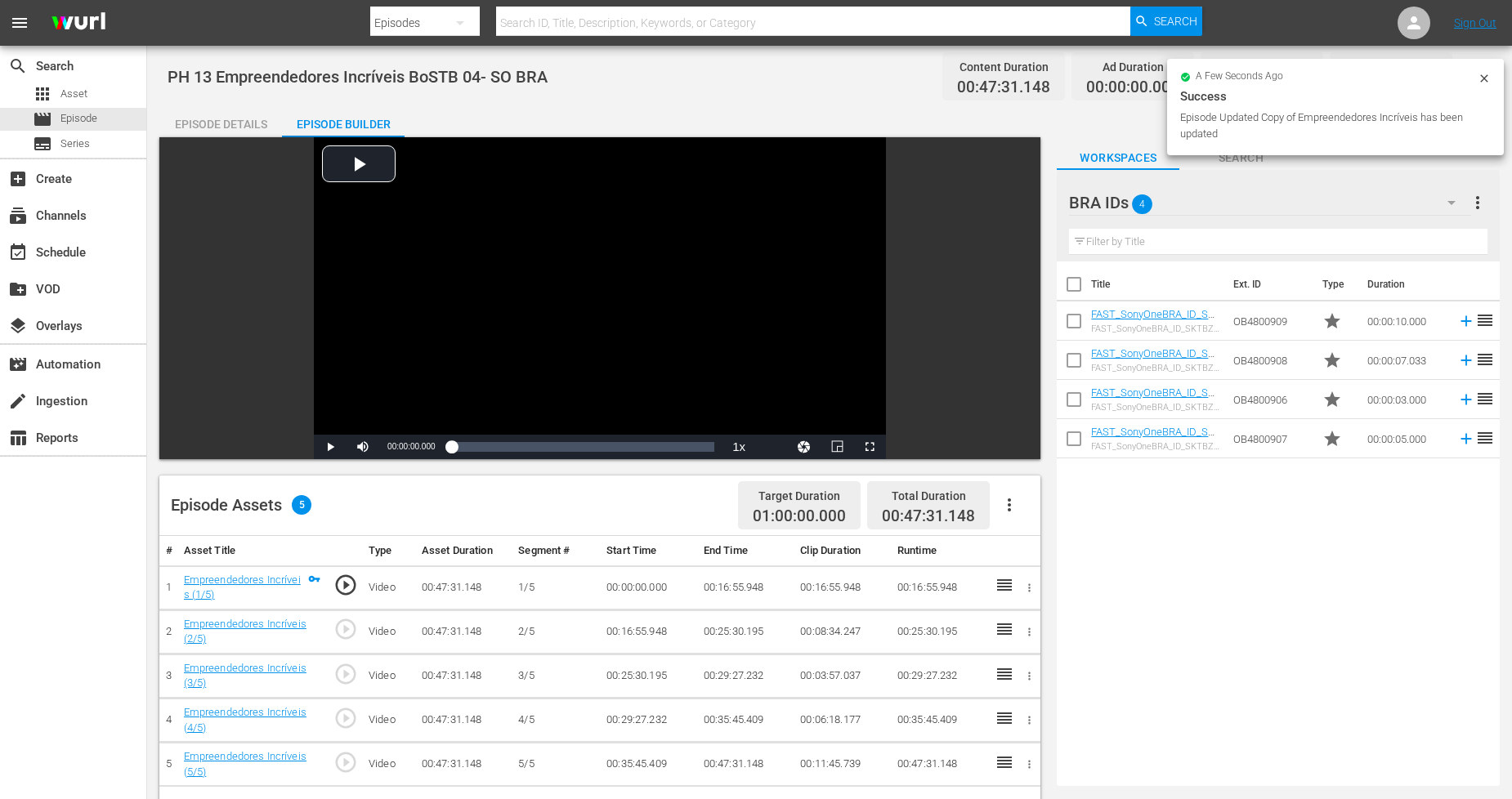
click at [1458, 197] on icon "button" at bounding box center [1451, 203] width 19 height 19
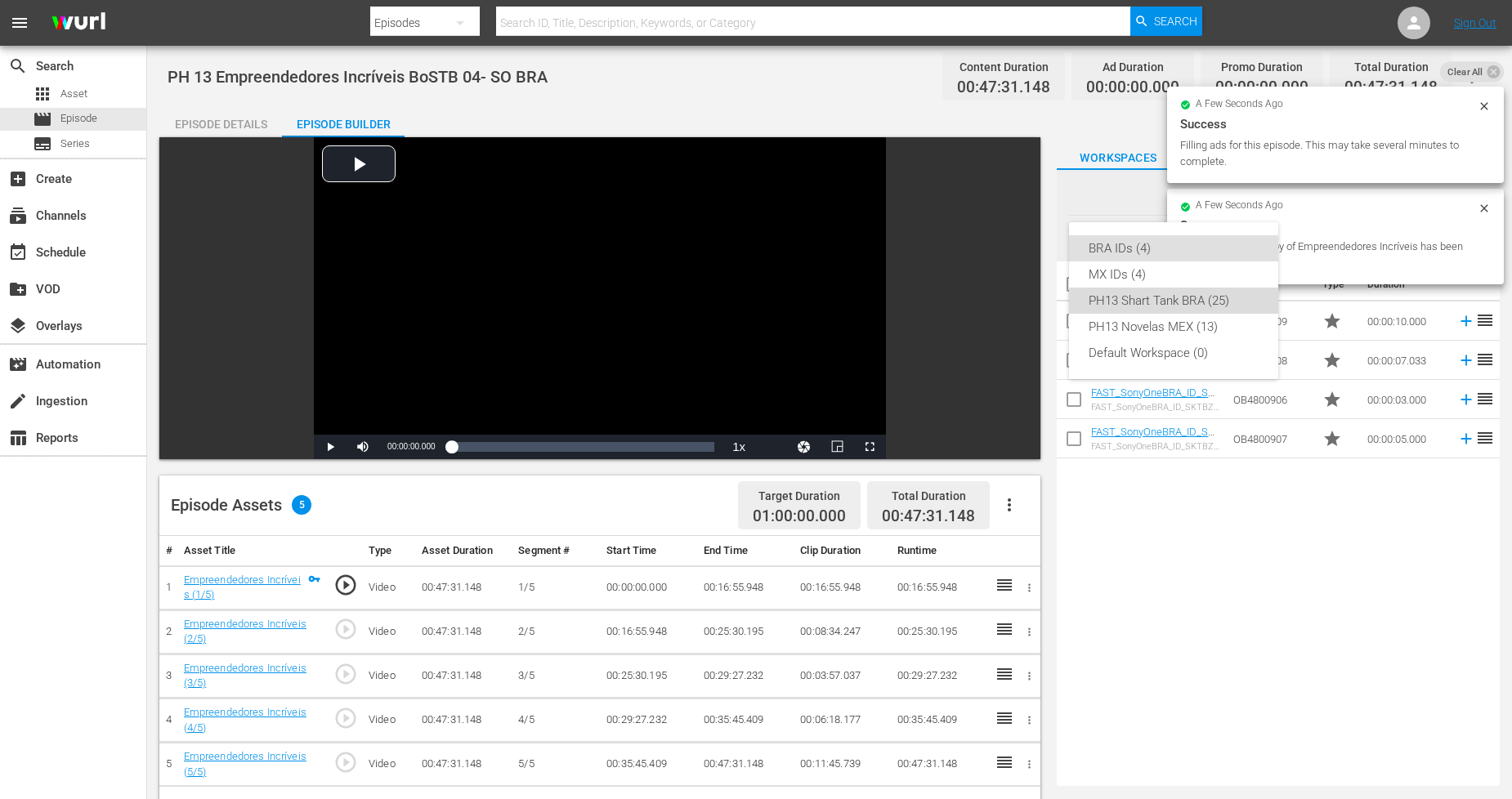
click at [1237, 309] on div "PH13 Shart Tank BRA (25)" at bounding box center [1174, 301] width 170 height 26
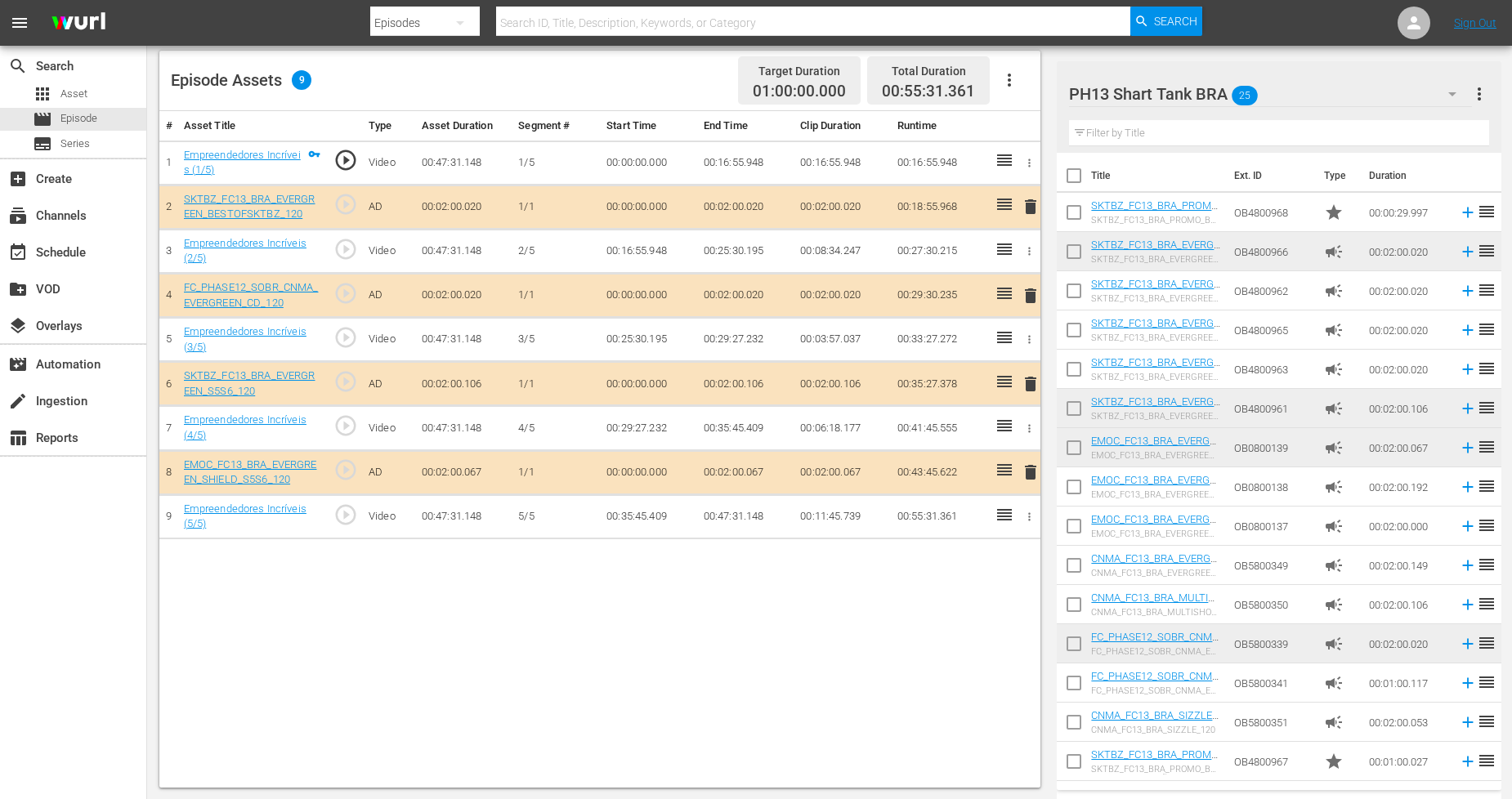
scroll to position [389, 0]
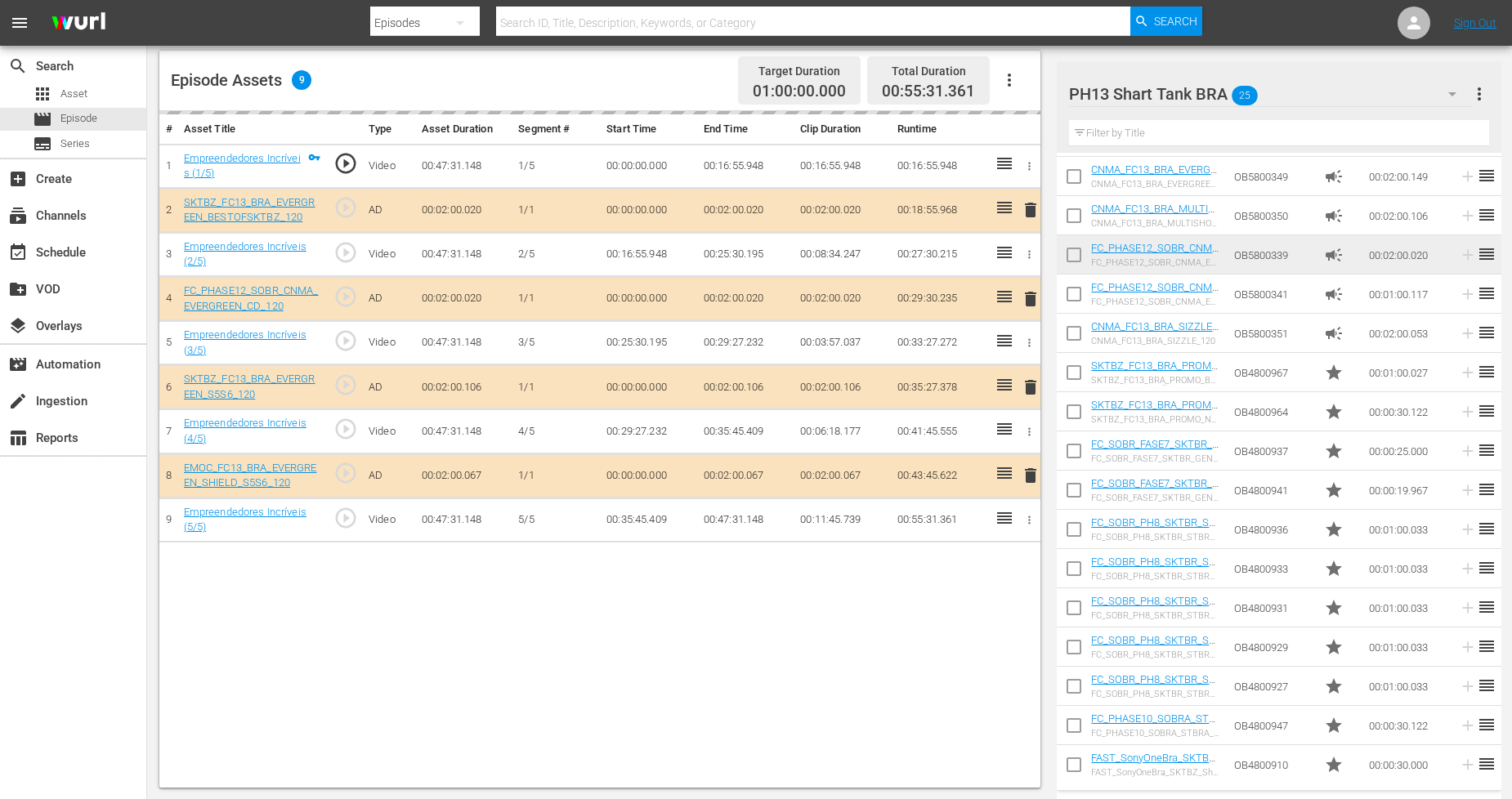
click at [1454, 90] on icon "button" at bounding box center [1452, 93] width 19 height 19
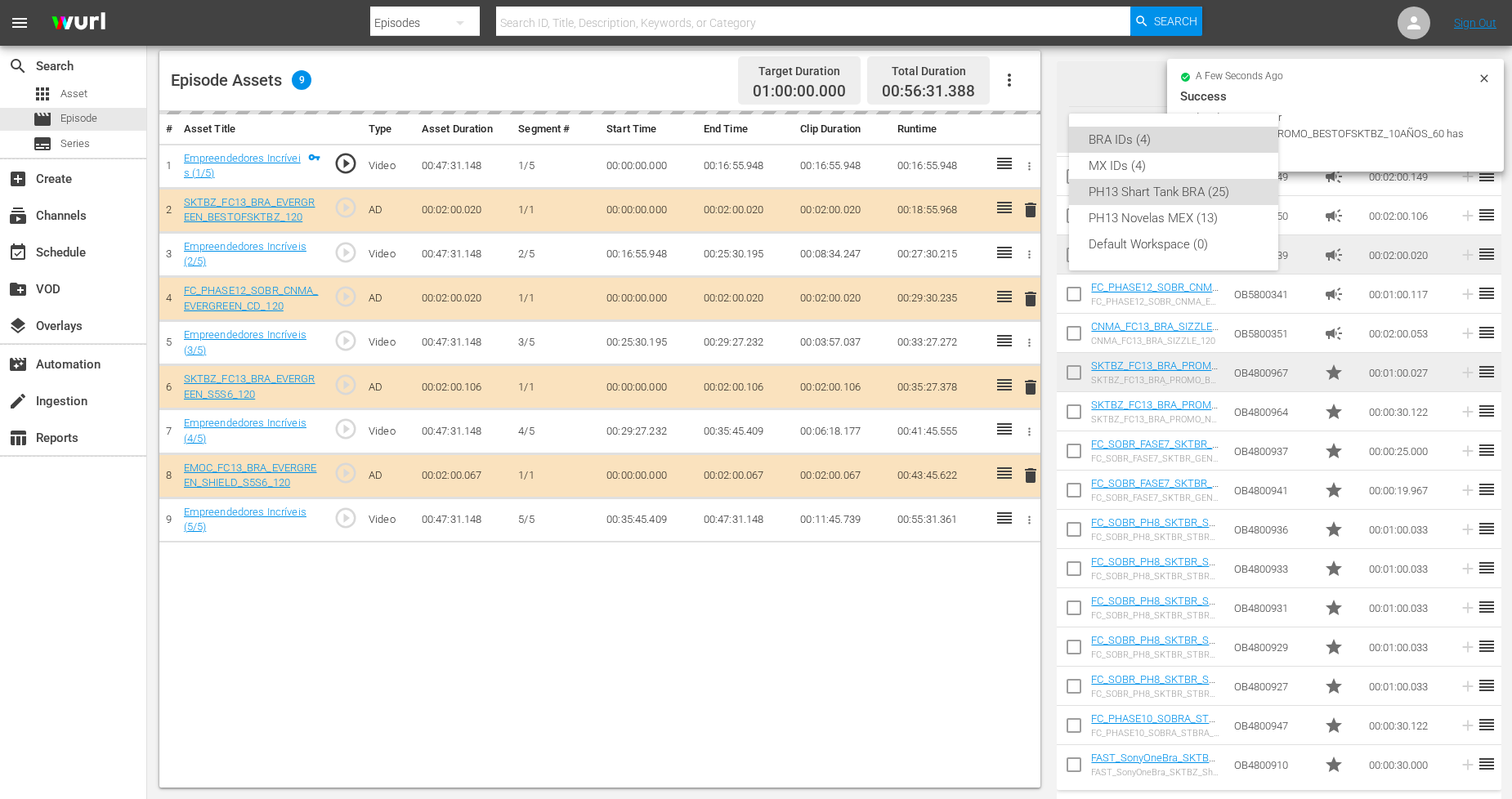
click at [1174, 142] on div "BRA IDs (4)" at bounding box center [1174, 140] width 170 height 26
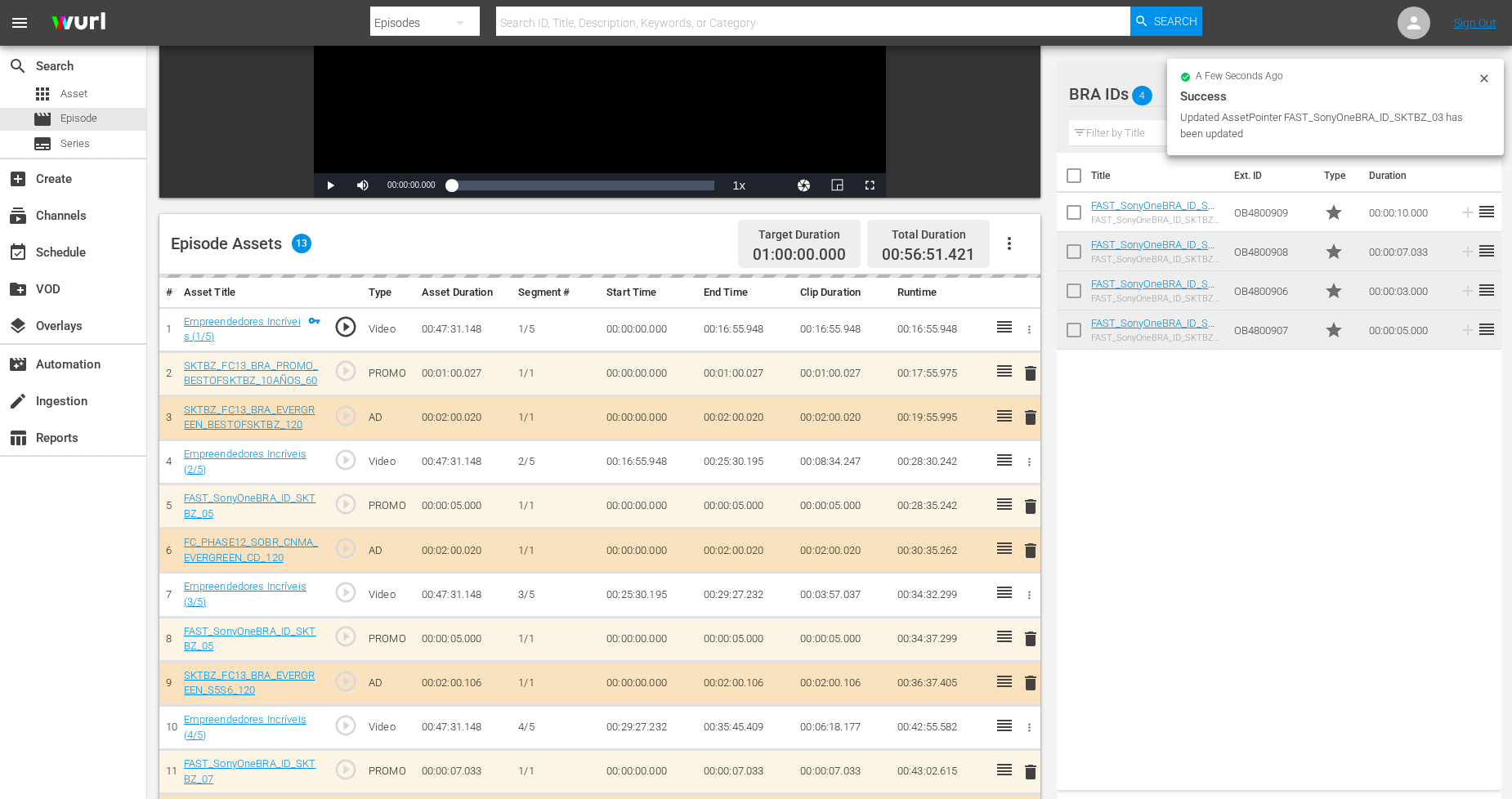
scroll to position [0, 0]
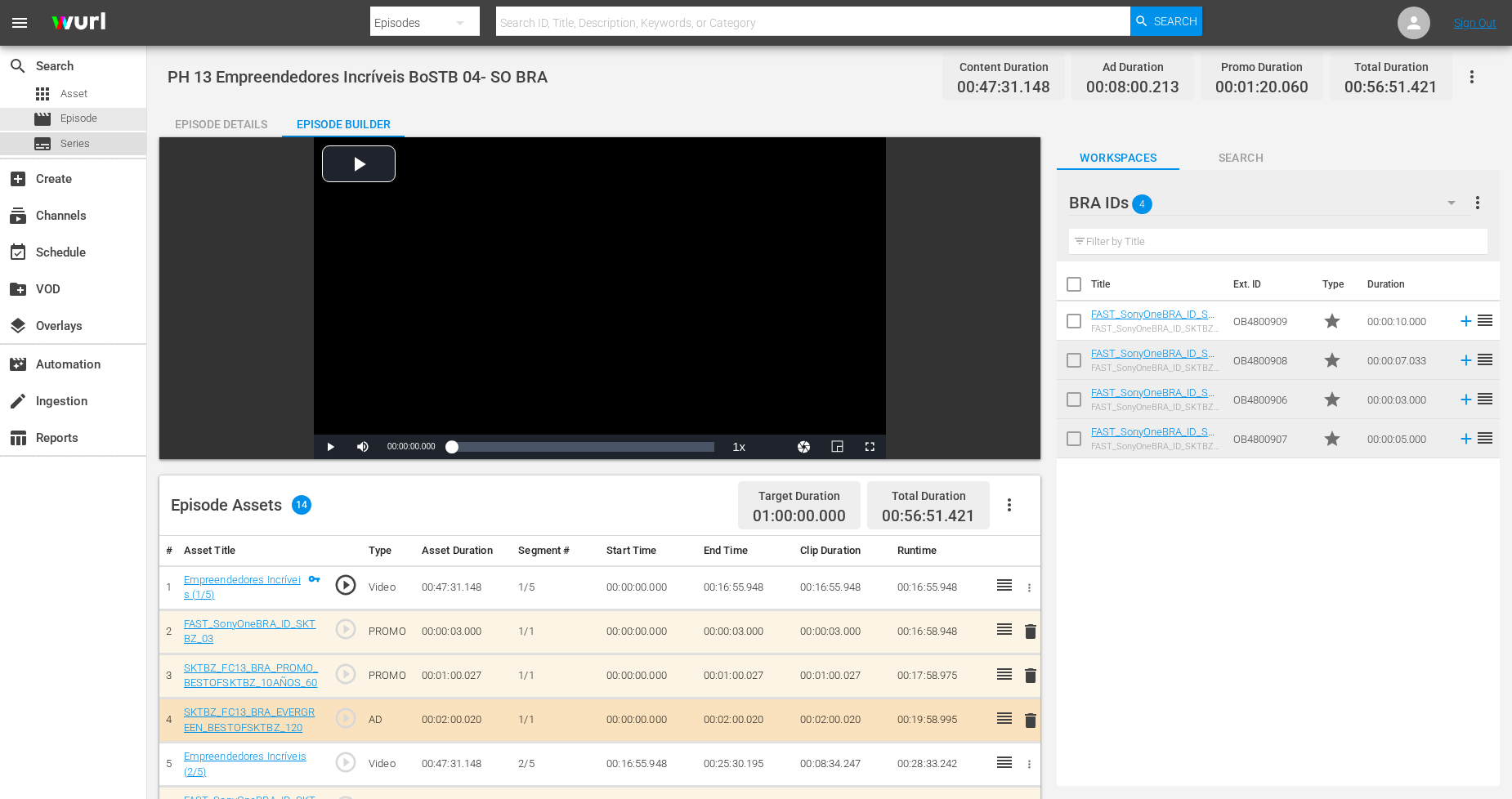
click at [76, 132] on div "subtitles Series" at bounding box center [61, 143] width 57 height 23
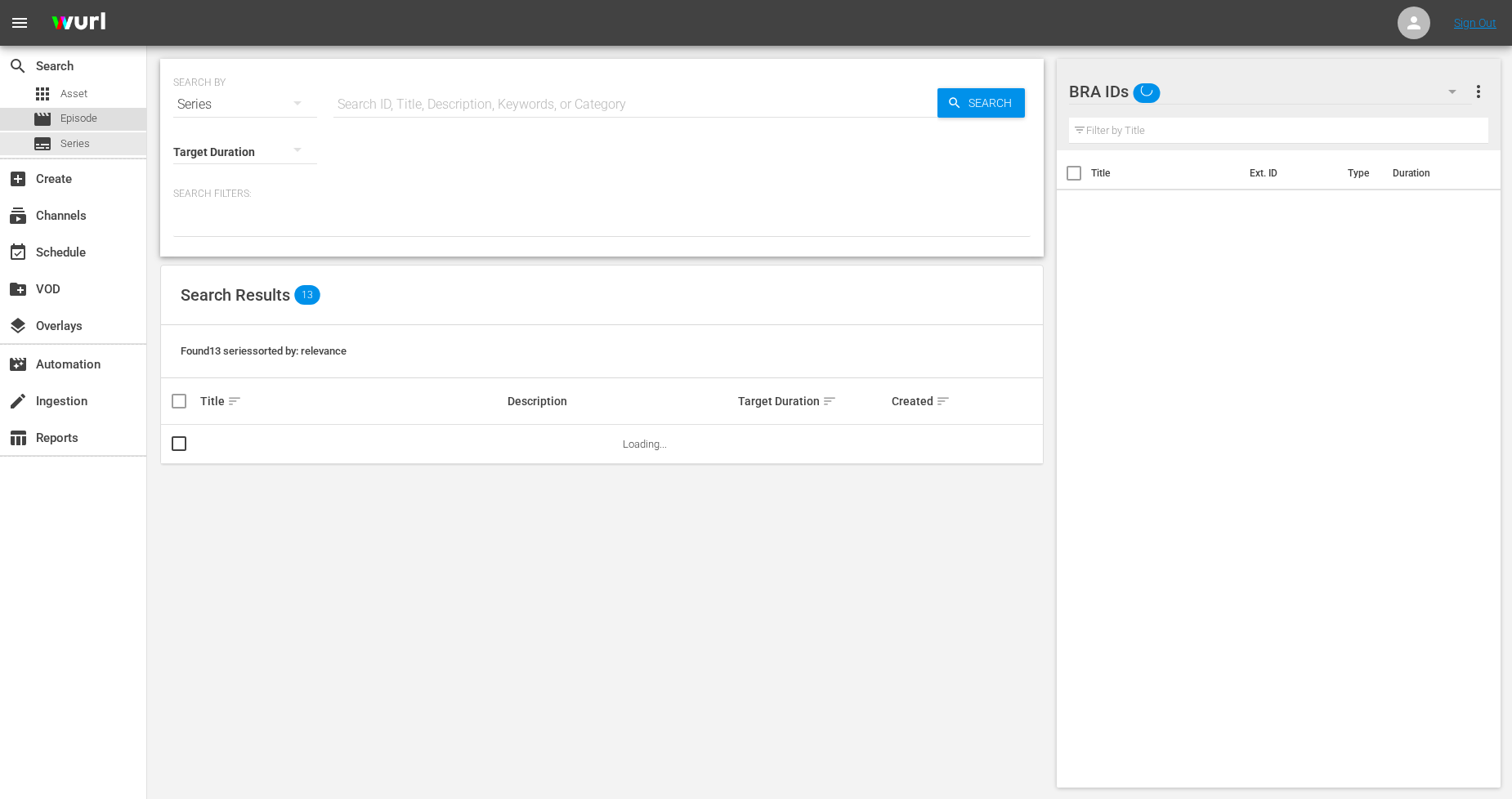
click at [95, 115] on span "Episode" at bounding box center [79, 118] width 37 height 17
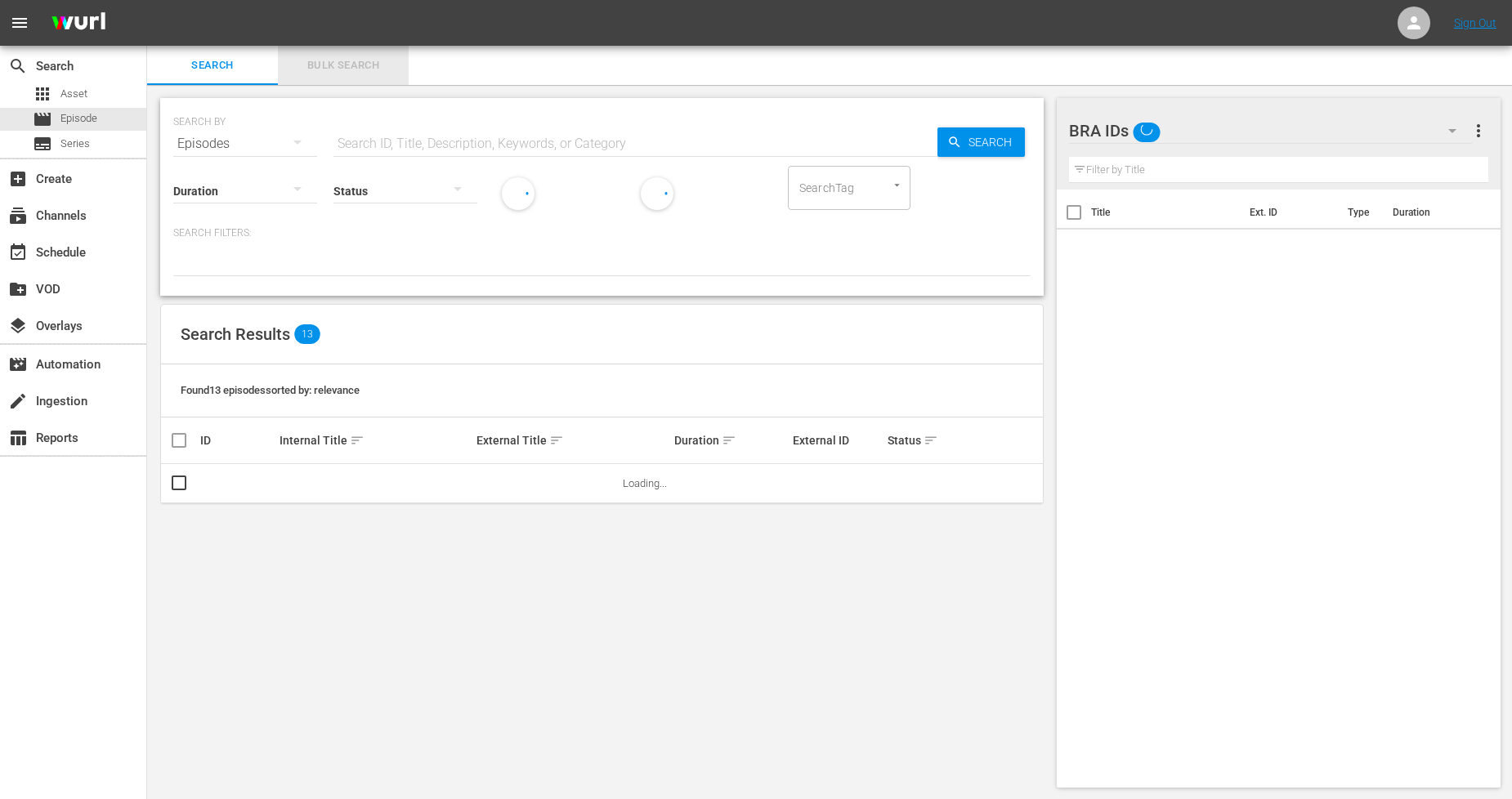
click at [305, 74] on span "Bulk Search" at bounding box center [343, 66] width 111 height 18
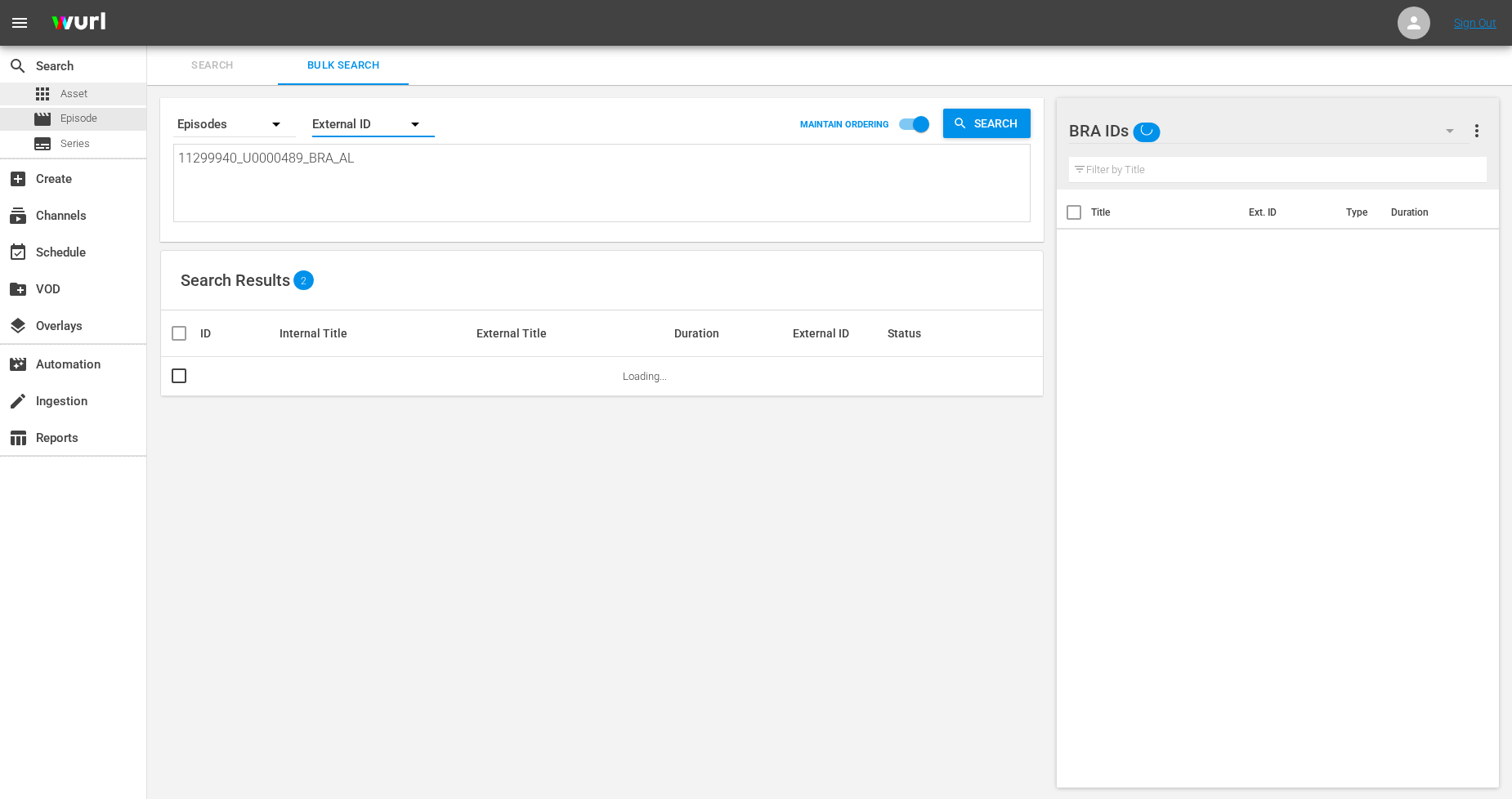
drag, startPoint x: 390, startPoint y: 139, endPoint x: 0, endPoint y: 98, distance: 392.1
click at [147, 0] on div "search Search apps Asset movie Episode subtitles Series add_box Create subscrip…" at bounding box center [830, 0] width 1365 height 0
drag, startPoint x: 405, startPoint y: 160, endPoint x: 0, endPoint y: 160, distance: 405.0
click at [147, 0] on div "search Search apps Asset movie Episode subtitles Series add_box Create subscrip…" at bounding box center [830, 0] width 1365 height 0
paste textarea "2_U0000490"
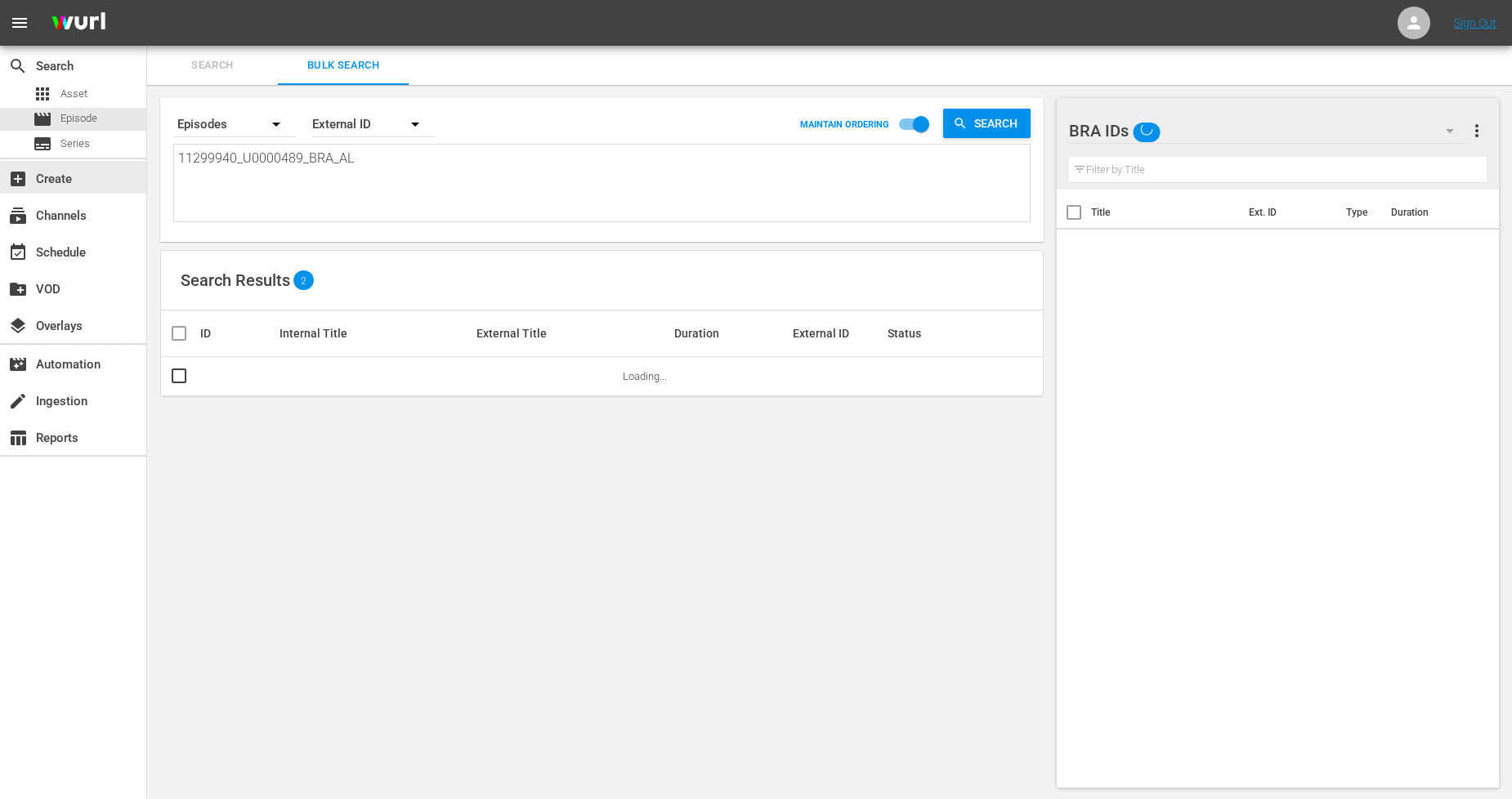
type textarea "11299942_U0000490_BRA_AL"
click at [173, 383] on input "checkbox" at bounding box center [178, 379] width 19 height 19
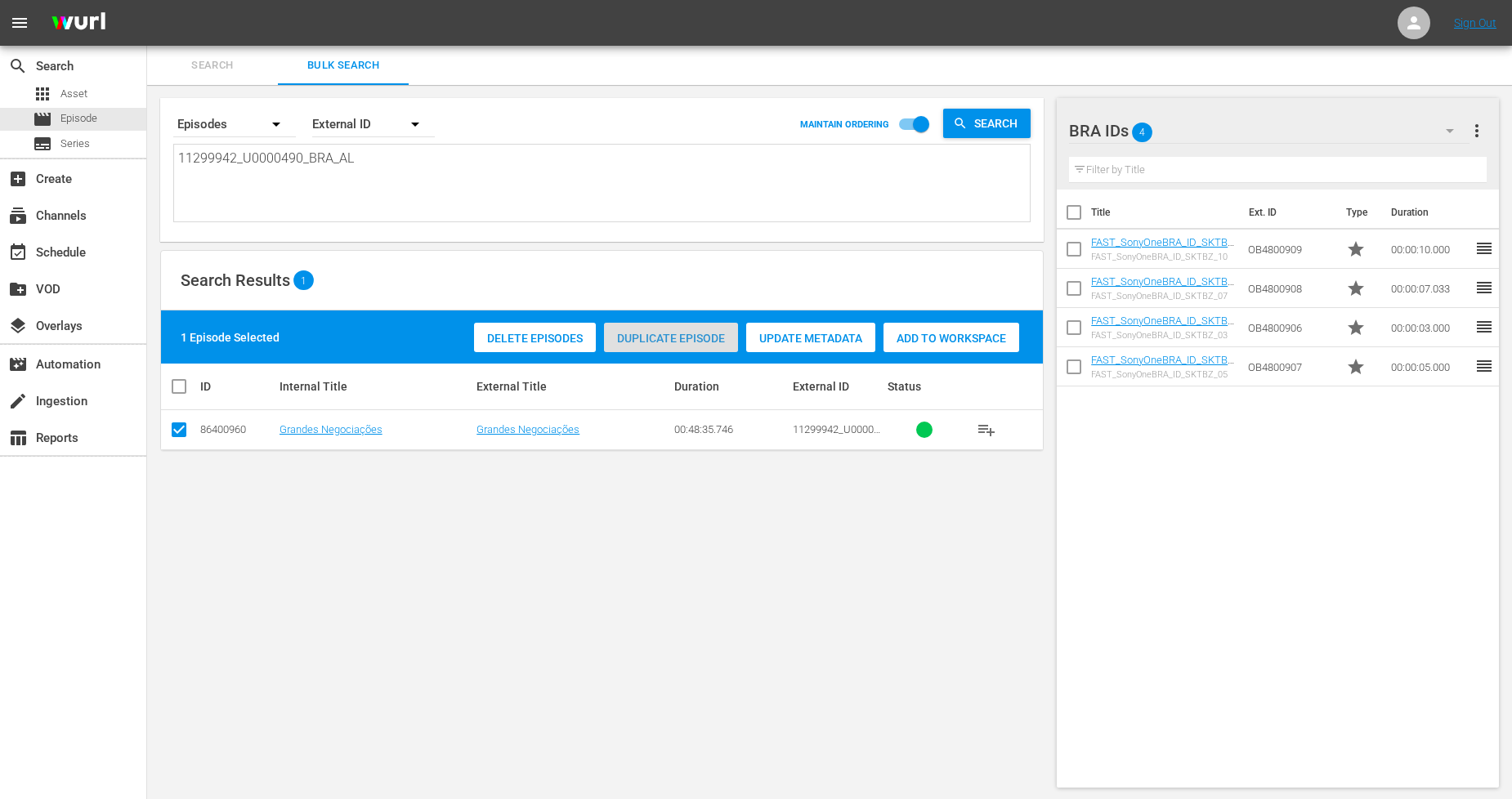
click at [672, 332] on span "Duplicate Episode" at bounding box center [670, 338] width 134 height 13
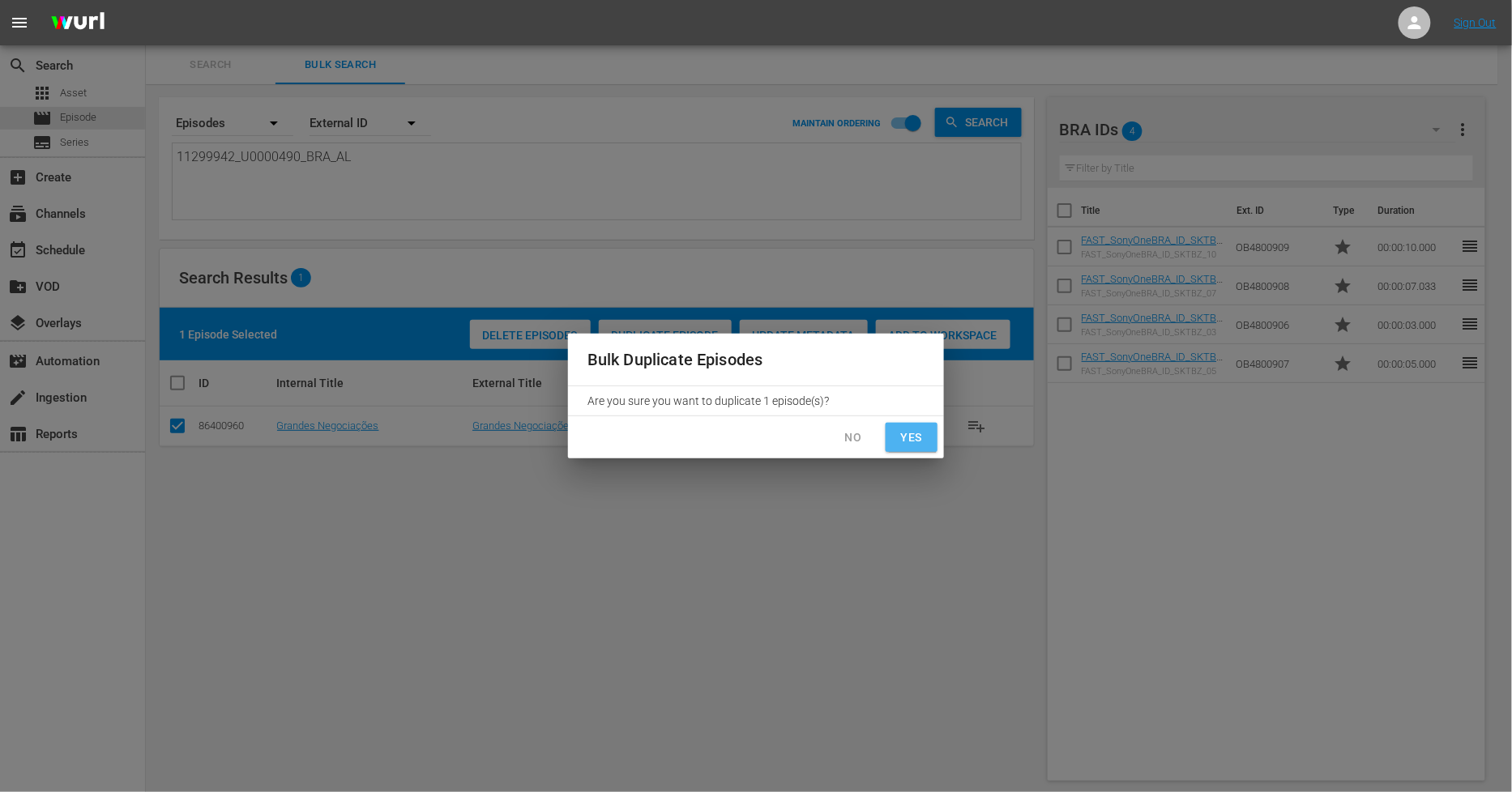
click at [911, 443] on span "Yes" at bounding box center [911, 438] width 26 height 20
checkbox input "false"
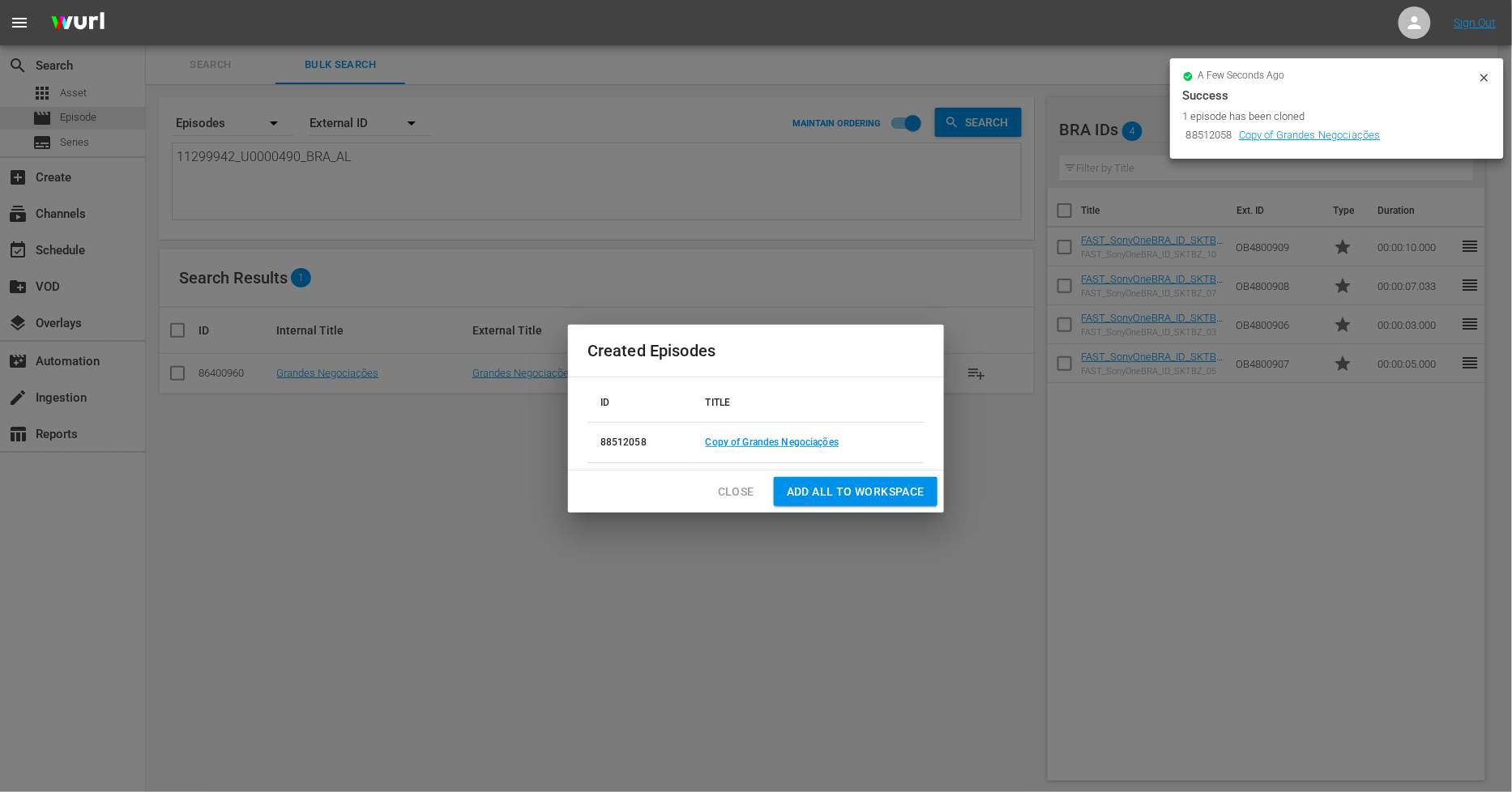
drag, startPoint x: 726, startPoint y: 495, endPoint x: 714, endPoint y: 490, distance: 13.0
click at [726, 495] on span "Close" at bounding box center [736, 492] width 37 height 20
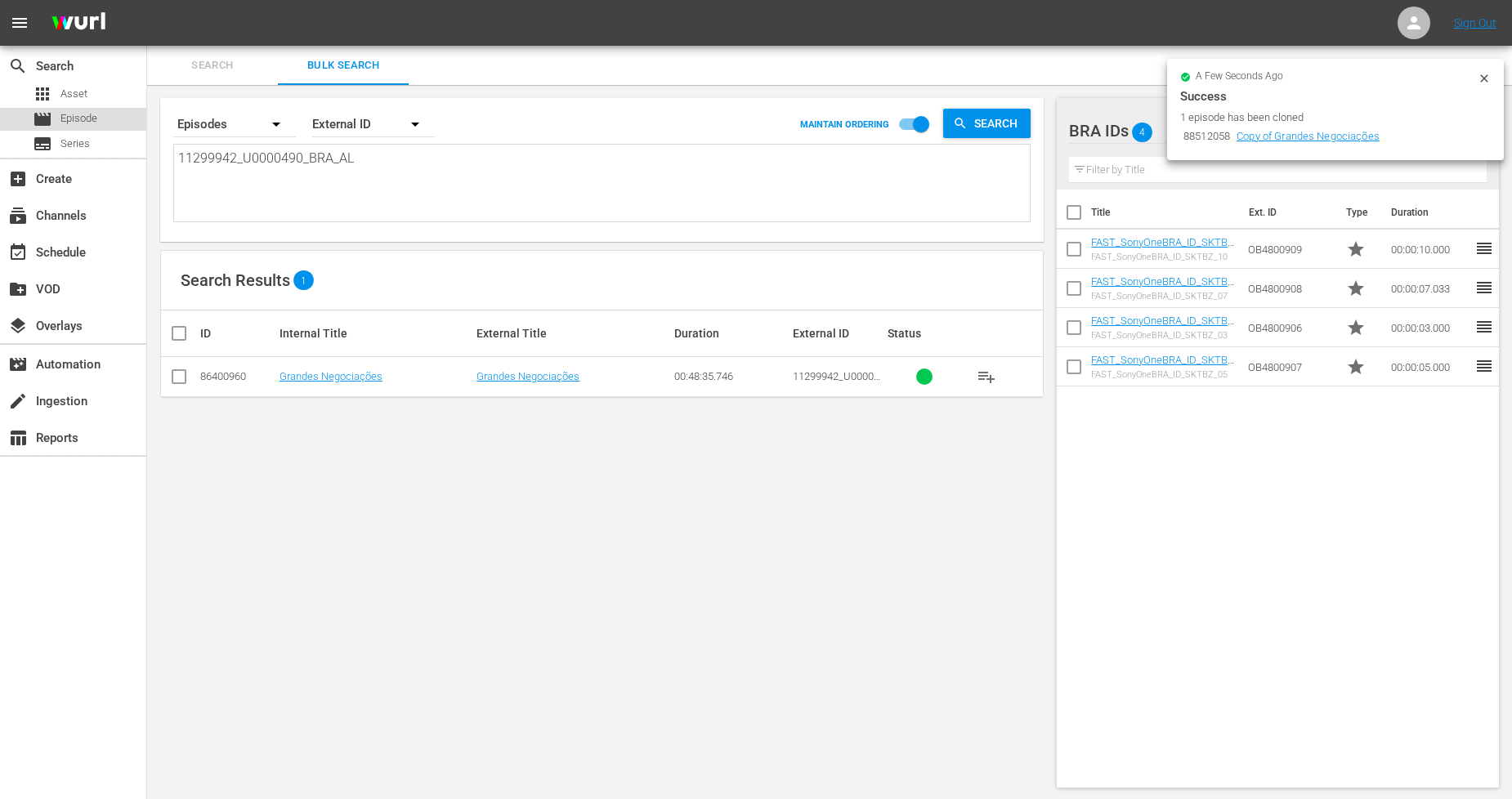
click at [88, 119] on span "Episode" at bounding box center [79, 118] width 37 height 17
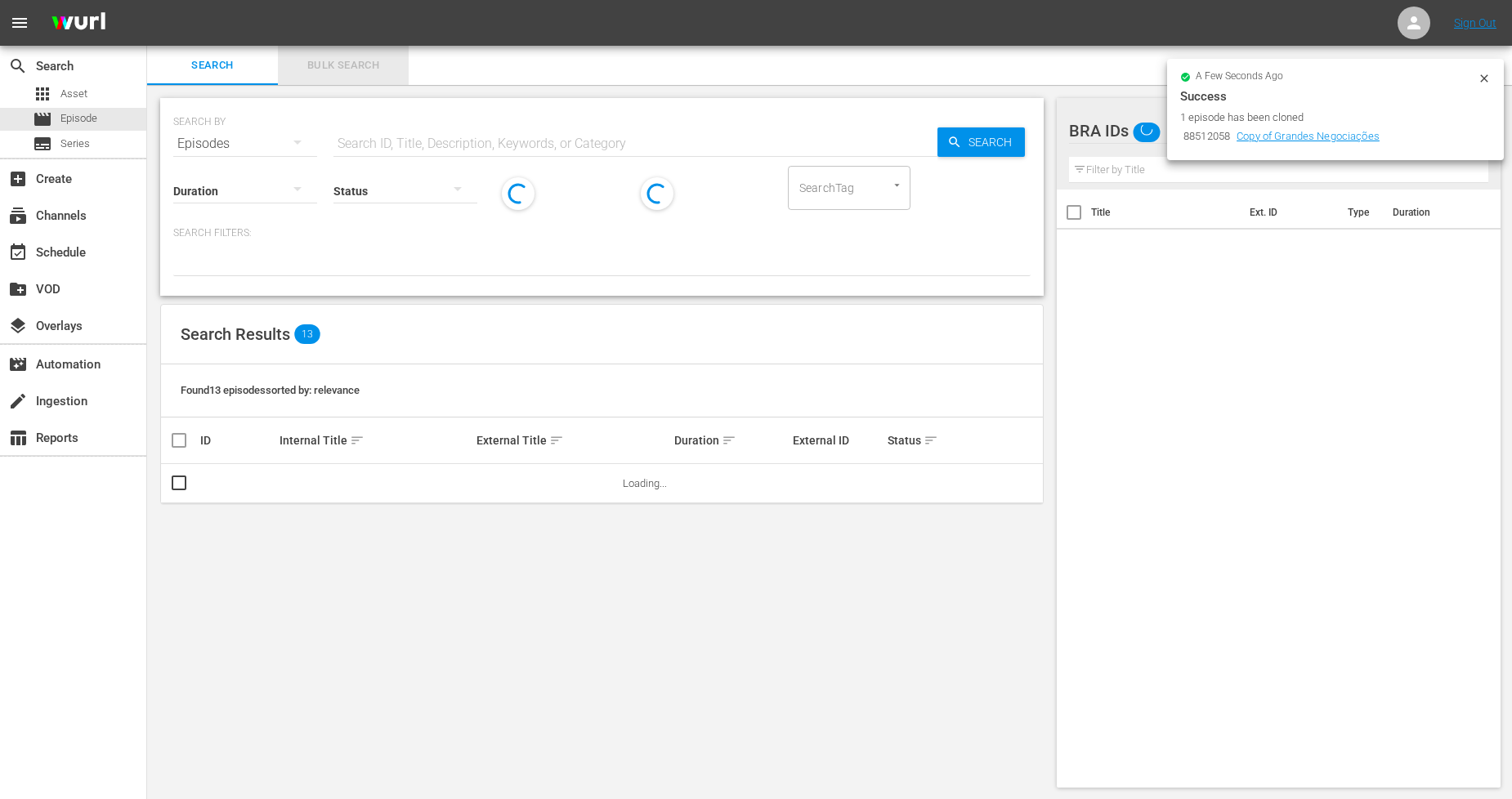
click at [344, 76] on button "Bulk Search" at bounding box center [343, 66] width 130 height 39
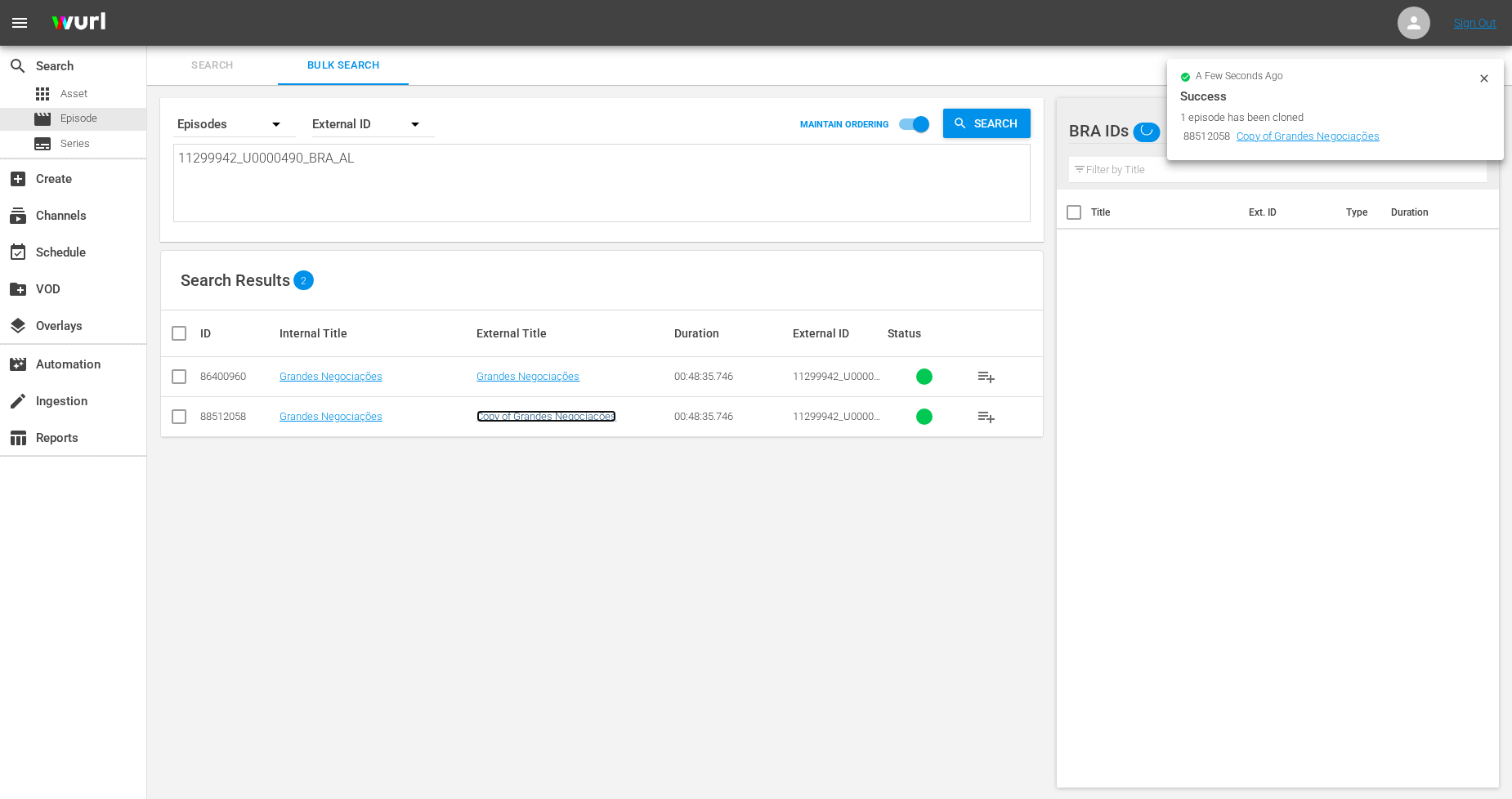
click at [569, 412] on link "Copy of Grandes Negociações" at bounding box center [546, 416] width 140 height 12
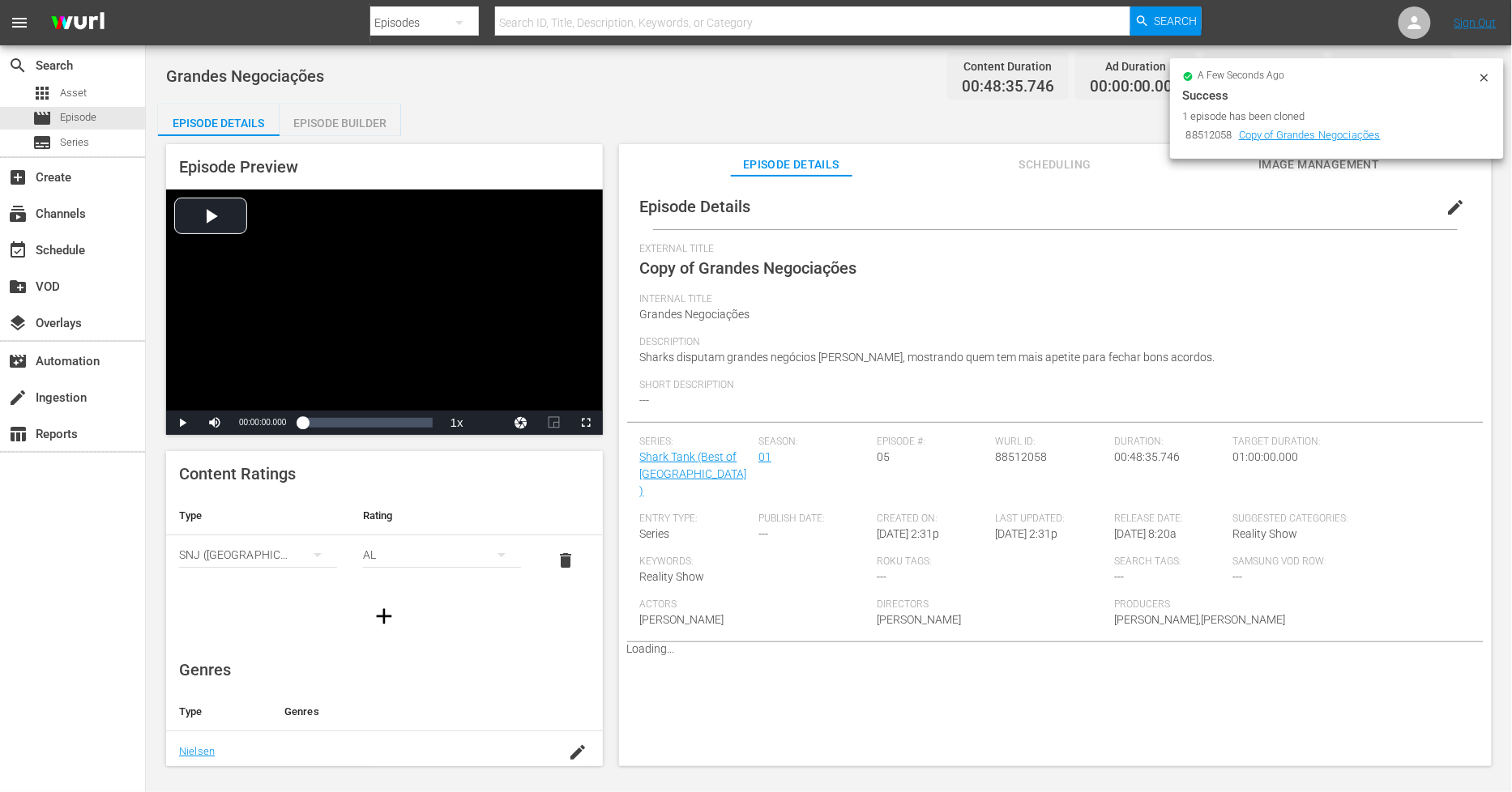
click at [1447, 205] on span "edit" at bounding box center [1456, 207] width 19 height 19
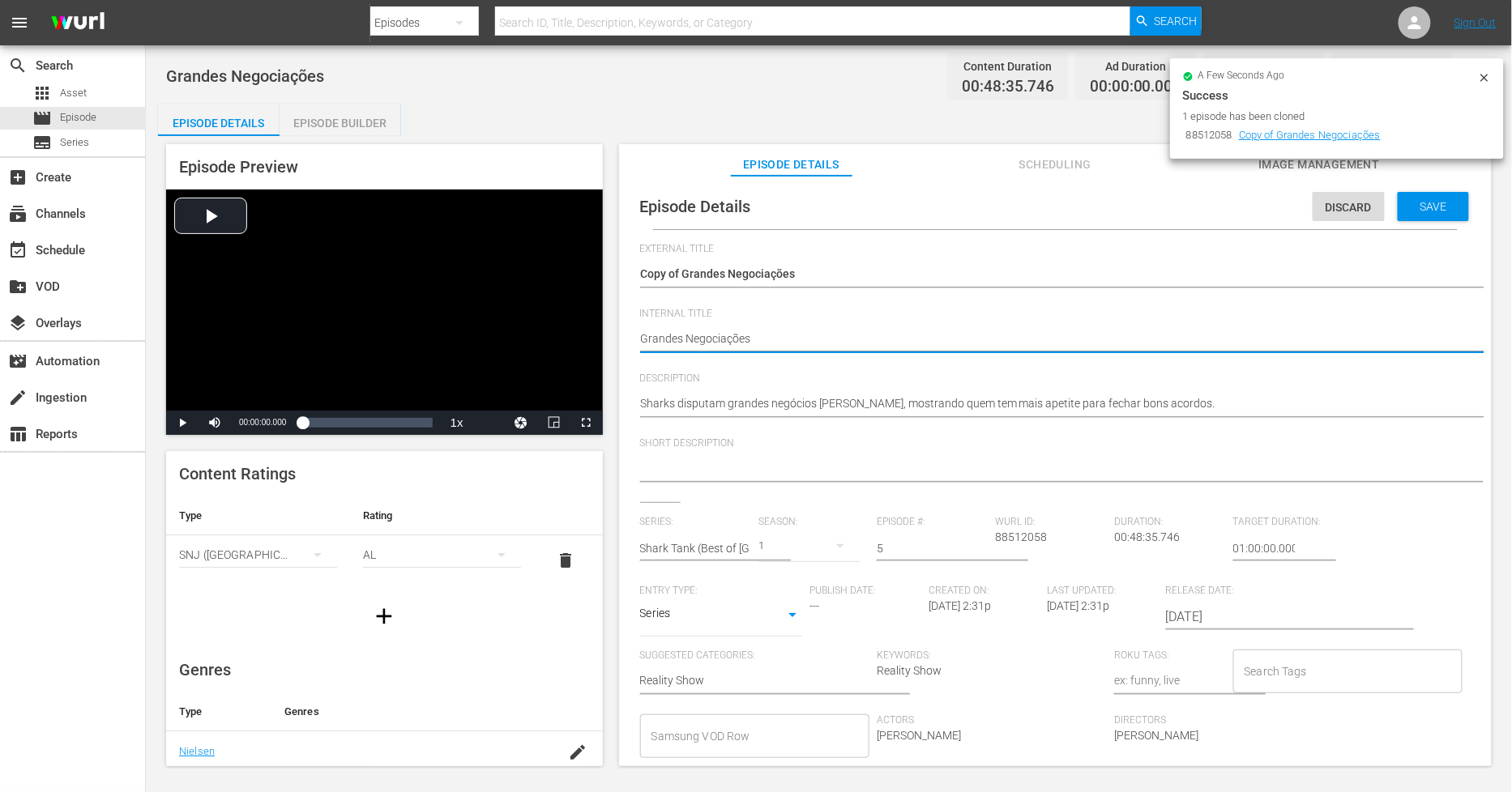
type textarea "Grandes Negociações"
paste textarea "BoSTB 01- SO BRA"
type textarea "Grandes Negociações BoSTB 01- SO BRA"
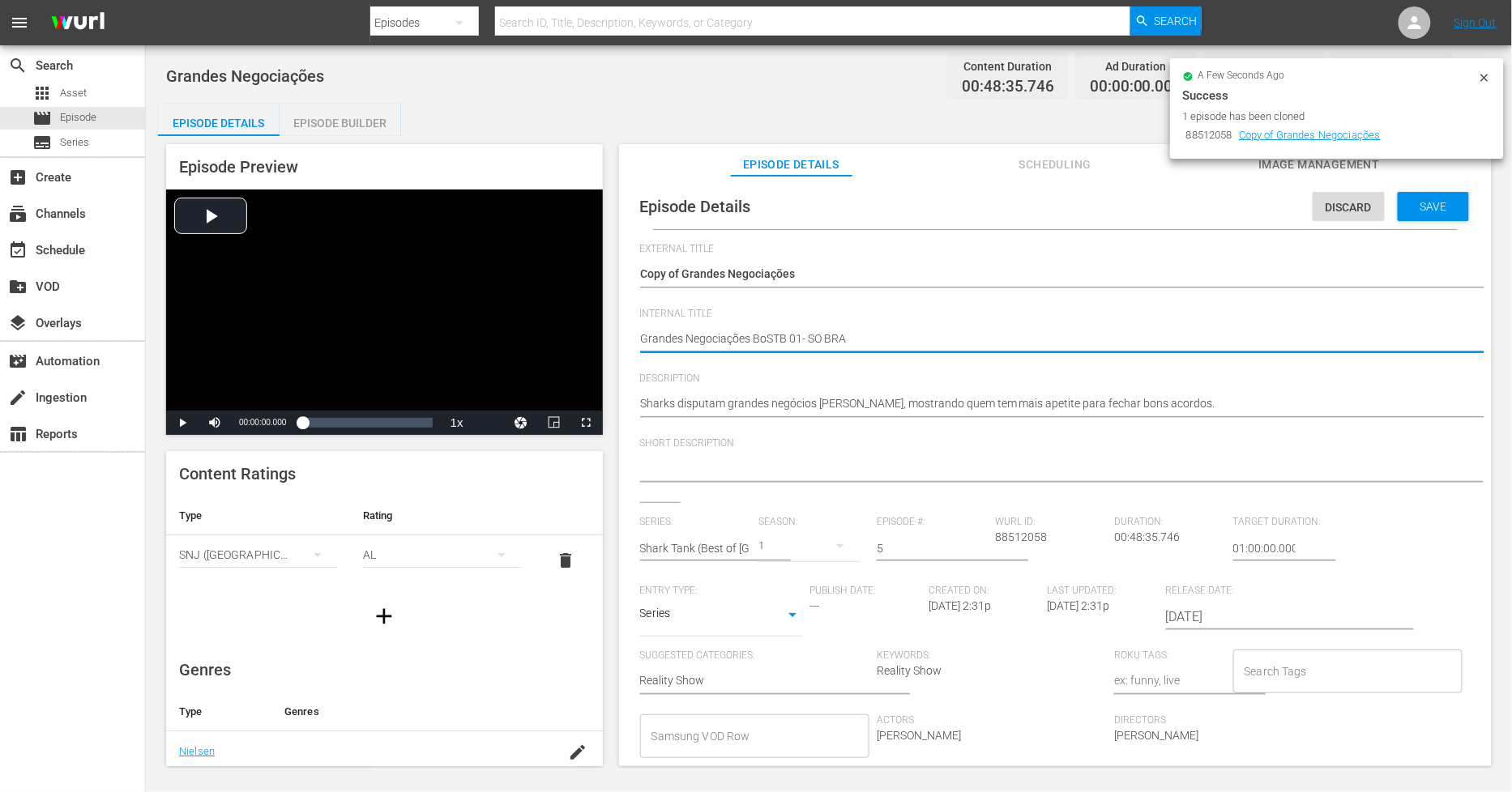
click at [797, 336] on textarea "Grandes Negociações" at bounding box center [1051, 340] width 822 height 19
type textarea "Grandes Negociações BoSTB 0- SO BRA"
type textarea "Grandes Negociações BoSTB 05- SO BRA"
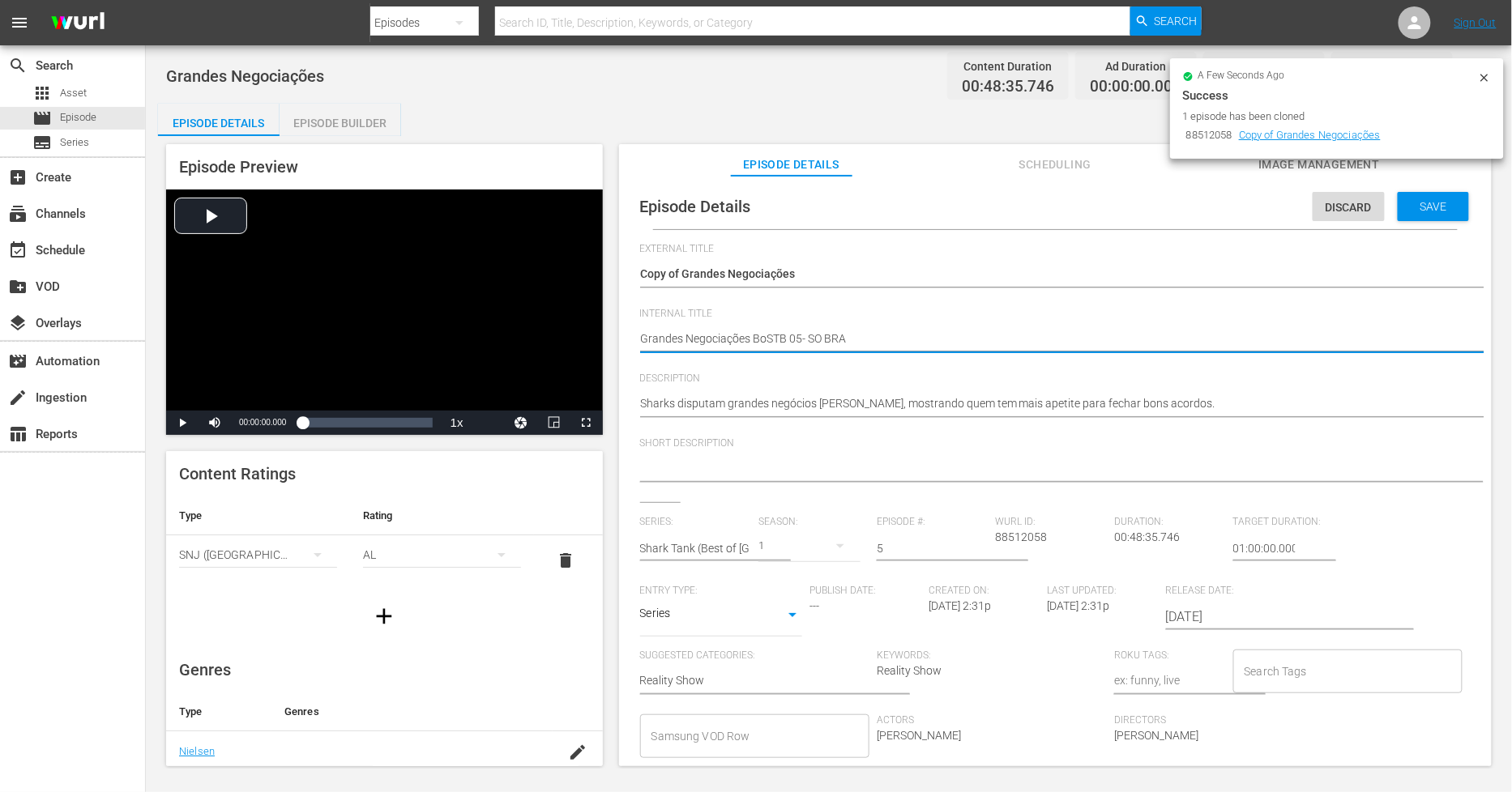
click at [641, 336] on textarea "Grandes Negociações" at bounding box center [1051, 340] width 822 height 19
type textarea "PGrandes Negociações BoSTB 05- SO BRA"
type textarea "PHGrandes Negociações BoSTB 05- SO BRA"
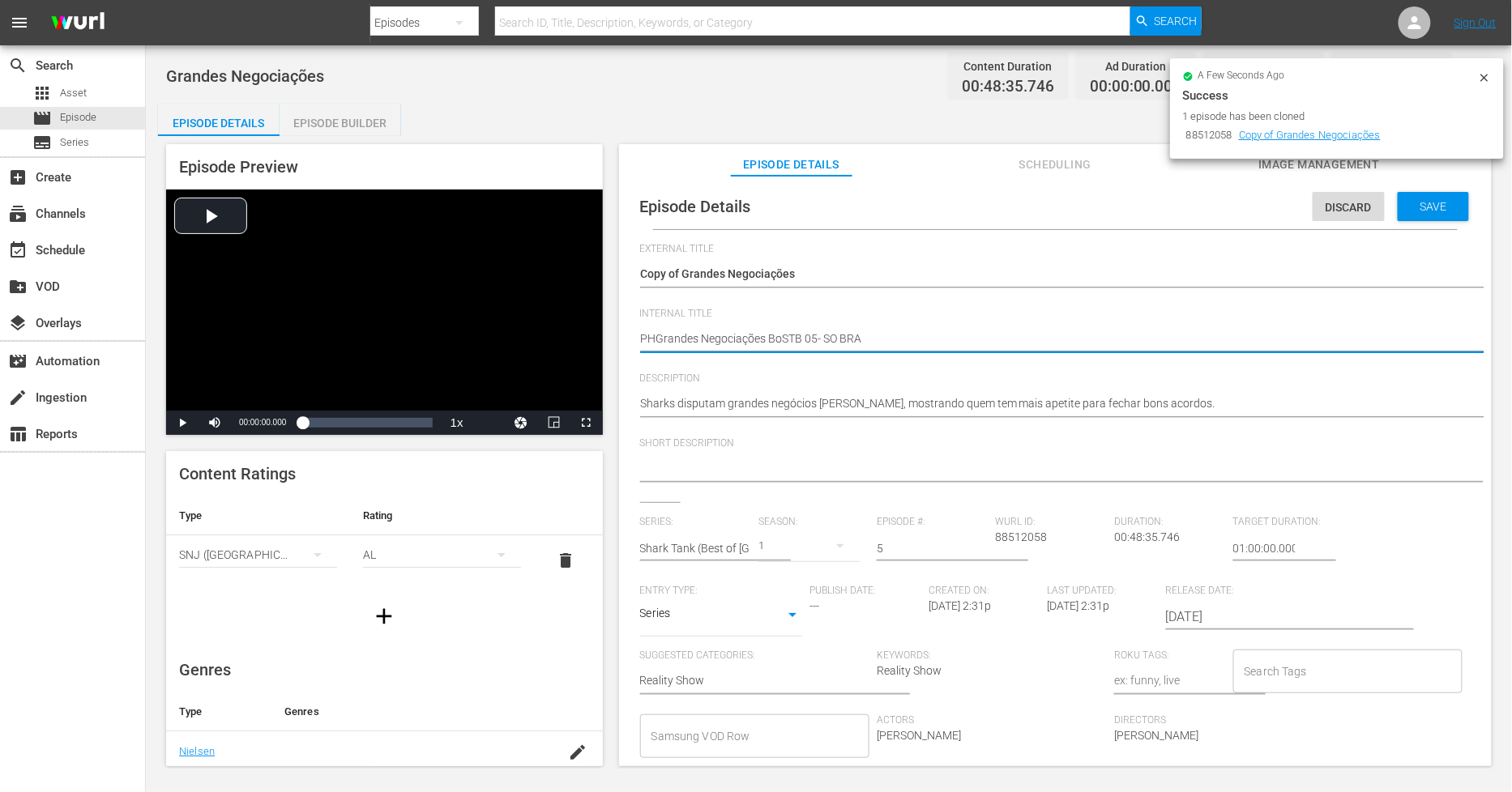
type textarea "PH Grandes Negociações BoSTB 05- SO BRA"
type textarea "PH 1Grandes Negociações BoSTB 05- SO BRA"
type textarea "PH 13Grandes Negociações BoSTB 05- SO BRA"
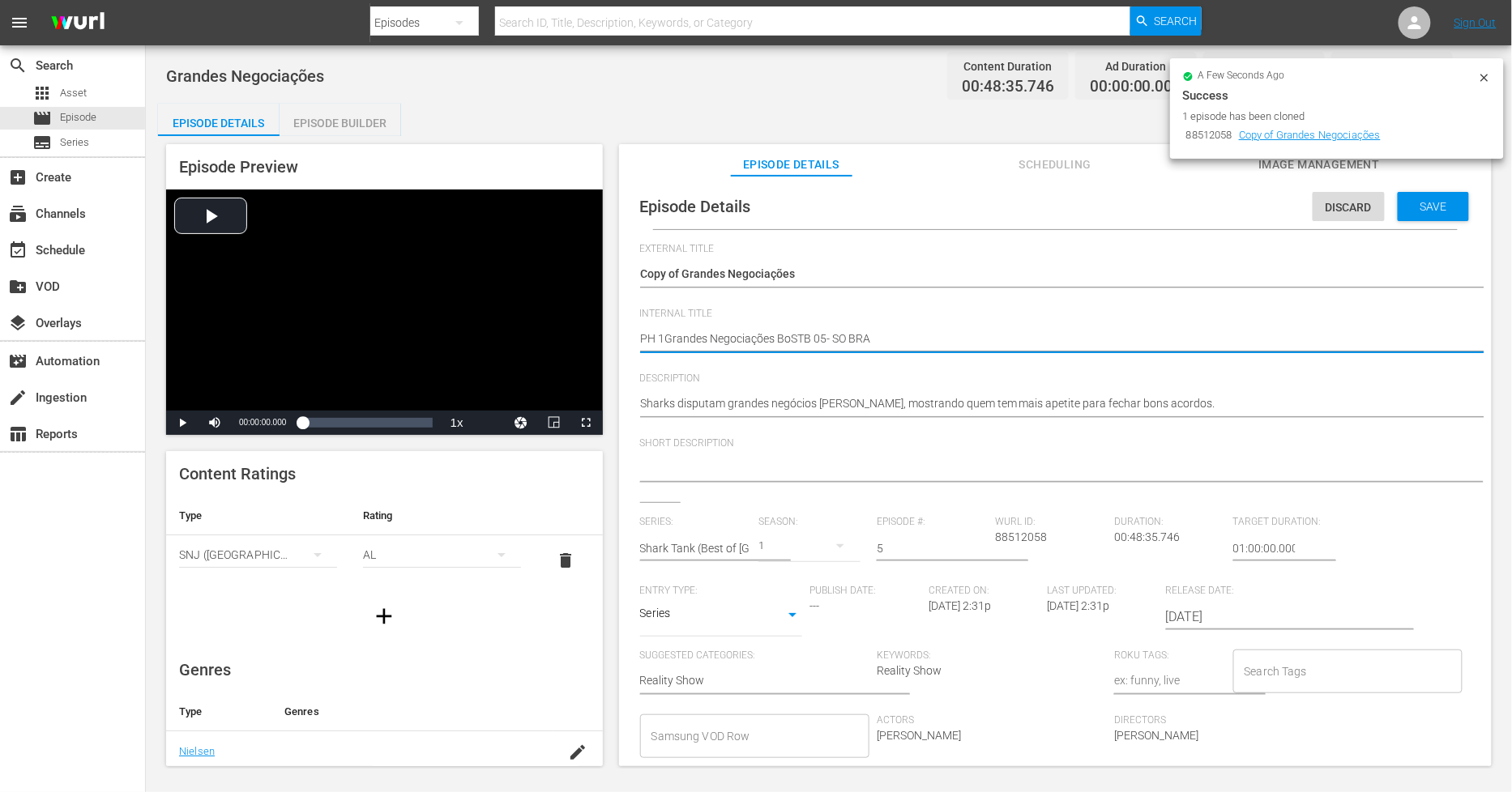
type textarea "PH 13Grandes Negociações BoSTB 05- SO BRA"
type textarea "PH 13 Grandes Negociações BoSTB 05- SO BRA"
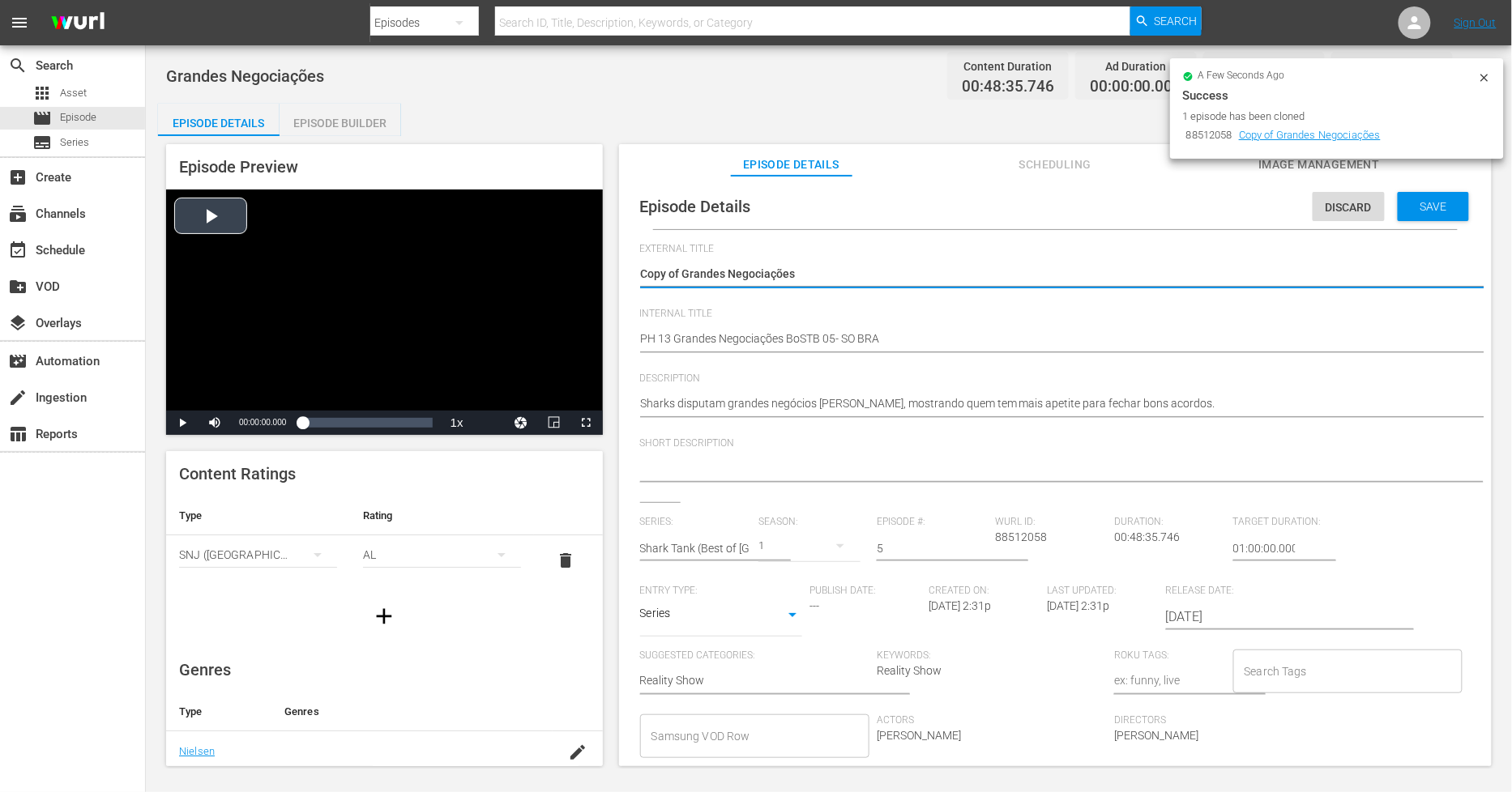
drag, startPoint x: 682, startPoint y: 270, endPoint x: 215, endPoint y: 244, distance: 467.7
type textarea "Grandes Negociações"
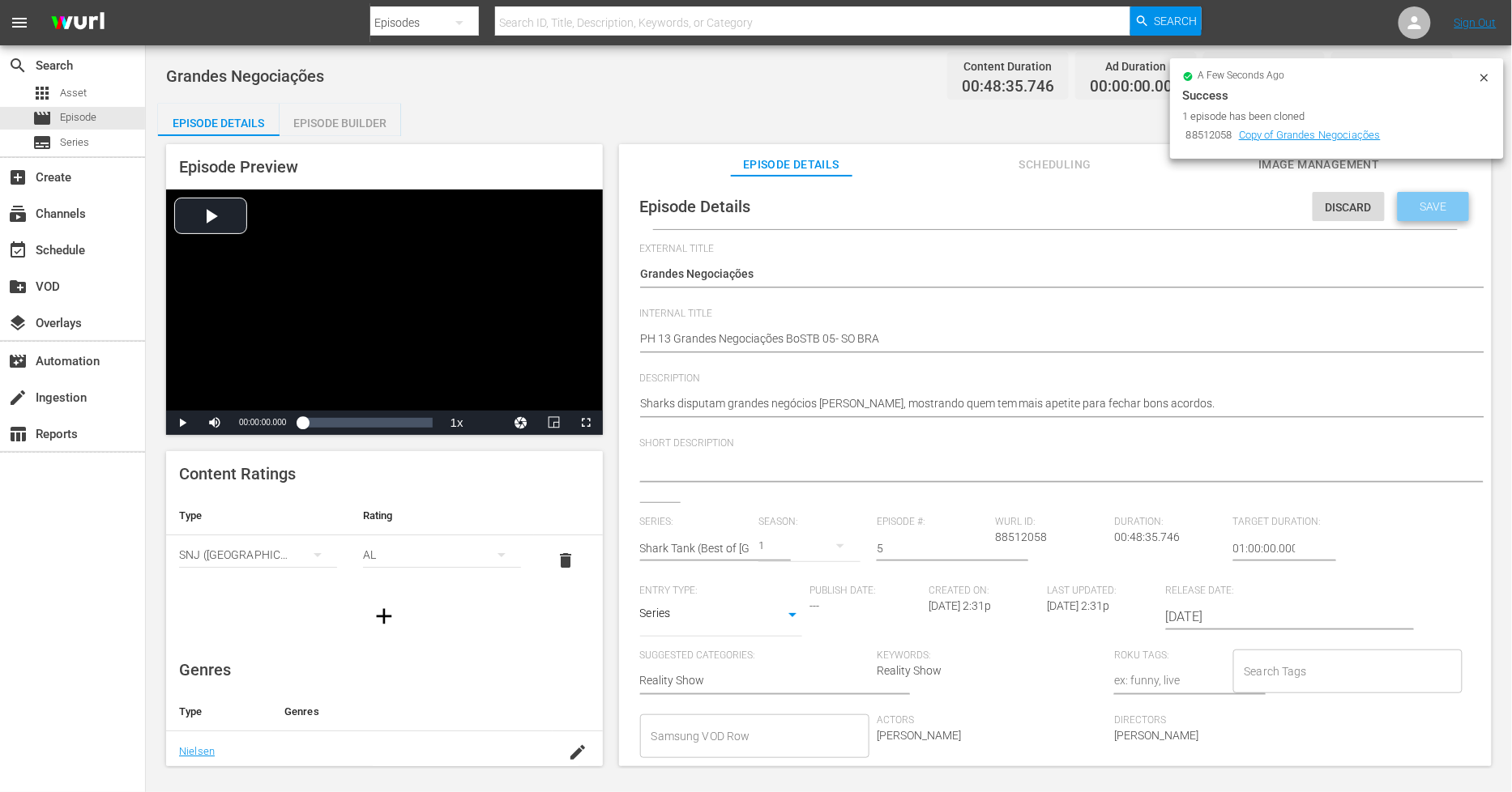
click at [1424, 214] on div "Save" at bounding box center [1434, 206] width 72 height 29
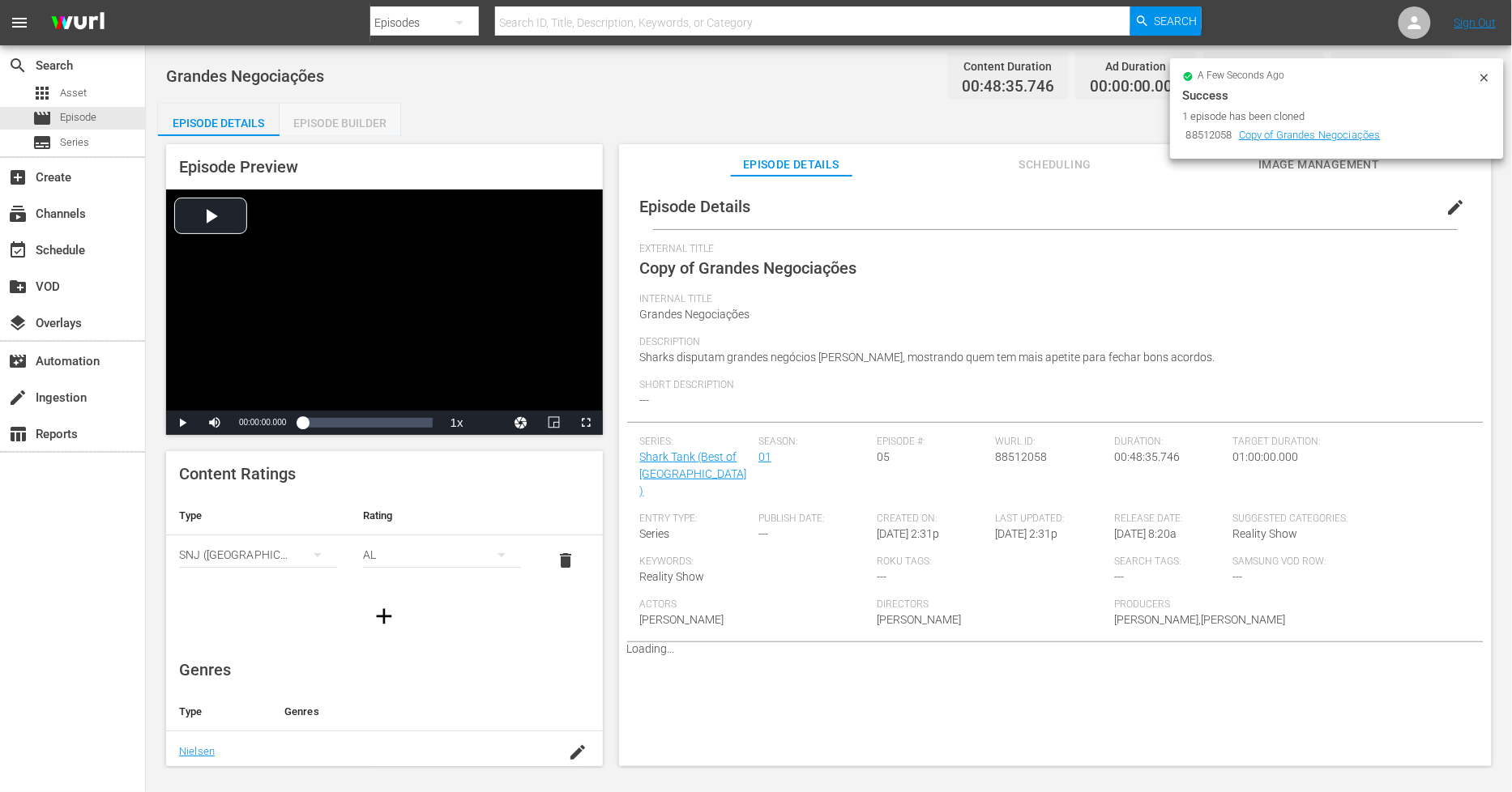
click at [385, 126] on div "Episode Builder" at bounding box center [340, 123] width 122 height 38
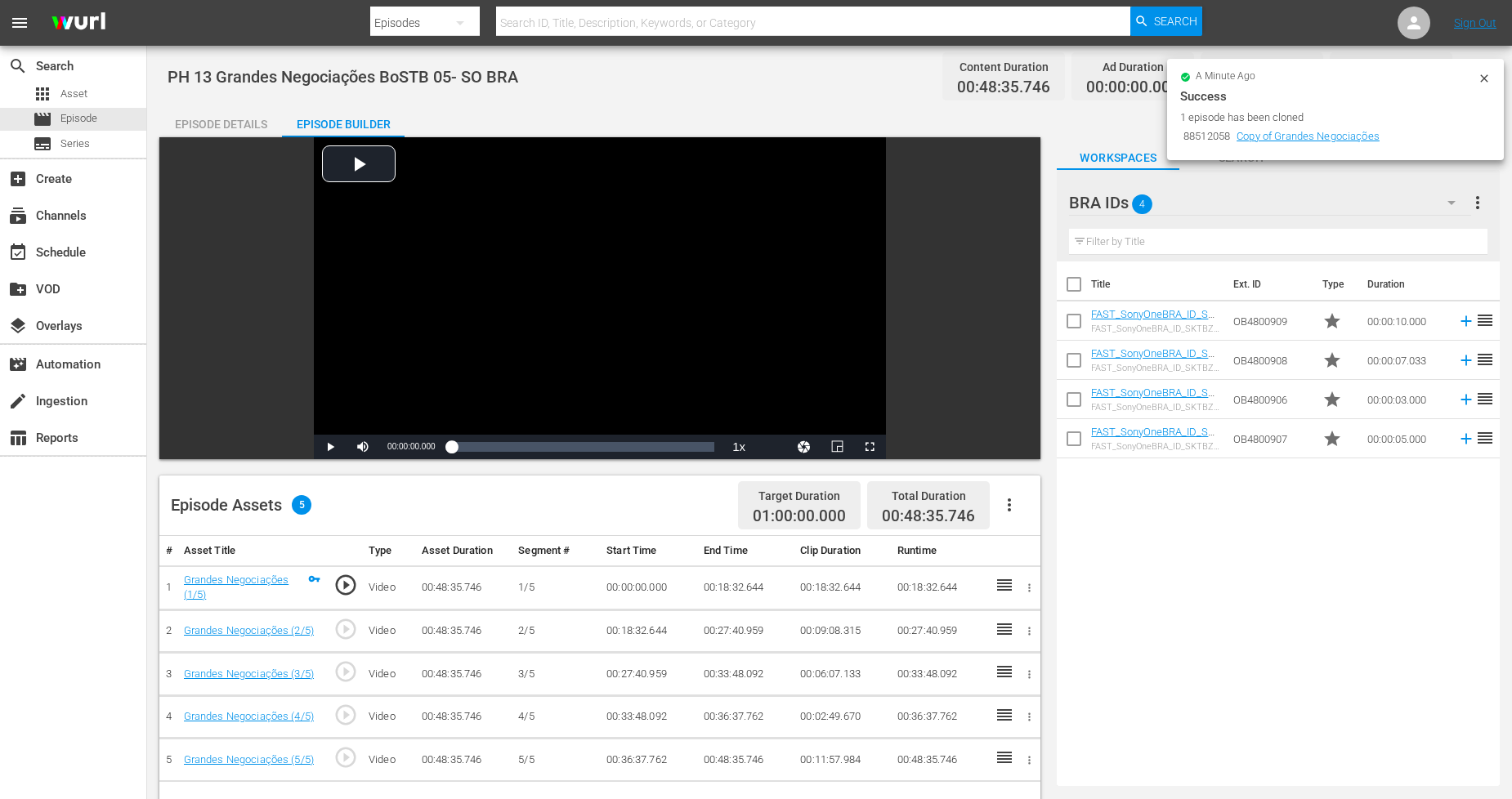
click at [1011, 501] on icon "button" at bounding box center [1009, 505] width 19 height 19
click at [1025, 510] on div "Fill with Ads" at bounding box center [1059, 511] width 111 height 39
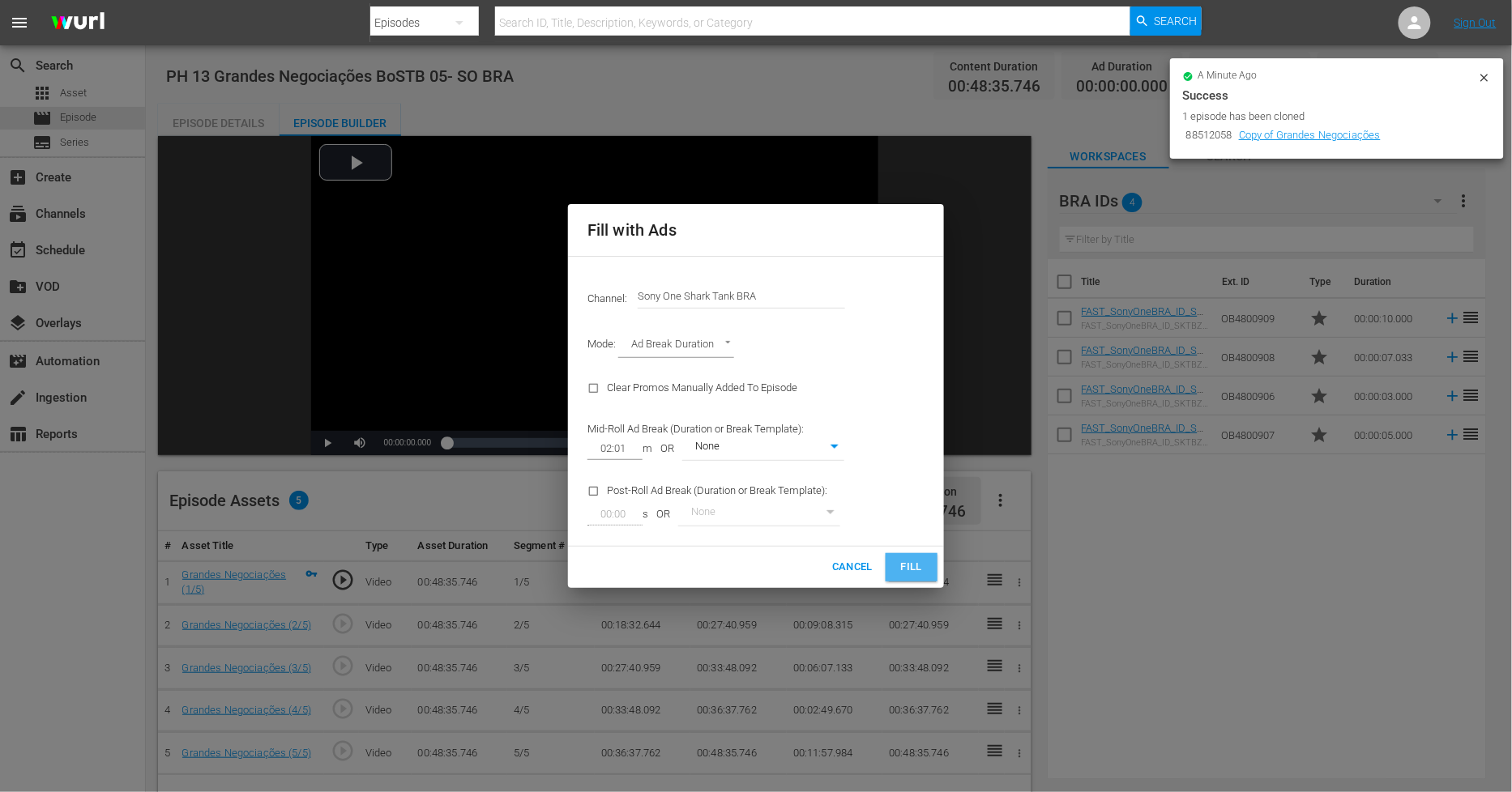
click at [916, 576] on span "Fill" at bounding box center [911, 567] width 26 height 18
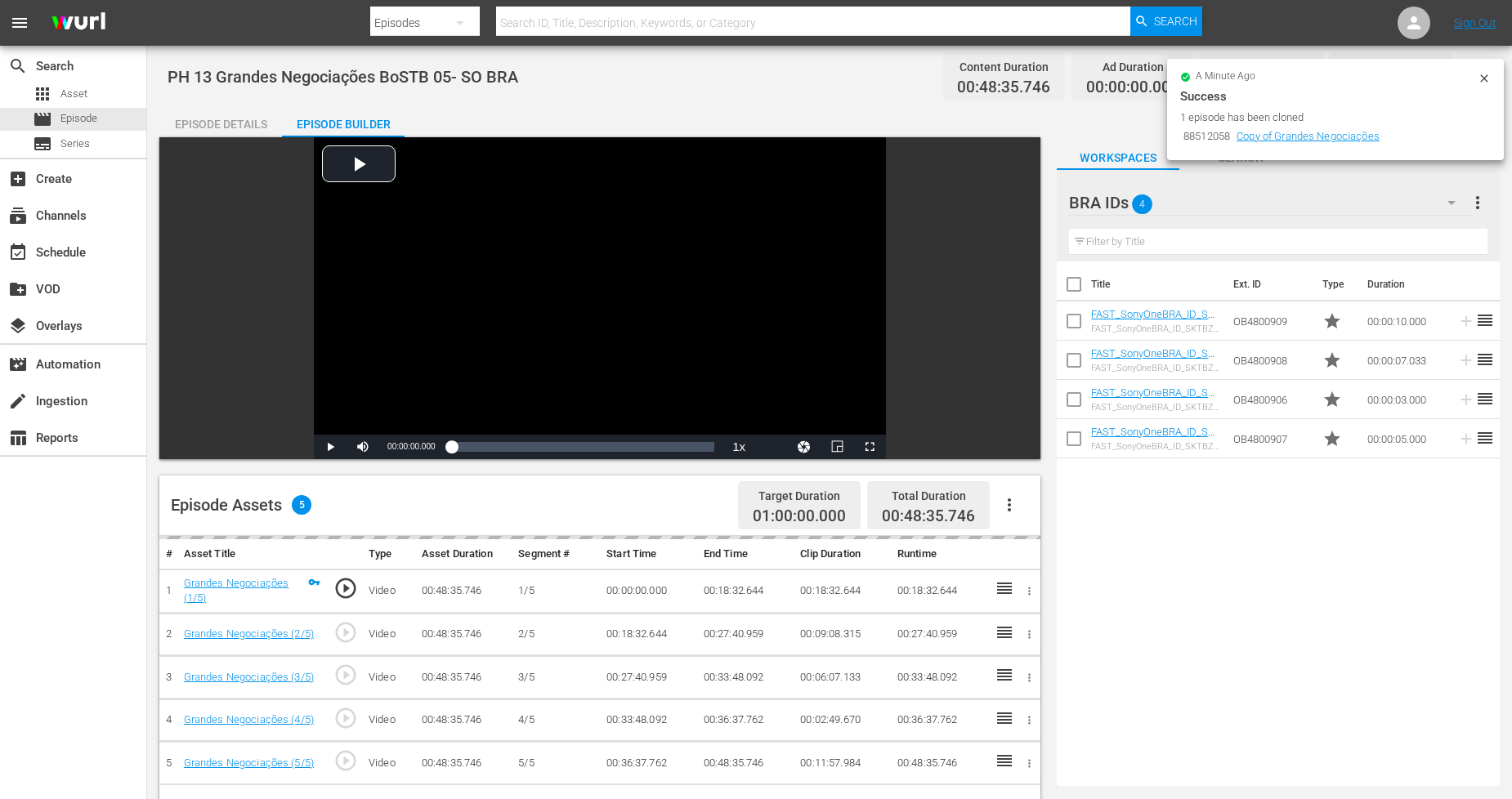
click at [1443, 204] on icon "button" at bounding box center [1451, 203] width 19 height 19
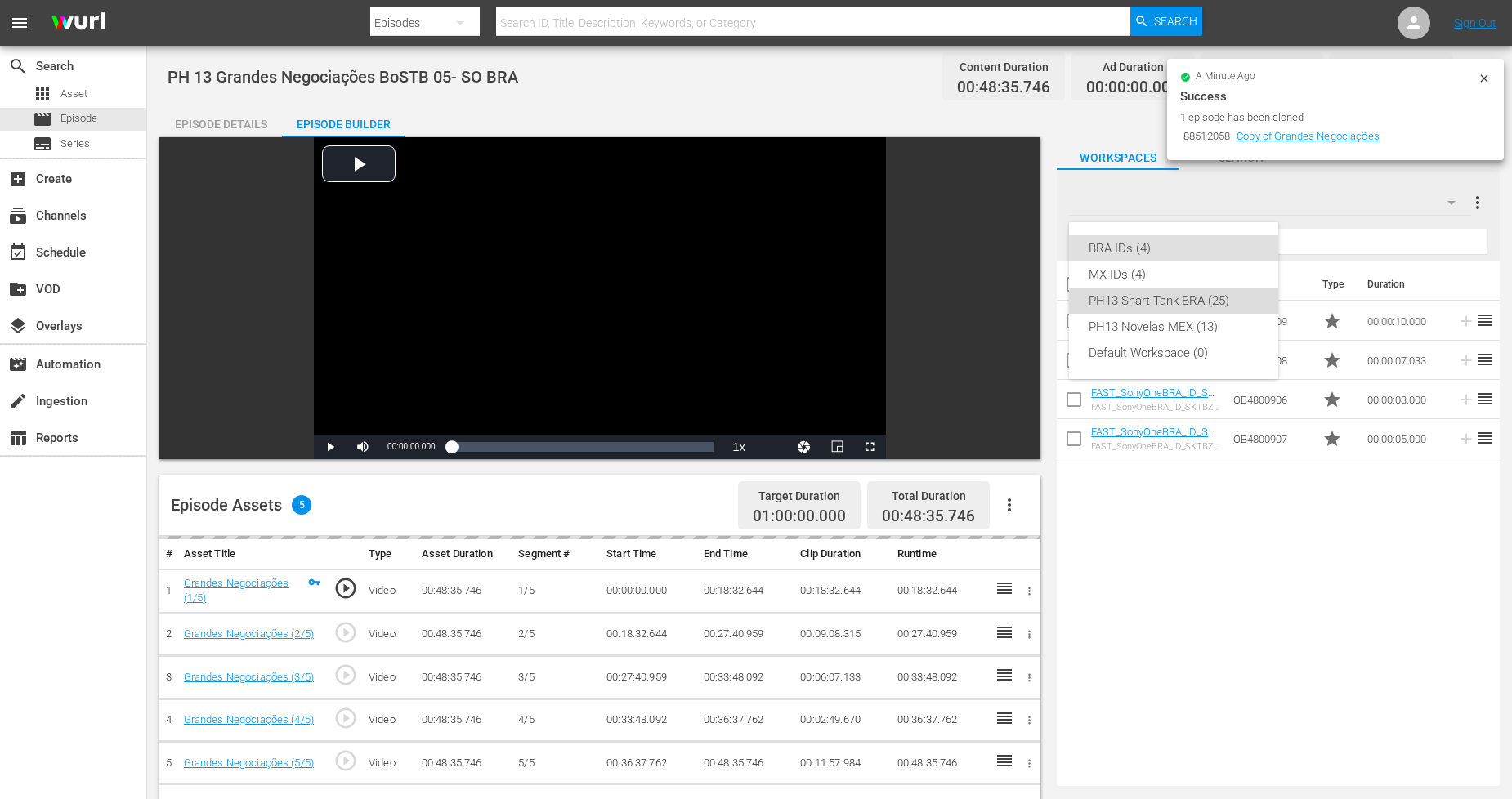
click at [1236, 302] on div "PH13 Shart Tank BRA (25)" at bounding box center [1174, 301] width 170 height 26
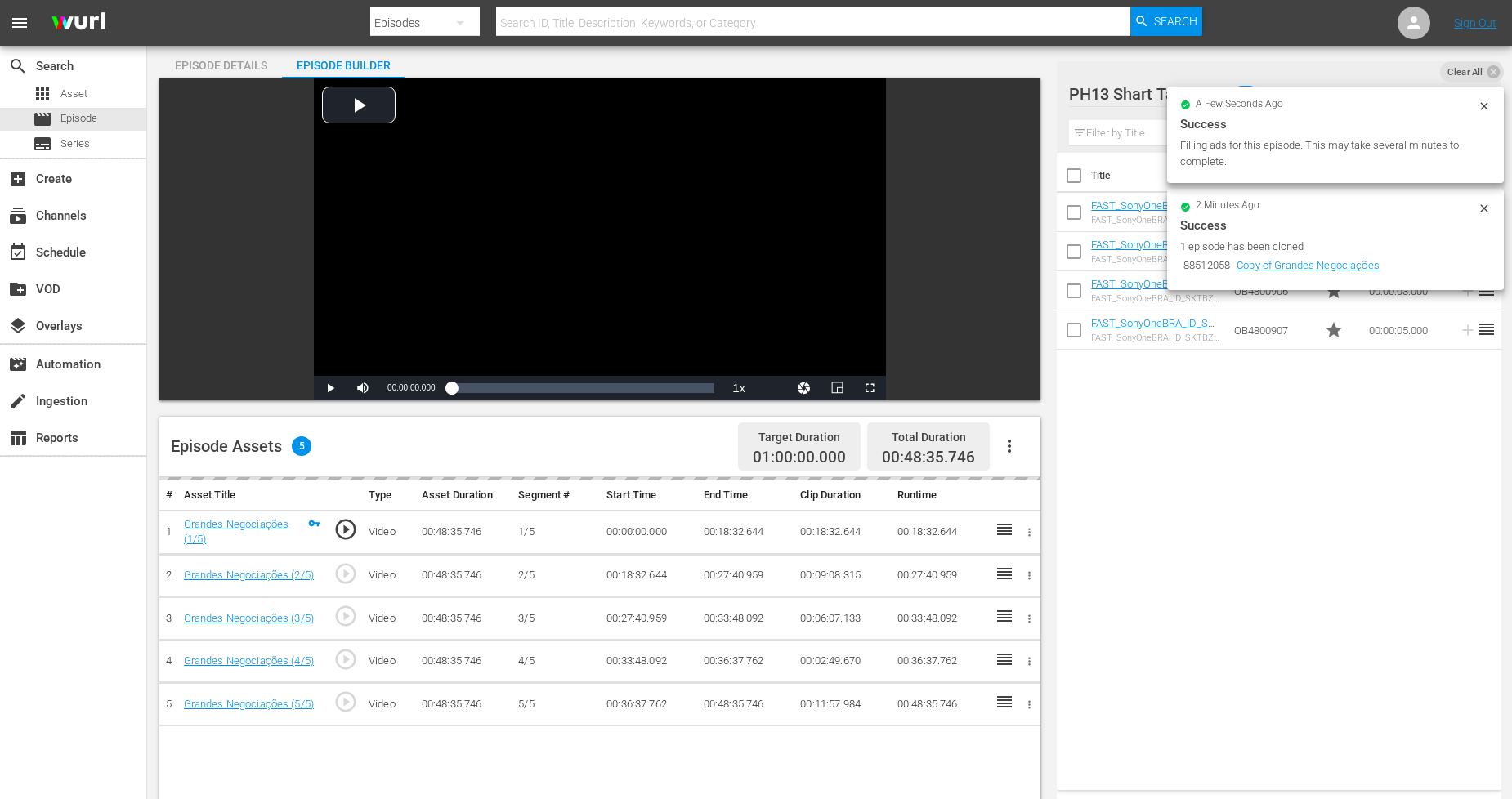
scroll to position [181, 0]
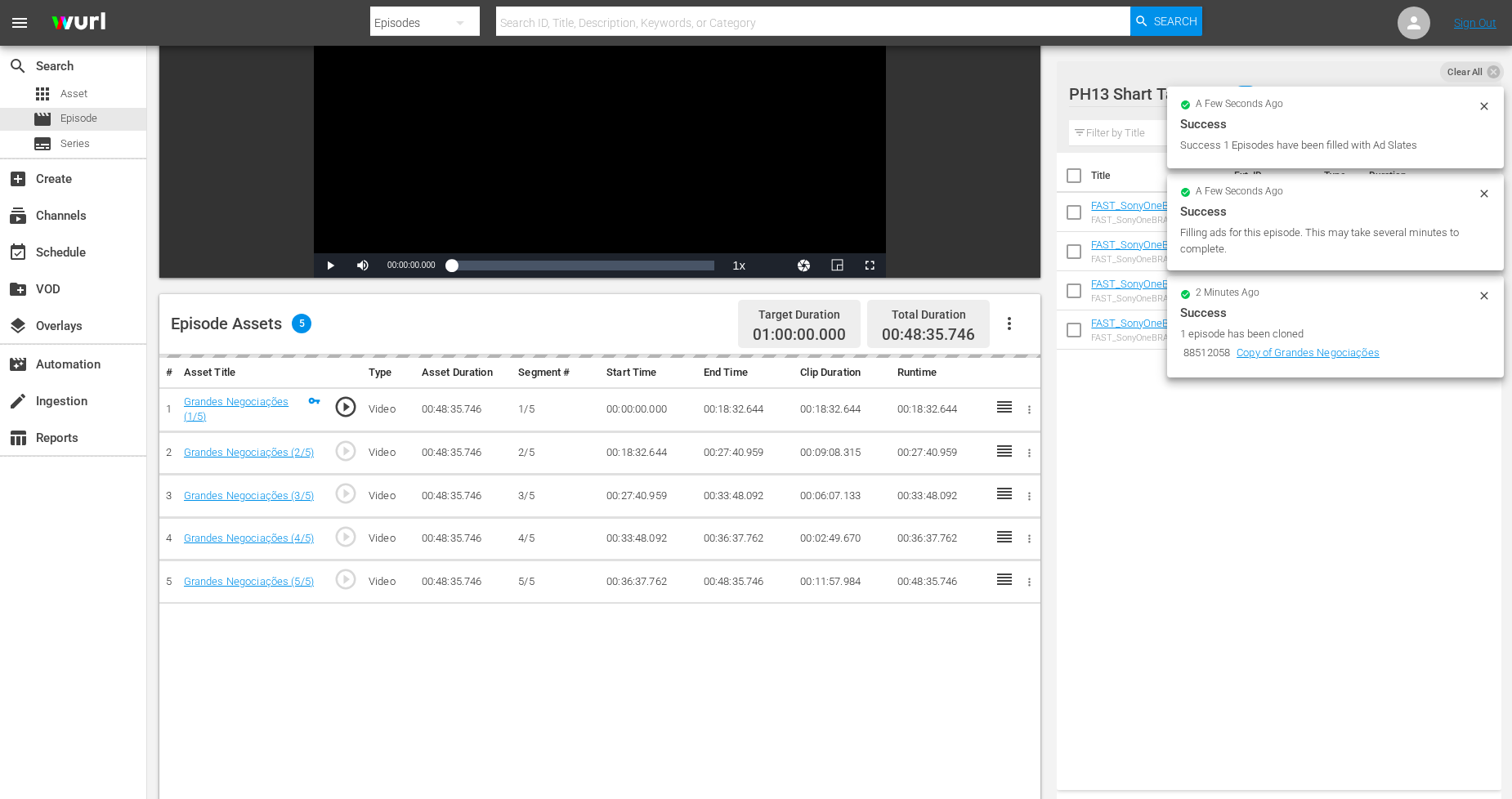
click at [1486, 197] on icon at bounding box center [1484, 193] width 13 height 13
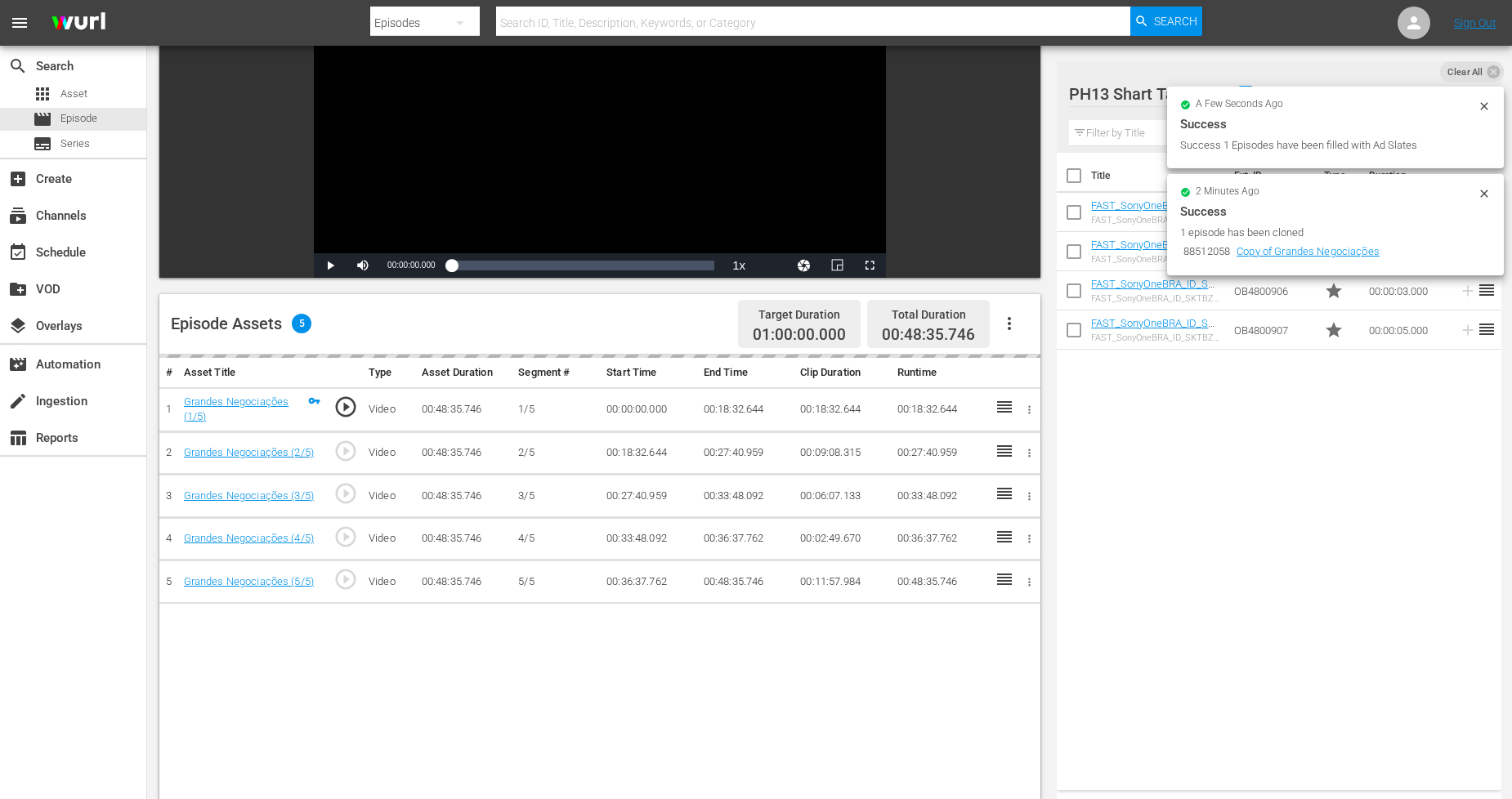
click at [1481, 102] on icon at bounding box center [1484, 106] width 13 height 13
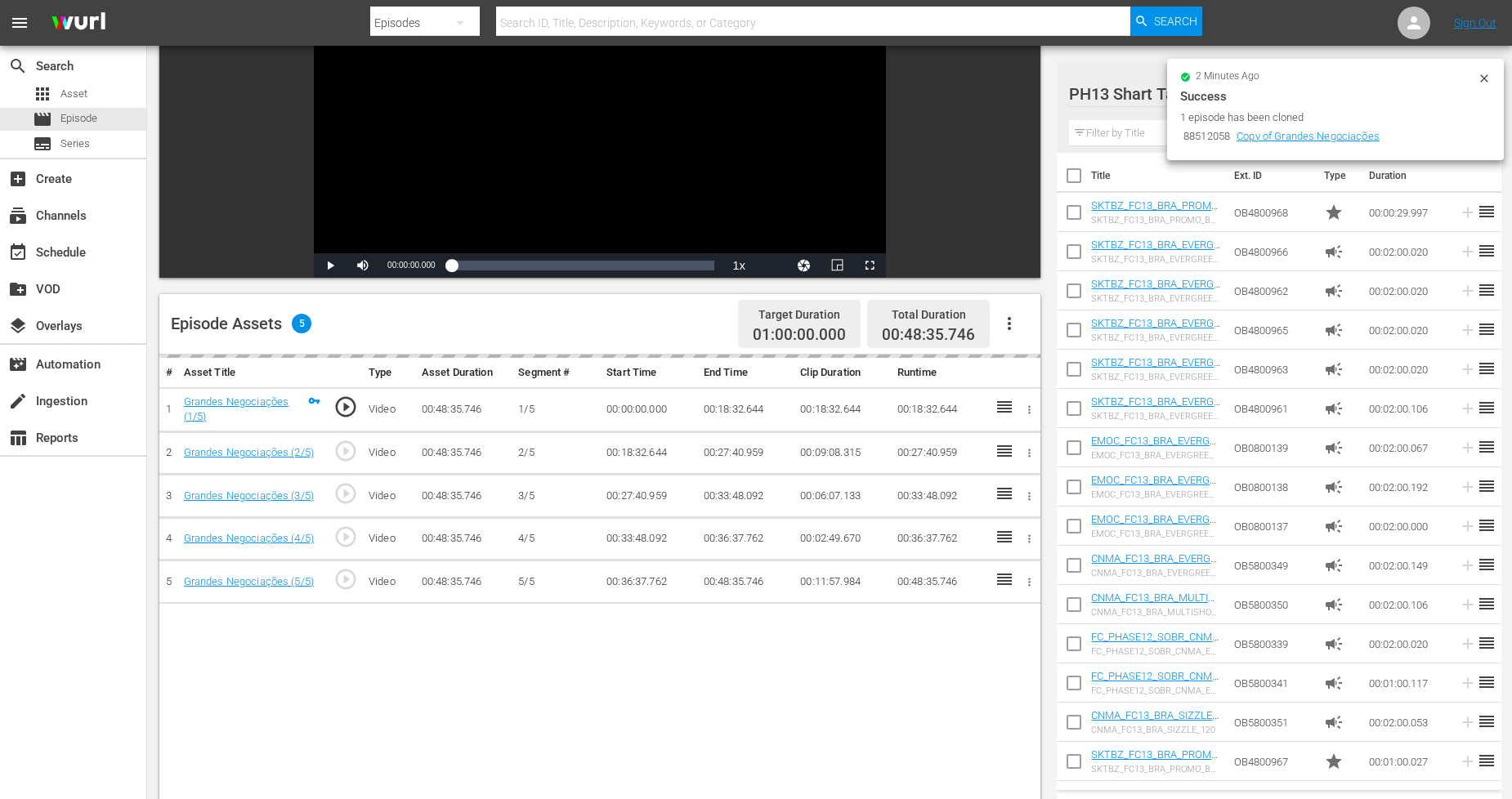
click at [1484, 80] on icon at bounding box center [1484, 79] width 13 height 13
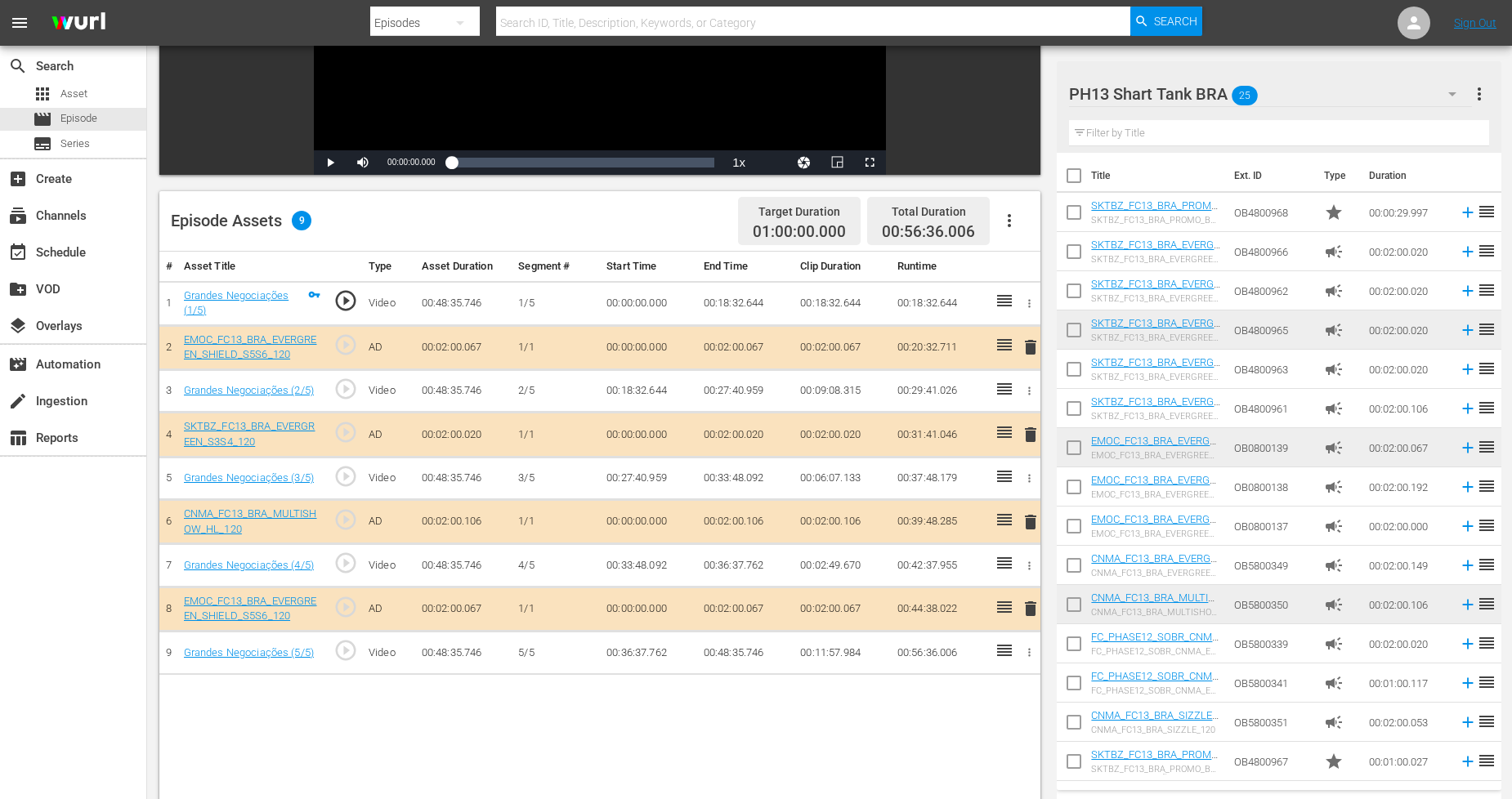
scroll to position [363, 0]
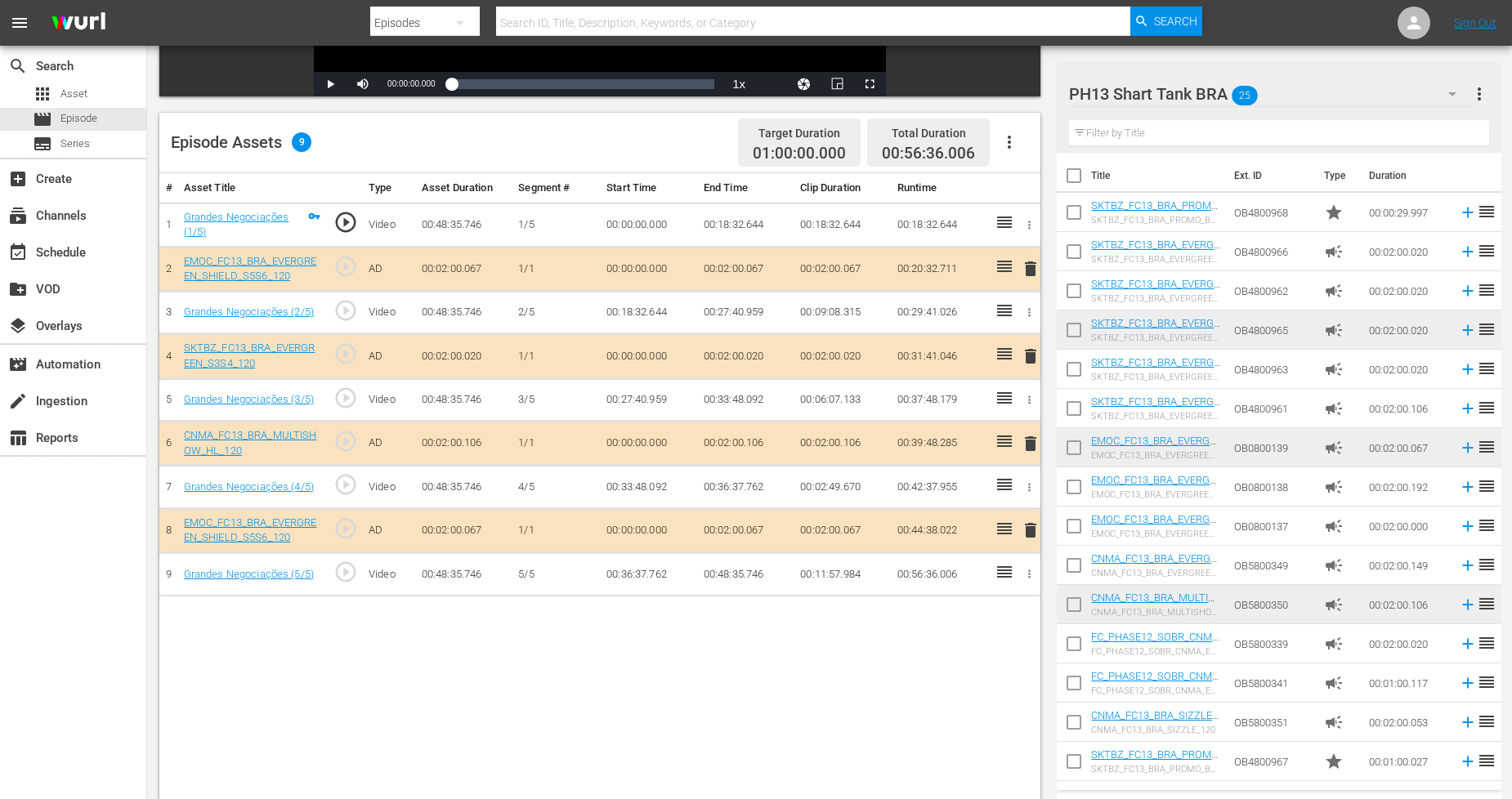
click at [1027, 266] on span "delete" at bounding box center [1030, 268] width 19 height 19
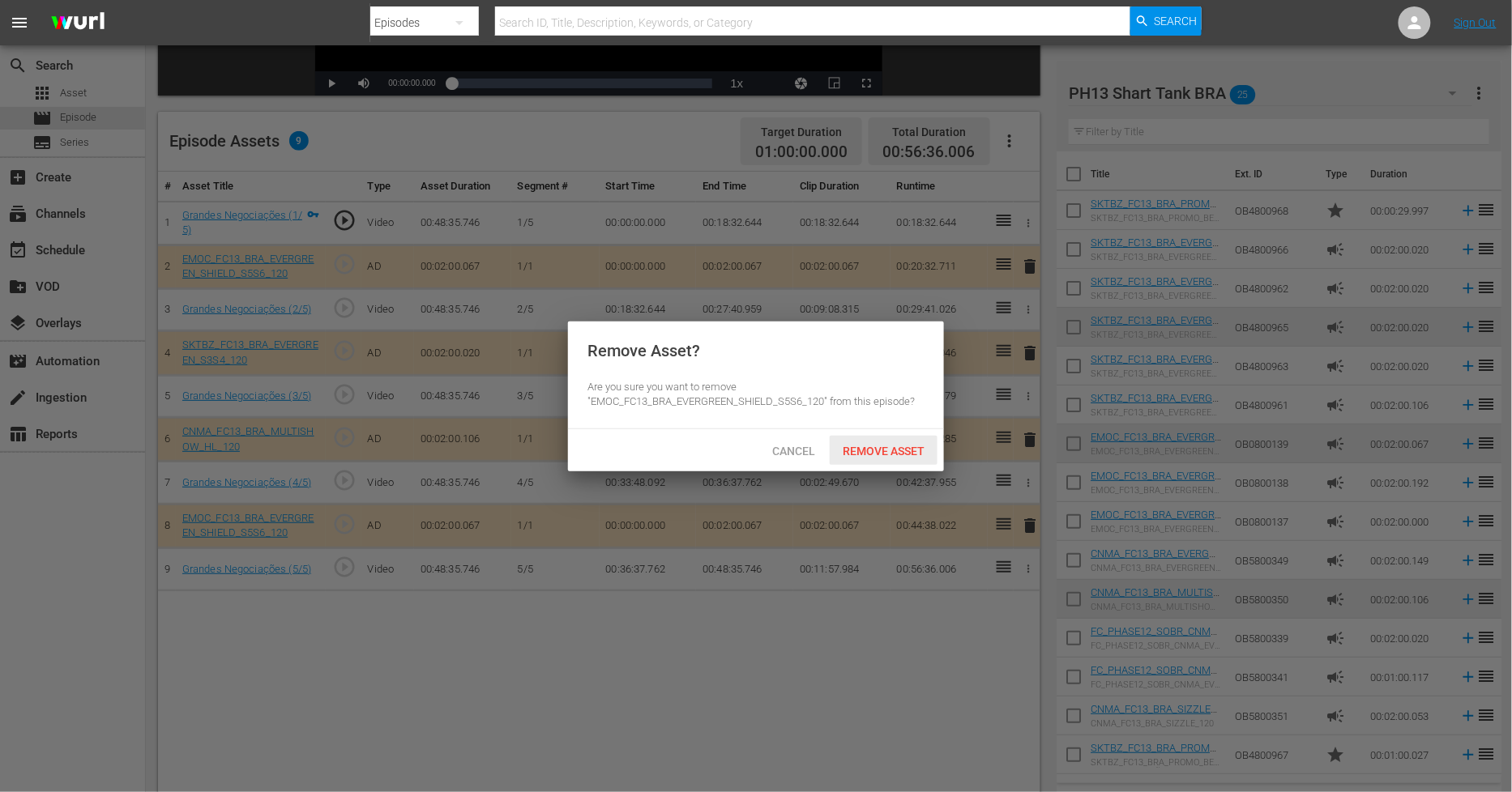
click at [920, 450] on span "Remove Asset" at bounding box center [884, 451] width 108 height 13
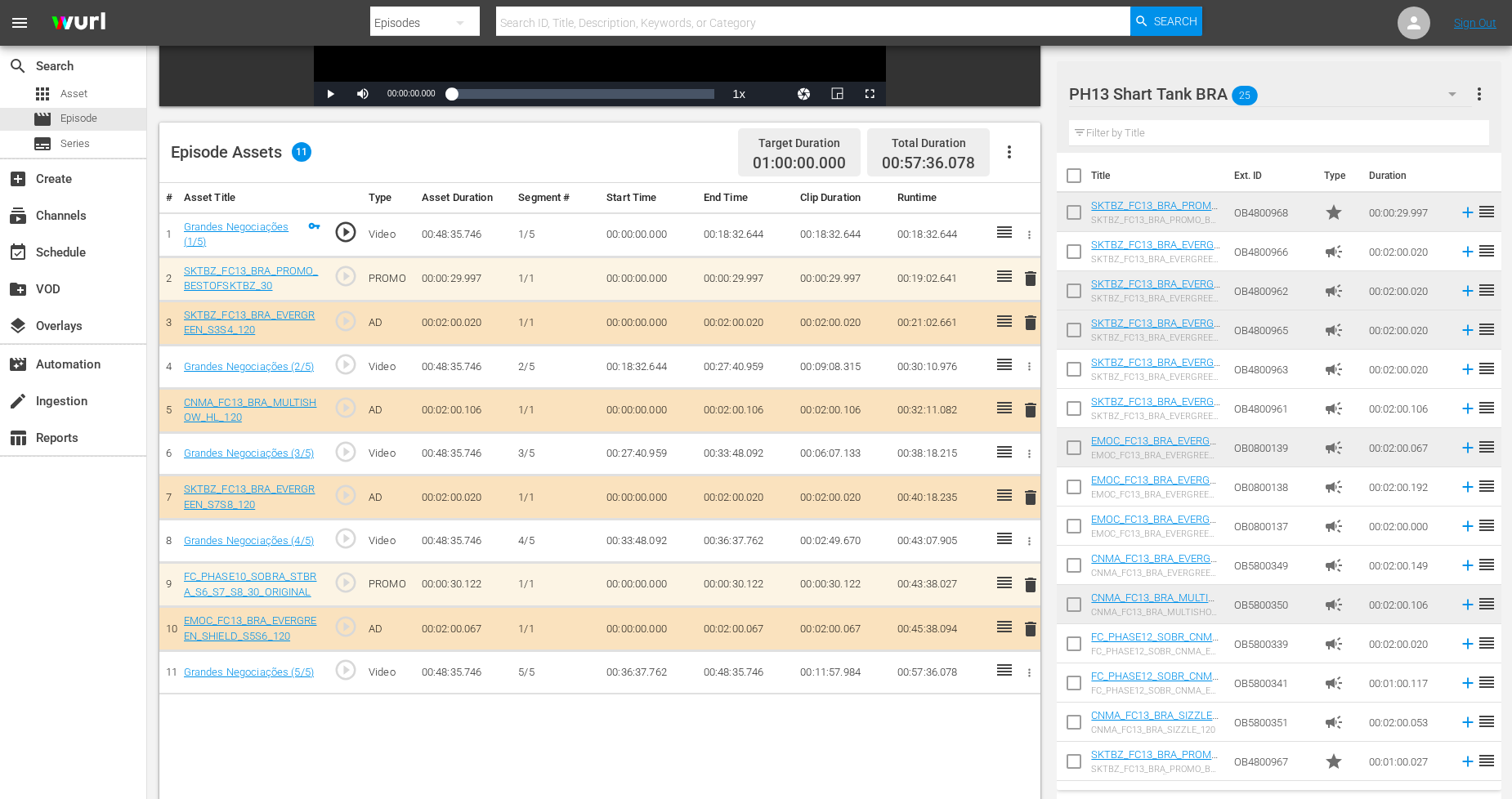
scroll to position [425, 0]
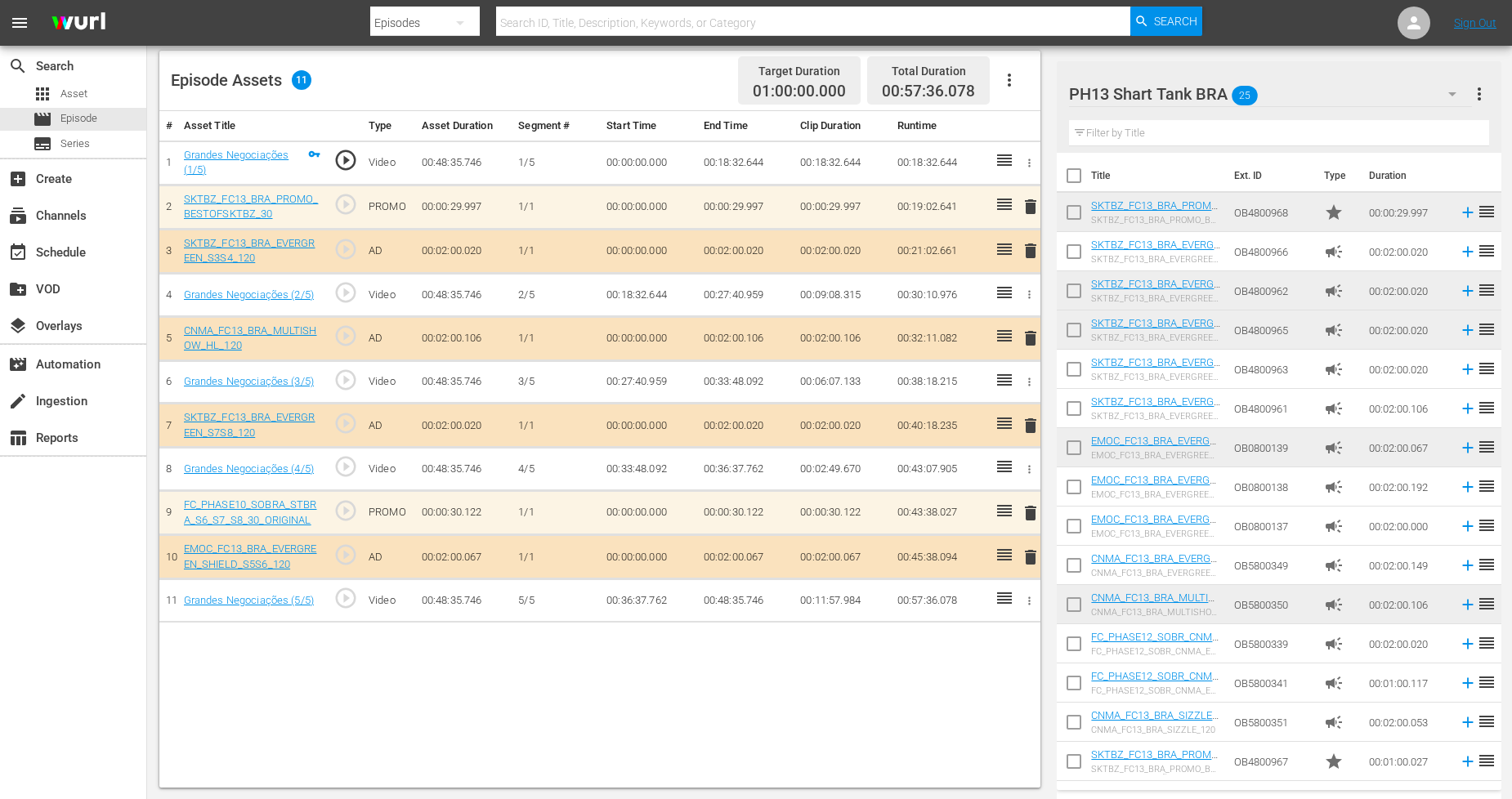
click at [1420, 86] on div "PH13 Shart Tank BRA 25" at bounding box center [1271, 94] width 403 height 46
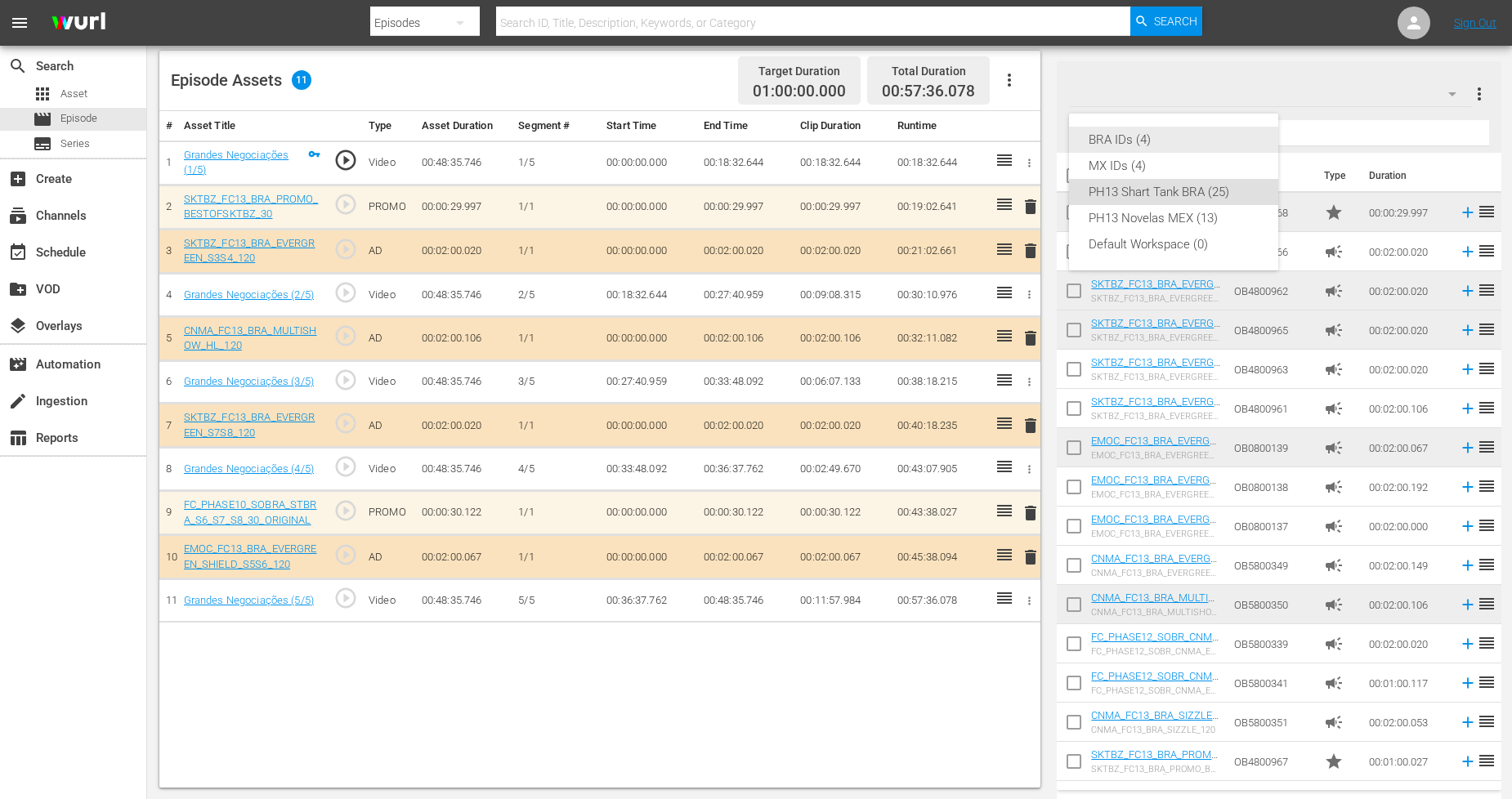
click at [1139, 143] on div "BRA IDs (4)" at bounding box center [1174, 140] width 170 height 26
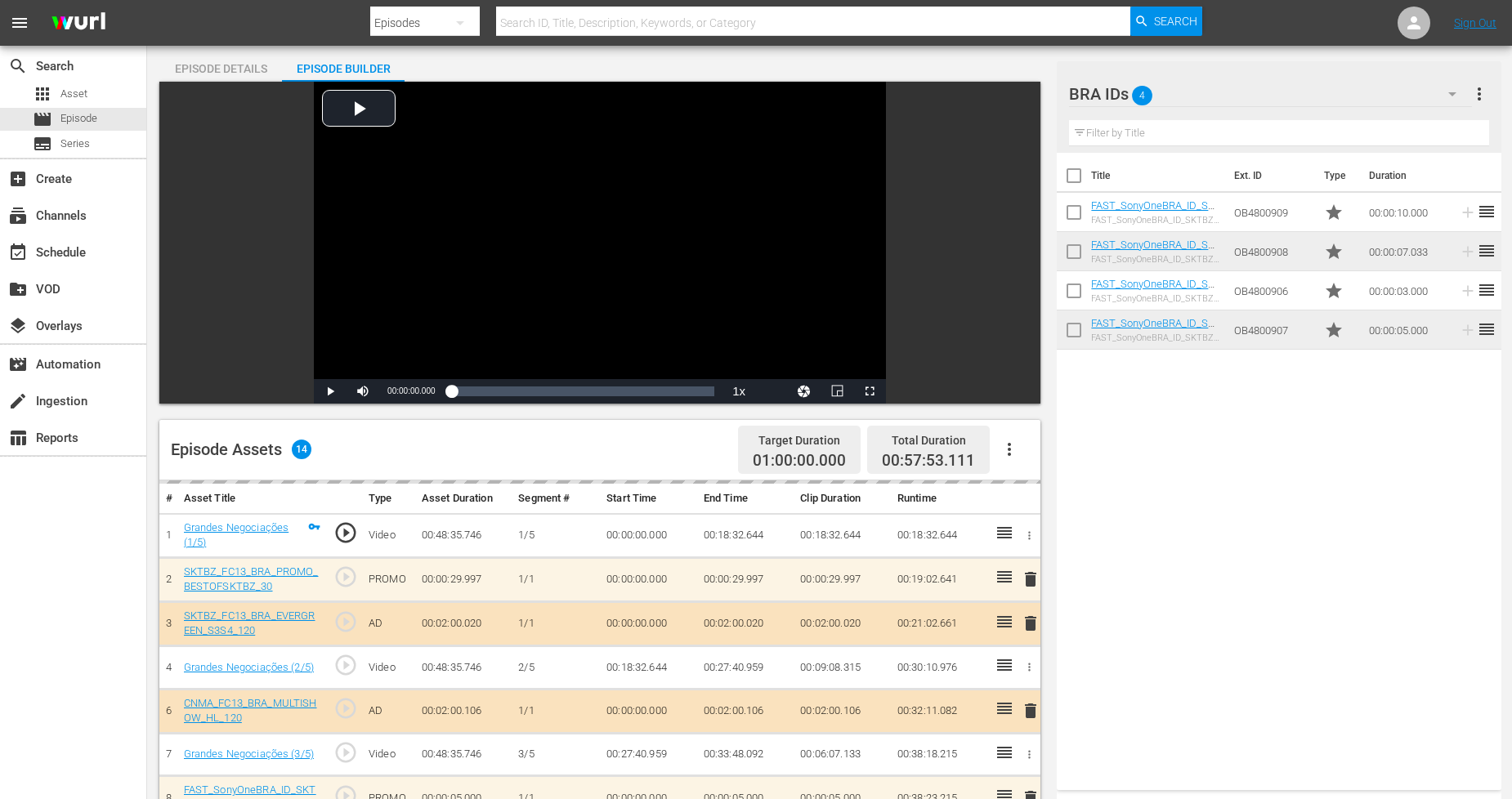
scroll to position [0, 0]
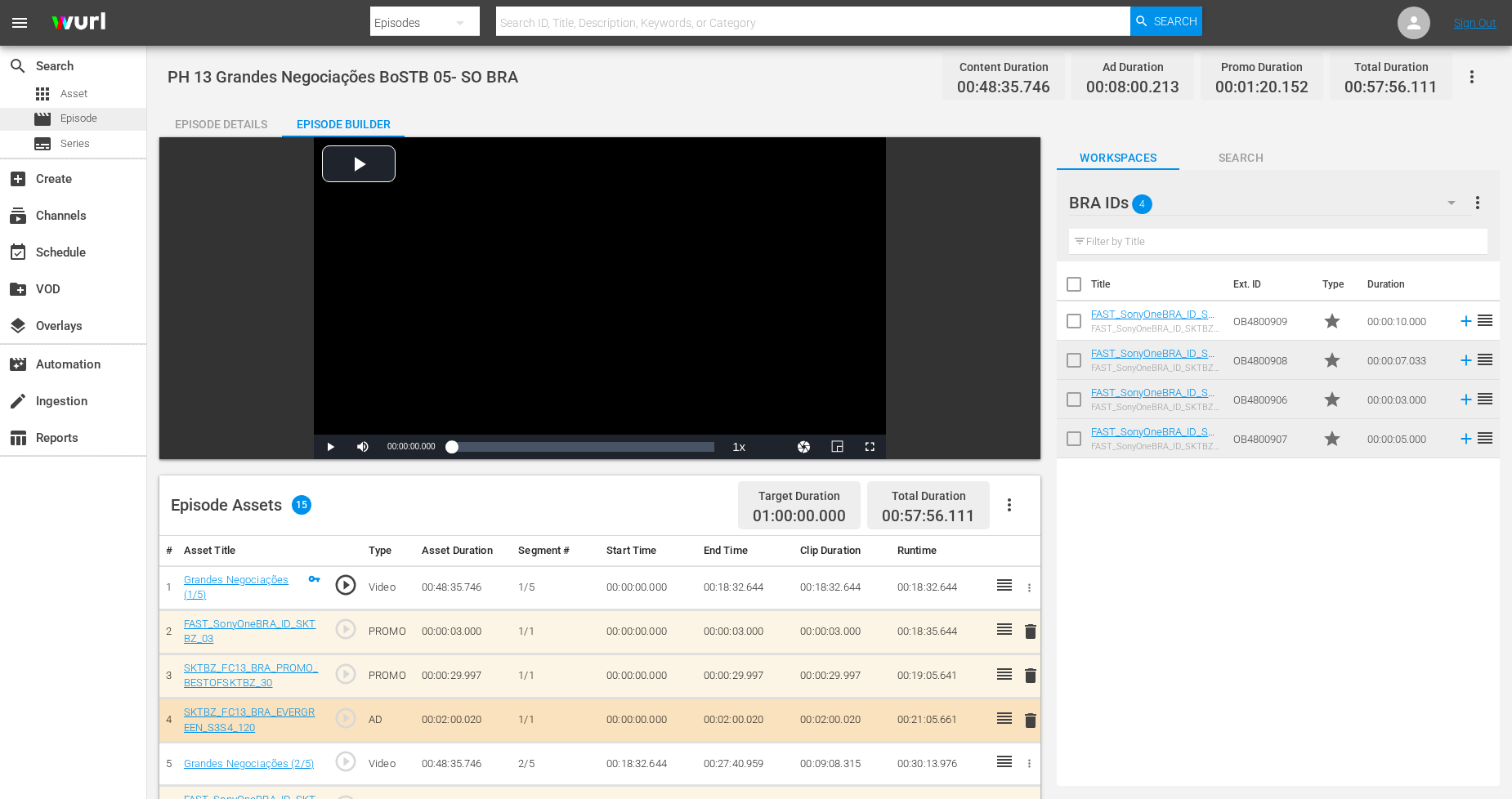
click at [82, 119] on span "Episode" at bounding box center [79, 118] width 37 height 17
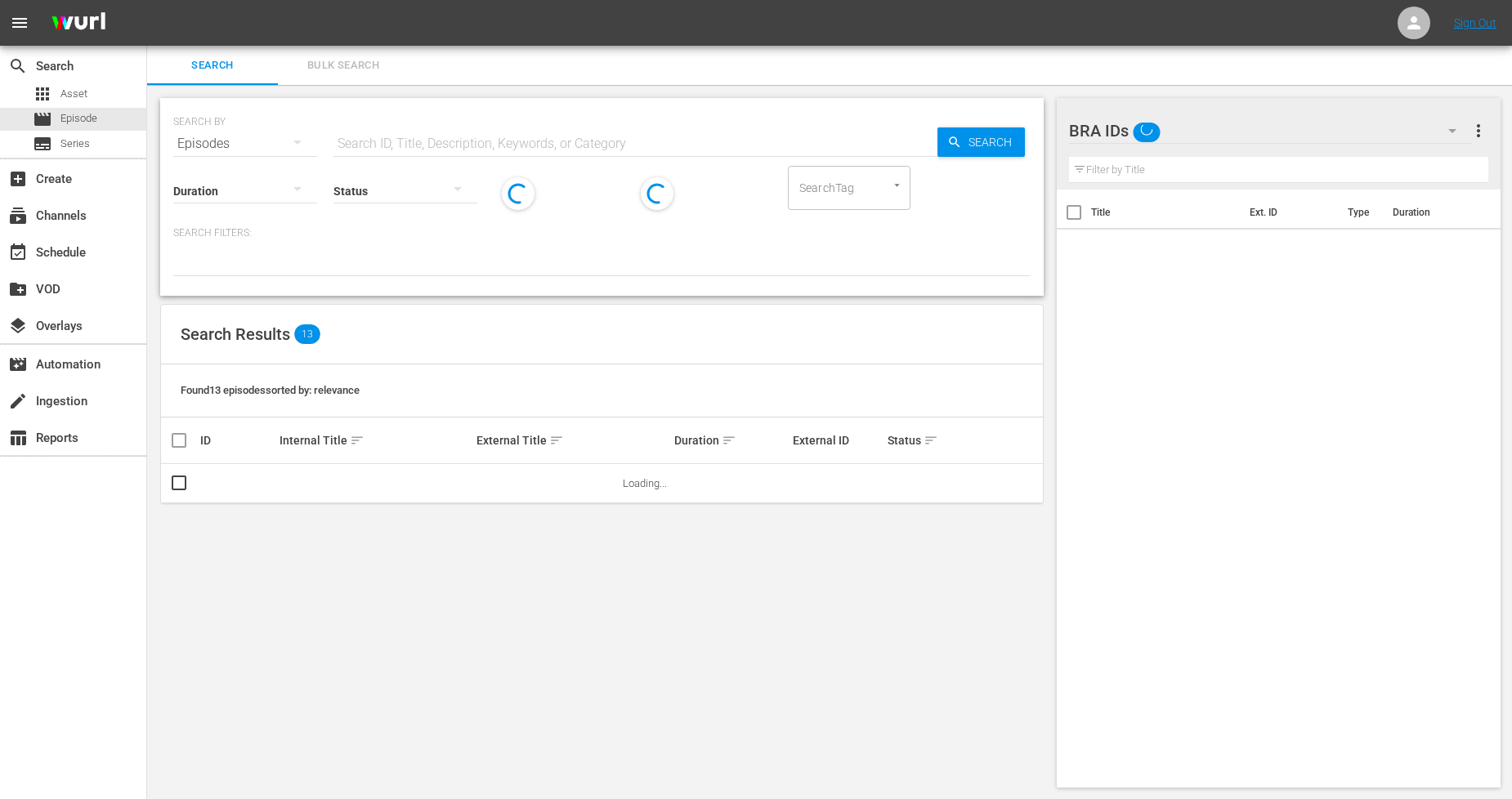
click at [349, 62] on span "Bulk Search" at bounding box center [343, 66] width 111 height 18
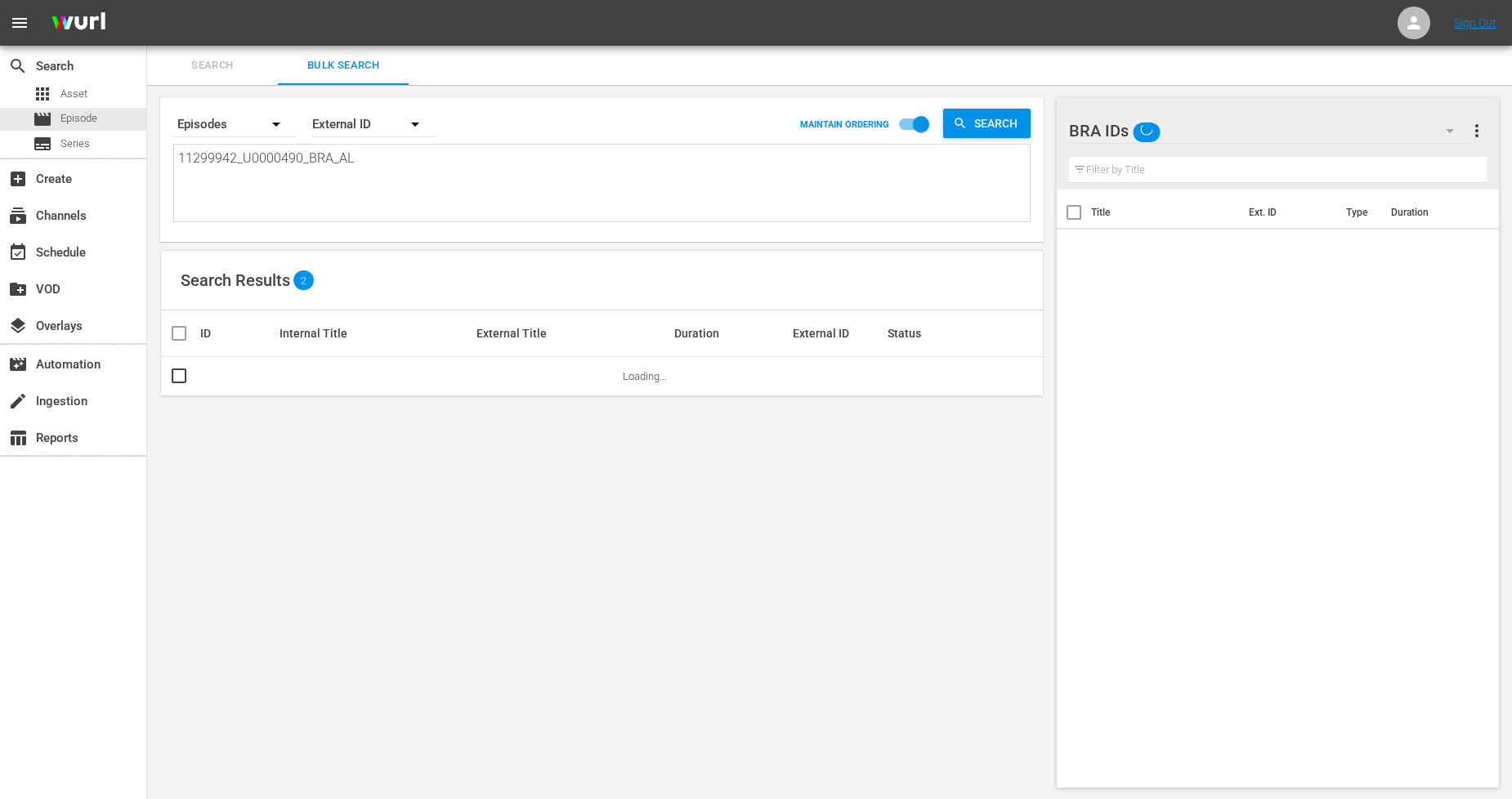
drag, startPoint x: 384, startPoint y: 147, endPoint x: 390, endPoint y: 166, distance: 19.9
click at [386, 150] on div "11299942_U0000490_BRA_AL 11299942_U0000490_BRA_AL" at bounding box center [601, 182] width 855 height 77
drag, startPoint x: 376, startPoint y: 166, endPoint x: 0, endPoint y: 70, distance: 388.1
click at [147, 0] on div "search Search apps Asset movie Episode subtitles Series add_box Create subscrip…" at bounding box center [830, 0] width 1365 height 0
paste textarea "4_U0000491"
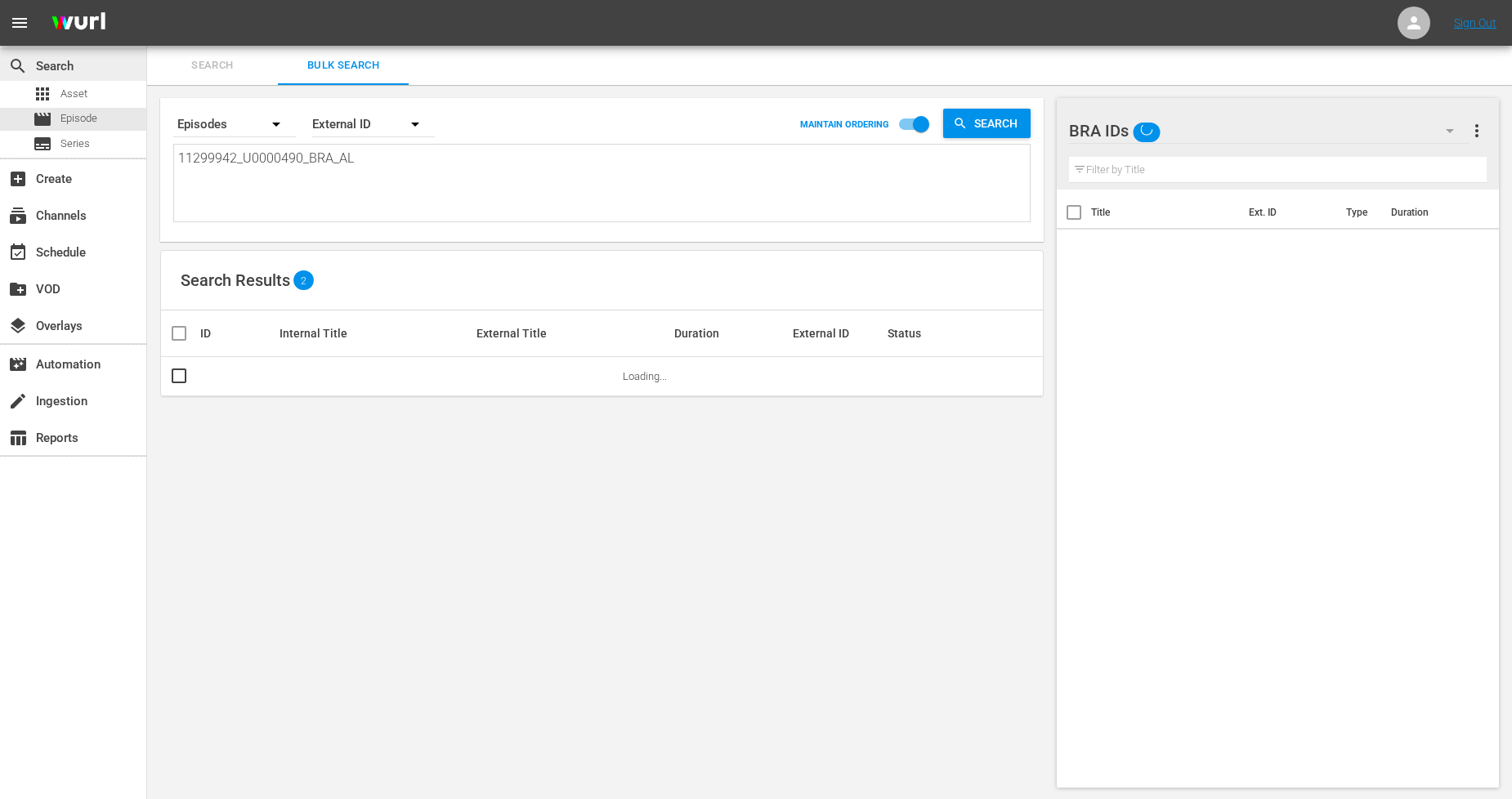
type textarea "11299944_U0000491_BRA_AL"
click at [180, 377] on input "checkbox" at bounding box center [178, 379] width 19 height 19
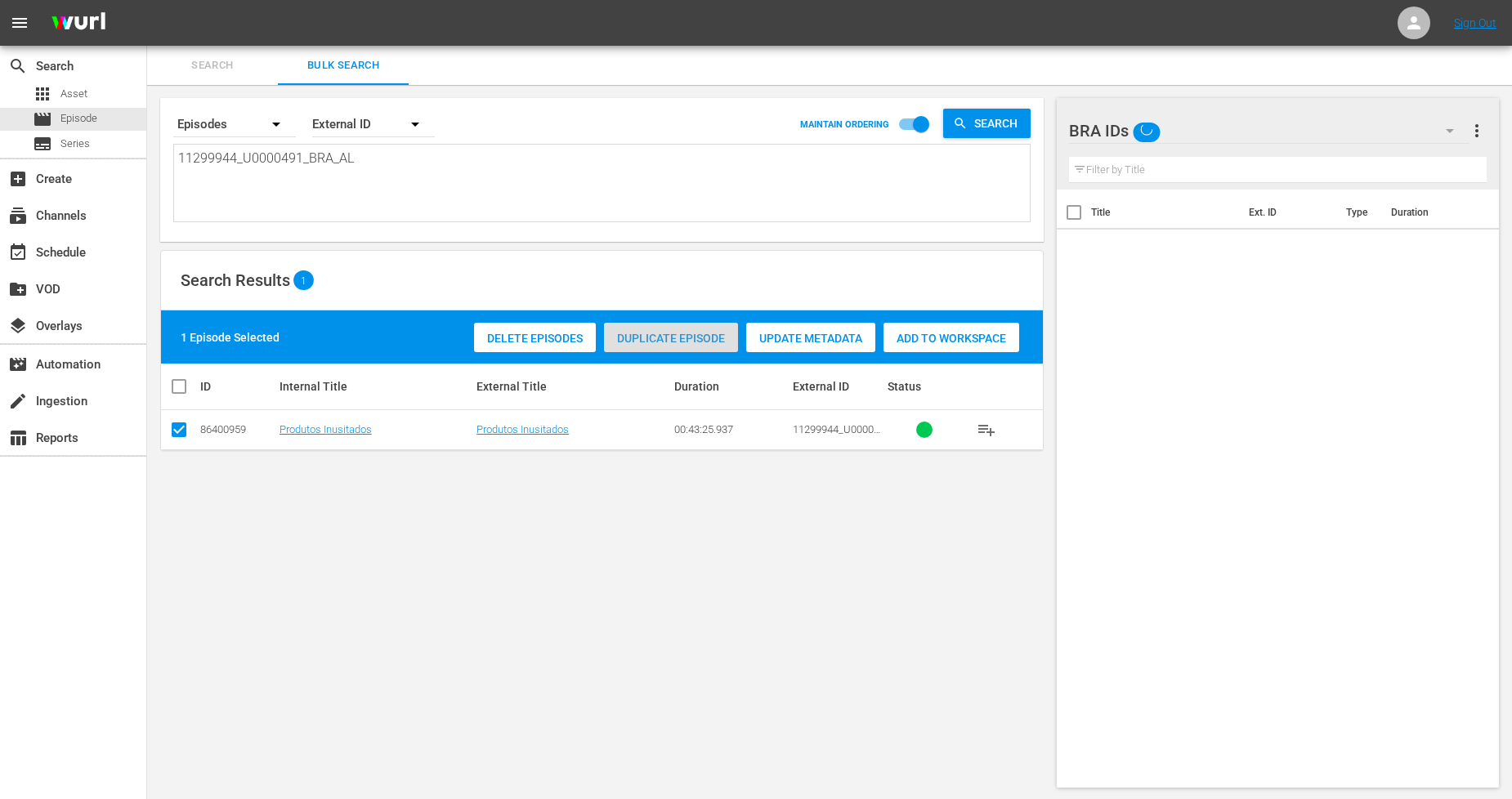
click at [663, 336] on span "Duplicate Episode" at bounding box center [670, 338] width 134 height 13
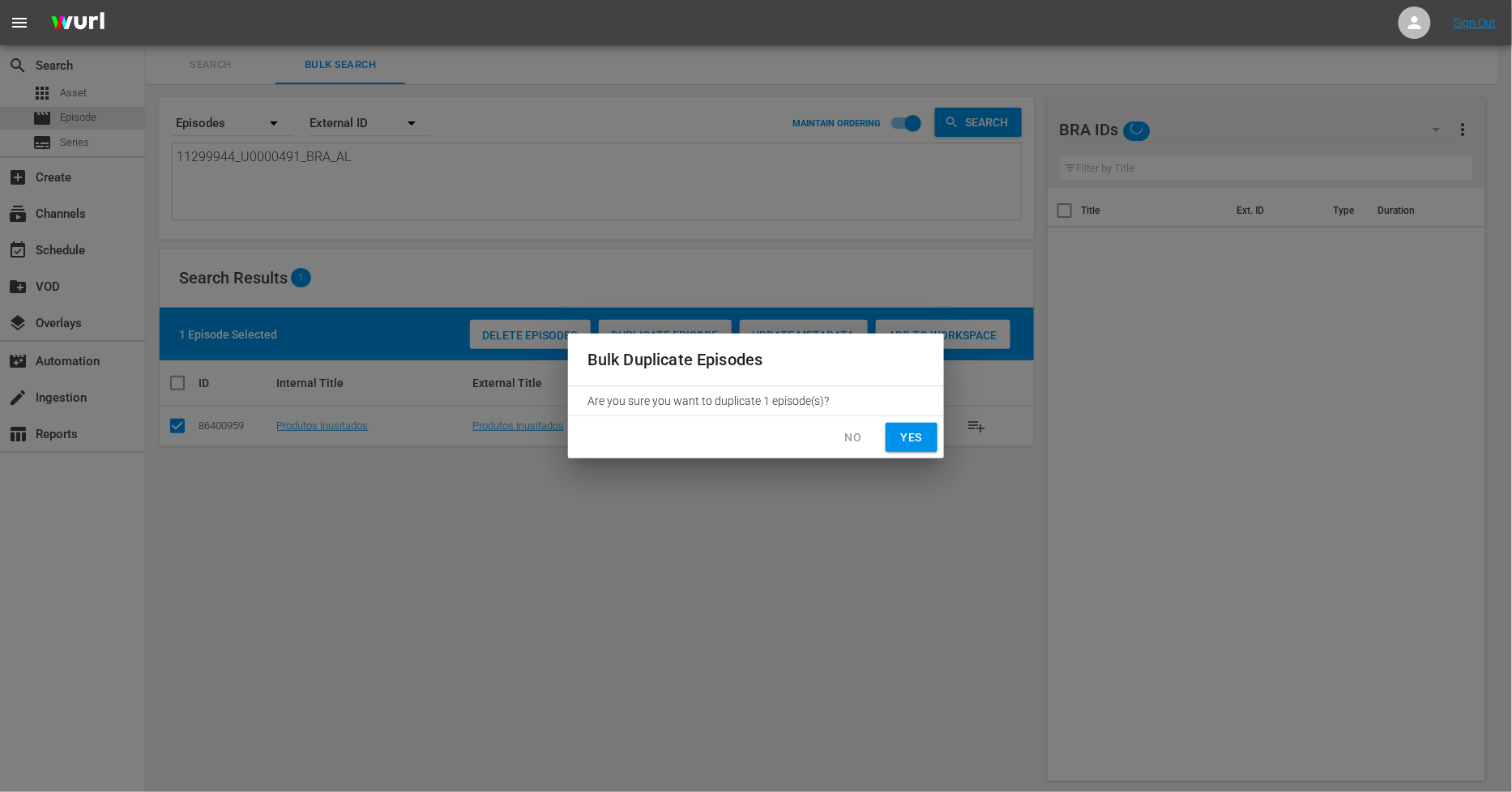
click at [920, 436] on span "Yes" at bounding box center [911, 438] width 26 height 20
checkbox input "false"
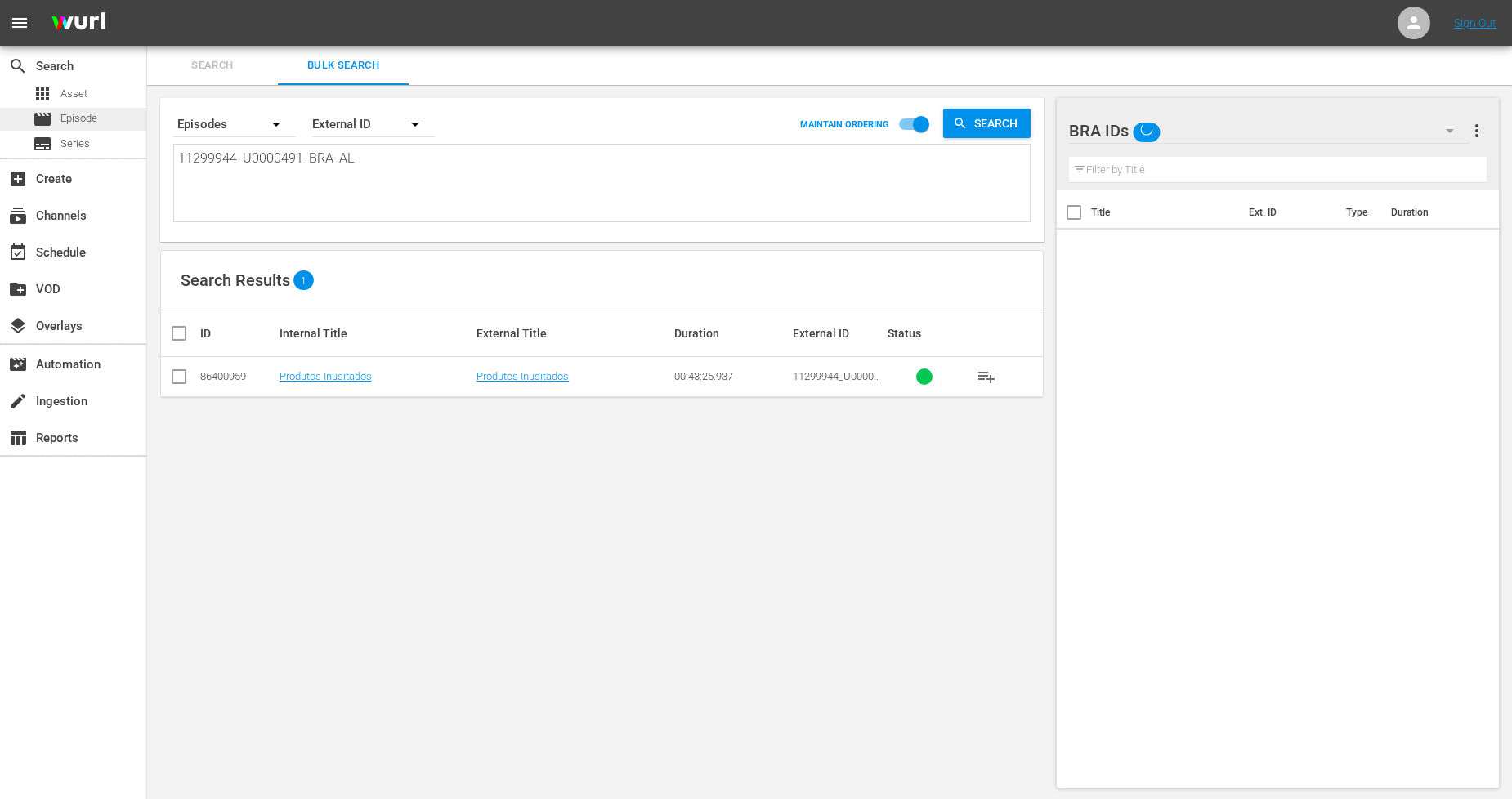
click at [93, 126] on span "Episode" at bounding box center [79, 118] width 37 height 17
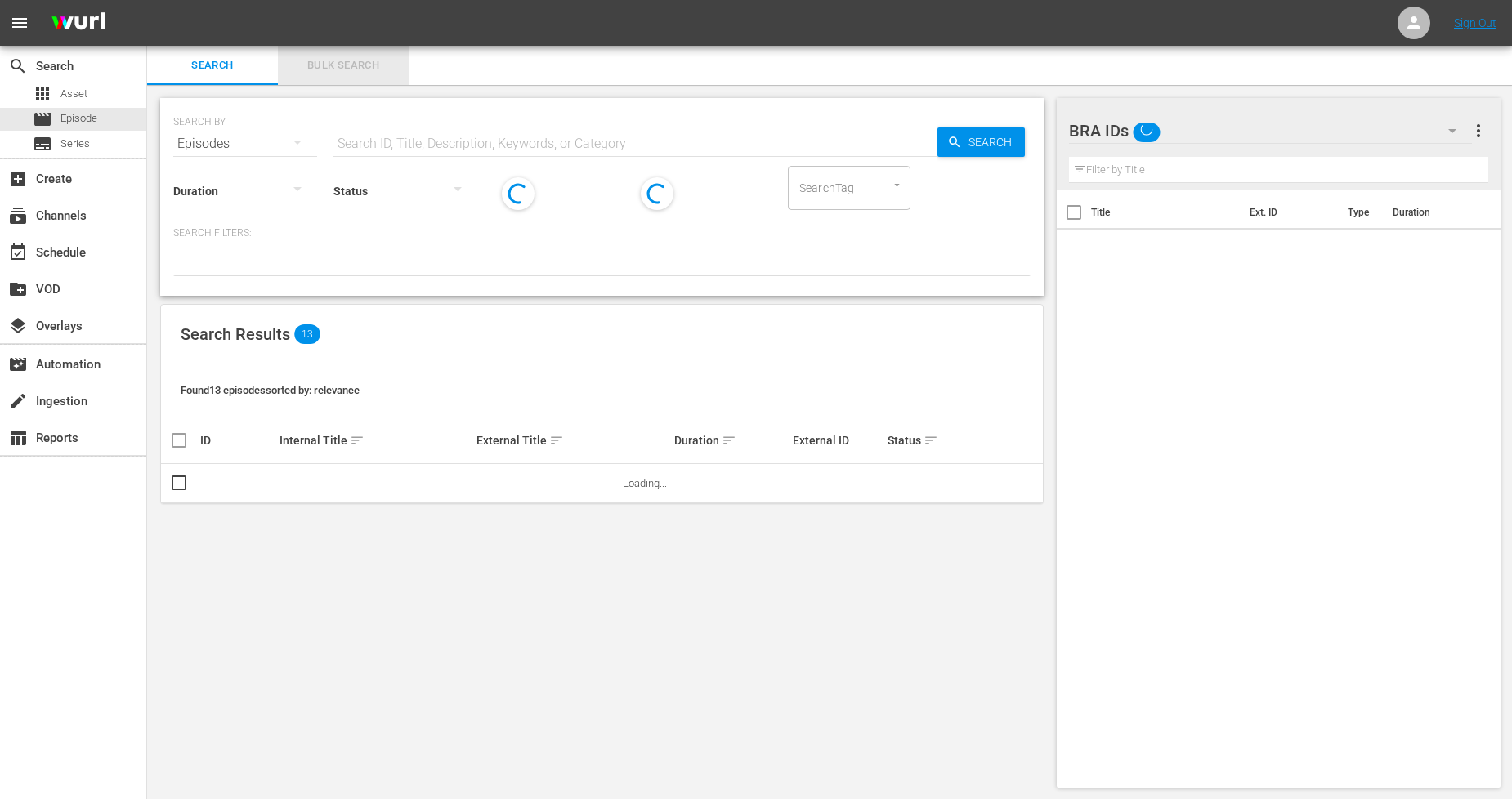
click at [339, 63] on span "Bulk Search" at bounding box center [343, 66] width 111 height 18
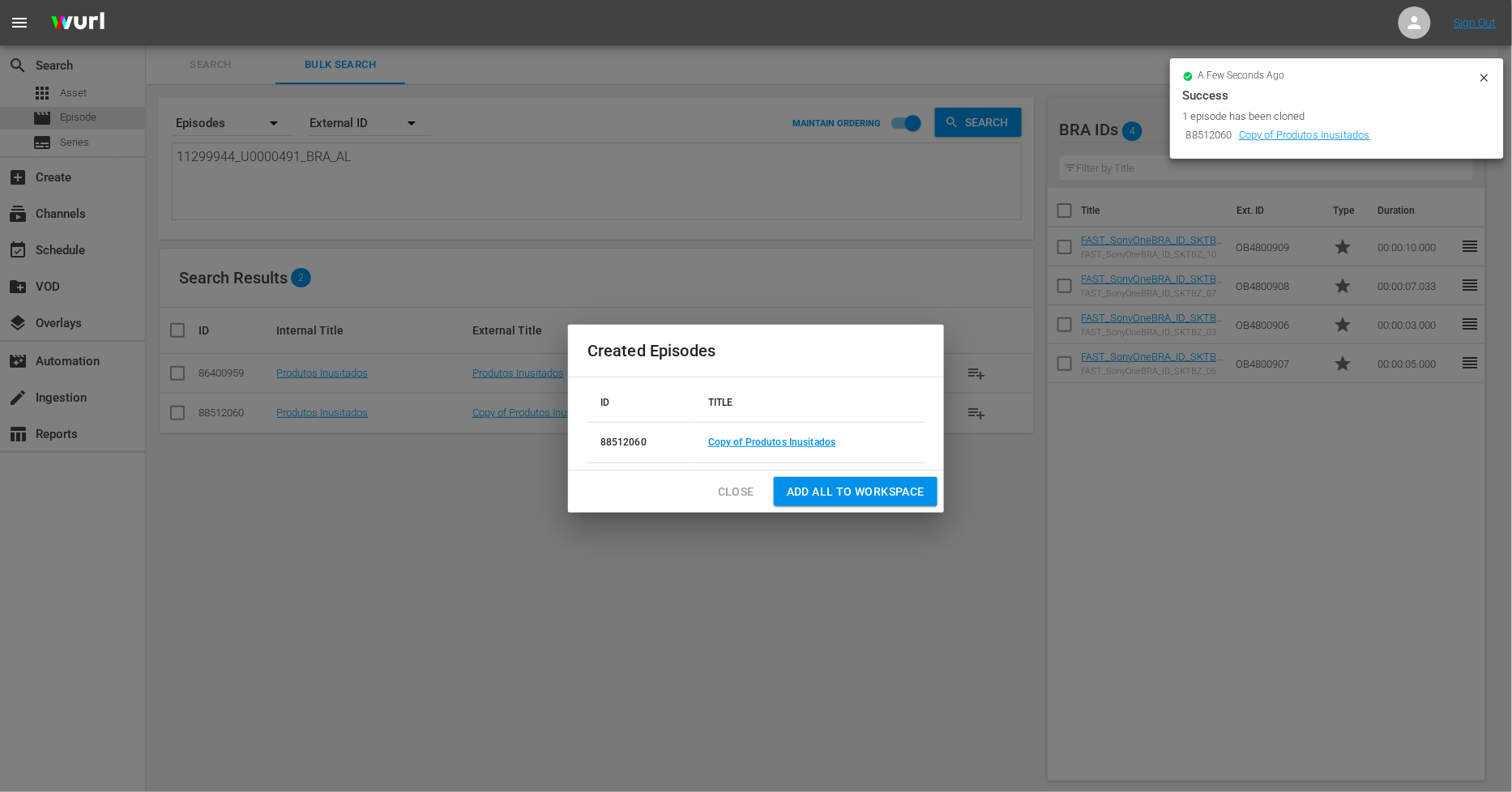
click at [703, 496] on div "Close Add all to Workspace" at bounding box center [756, 492] width 376 height 43
click at [723, 497] on span "Close" at bounding box center [736, 492] width 37 height 20
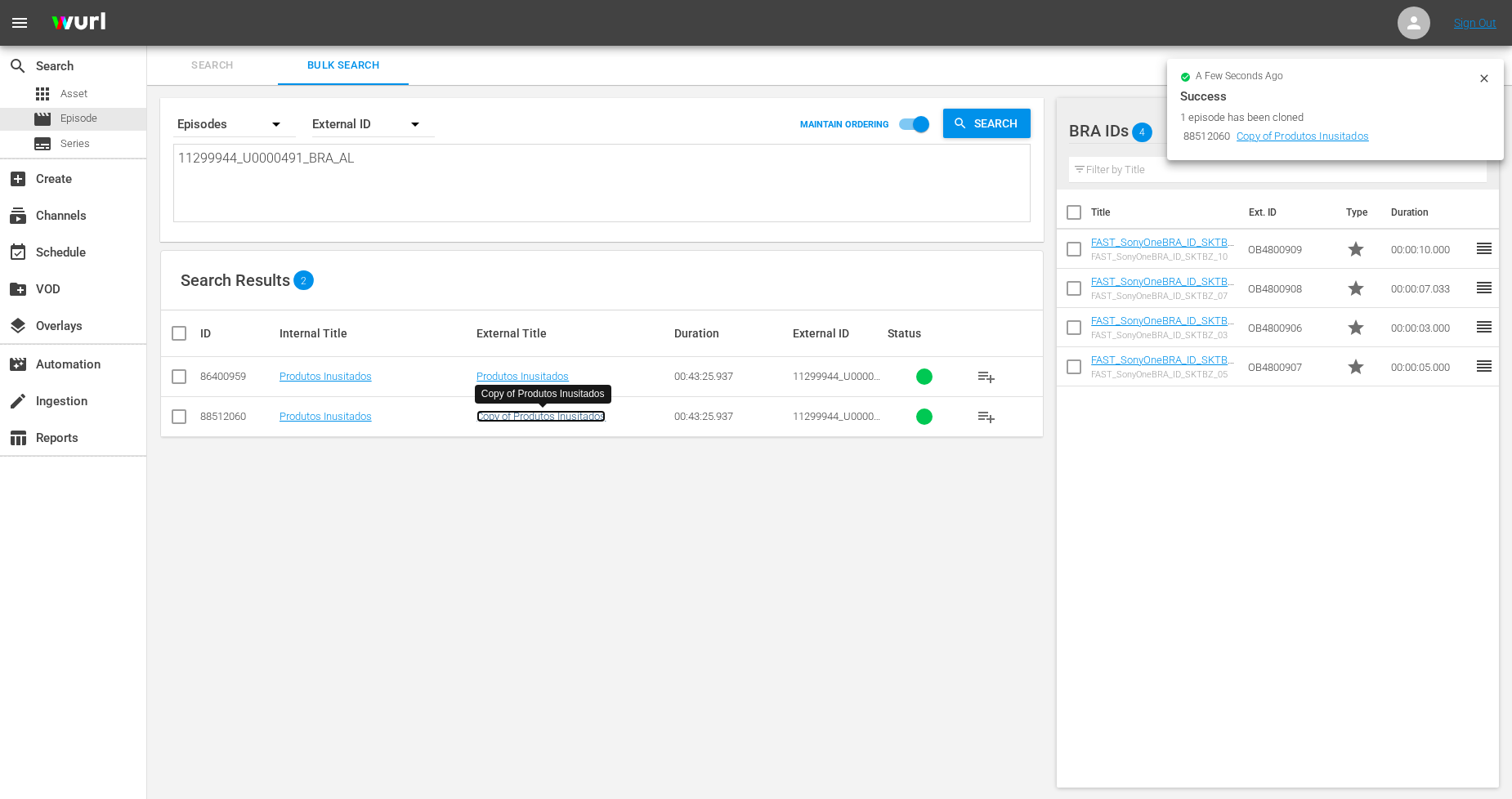
click at [538, 412] on link "Copy of Produtos Inusitados" at bounding box center [541, 416] width 129 height 12
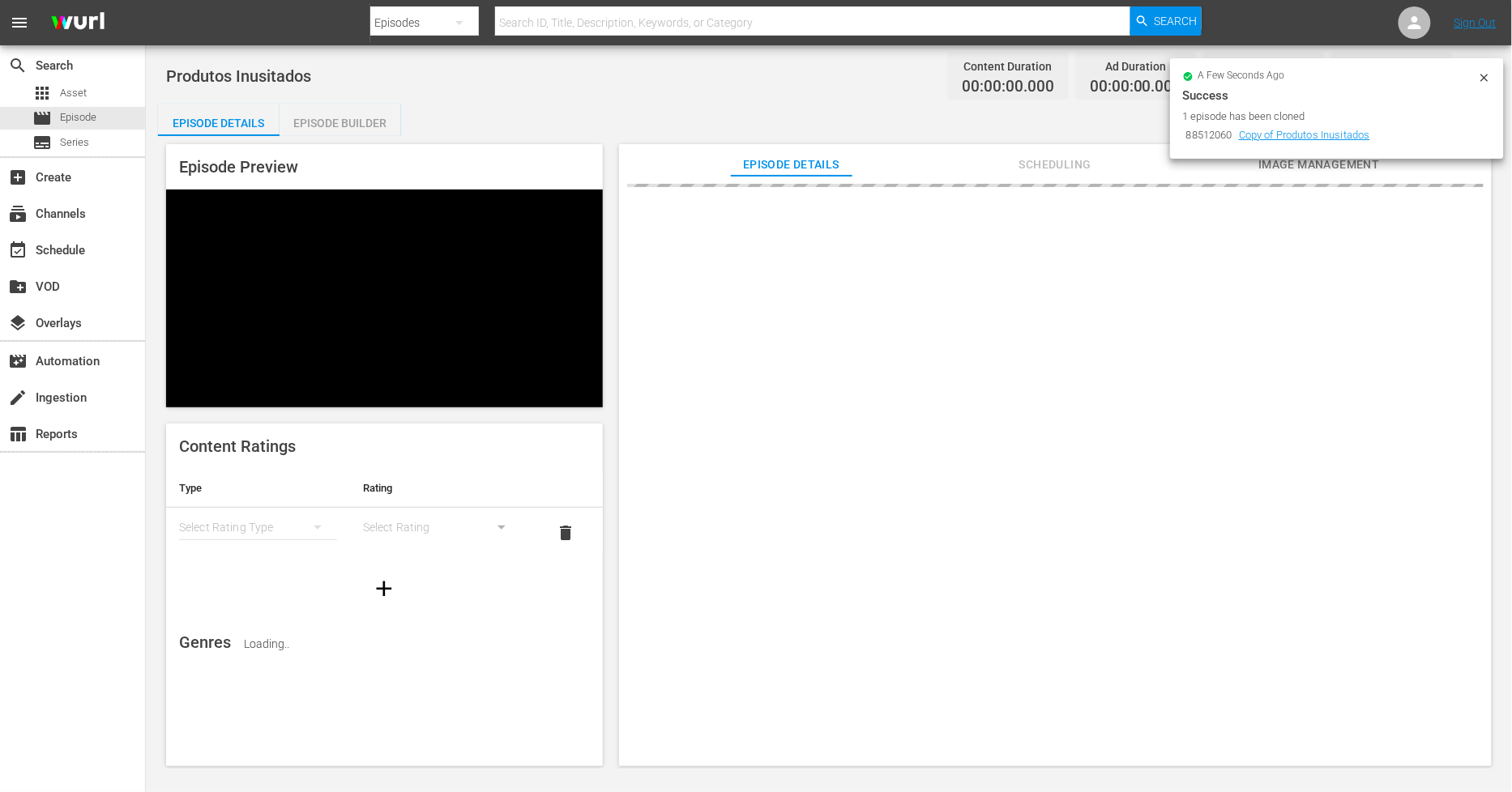
click at [1491, 79] on icon at bounding box center [1484, 78] width 13 height 13
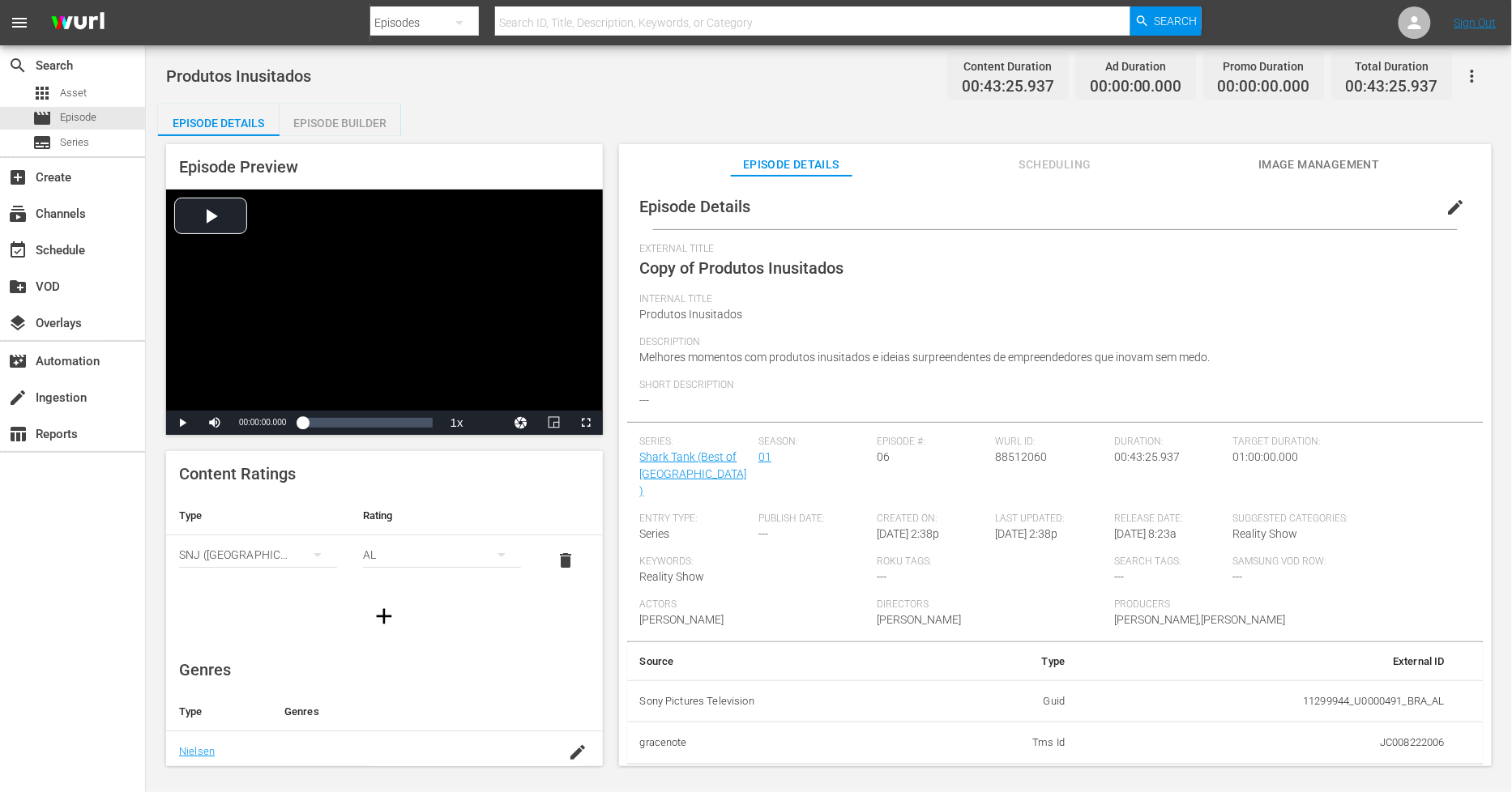
click at [1449, 212] on span "edit" at bounding box center [1456, 207] width 19 height 19
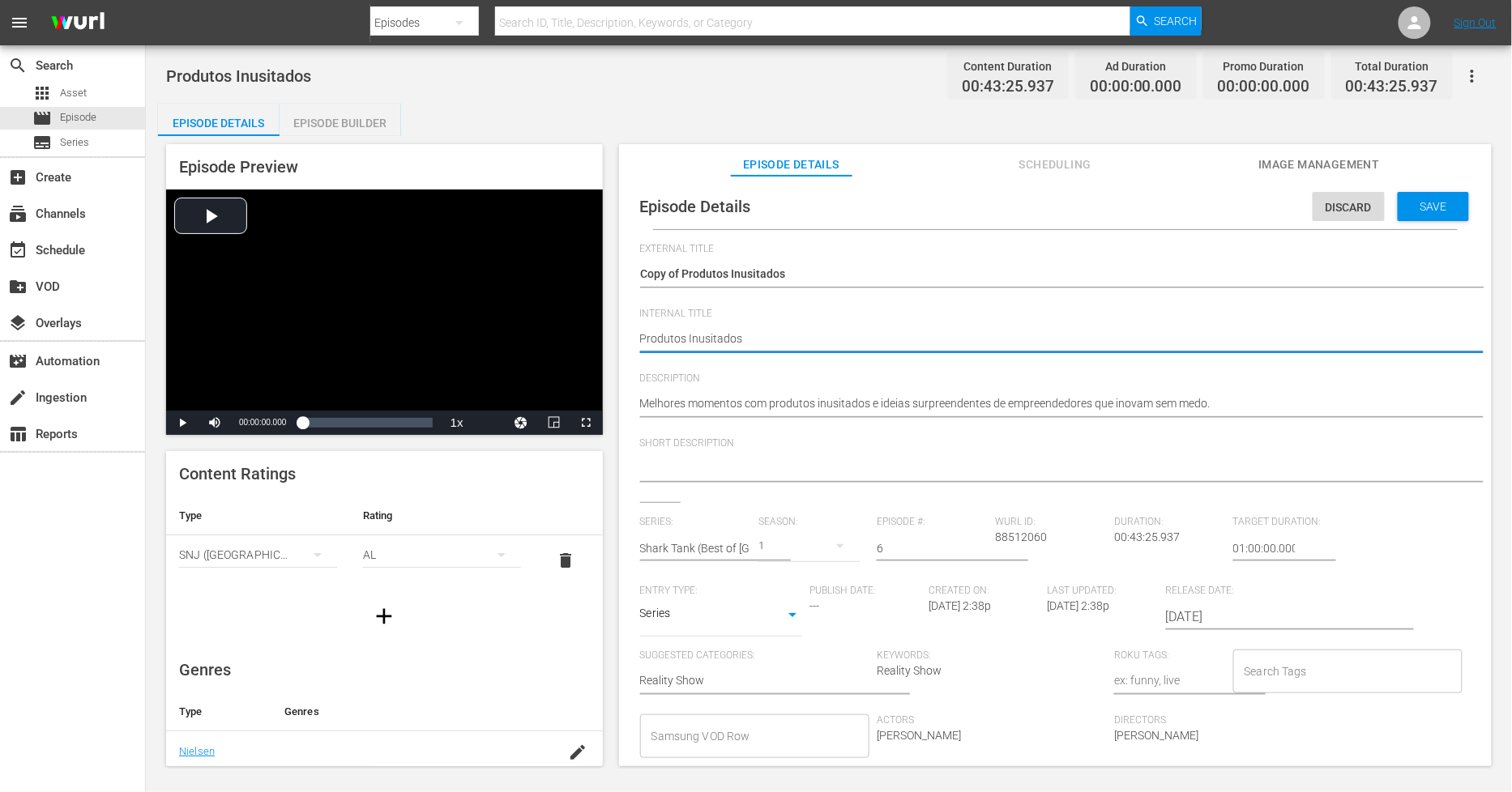
type textarea "Produtos Inusitados"
paste textarea "BoSTB 01- SO BRA"
type textarea "Produtos Inusitados BoSTB 01- SO BRA"
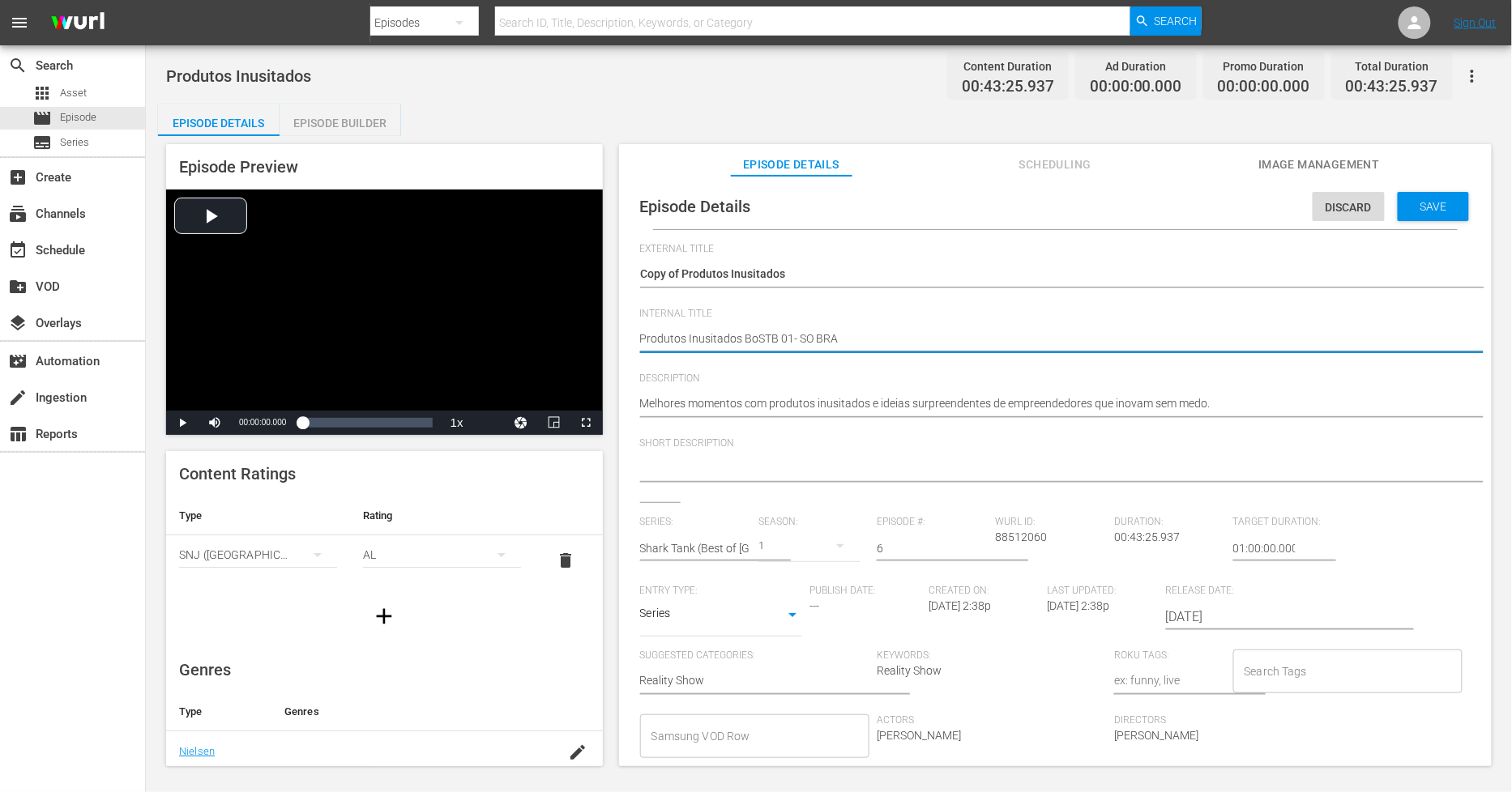
click at [790, 338] on textarea "Produtos Inusitados" at bounding box center [1051, 340] width 822 height 19
type textarea "Produtos Inusitados BoSTB 0- SO BRA"
type textarea "Produtos Inusitados BoSTB 06- SO BRA"
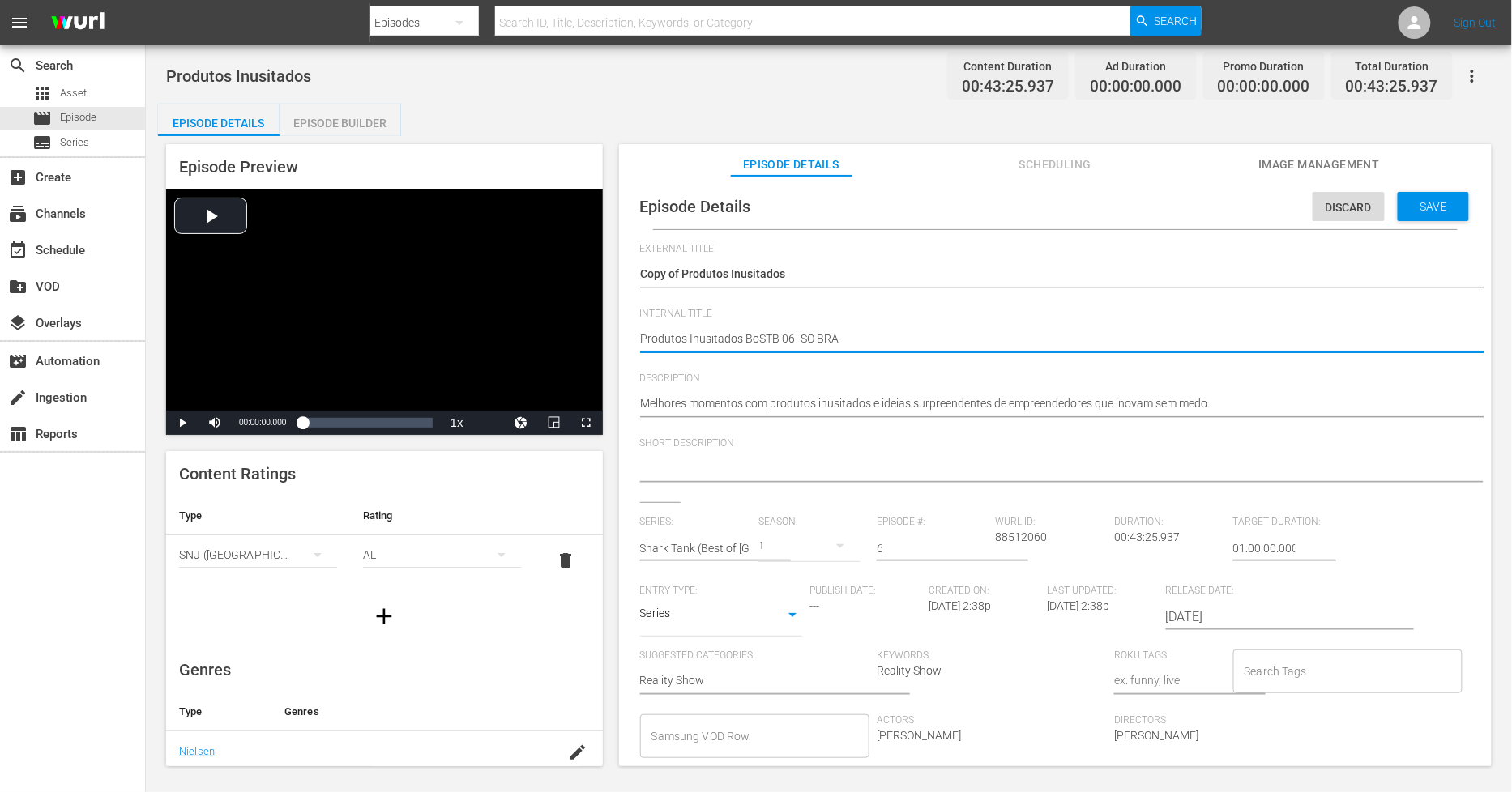
click at [640, 337] on textarea "Produtos Inusitados" at bounding box center [1051, 340] width 822 height 19
type textarea "PProdutos Inusitados BoSTB 06- SO BRA"
type textarea "PHProdutos Inusitados BoSTB 06- SO BRA"
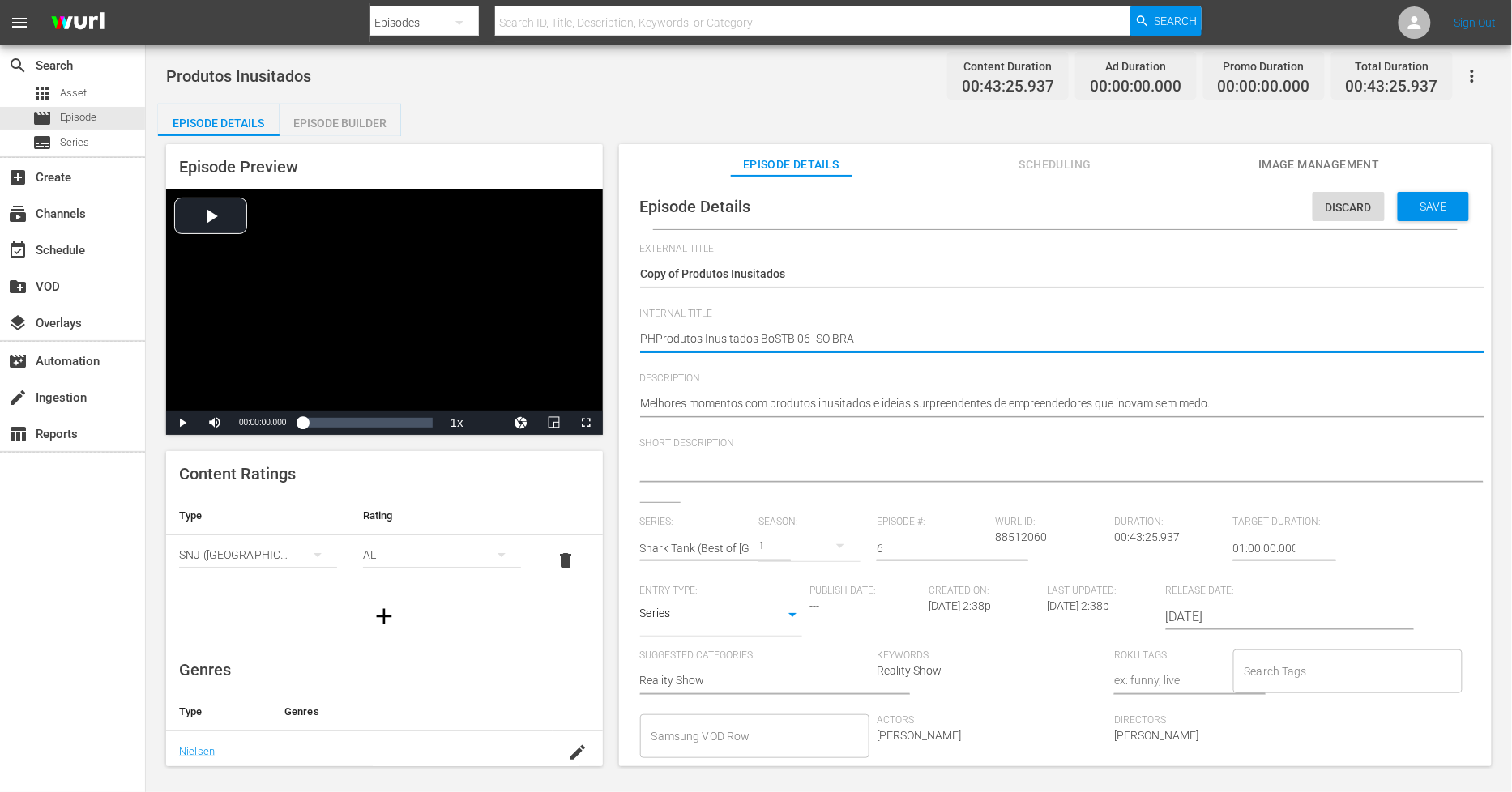
type textarea "PH Produtos Inusitados BoSTB 06- SO BRA"
type textarea "PH 1Produtos Inusitados BoSTB 06- SO BRA"
type textarea "PH 13Produtos Inusitados BoSTB 06- SO BRA"
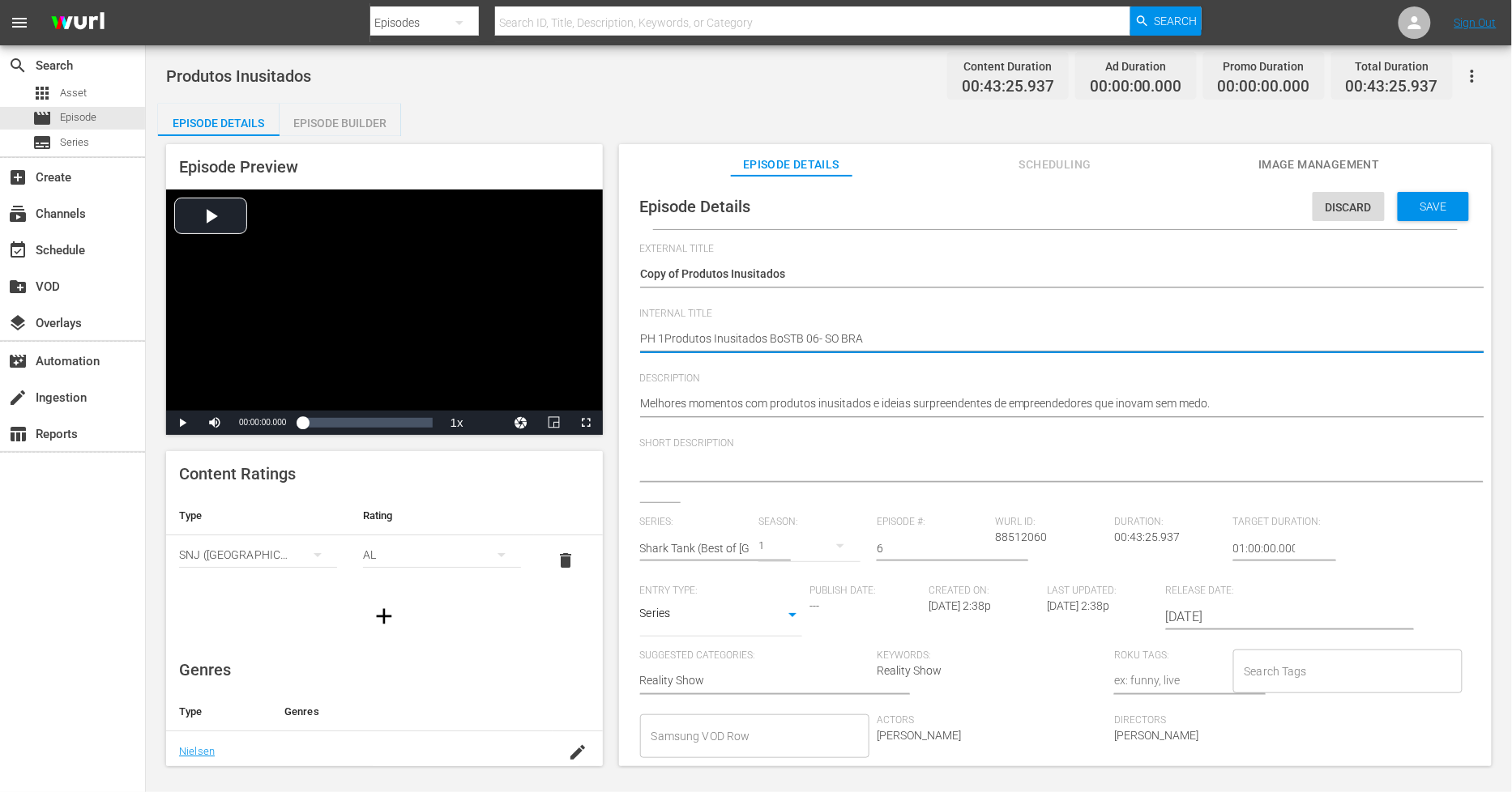
type textarea "PH 13Produtos Inusitados BoSTB 06- SO BRA"
type textarea "PH 13 Produtos Inusitados BoSTB 06- SO BRA"
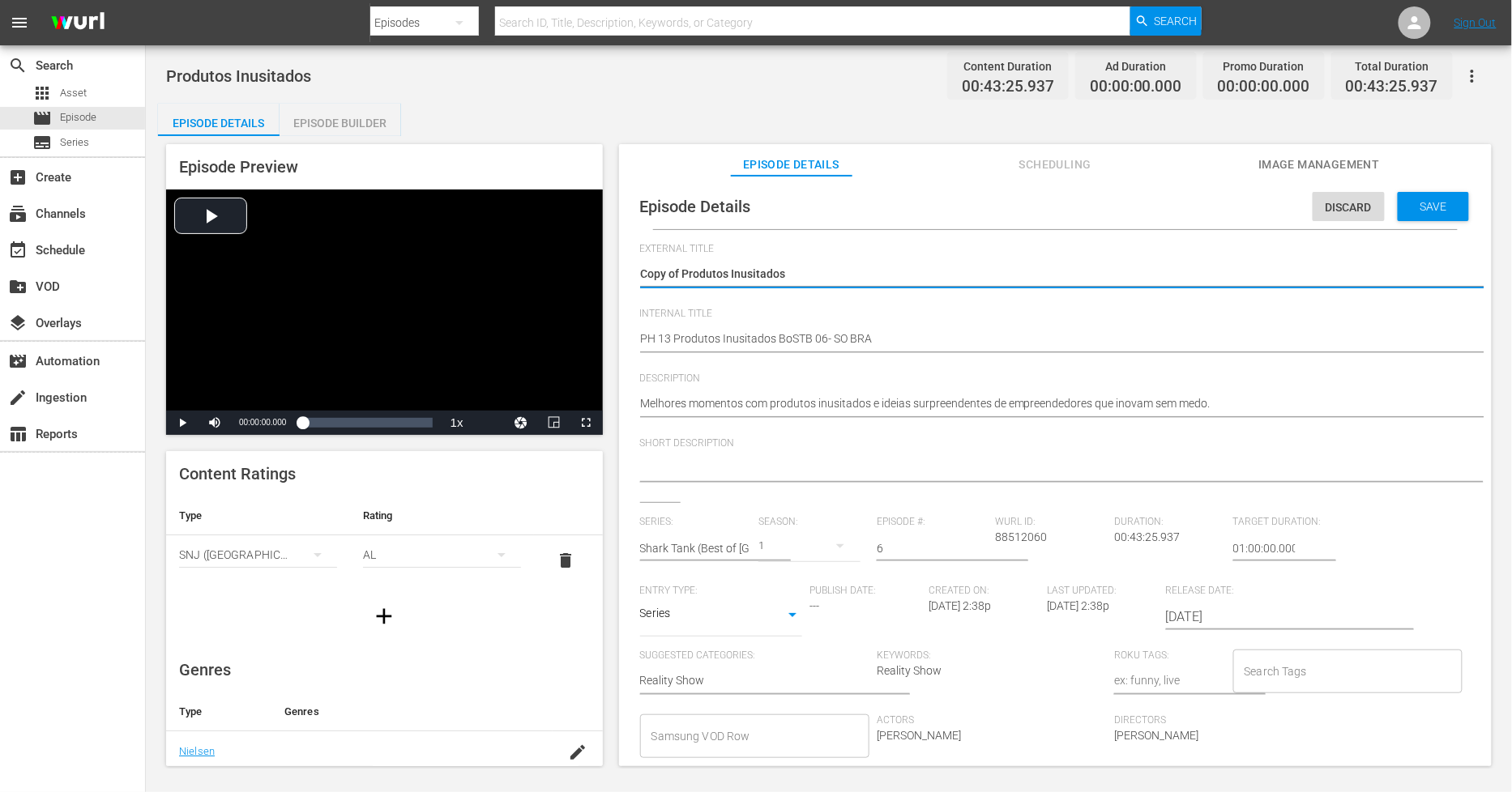
drag, startPoint x: 682, startPoint y: 270, endPoint x: 155, endPoint y: 270, distance: 527.0
type textarea "Produtos Inusitados"
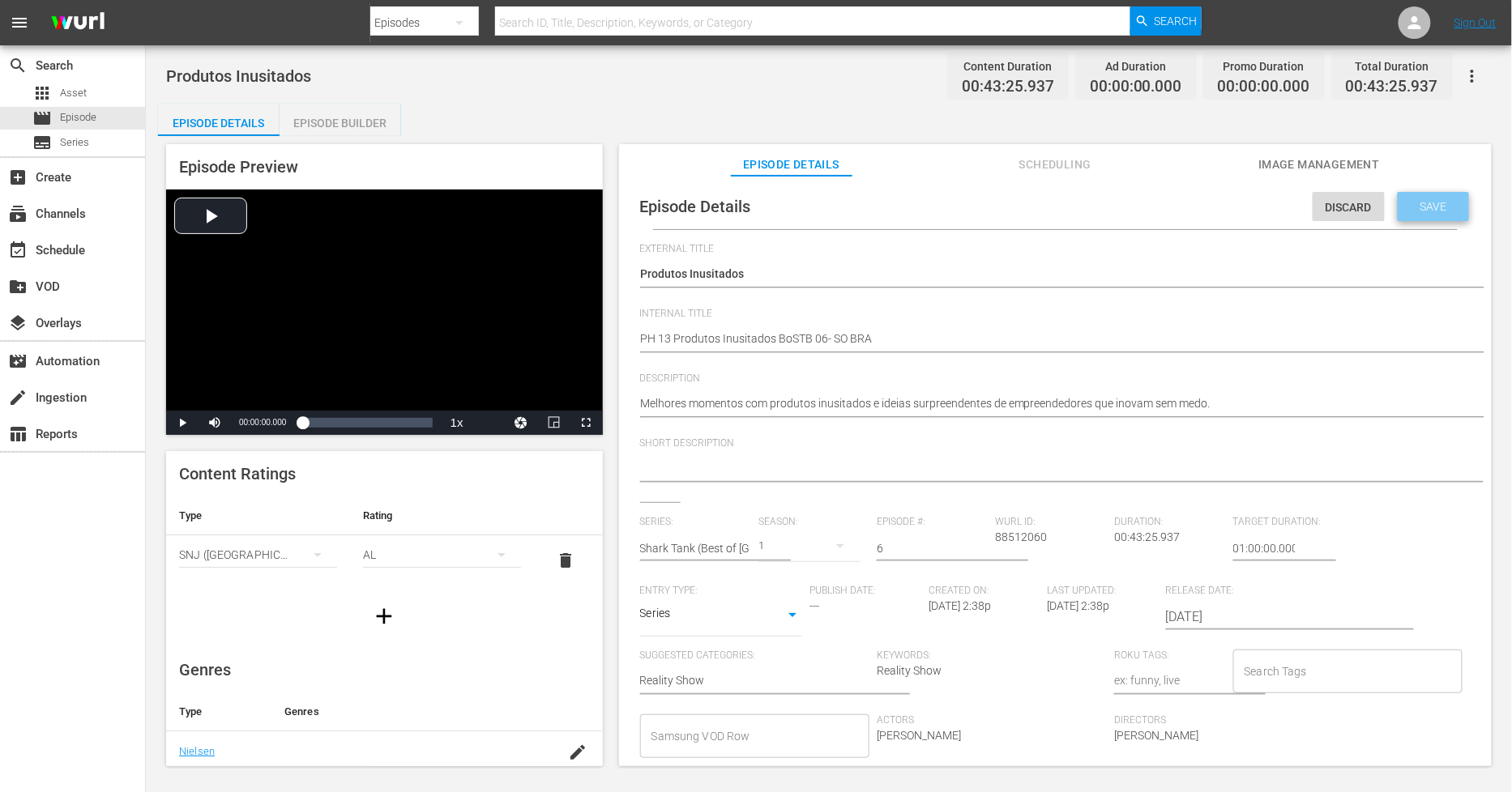
click at [1433, 204] on span "Save" at bounding box center [1433, 206] width 52 height 13
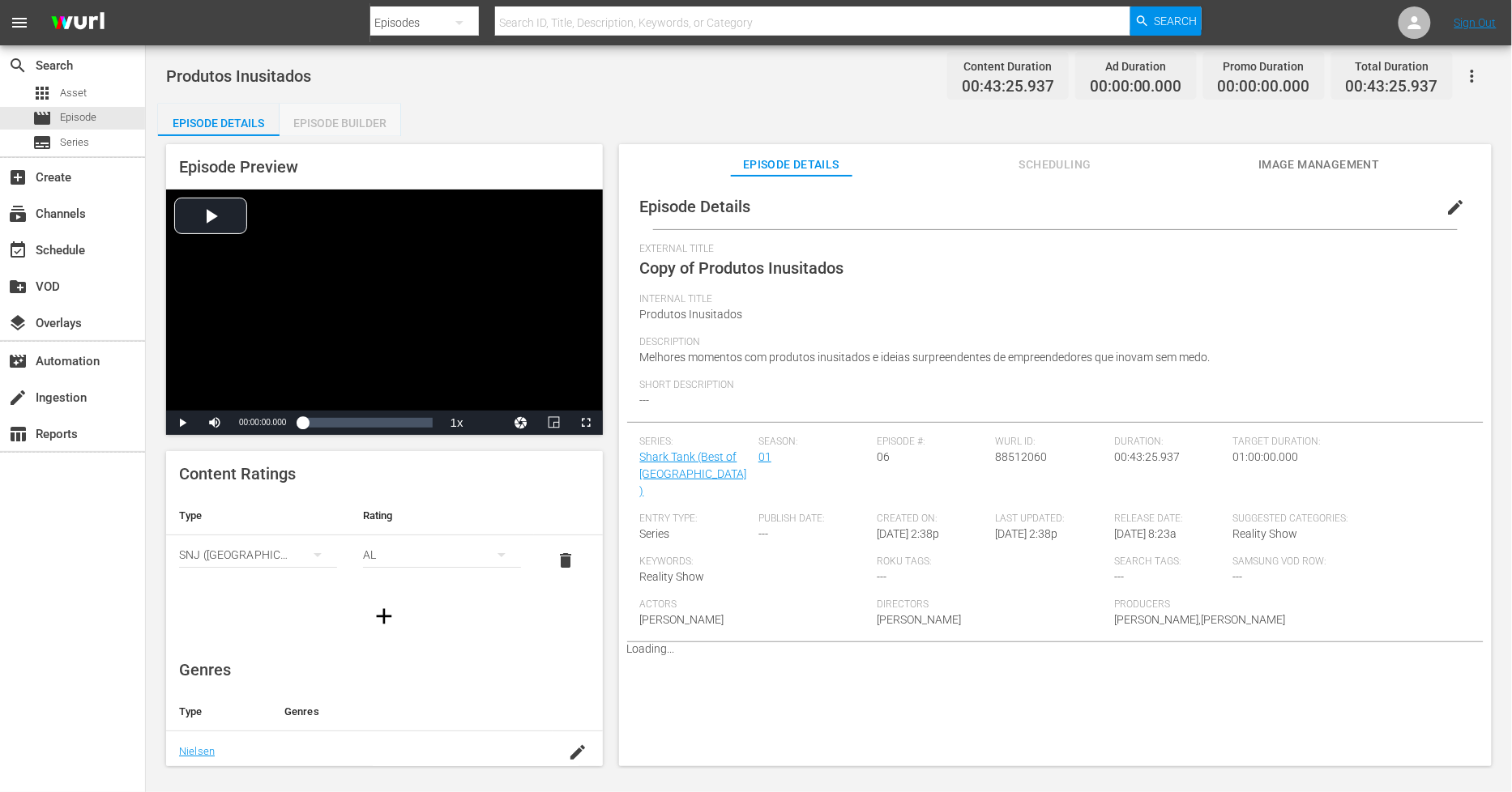
click at [365, 112] on div "Episode Builder" at bounding box center [340, 123] width 122 height 38
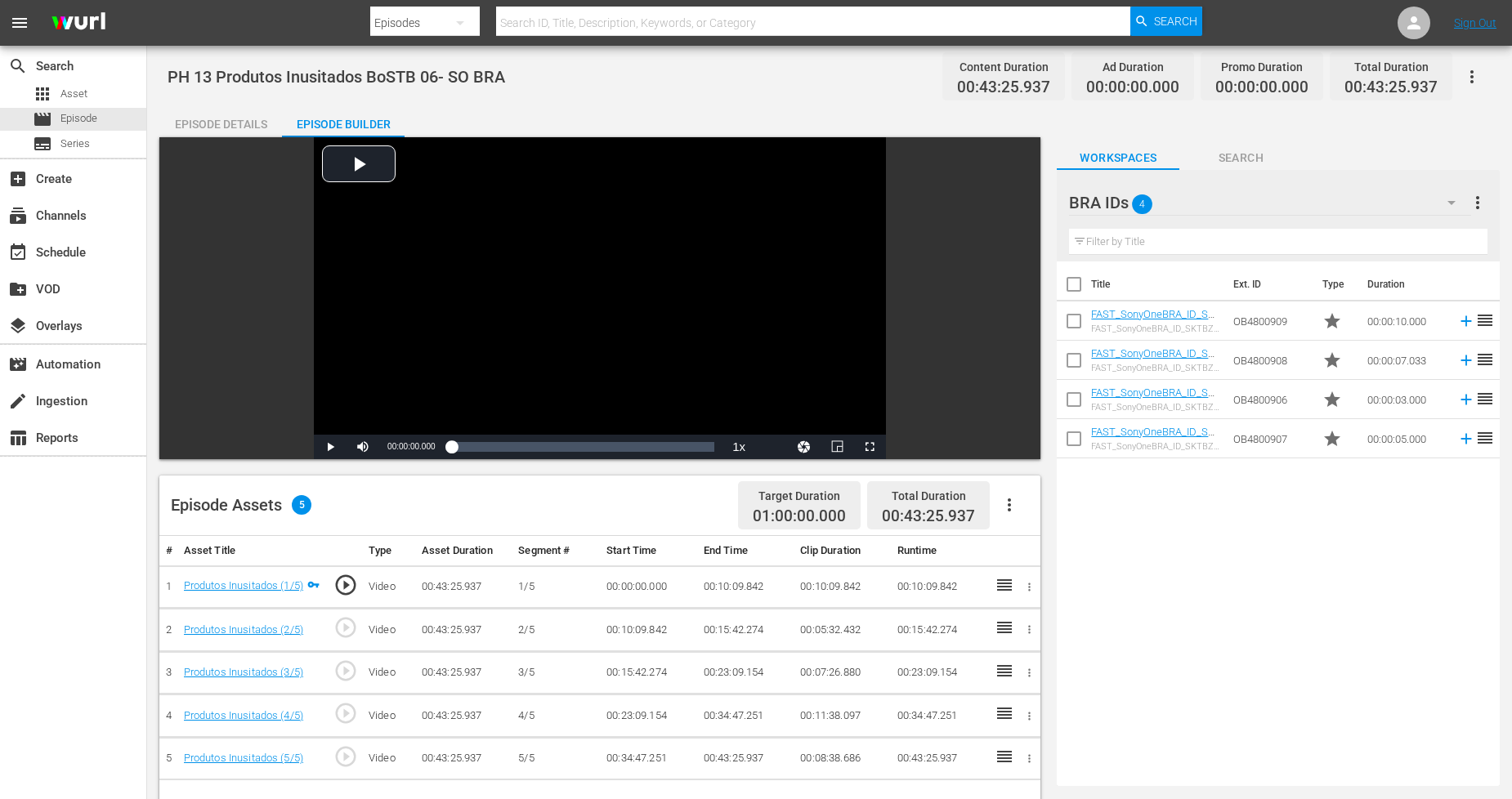
click at [1418, 206] on div "BRA IDs 4" at bounding box center [1270, 203] width 401 height 46
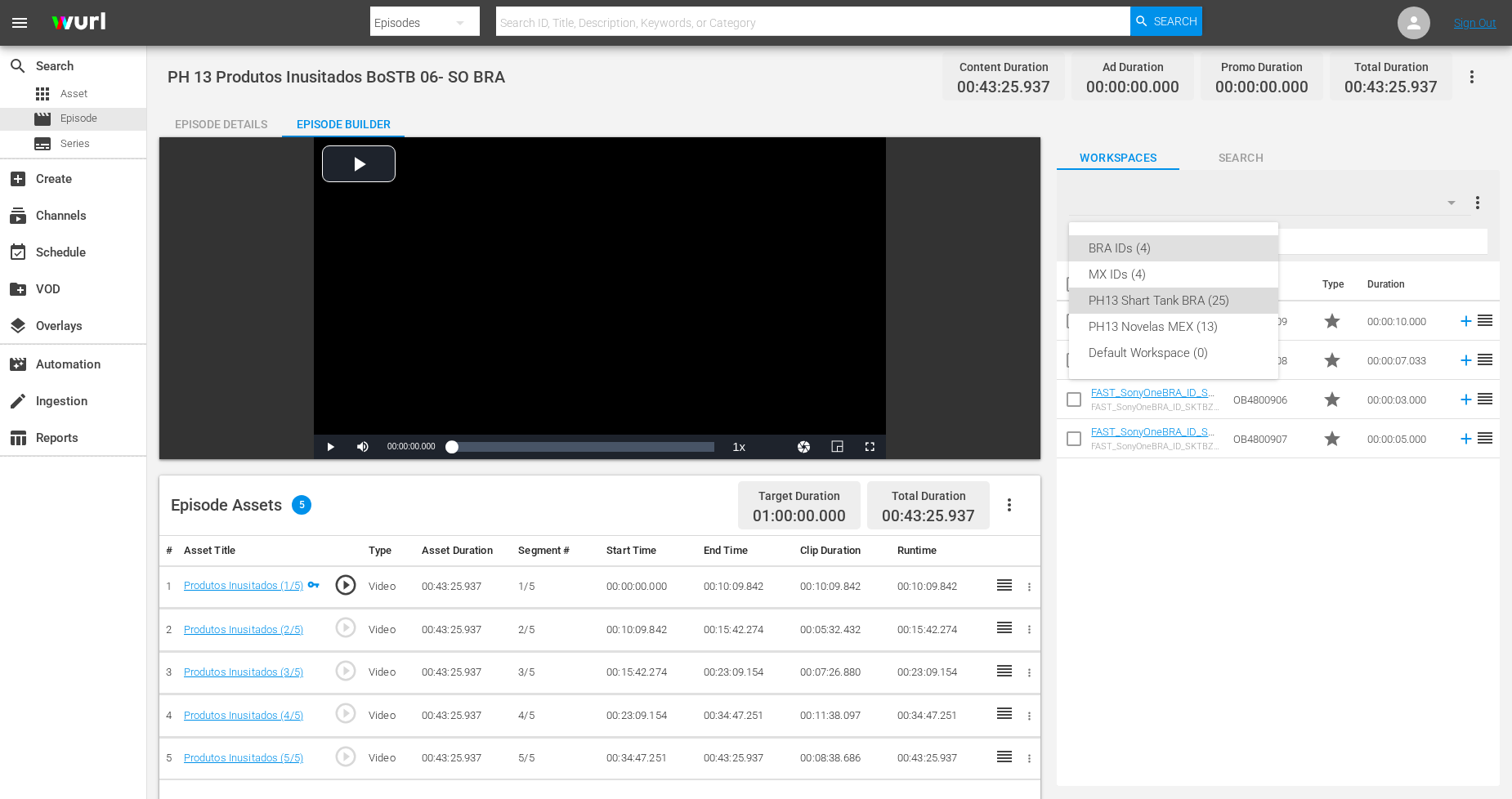
click at [1159, 303] on div "PH13 Shart Tank BRA (25)" at bounding box center [1174, 301] width 170 height 26
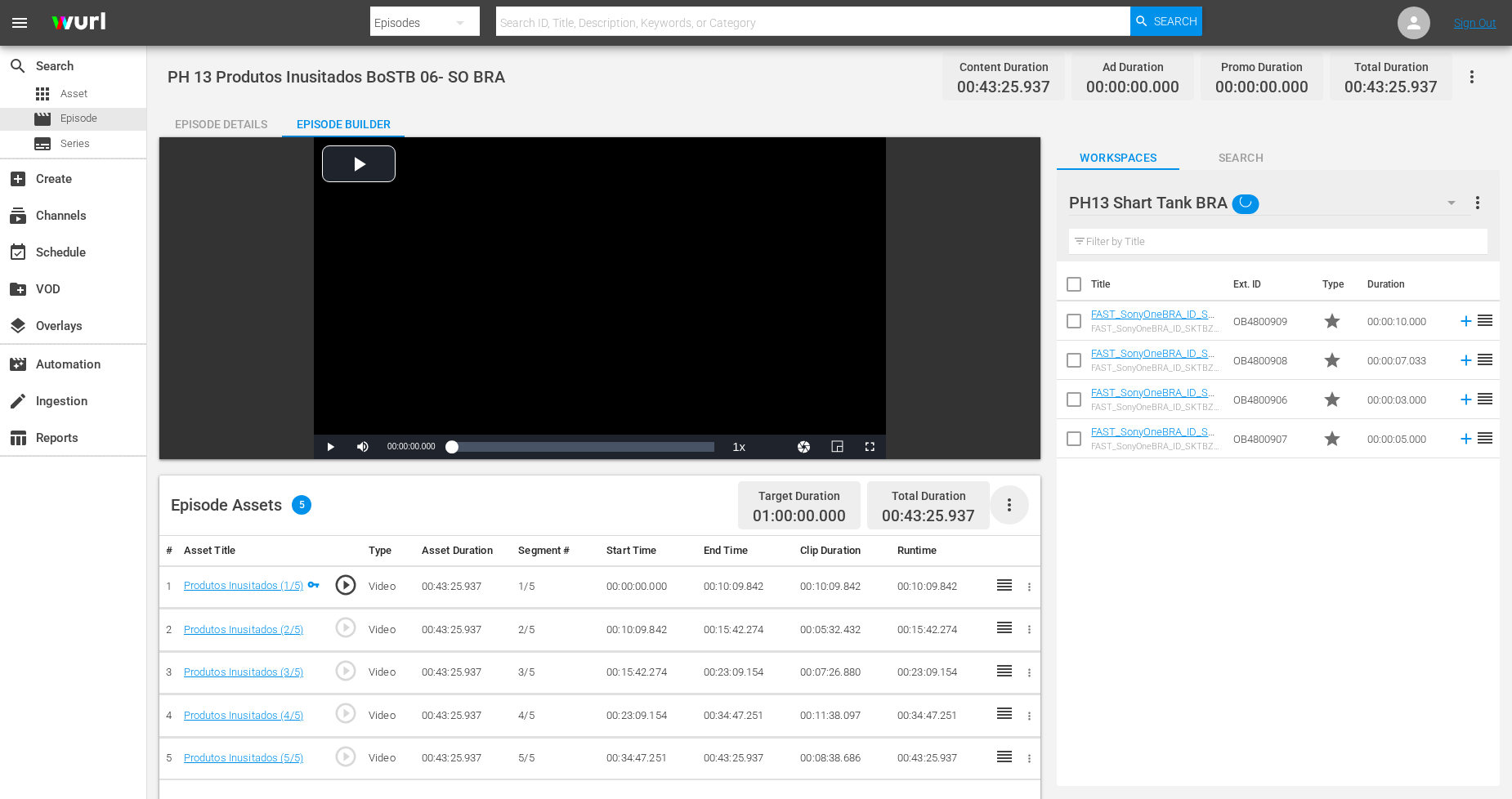
click at [1002, 510] on icon "button" at bounding box center [1009, 505] width 19 height 19
click at [1023, 516] on div "Fill with Ads" at bounding box center [1059, 511] width 111 height 39
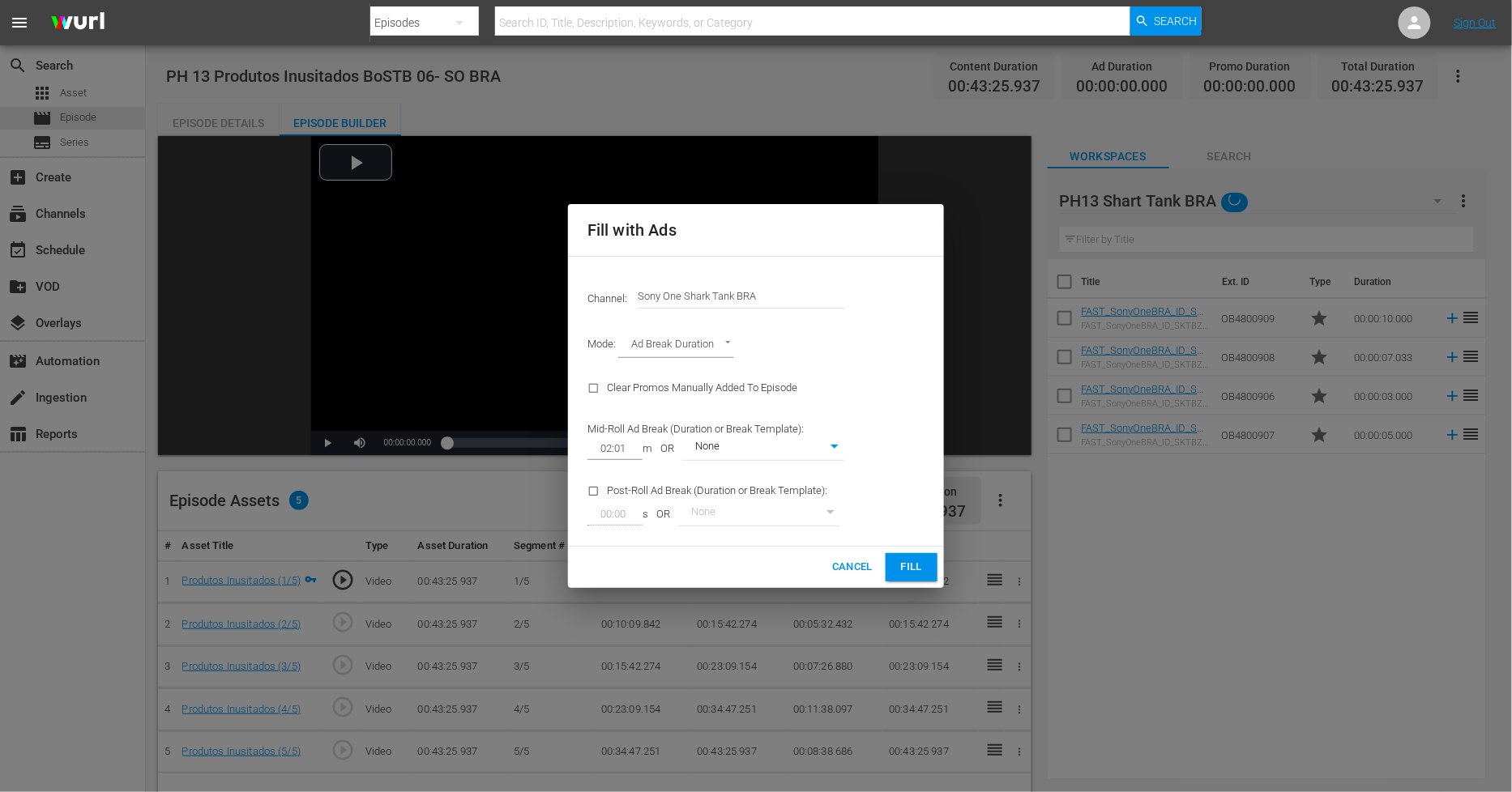
click at [931, 569] on button "Fill" at bounding box center [911, 567] width 52 height 28
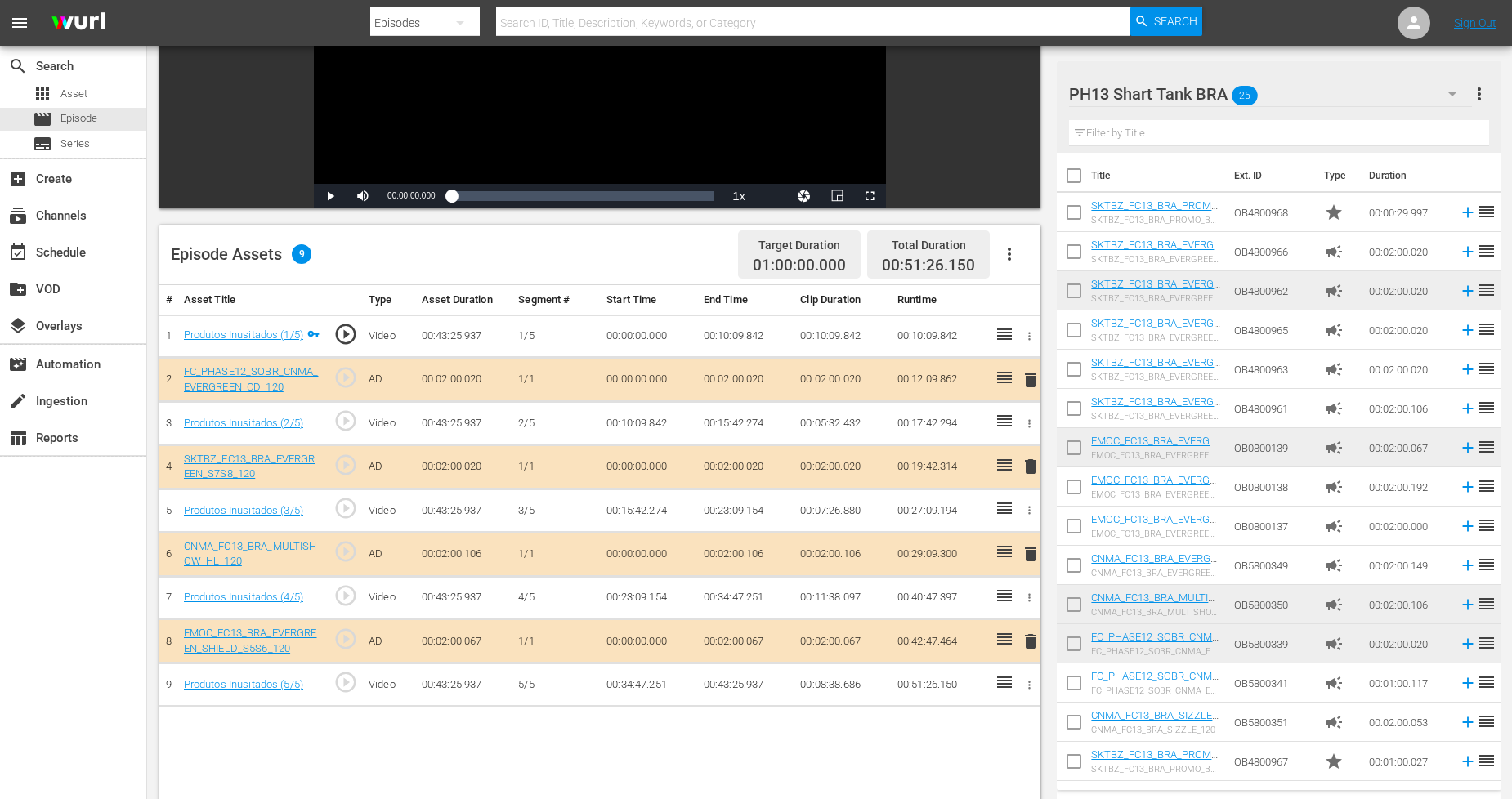
scroll to position [272, 0]
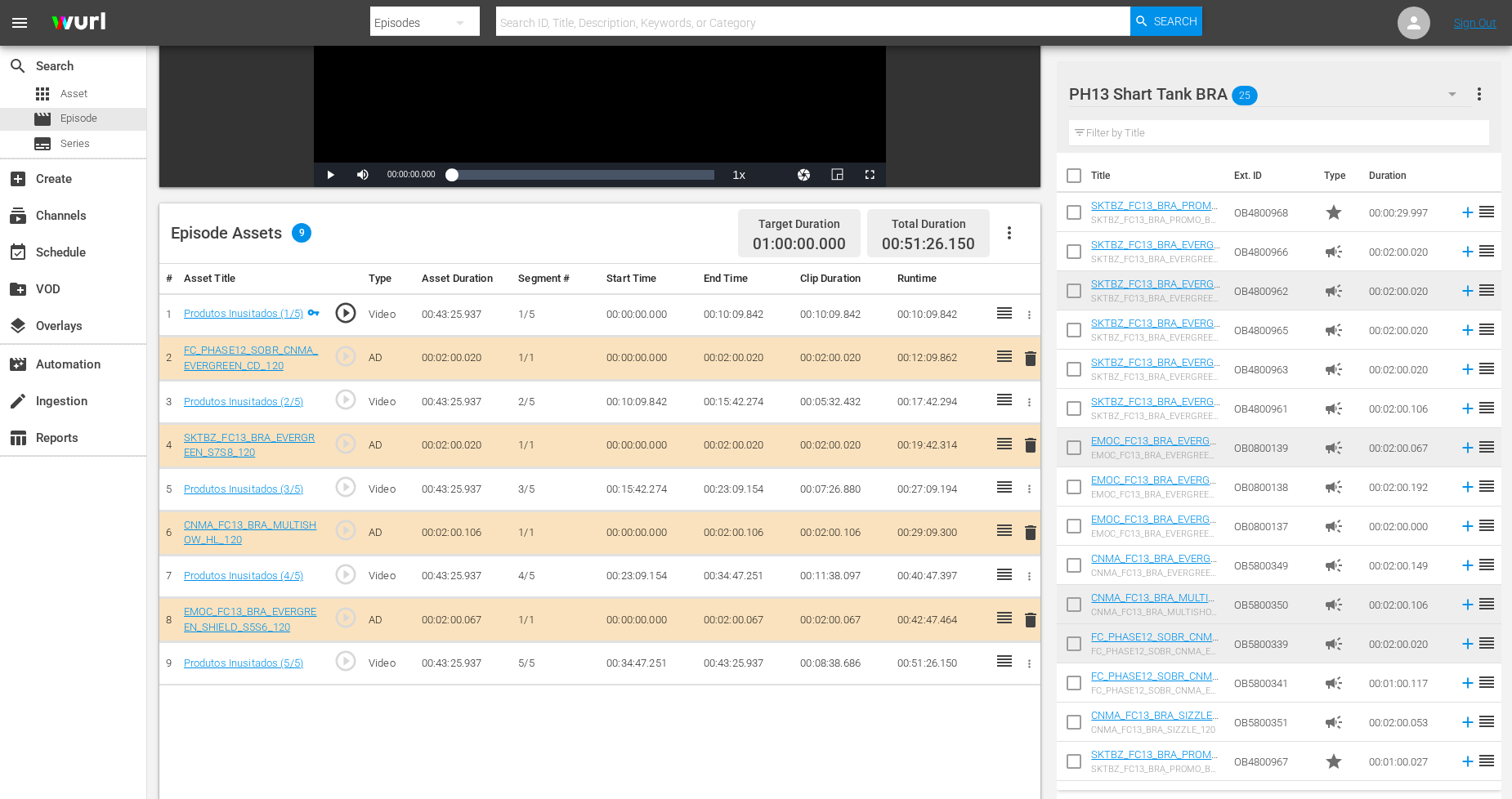
click at [1023, 530] on span "delete" at bounding box center [1030, 533] width 19 height 19
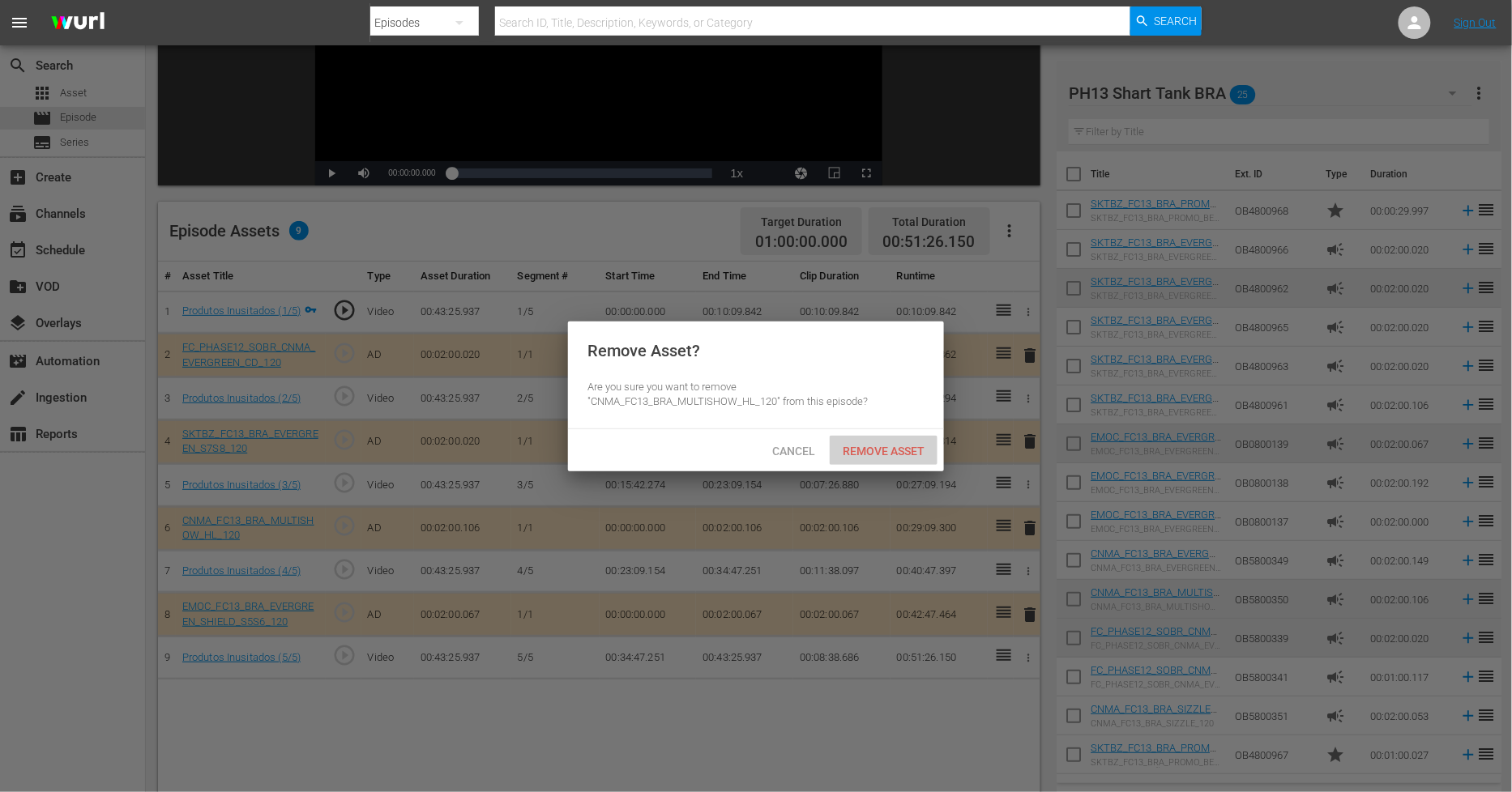
click at [888, 448] on span "Remove Asset" at bounding box center [884, 451] width 108 height 13
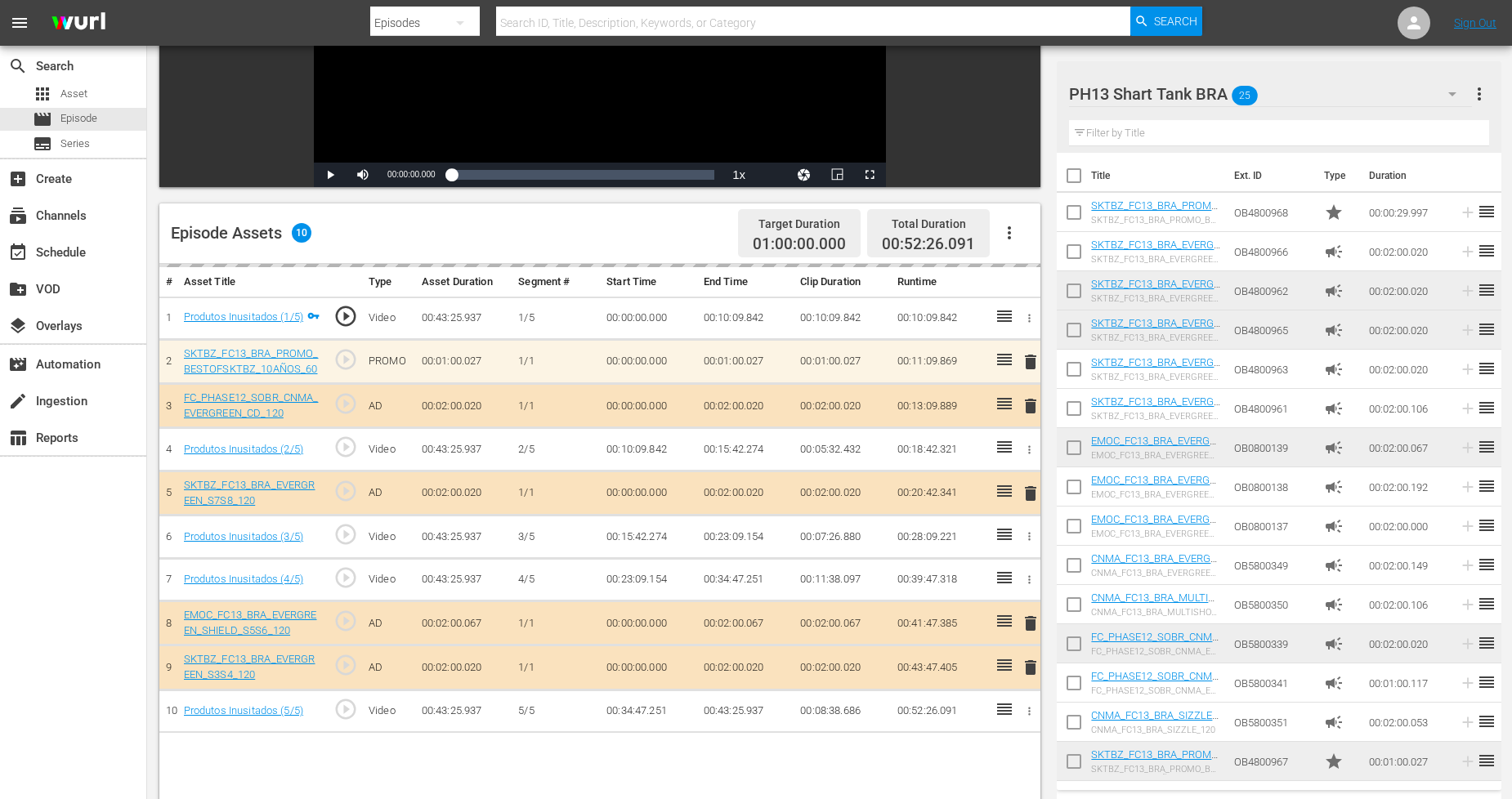
click at [1401, 101] on div "PH13 Shart Tank BRA 25" at bounding box center [1271, 94] width 403 height 46
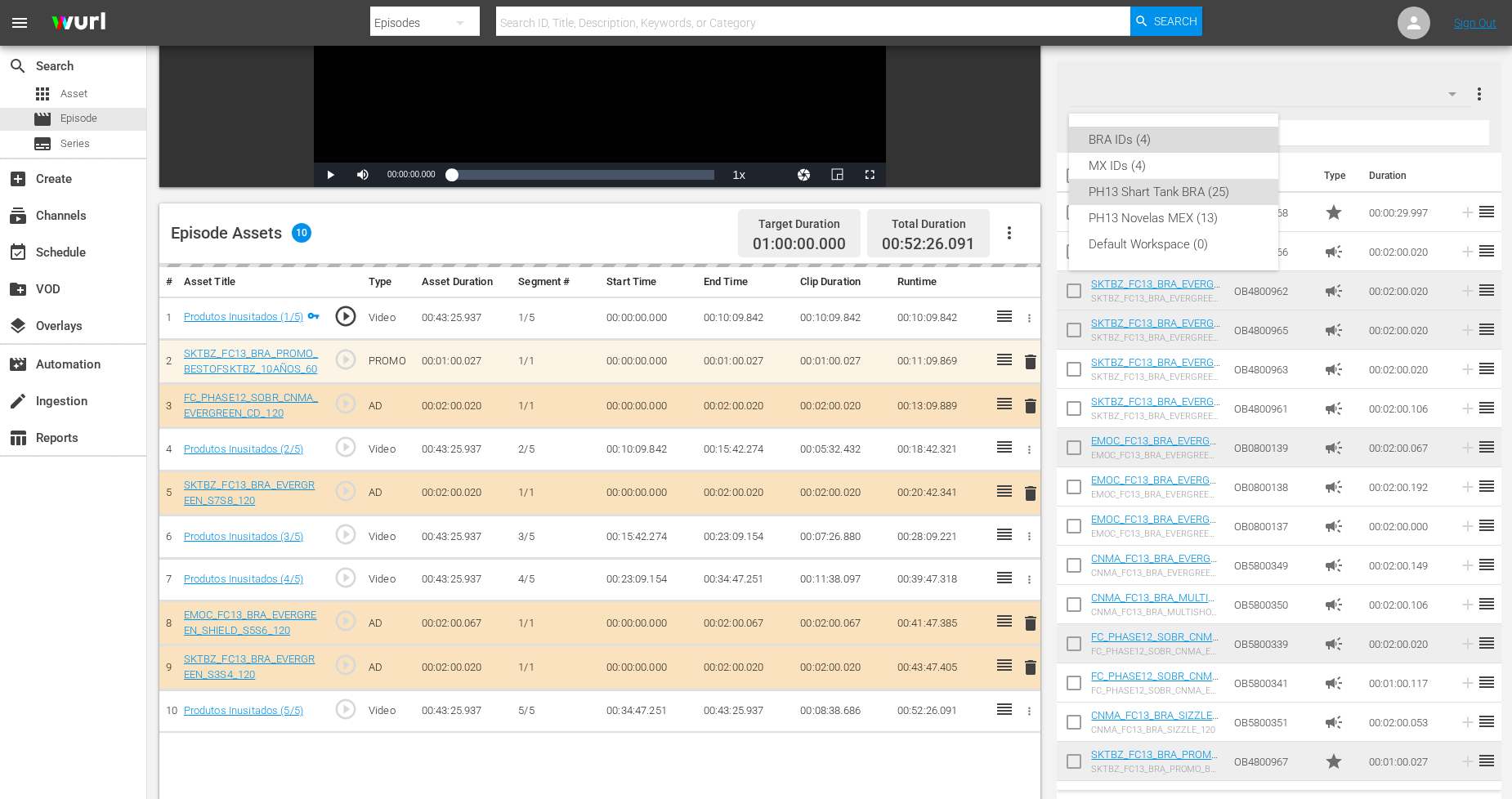
click at [1175, 142] on div "BRA IDs (4)" at bounding box center [1174, 140] width 170 height 26
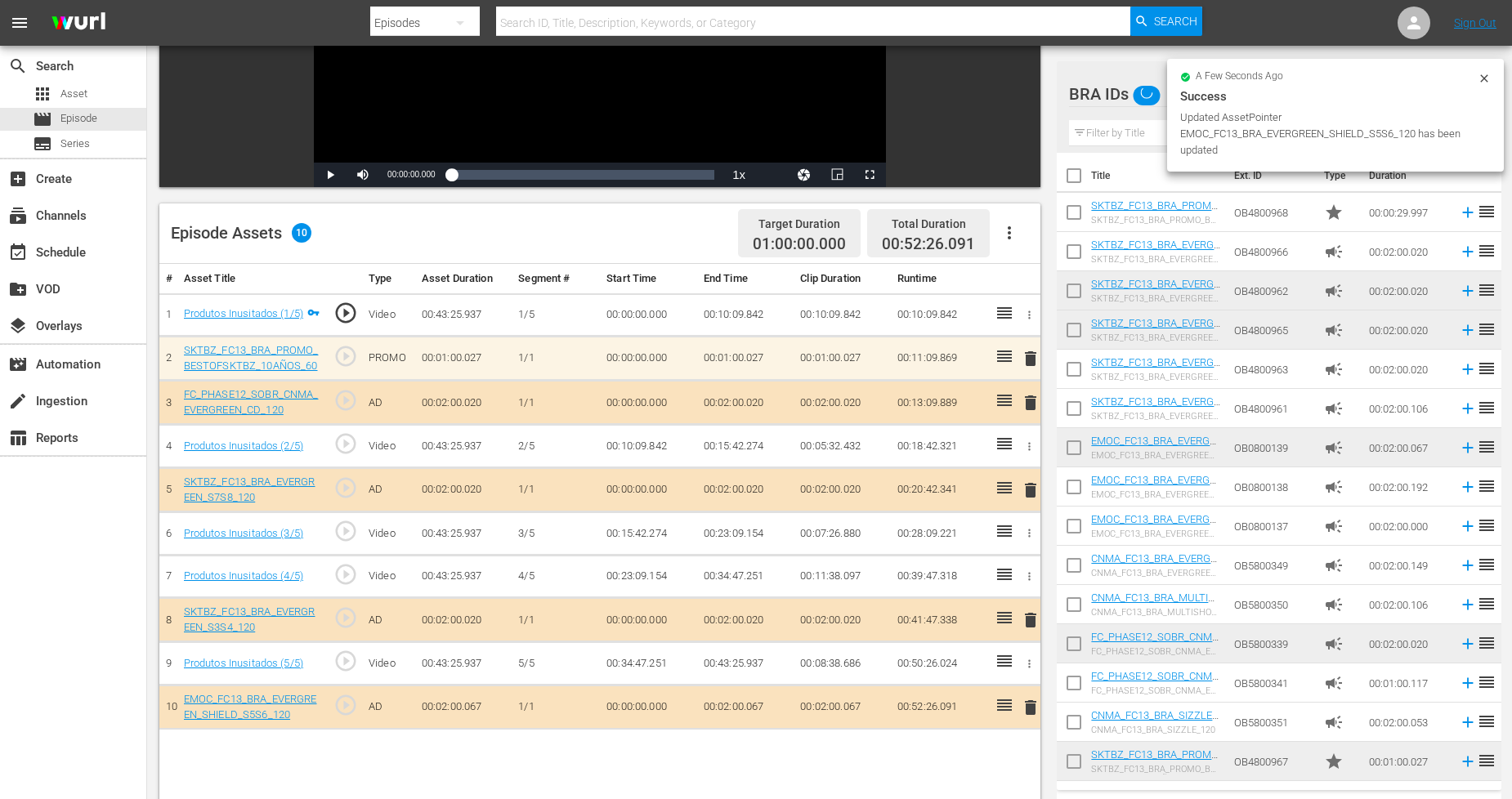
click at [1490, 74] on icon at bounding box center [1484, 79] width 13 height 13
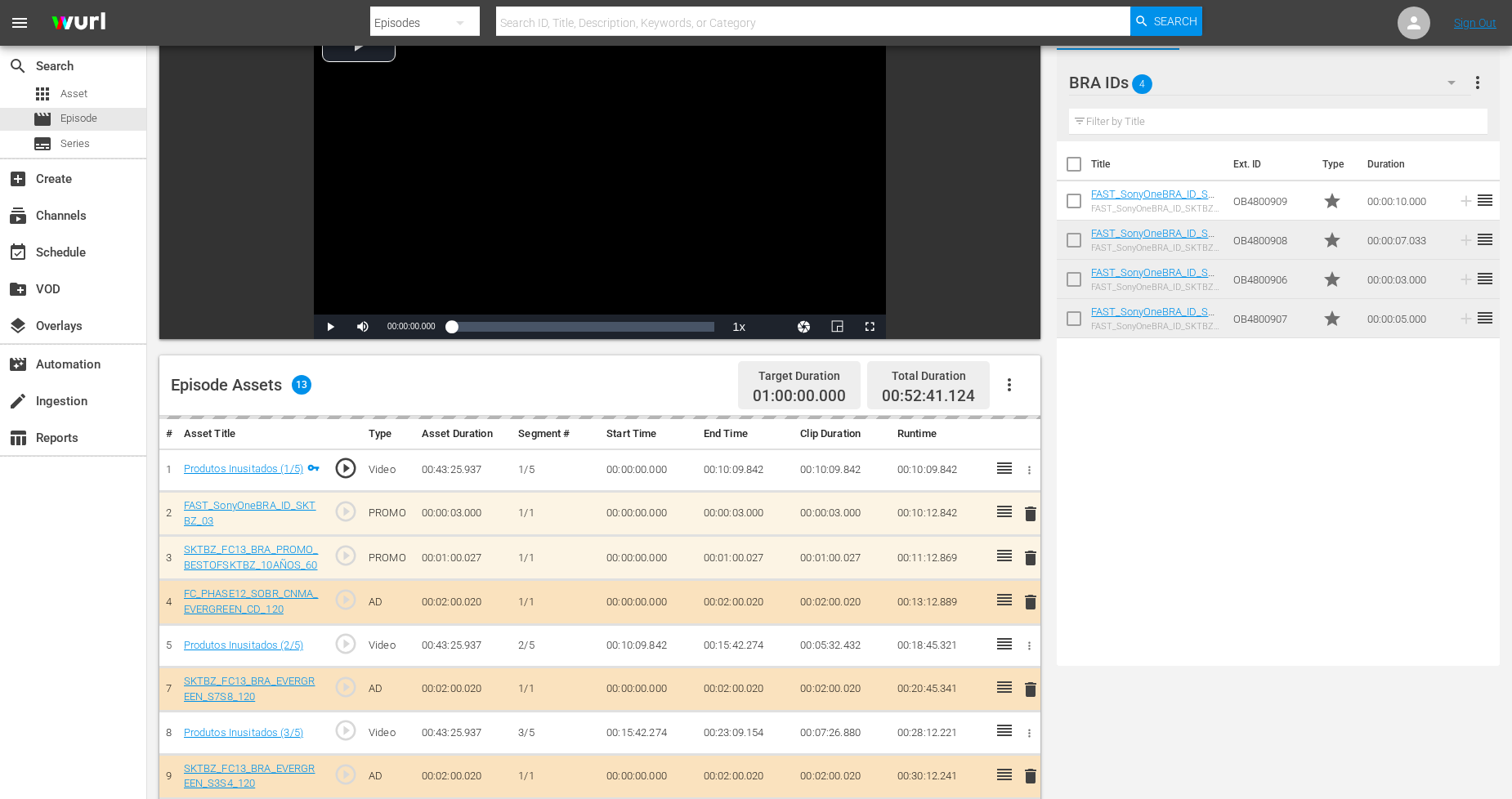
scroll to position [0, 0]
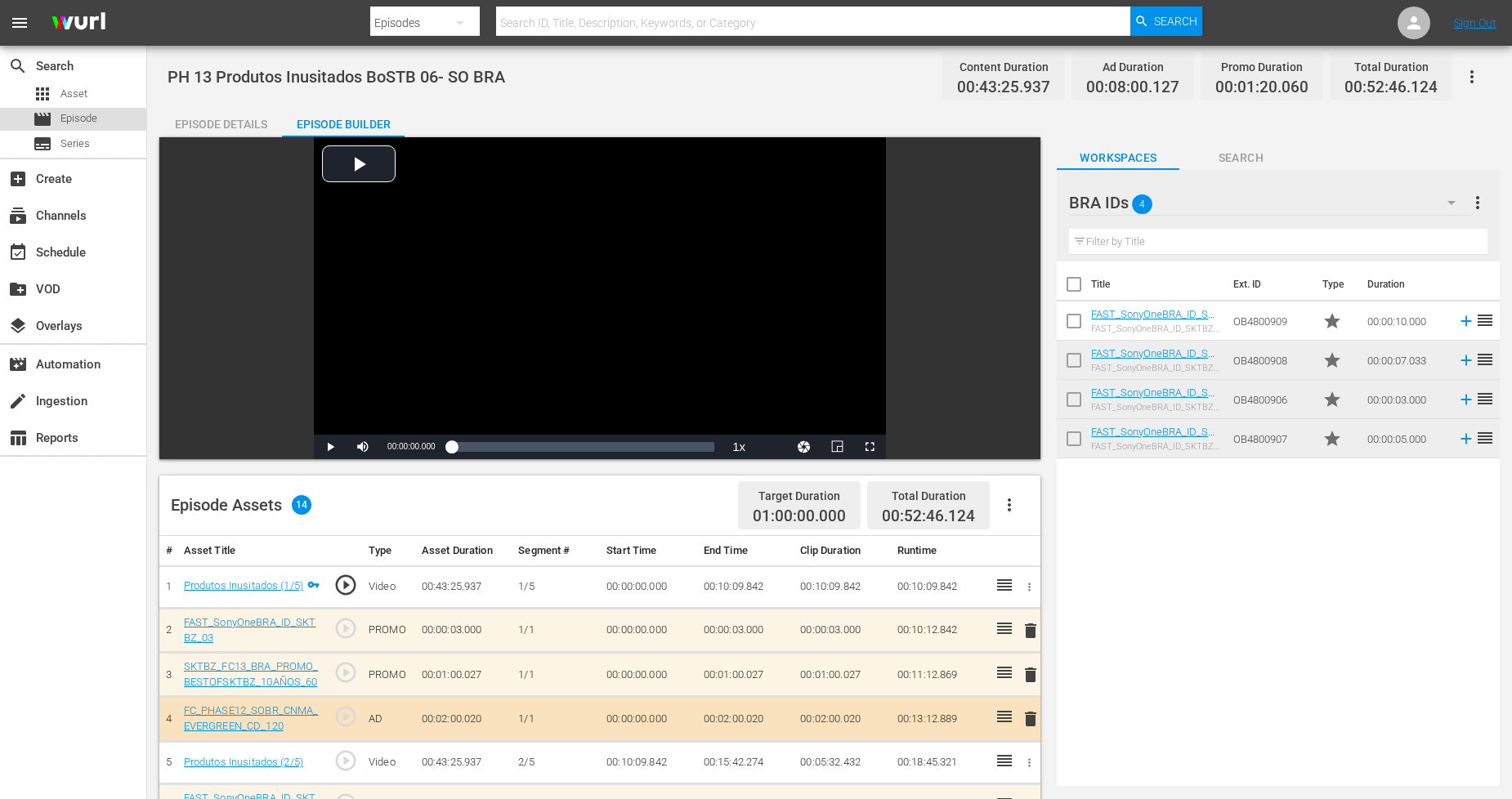
click at [74, 117] on span "Episode" at bounding box center [79, 118] width 37 height 17
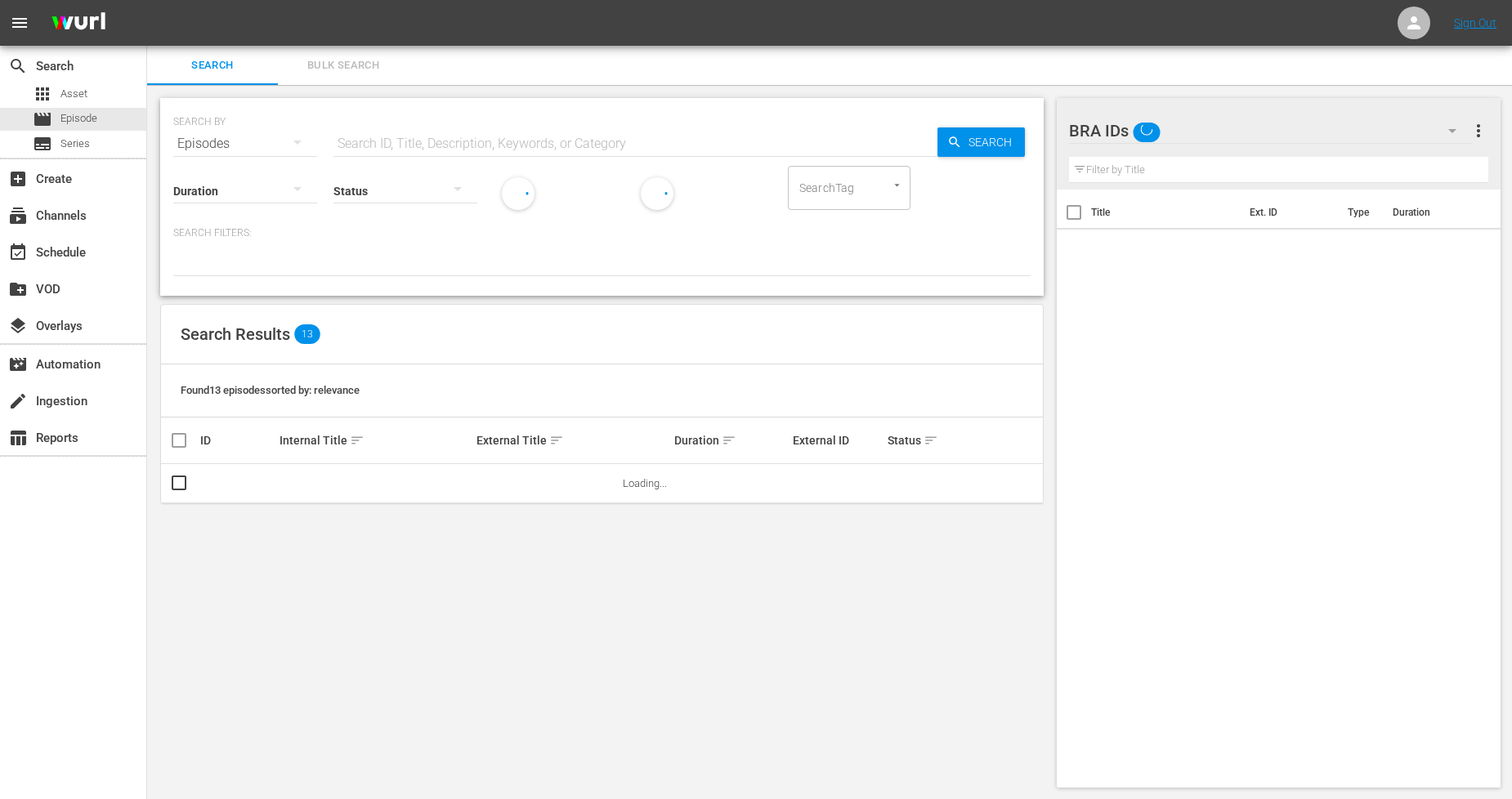
click at [340, 85] on div "SEARCH BY Search By Episodes Search ID, Title, Description, Keywords, or Catego…" at bounding box center [602, 443] width 910 height 716
click at [365, 53] on button "Bulk Search" at bounding box center [343, 66] width 130 height 39
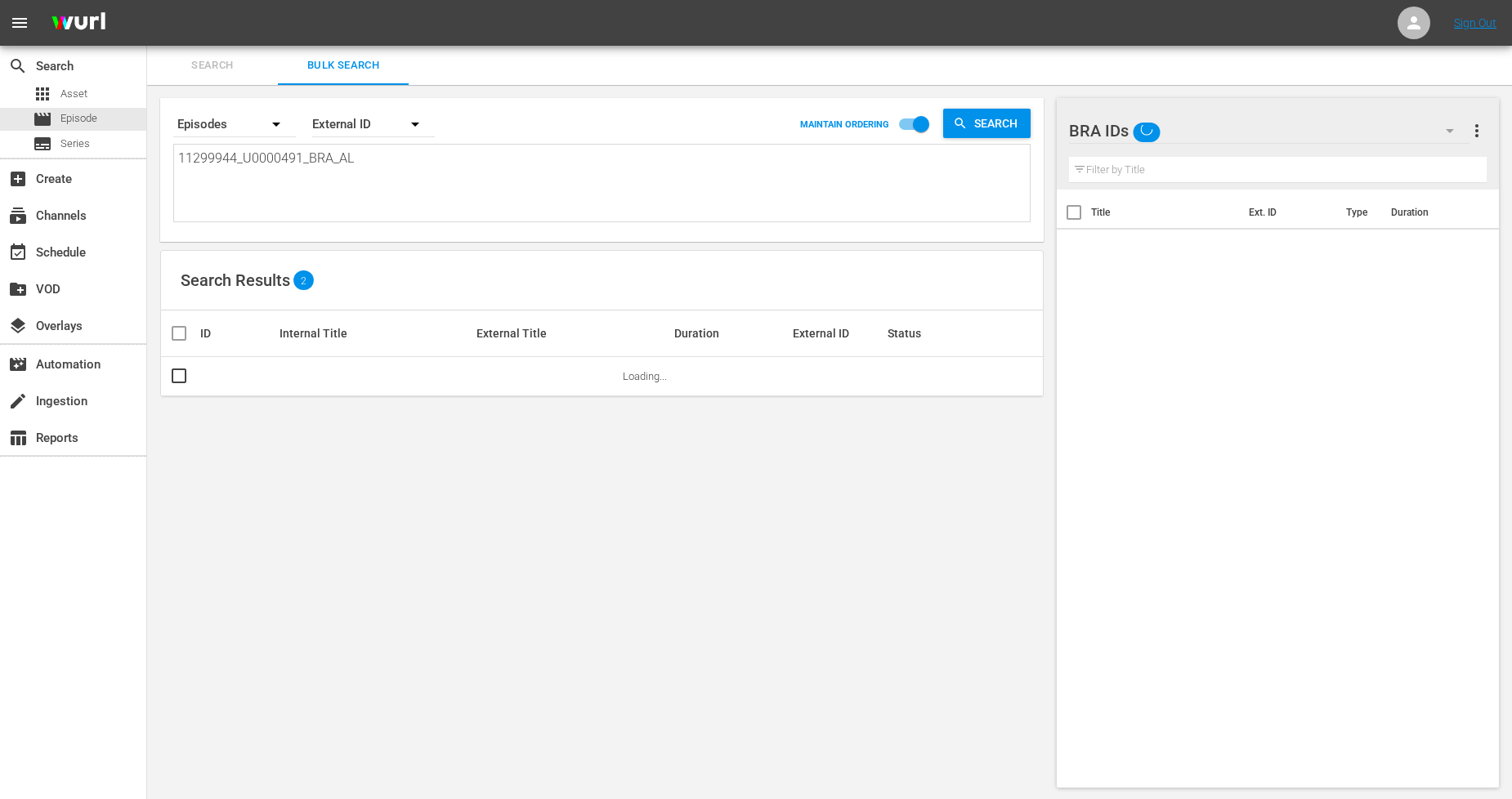
click at [383, 179] on textarea "11299944_U0000491_BRA_AL" at bounding box center [604, 186] width 852 height 74
drag, startPoint x: 395, startPoint y: 166, endPoint x: 0, endPoint y: 154, distance: 395.2
click at [147, 0] on div "search Search apps Asset movie Episode subtitles Series add_box Create subscrip…" at bounding box center [830, 0] width 1365 height 0
paste textarea "6_U0000492"
type textarea "11299946_U0000492_BRA_AL"
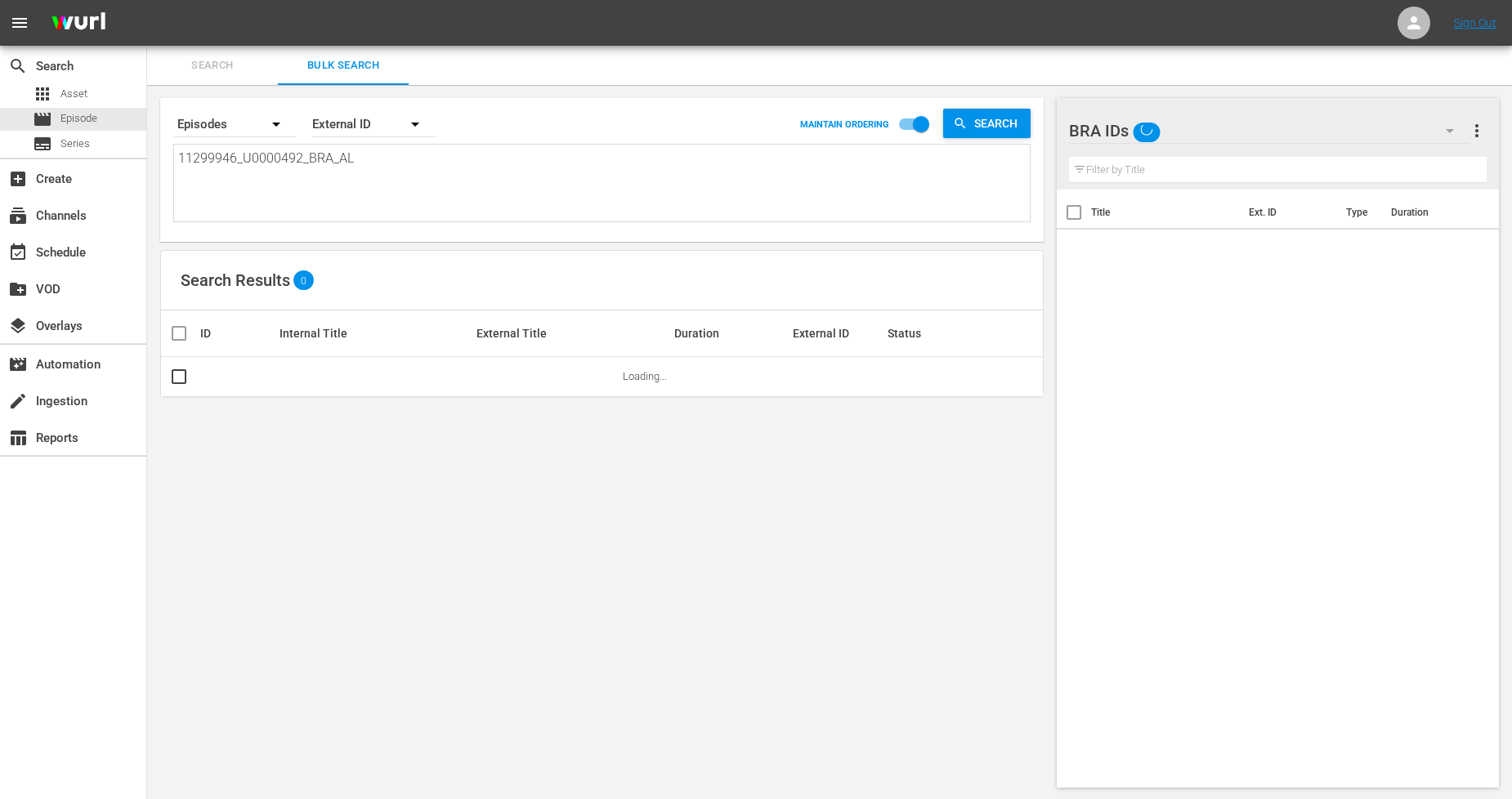
type textarea "11299946_U0000492_BRA_AL"
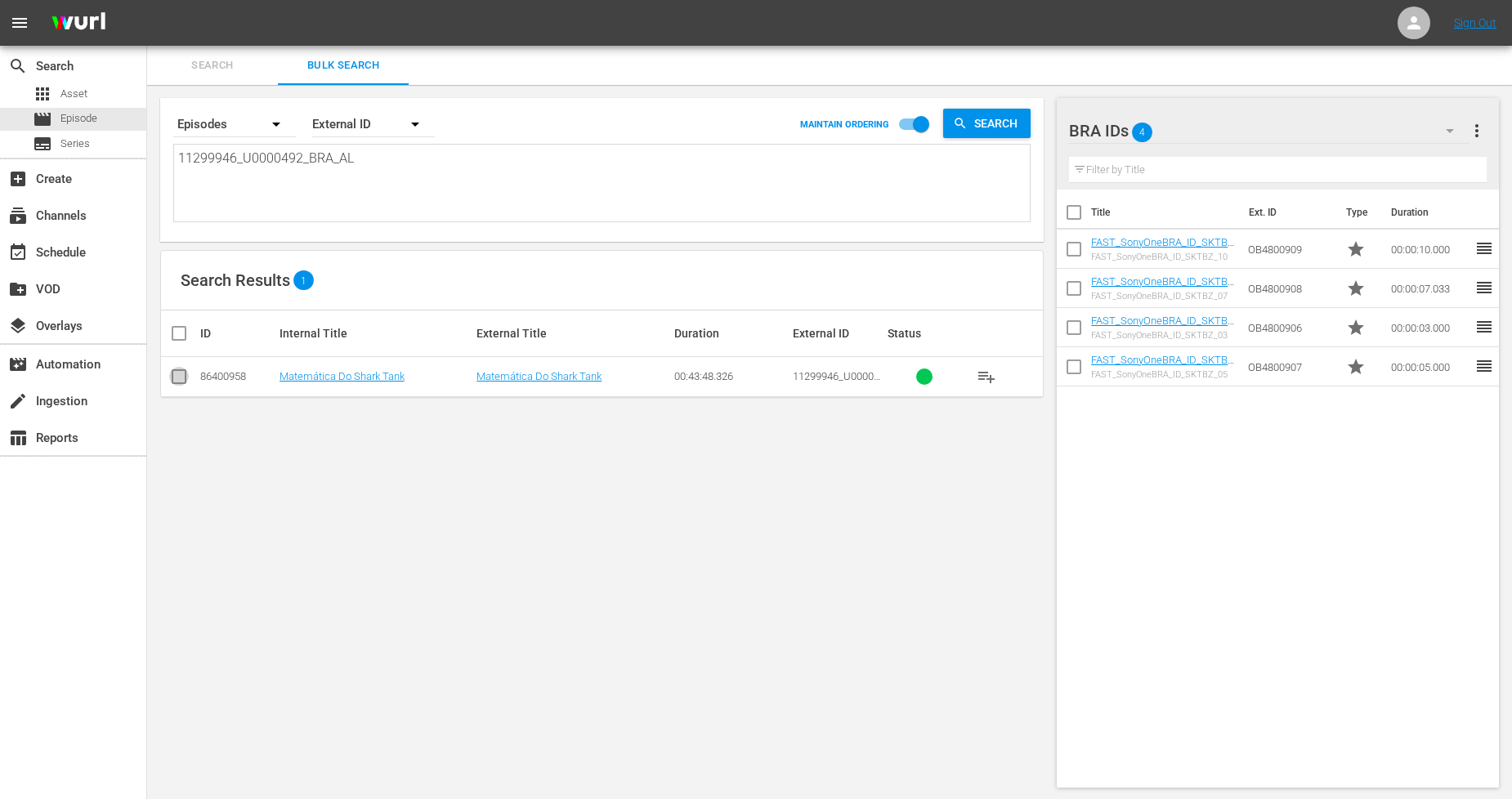
click at [178, 375] on input "checkbox" at bounding box center [178, 379] width 19 height 19
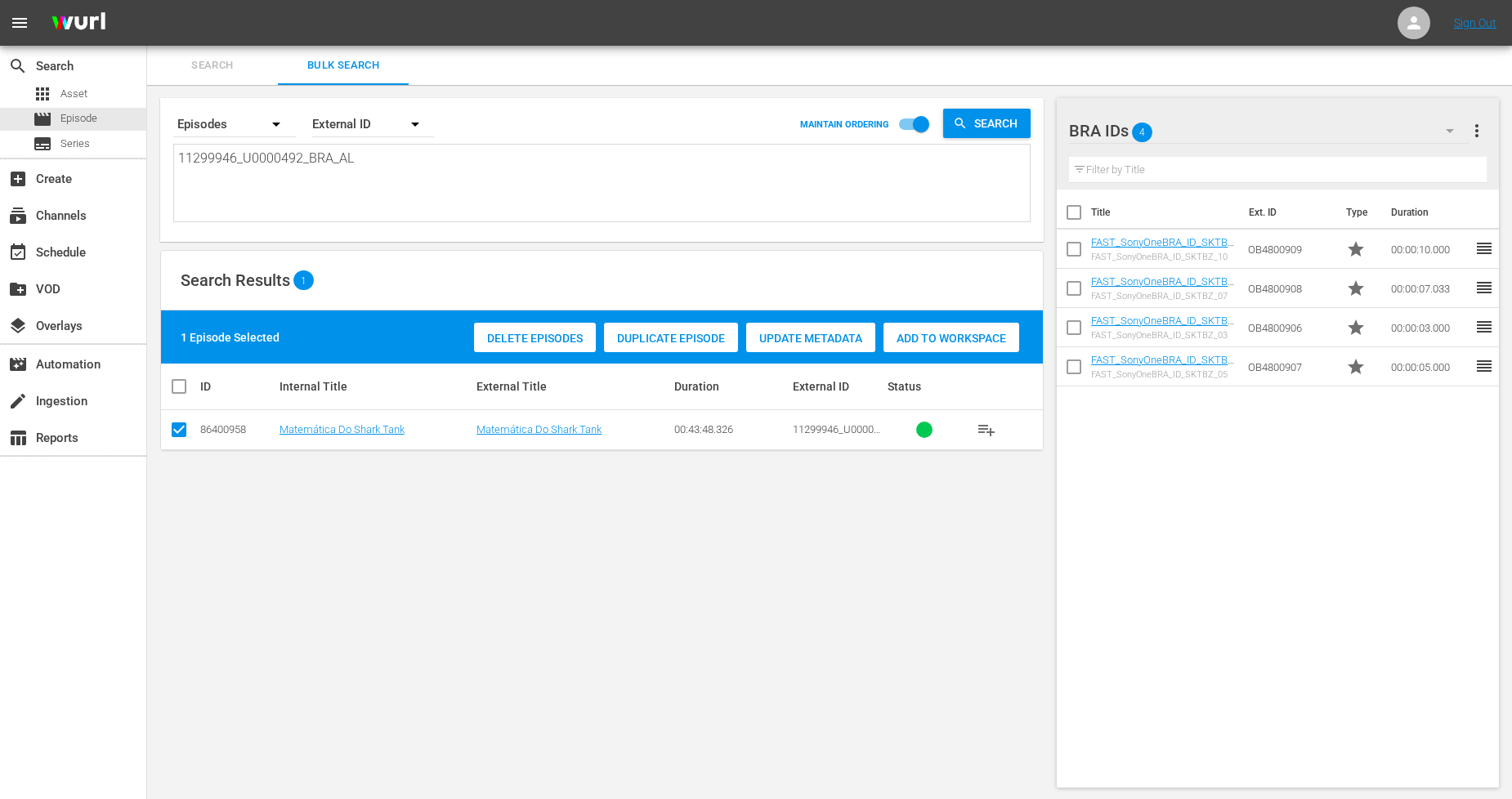
click at [701, 337] on span "Duplicate Episode" at bounding box center [670, 338] width 134 height 13
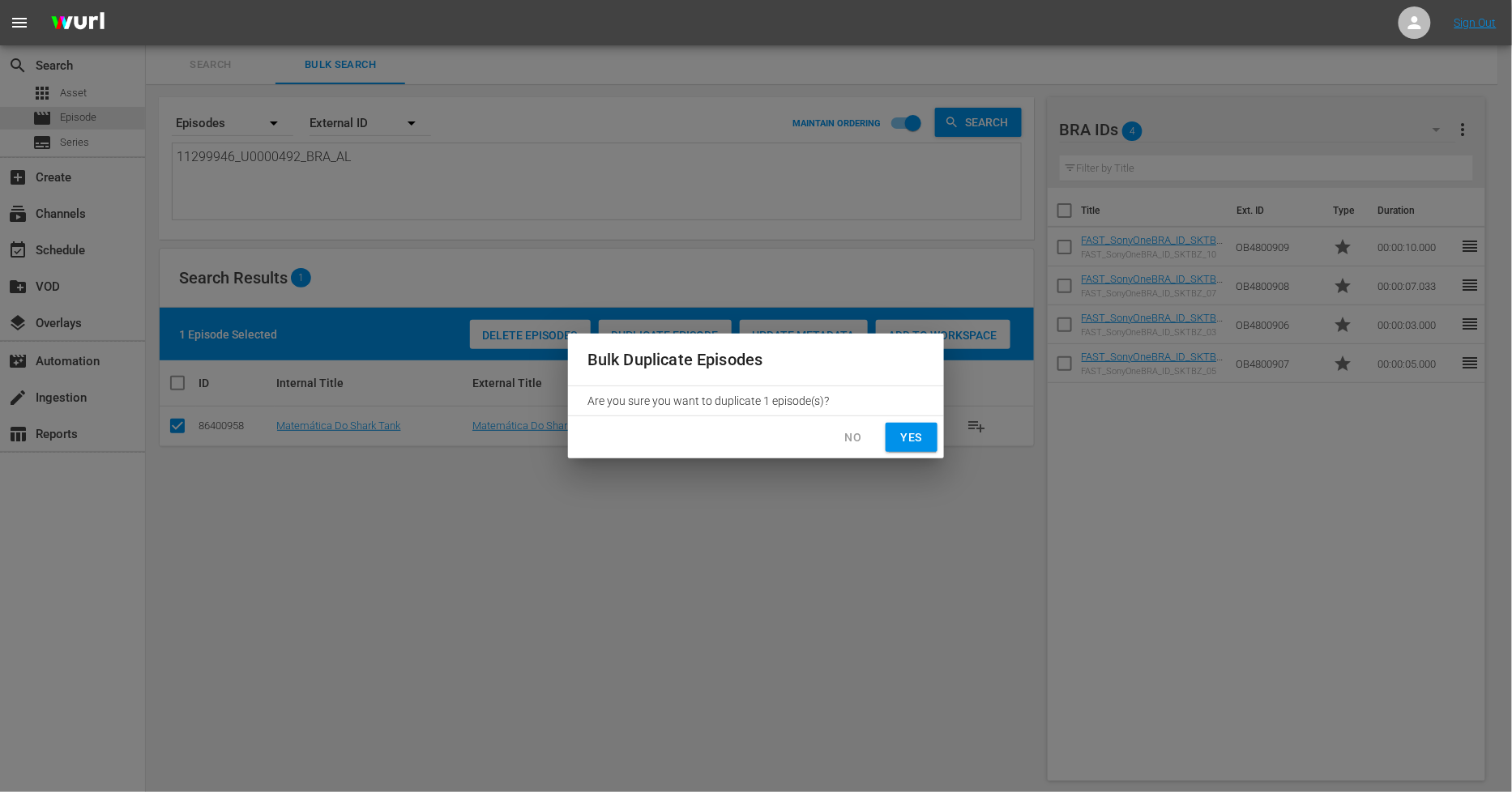
click at [911, 437] on span "Yes" at bounding box center [911, 438] width 26 height 20
checkbox input "false"
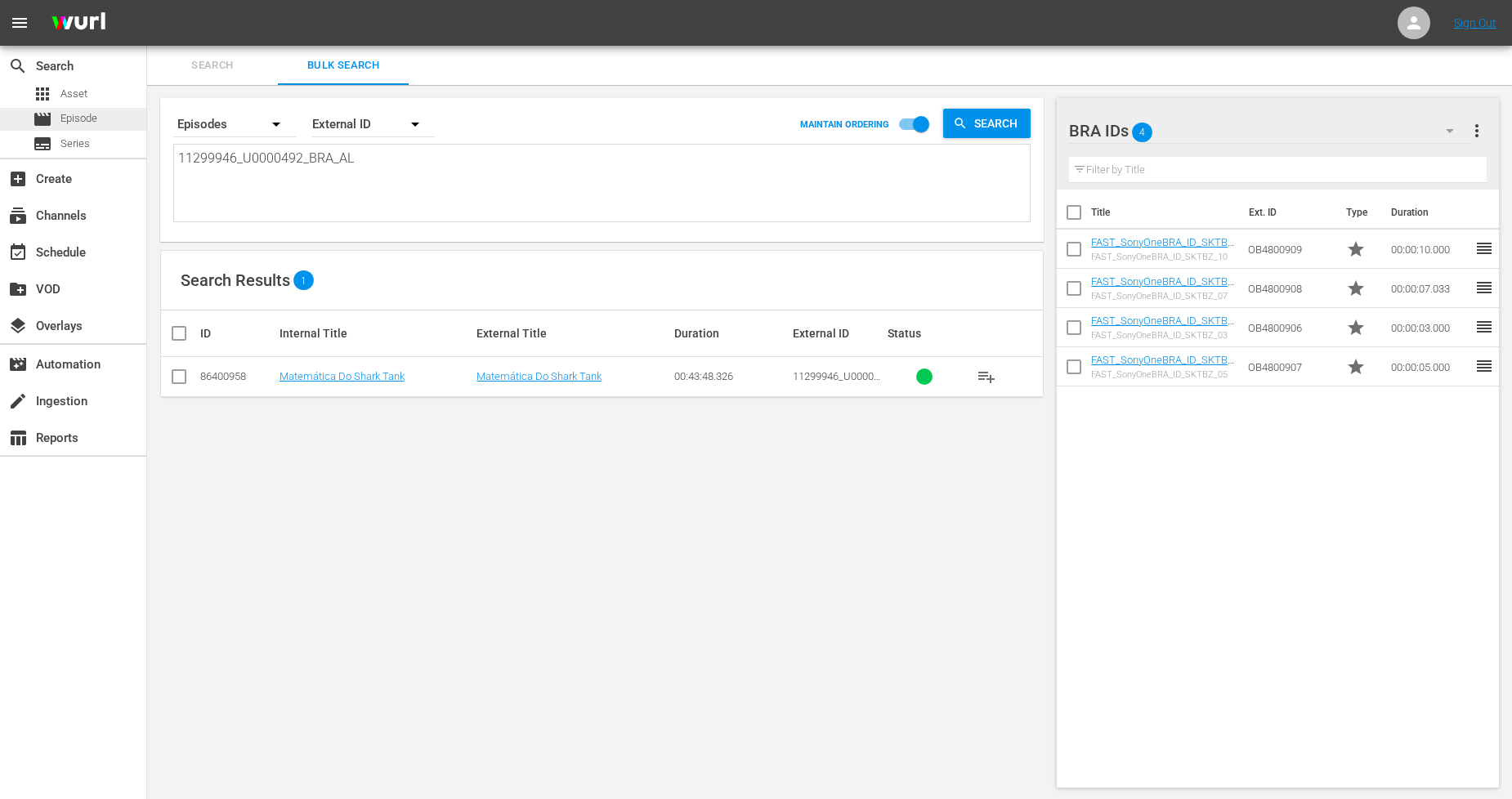
click at [100, 117] on div "movie Episode" at bounding box center [73, 119] width 146 height 23
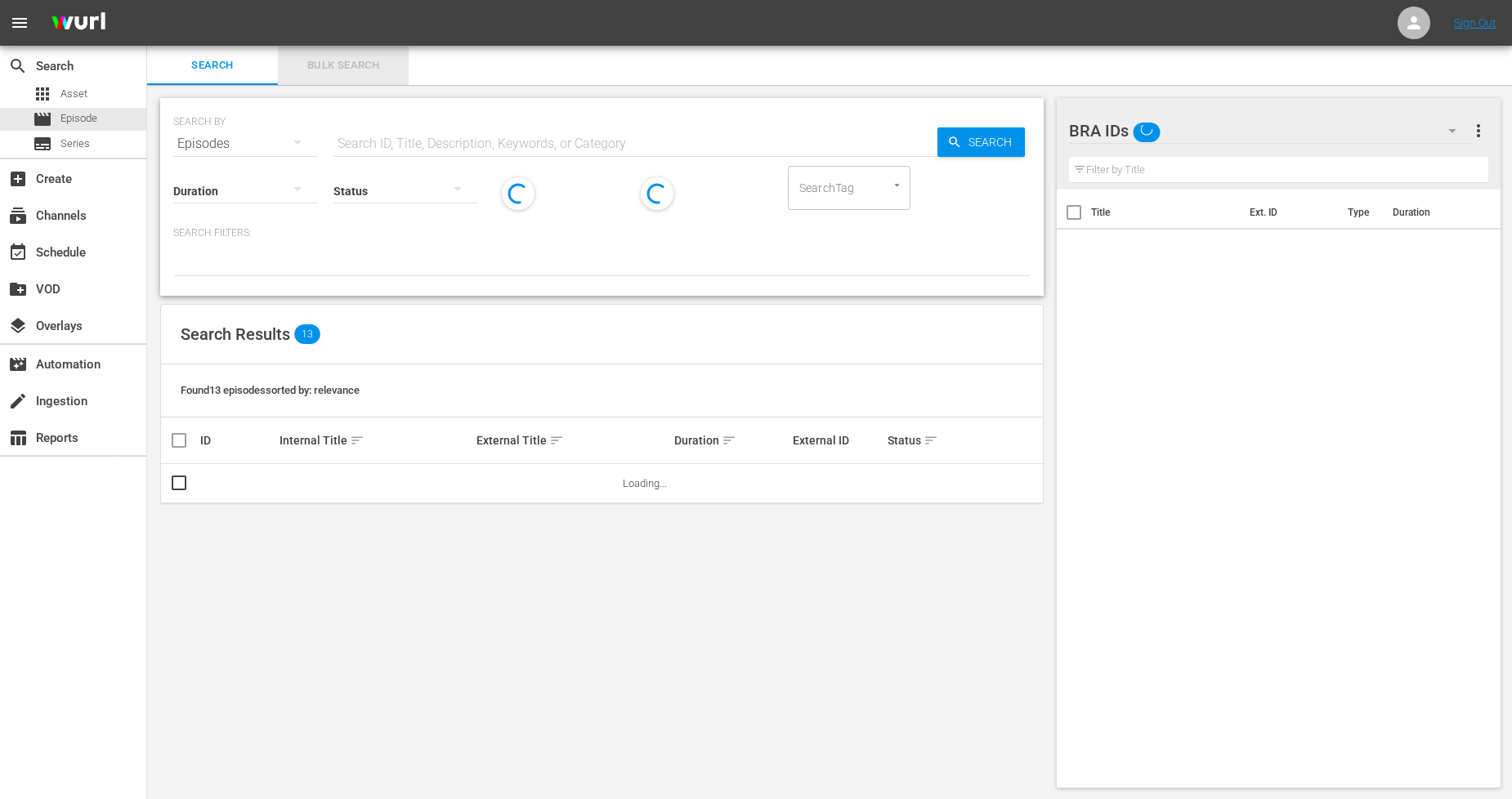
click at [355, 67] on span "Bulk Search" at bounding box center [343, 66] width 111 height 18
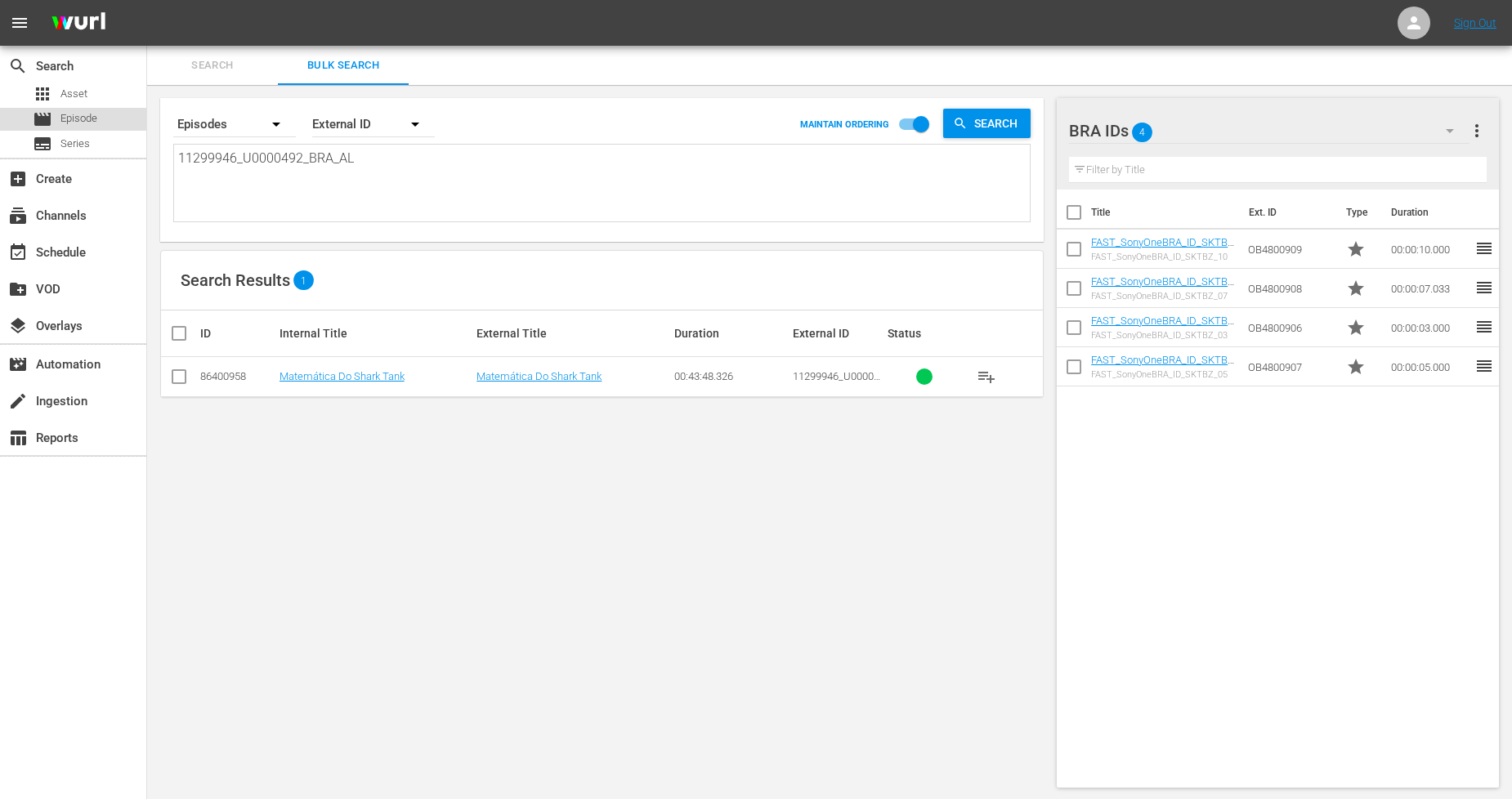
click at [108, 117] on div "movie Episode" at bounding box center [73, 119] width 146 height 23
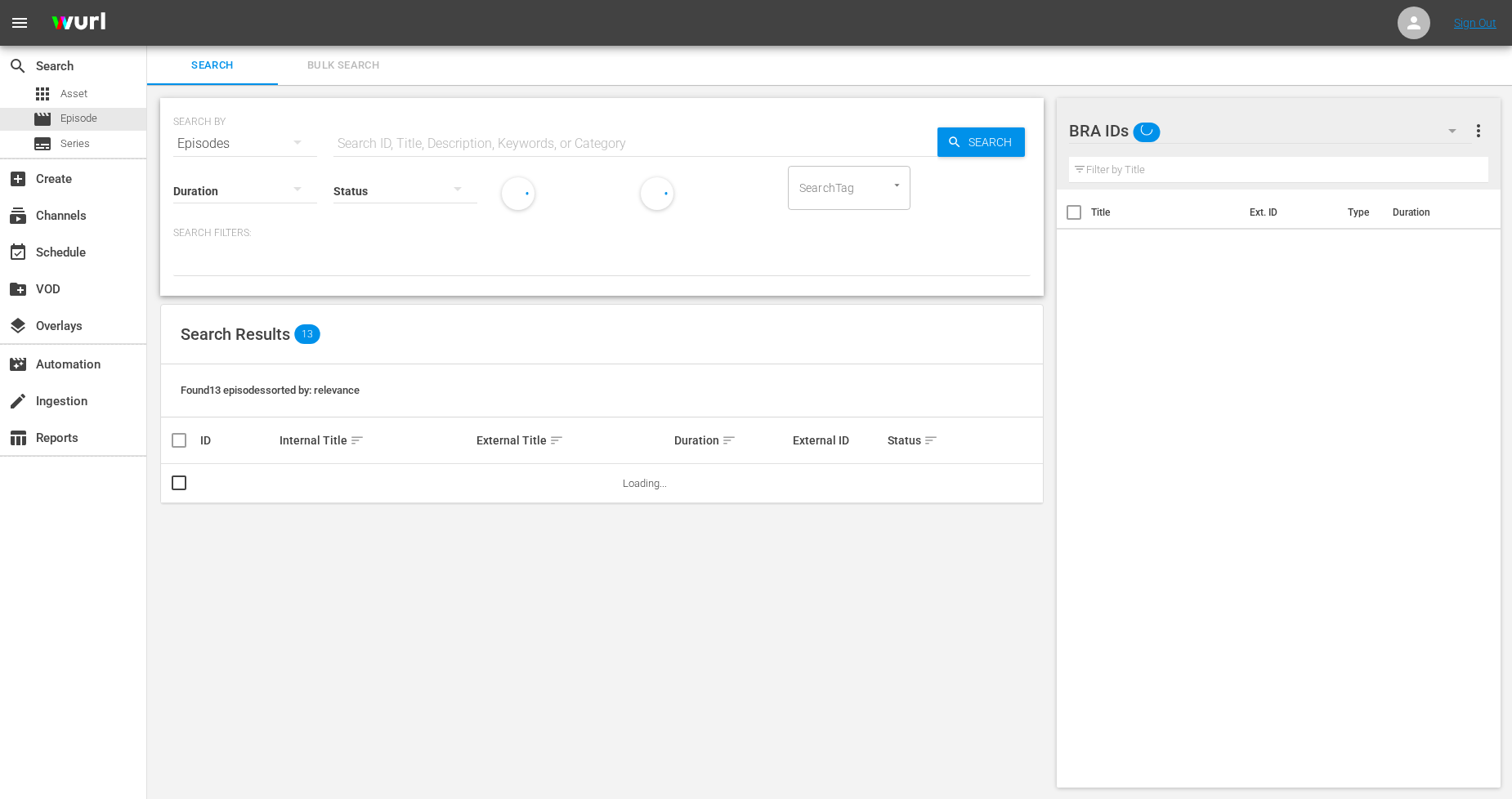
click at [363, 70] on span "Bulk Search" at bounding box center [343, 66] width 111 height 18
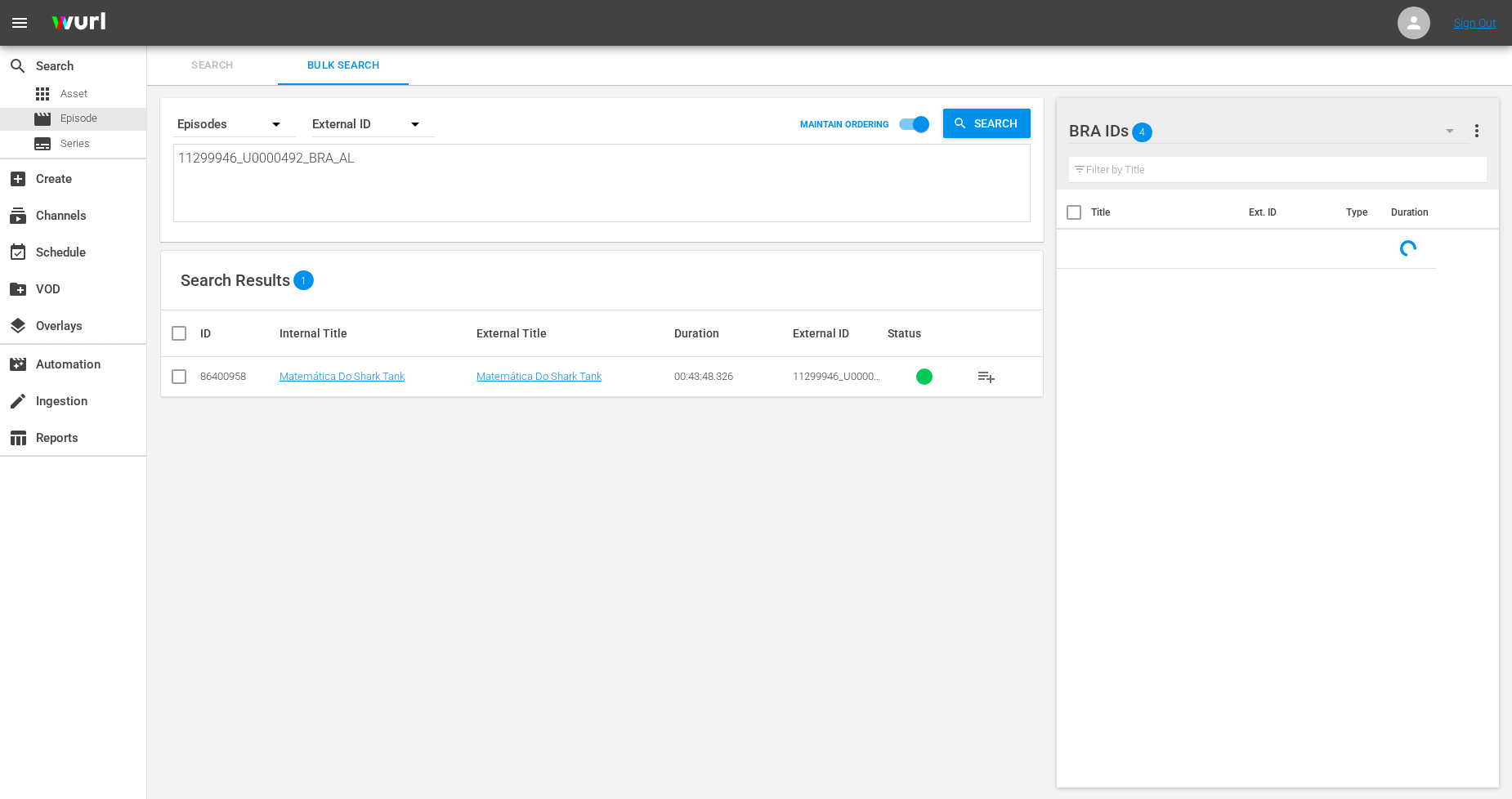
click at [178, 383] on input "checkbox" at bounding box center [178, 379] width 19 height 19
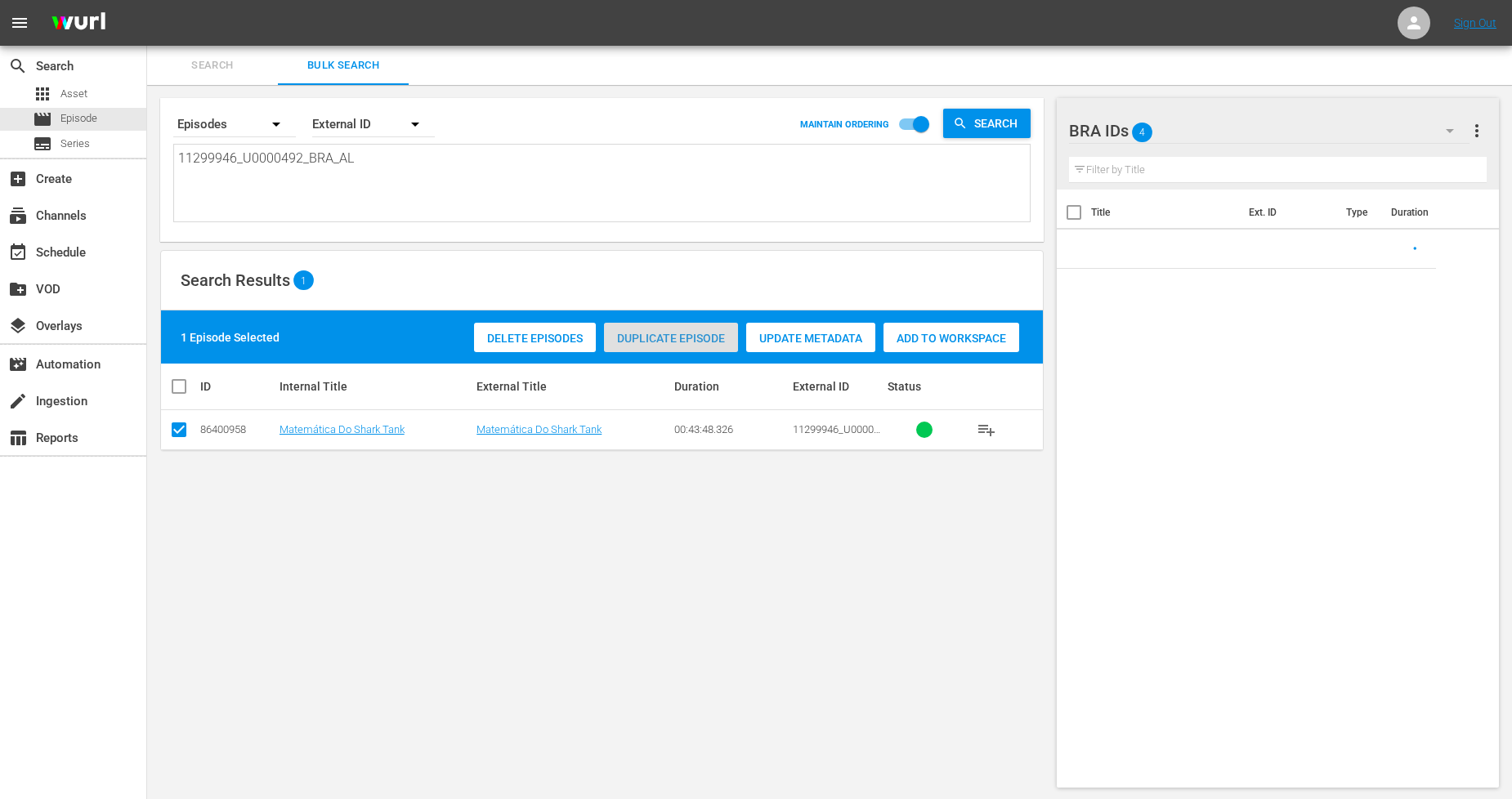
click at [671, 340] on span "Duplicate Episode" at bounding box center [670, 338] width 134 height 13
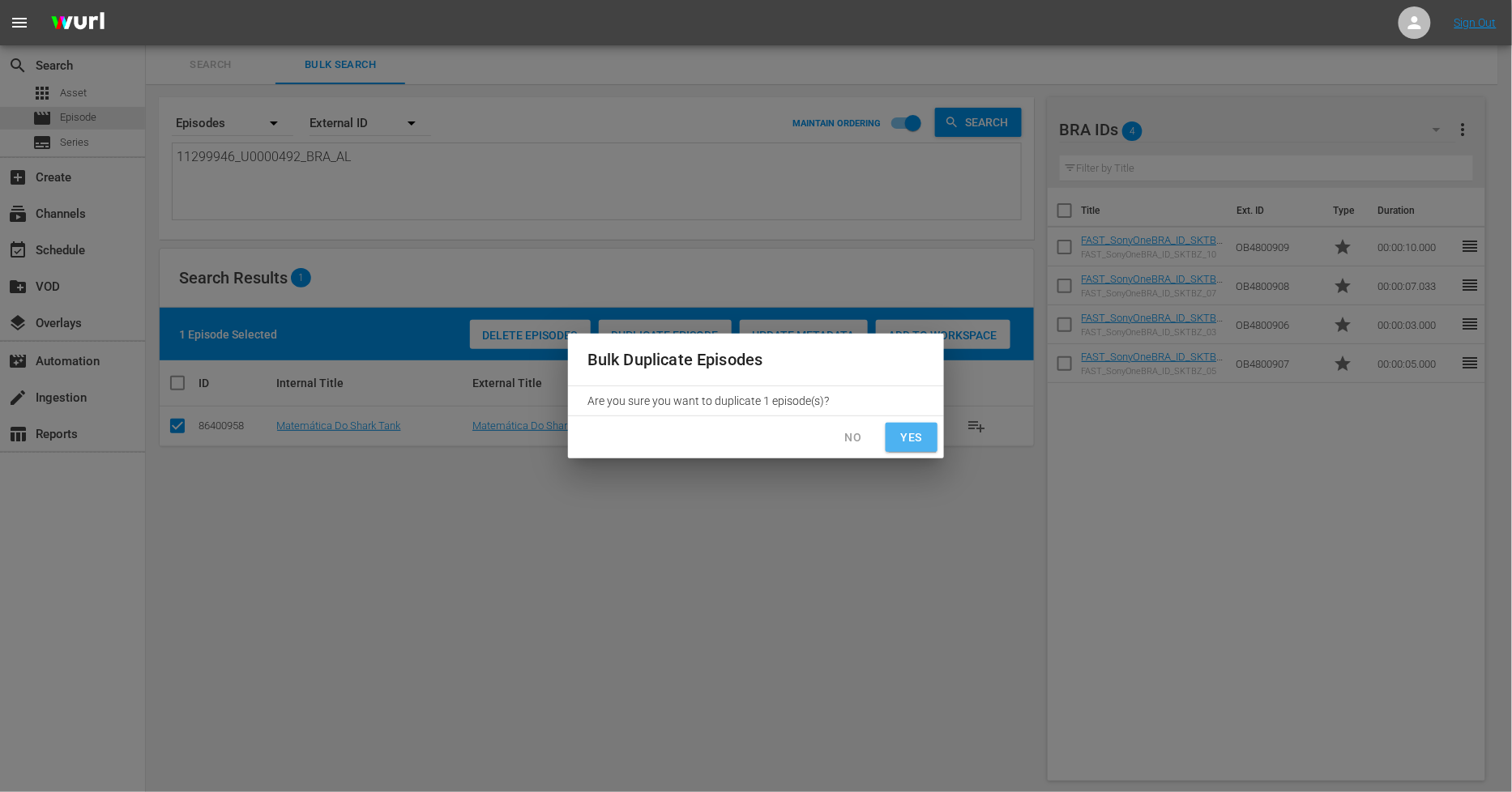
click at [928, 436] on button "Yes" at bounding box center [911, 437] width 52 height 30
checkbox input "false"
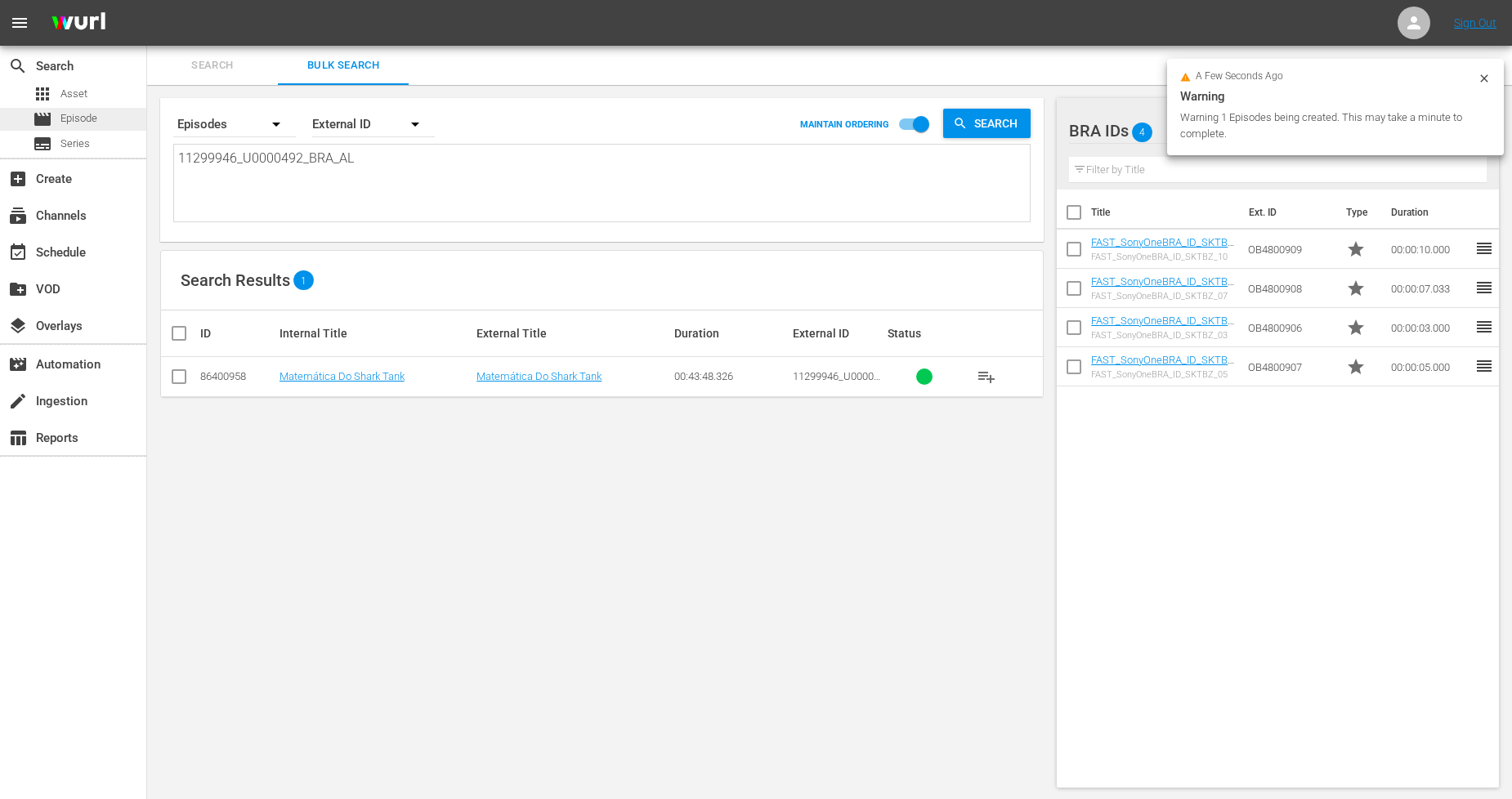
click at [88, 123] on span "Episode" at bounding box center [79, 118] width 37 height 17
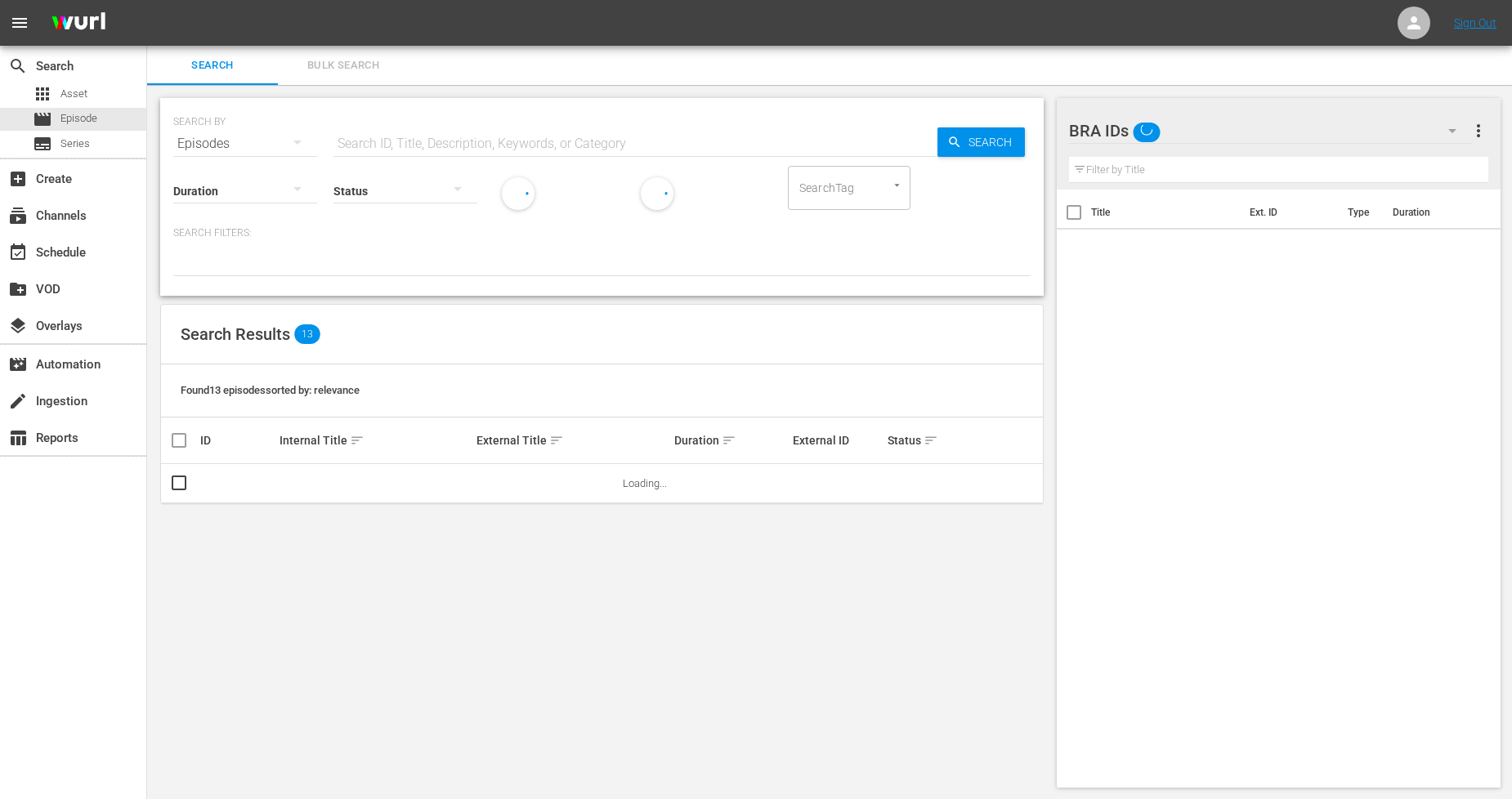
click at [355, 79] on button "Bulk Search" at bounding box center [343, 66] width 130 height 39
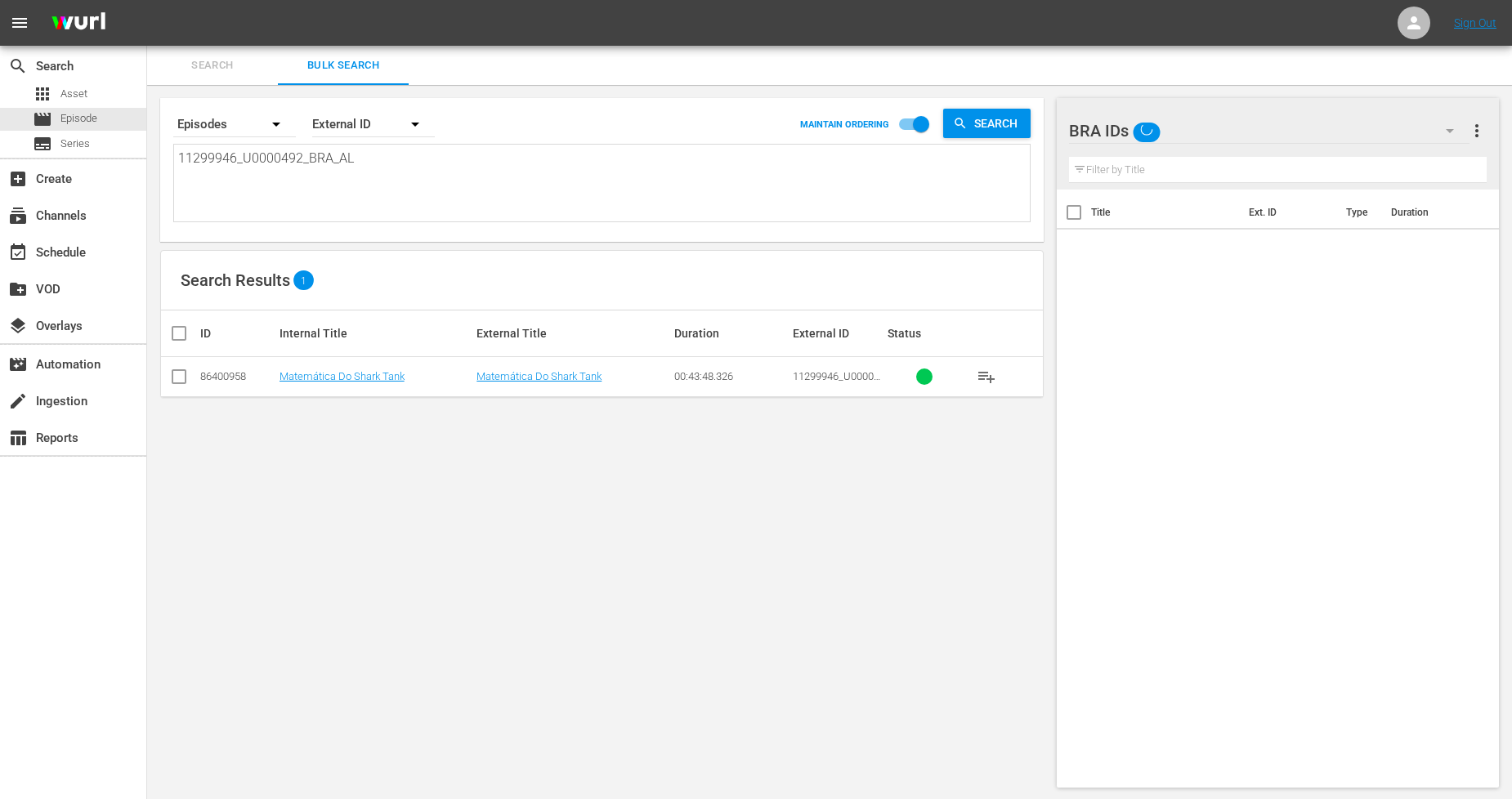
click at [172, 376] on input "checkbox" at bounding box center [178, 379] width 19 height 19
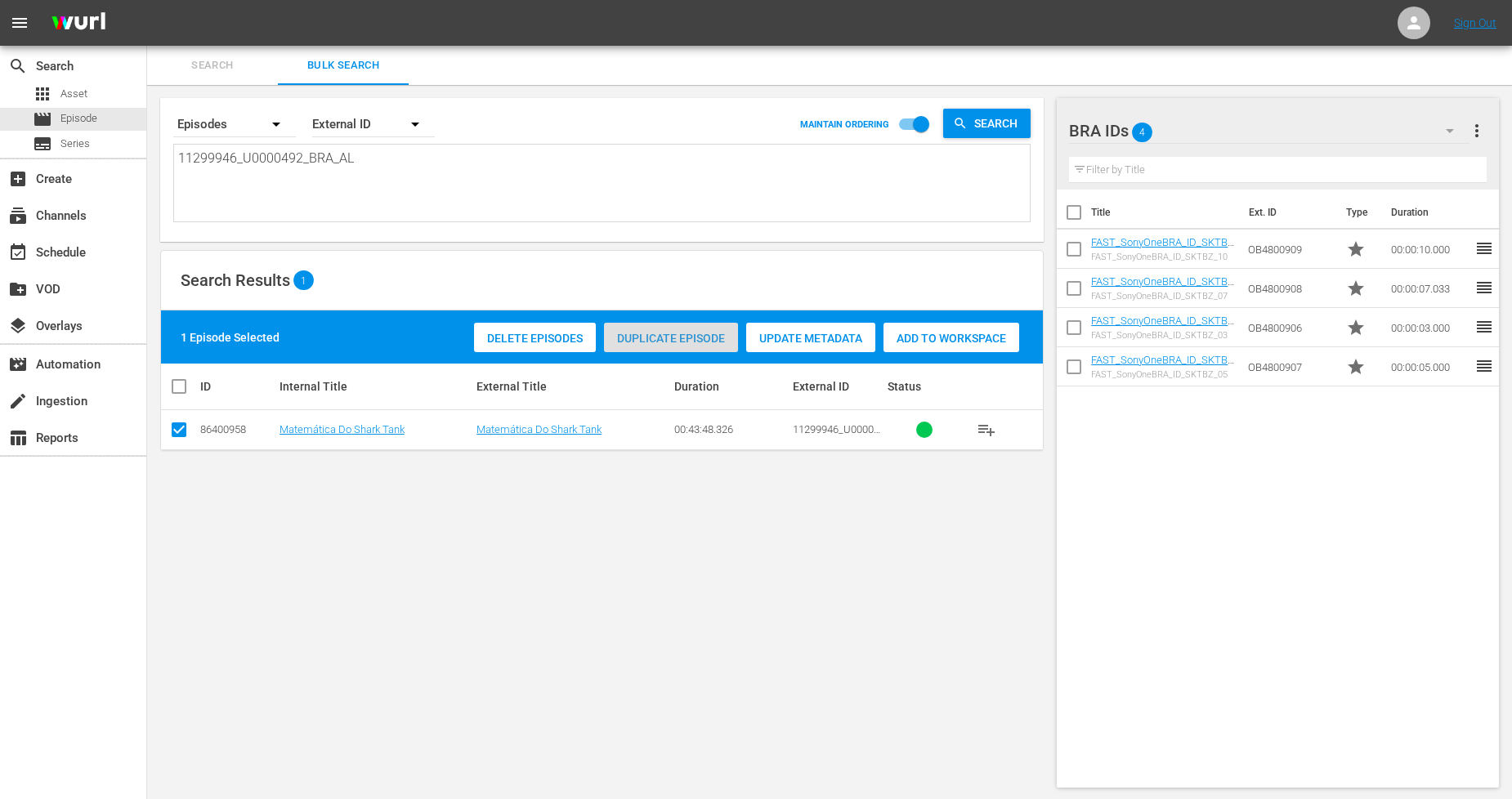
click at [696, 327] on div "Duplicate Episode" at bounding box center [670, 338] width 134 height 31
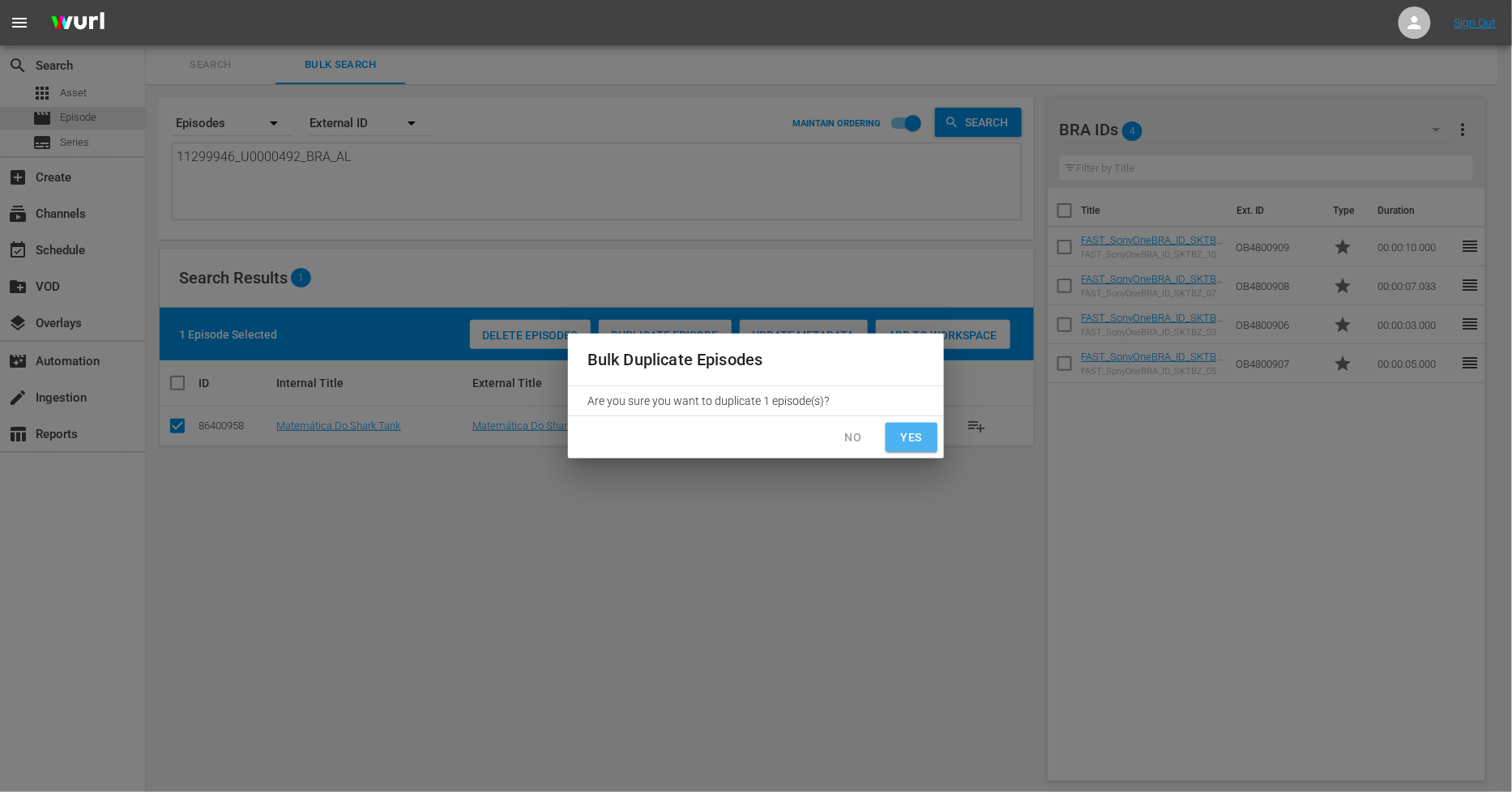
click at [922, 439] on span "Yes" at bounding box center [911, 438] width 26 height 20
checkbox input "false"
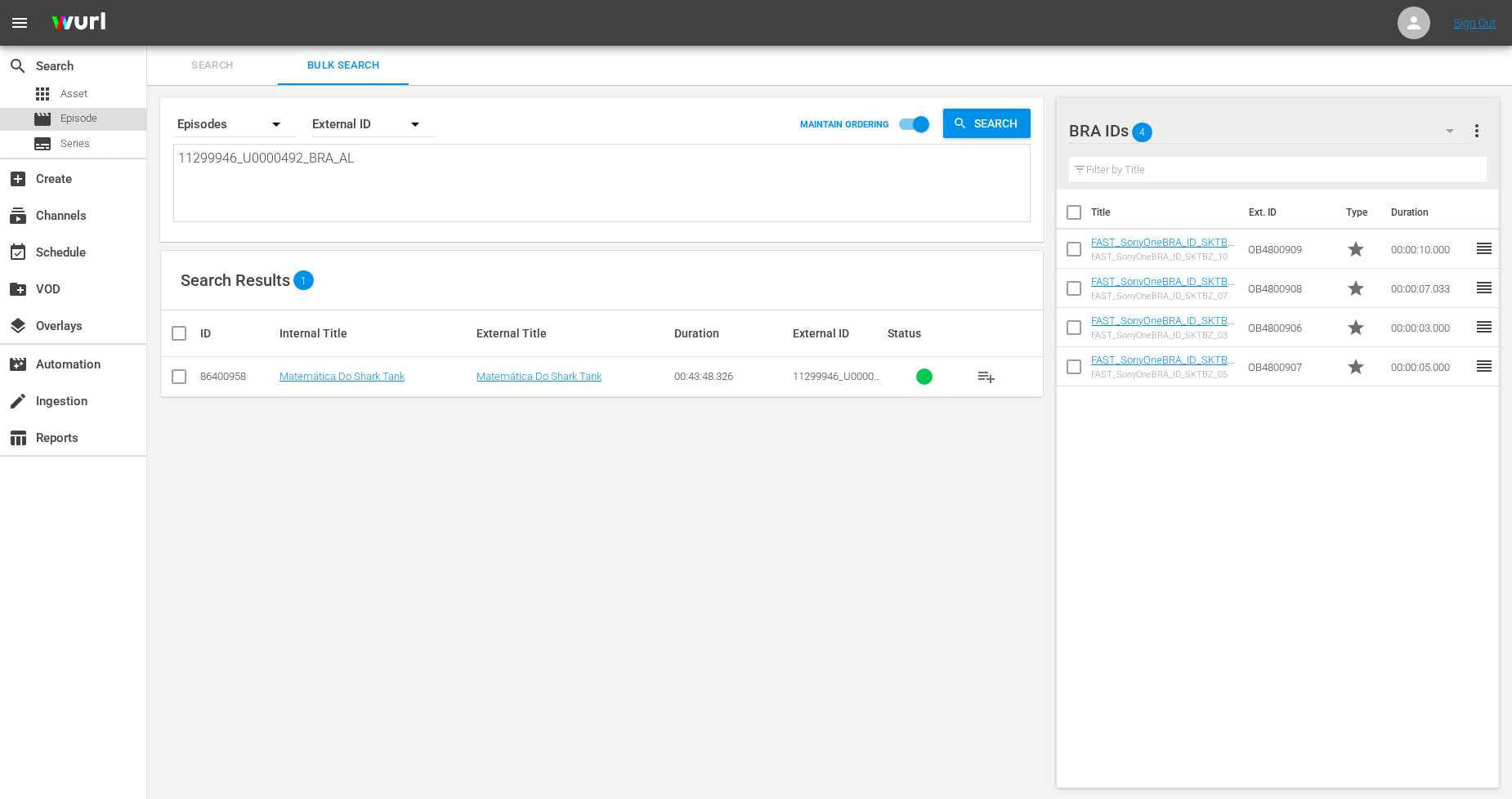
click at [95, 120] on span "Episode" at bounding box center [79, 118] width 37 height 17
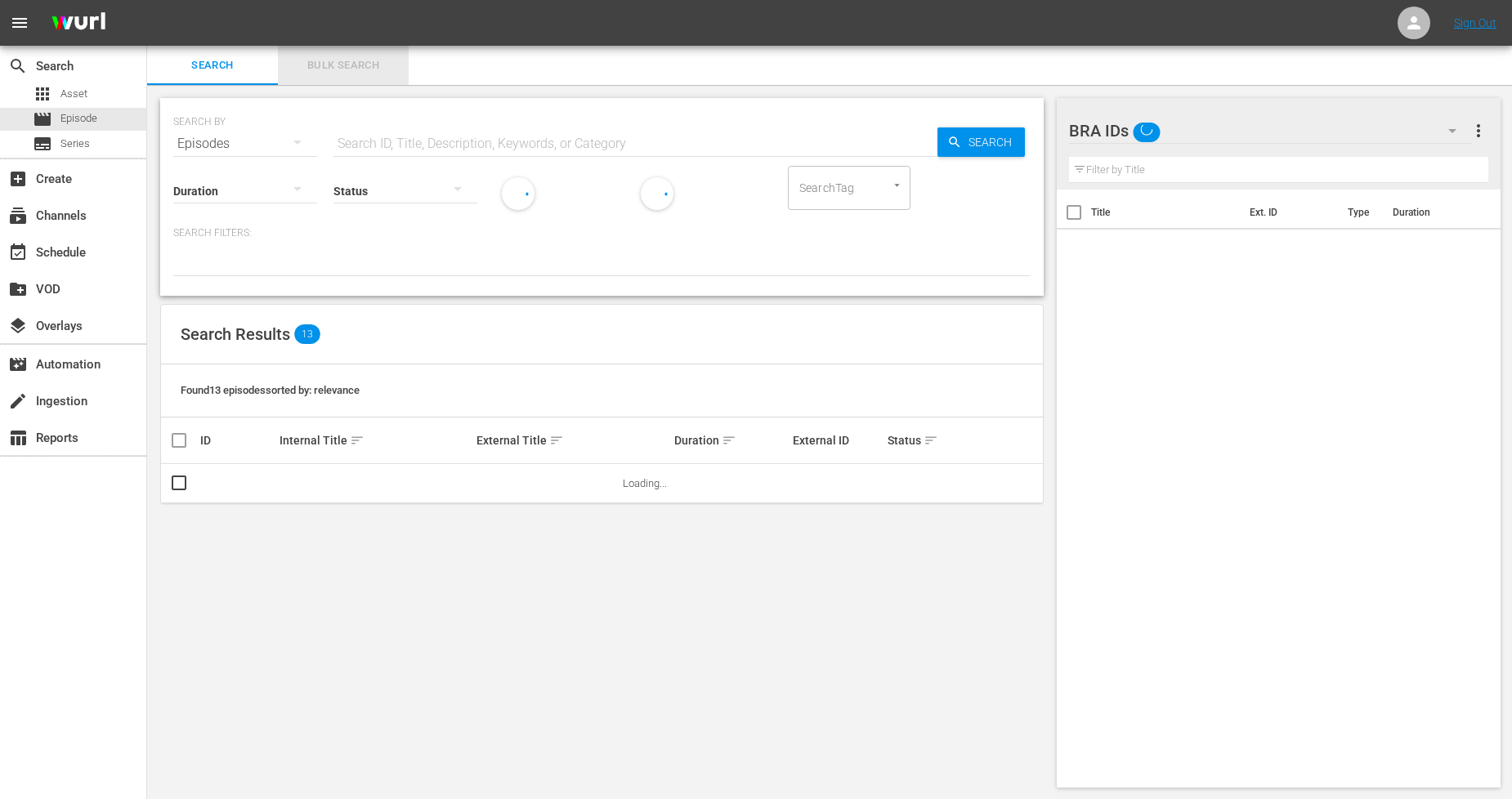
click at [347, 61] on span "Bulk Search" at bounding box center [343, 66] width 111 height 18
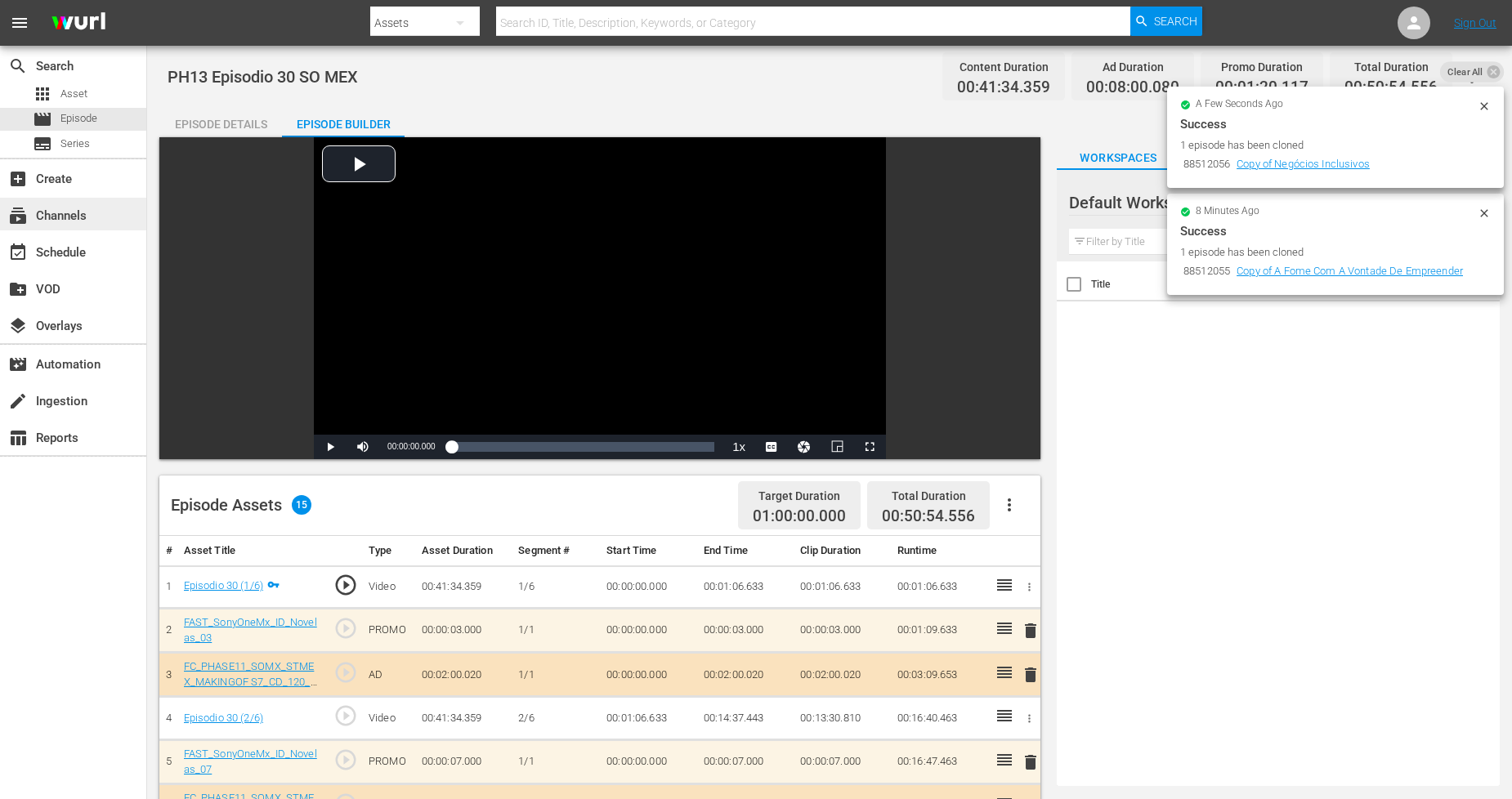
click at [92, 215] on div "subscriptions Channels" at bounding box center [73, 214] width 146 height 32
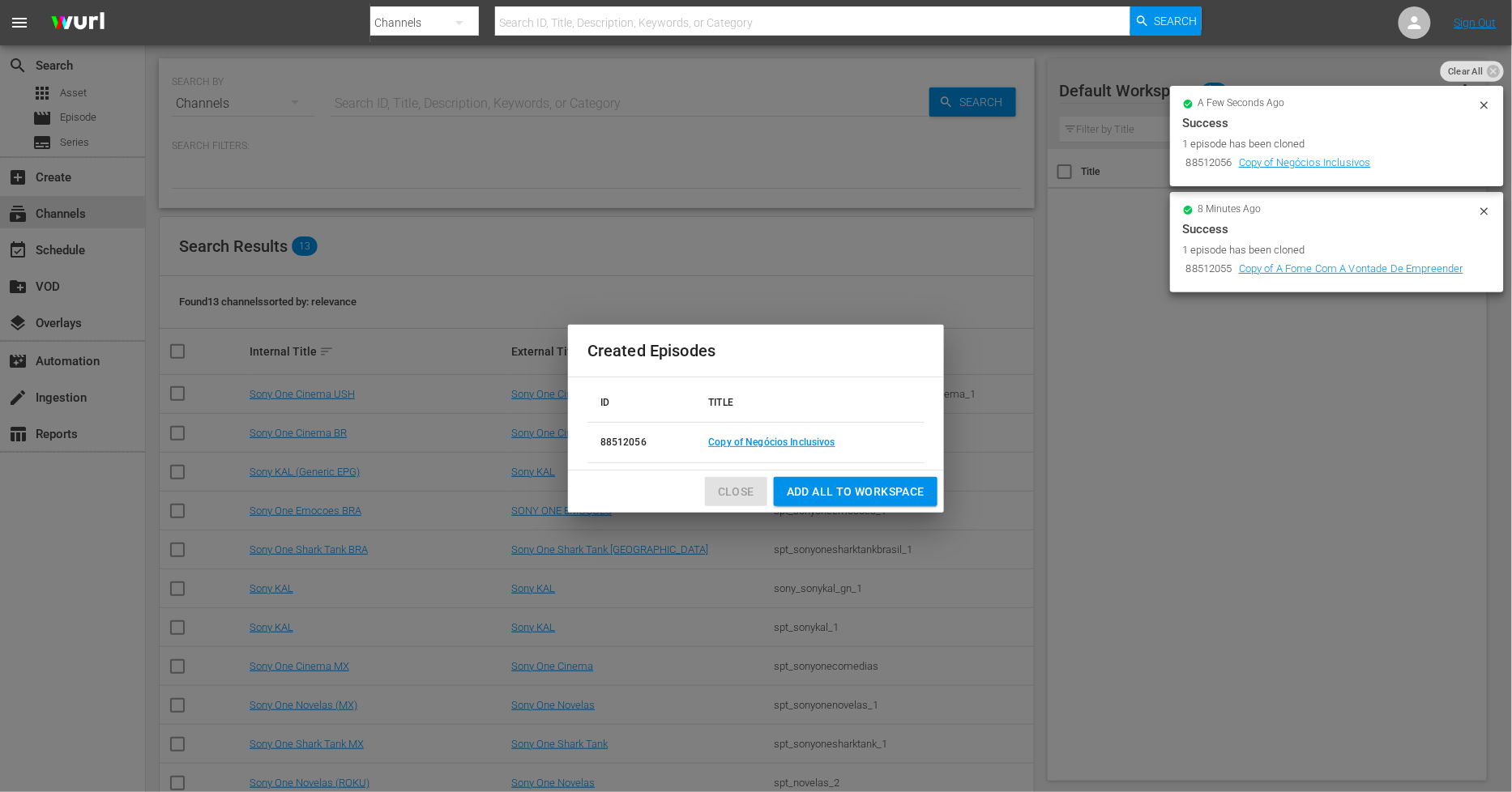
click at [742, 494] on span "Close" at bounding box center [736, 492] width 37 height 20
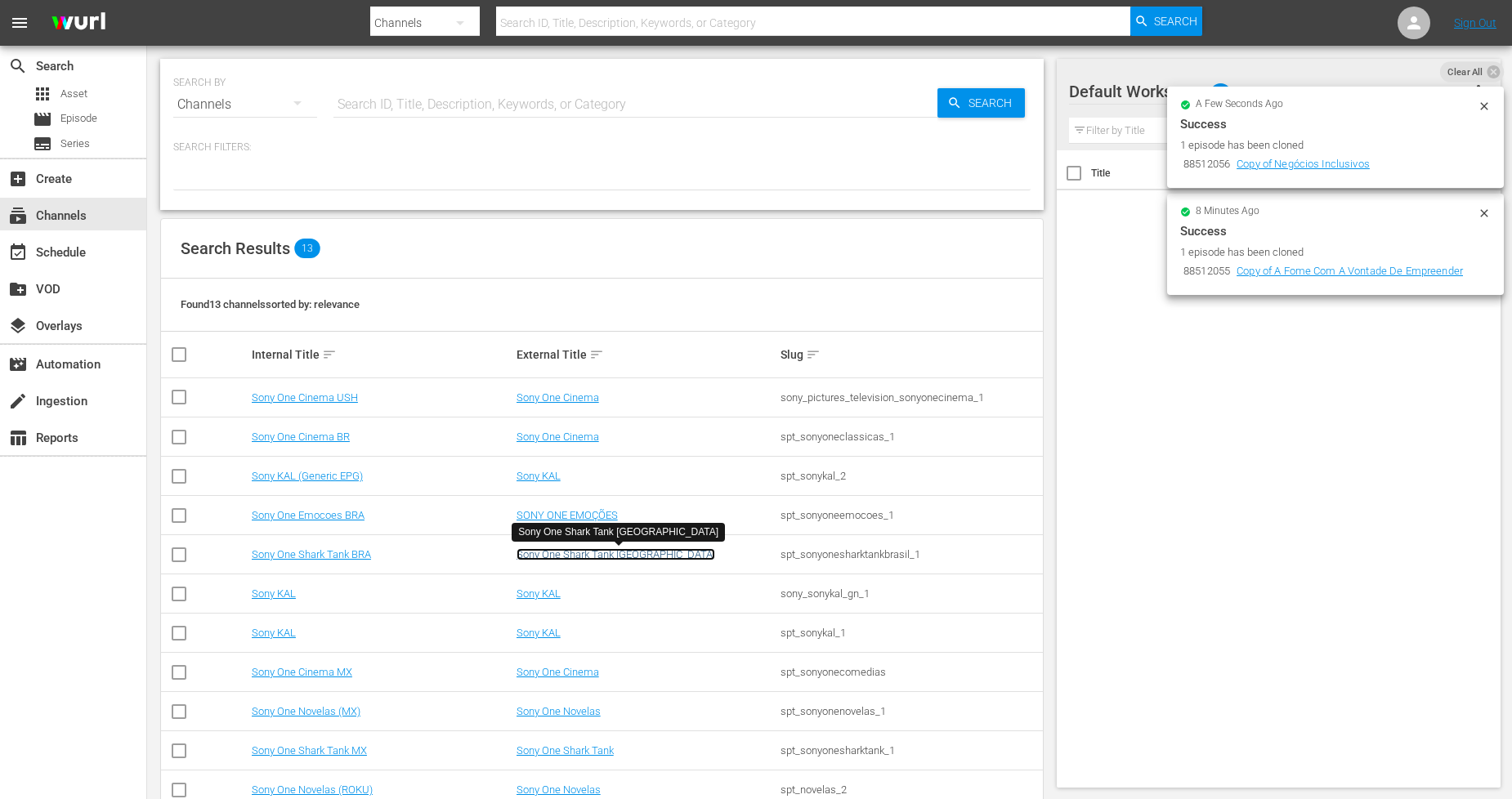
click at [602, 559] on link "Sony One Shark Tank Brasil" at bounding box center [616, 554] width 199 height 12
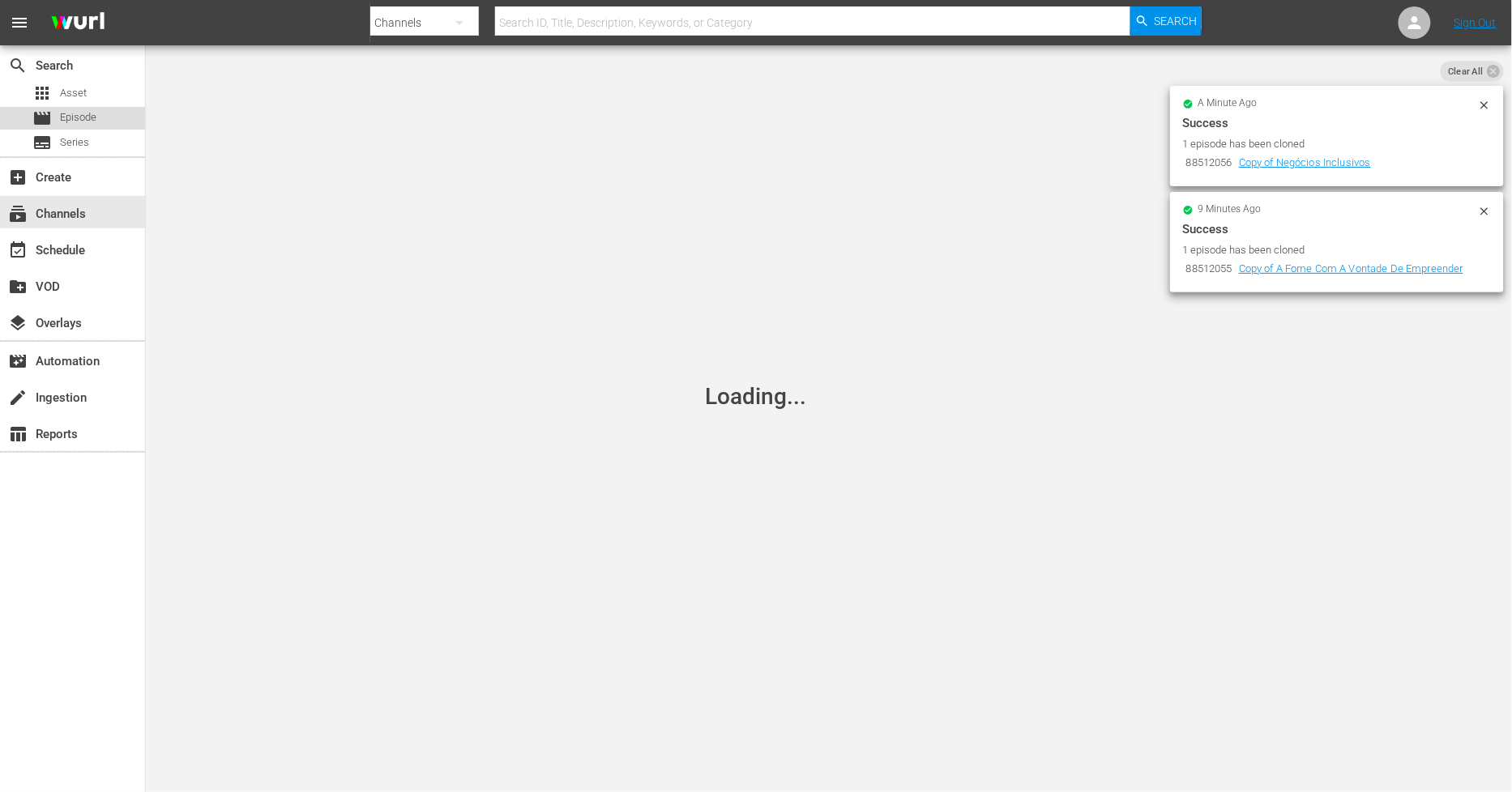
click at [65, 115] on span "Episode" at bounding box center [78, 117] width 37 height 16
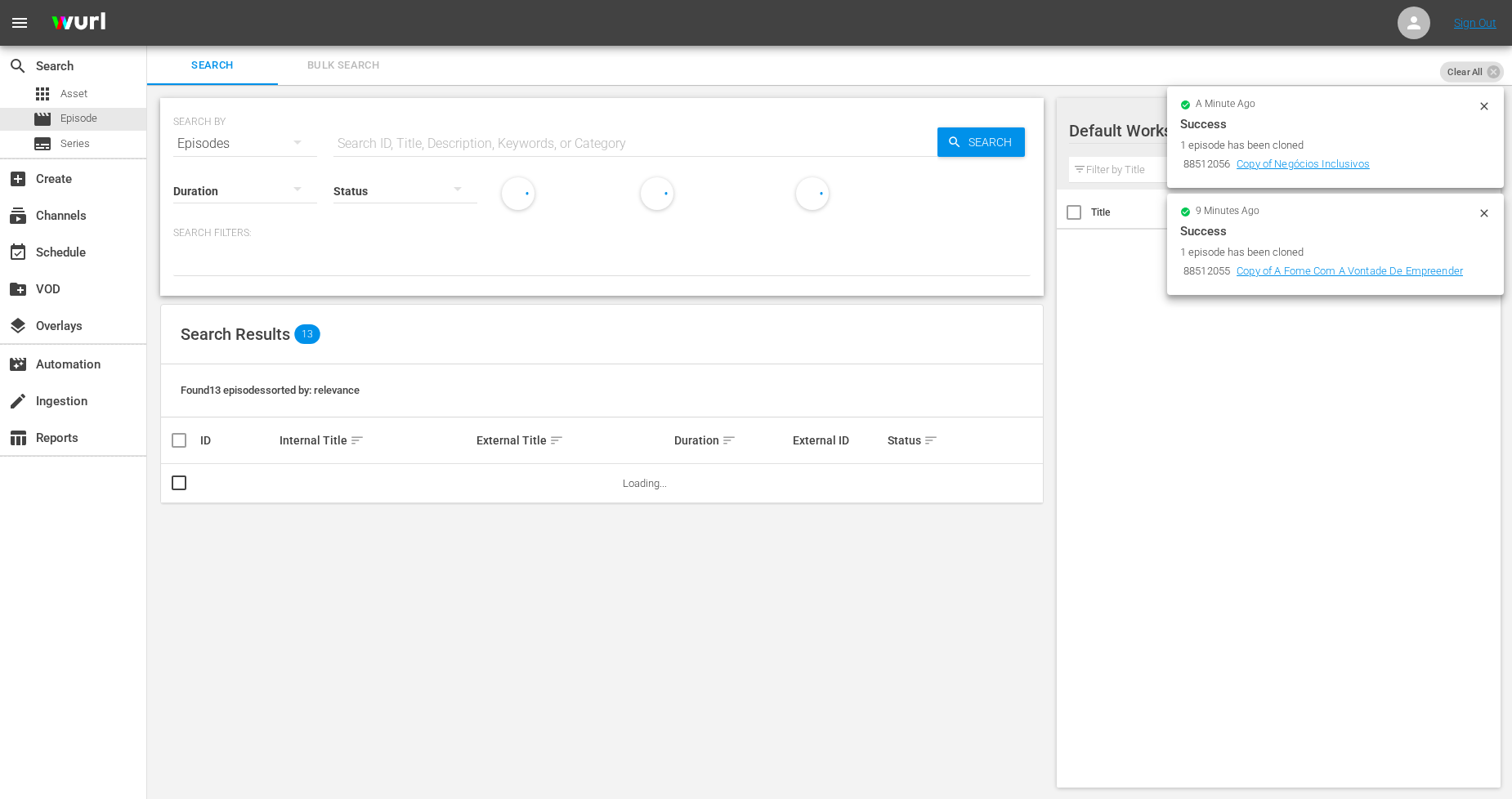
click at [349, 75] on button "Bulk Search" at bounding box center [343, 66] width 130 height 39
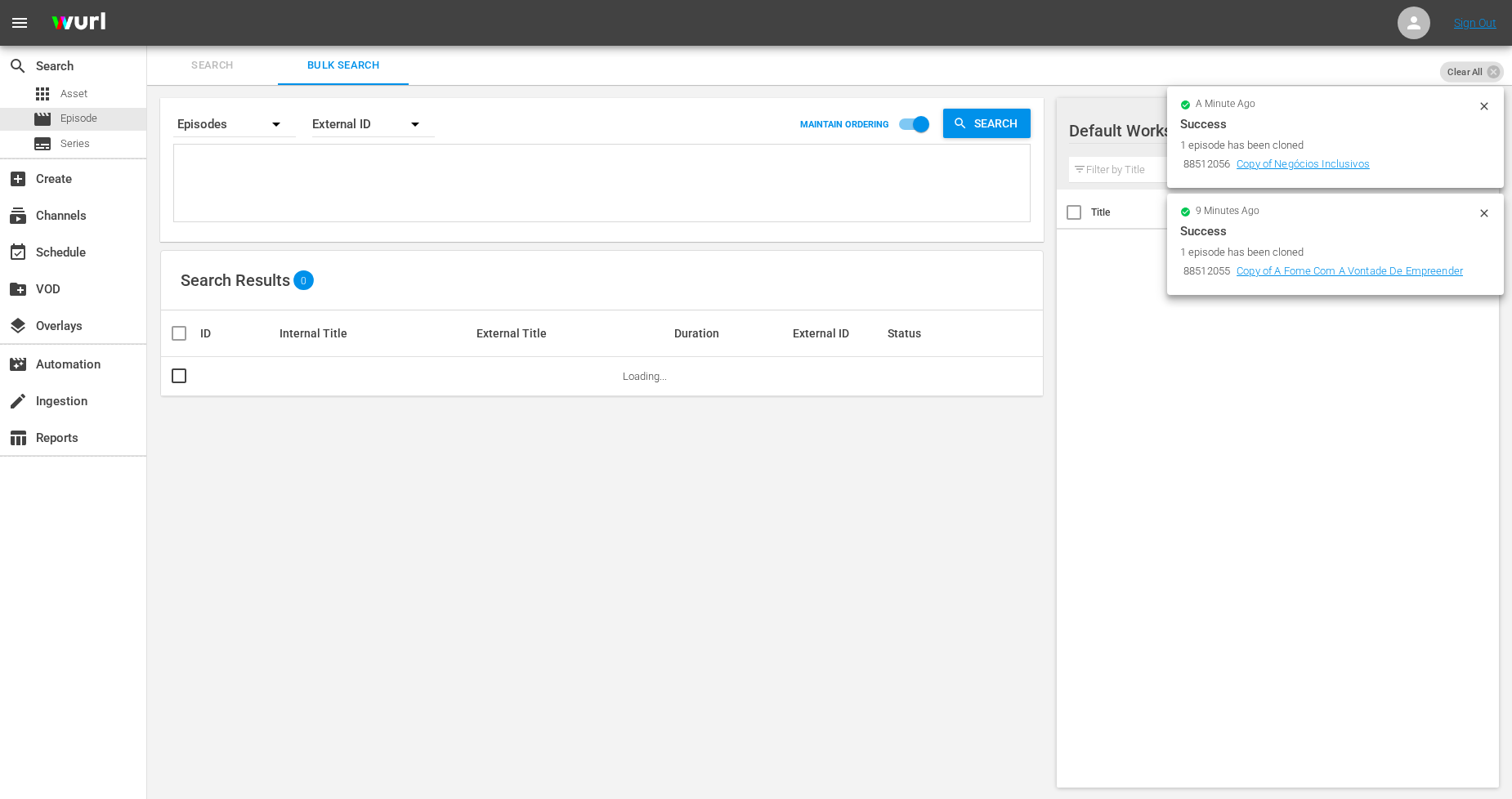
click at [392, 152] on textarea at bounding box center [604, 186] width 852 height 74
paste textarea "11299936_U0000487_BRA_AL"
type textarea "11299936_U0000487_BRA_AL"
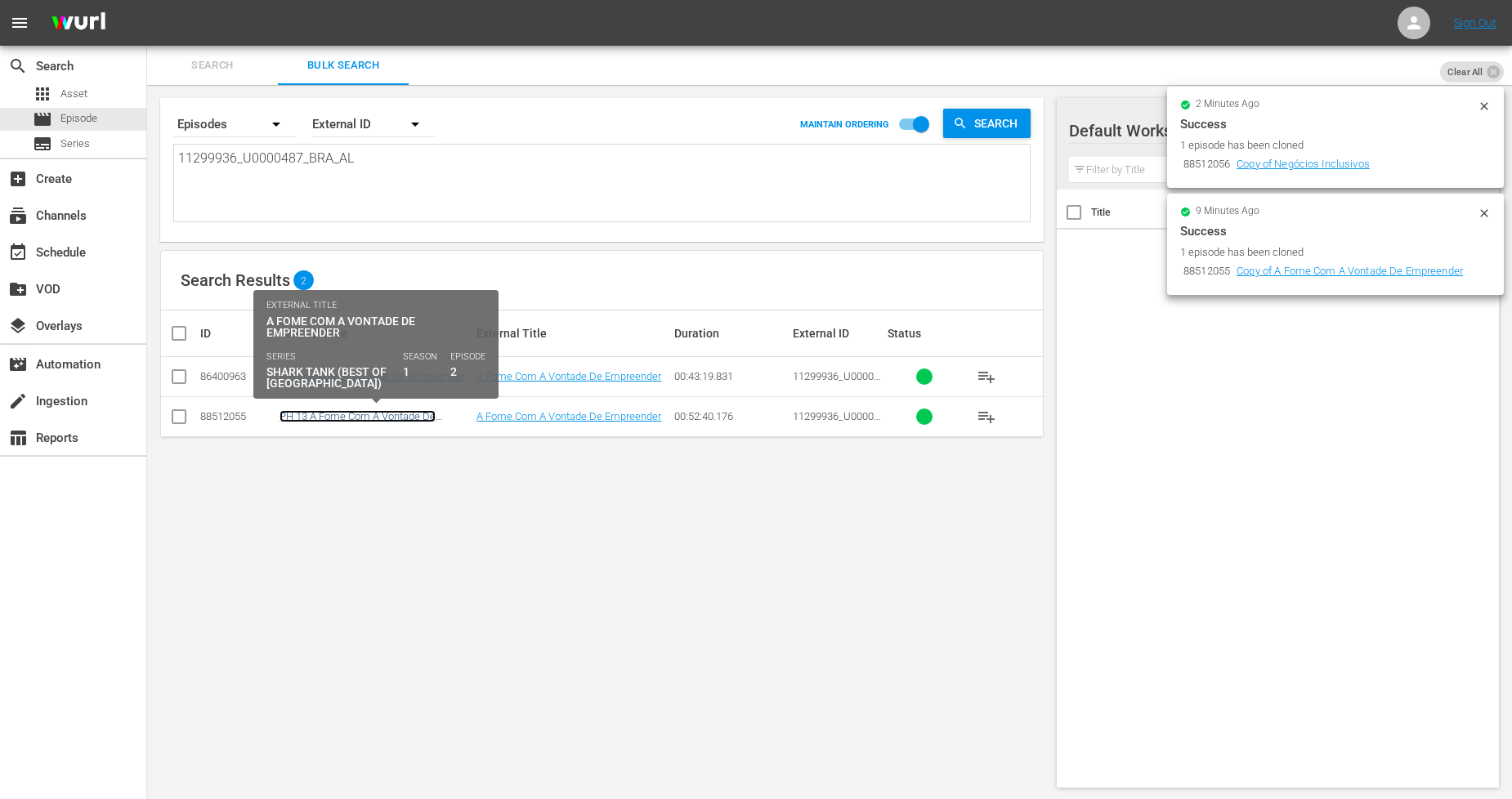
click at [428, 418] on link "PH 13 A Fome Com A Vontade De Empreender BoSTB 02 - SO BRA" at bounding box center [357, 423] width 156 height 25
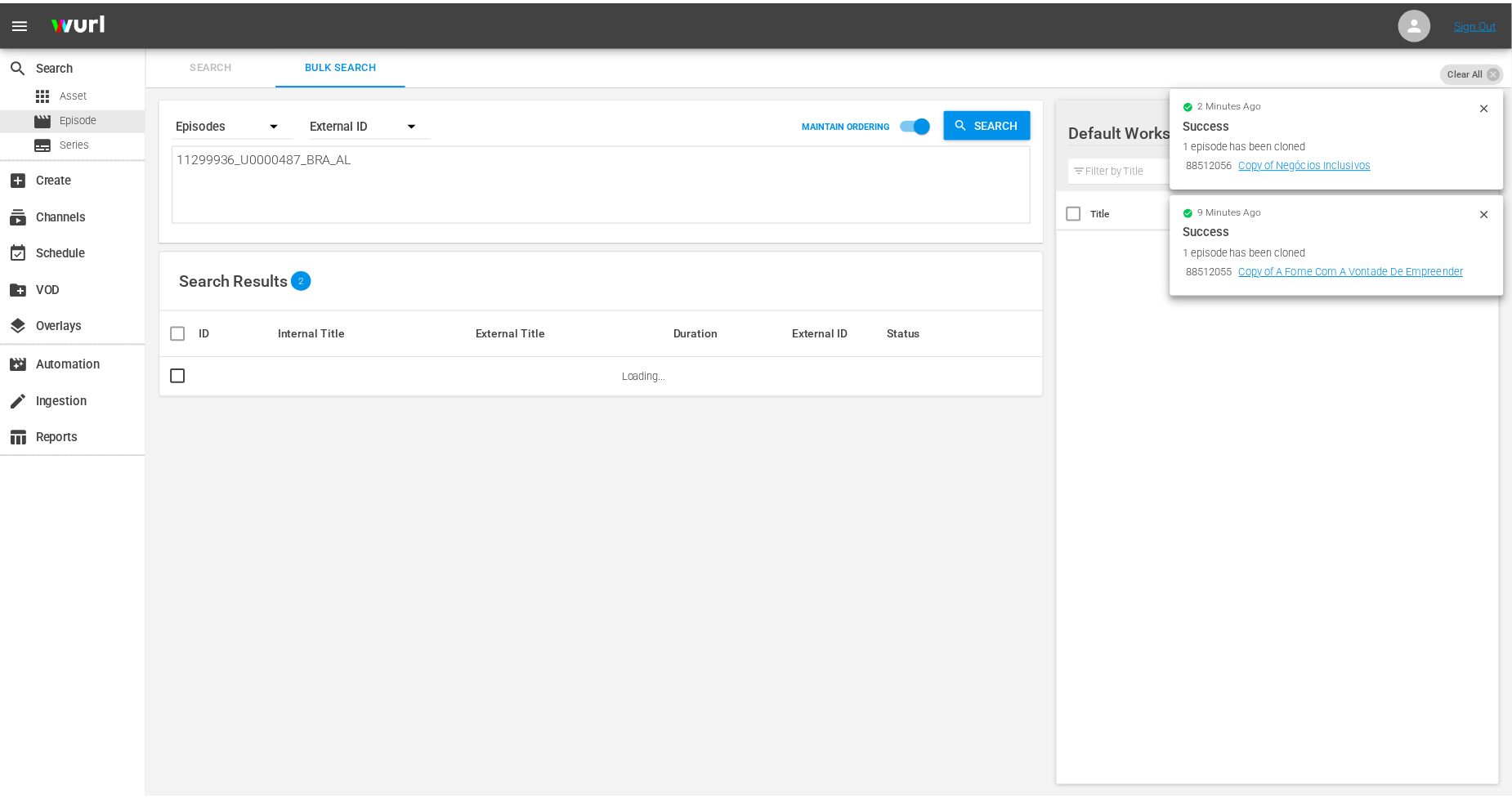
scroll to position [1, 0]
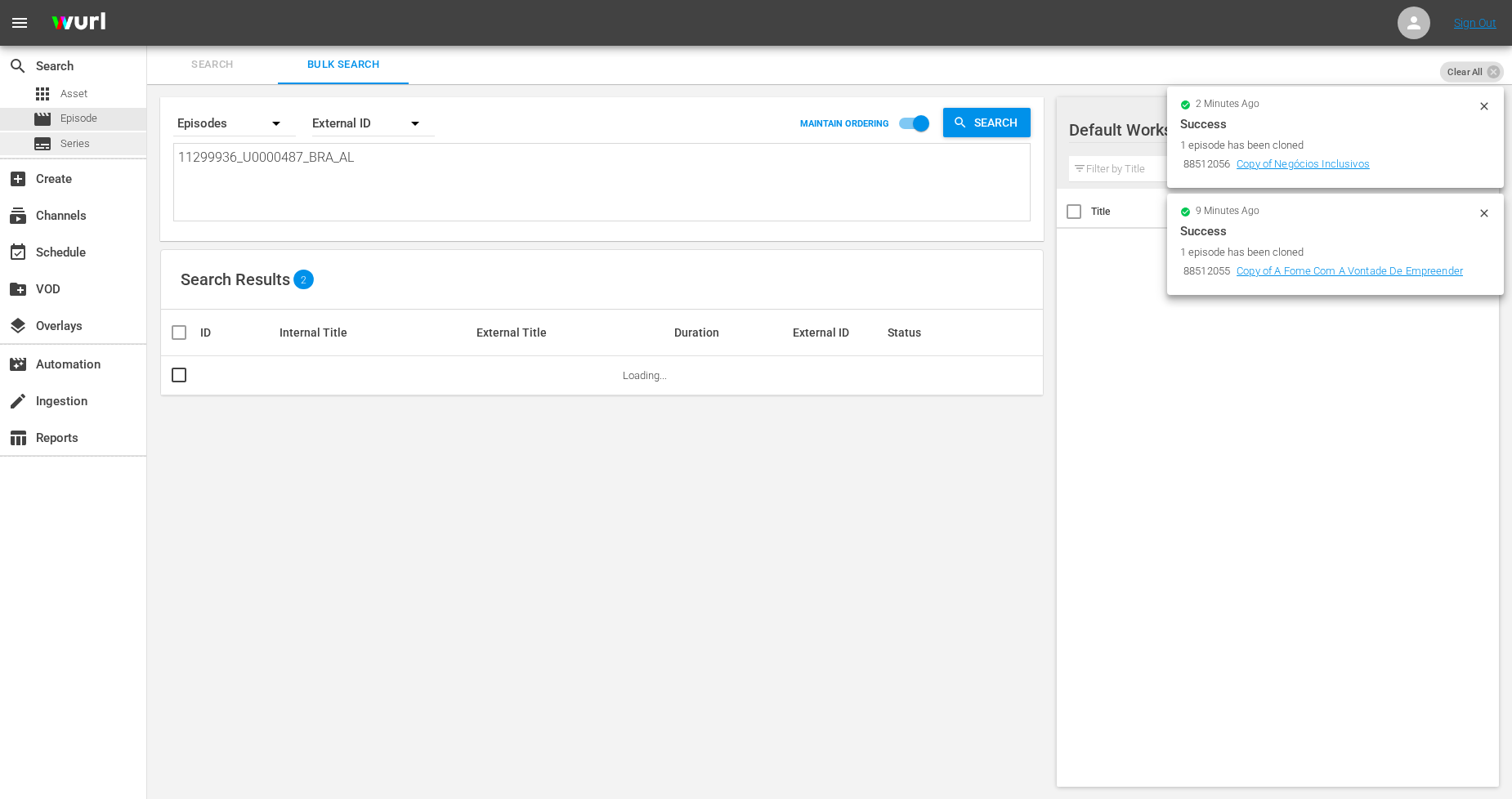
drag, startPoint x: 439, startPoint y: 154, endPoint x: 0, endPoint y: 145, distance: 439.1
paste textarea "4_U0000486"
type textarea "11299934_U0000486_BRA_AL"
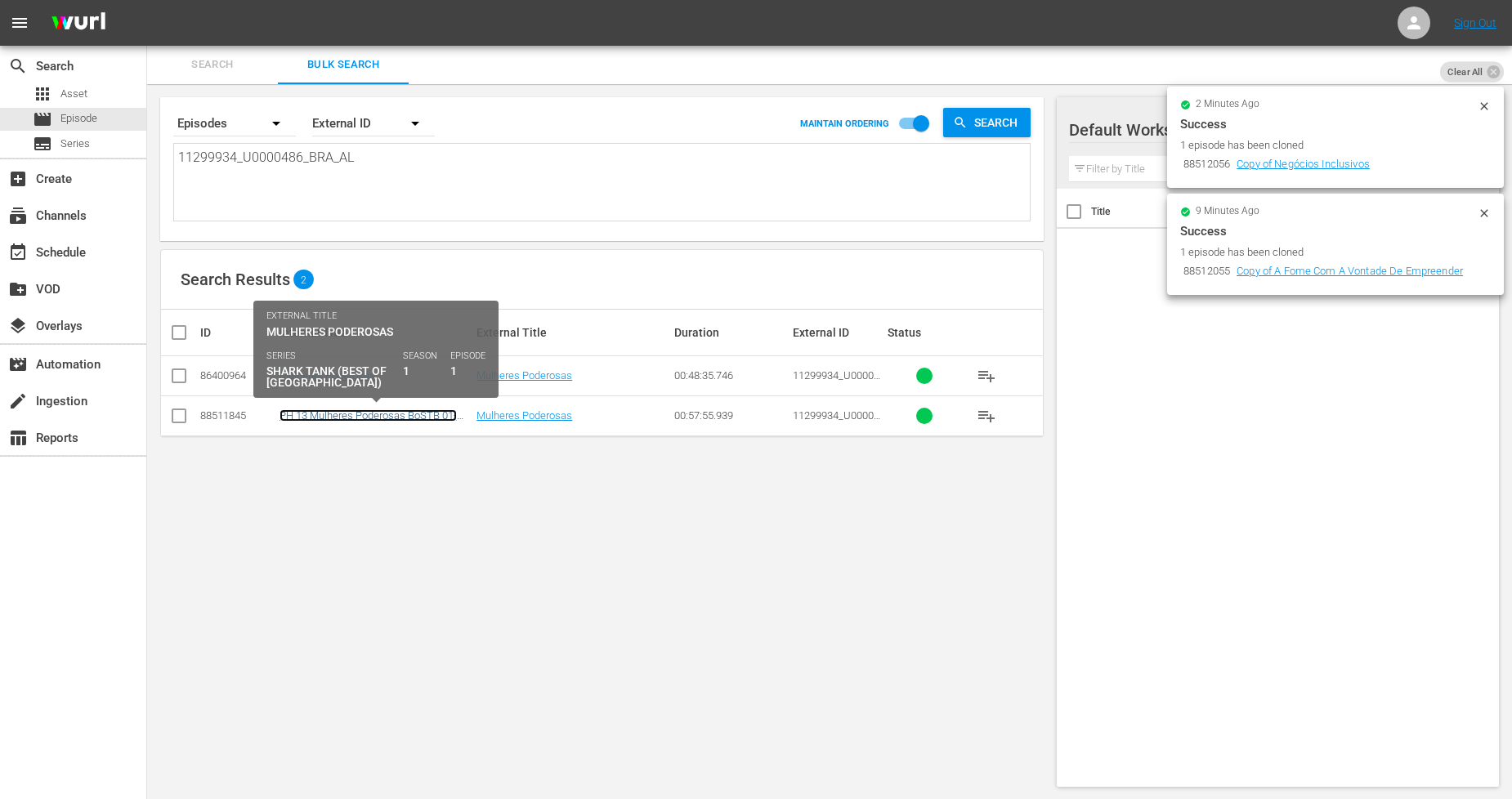
click at [407, 415] on link "PH 13 Mulheres Poderosas BoSTB 01- SO BRA" at bounding box center [368, 422] width 178 height 25
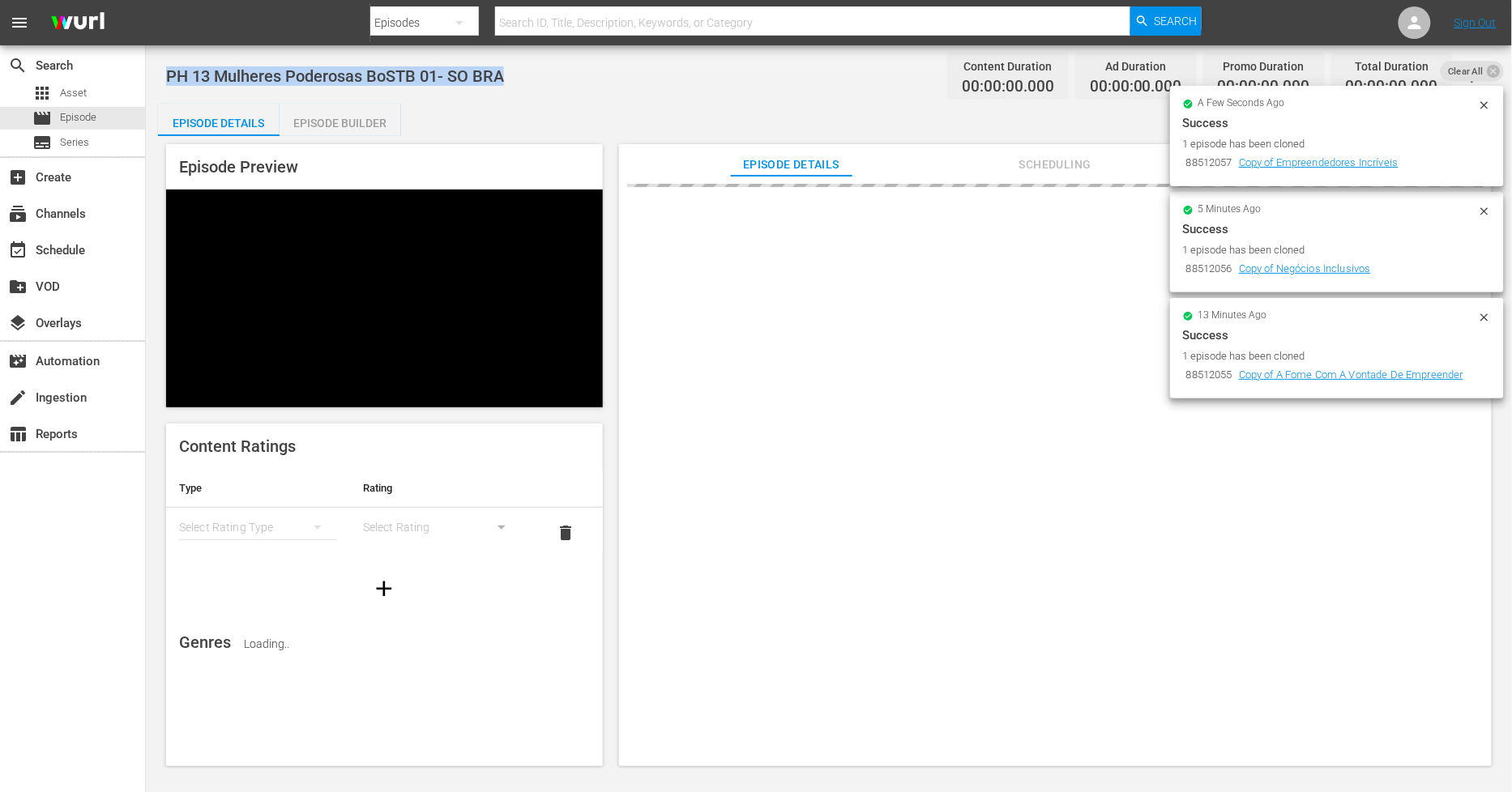
drag, startPoint x: 533, startPoint y: 77, endPoint x: 151, endPoint y: 87, distance: 382.1
click at [151, 87] on div "PH 13 Mulheres Poderosas BoSTB 01- SO BRA Content Duration 00:00:00.000 Ad Dura…" at bounding box center [829, 407] width 1366 height 723
copy span "PH 13 Mulheres Poderosas BoSTB 01- SO BRA"
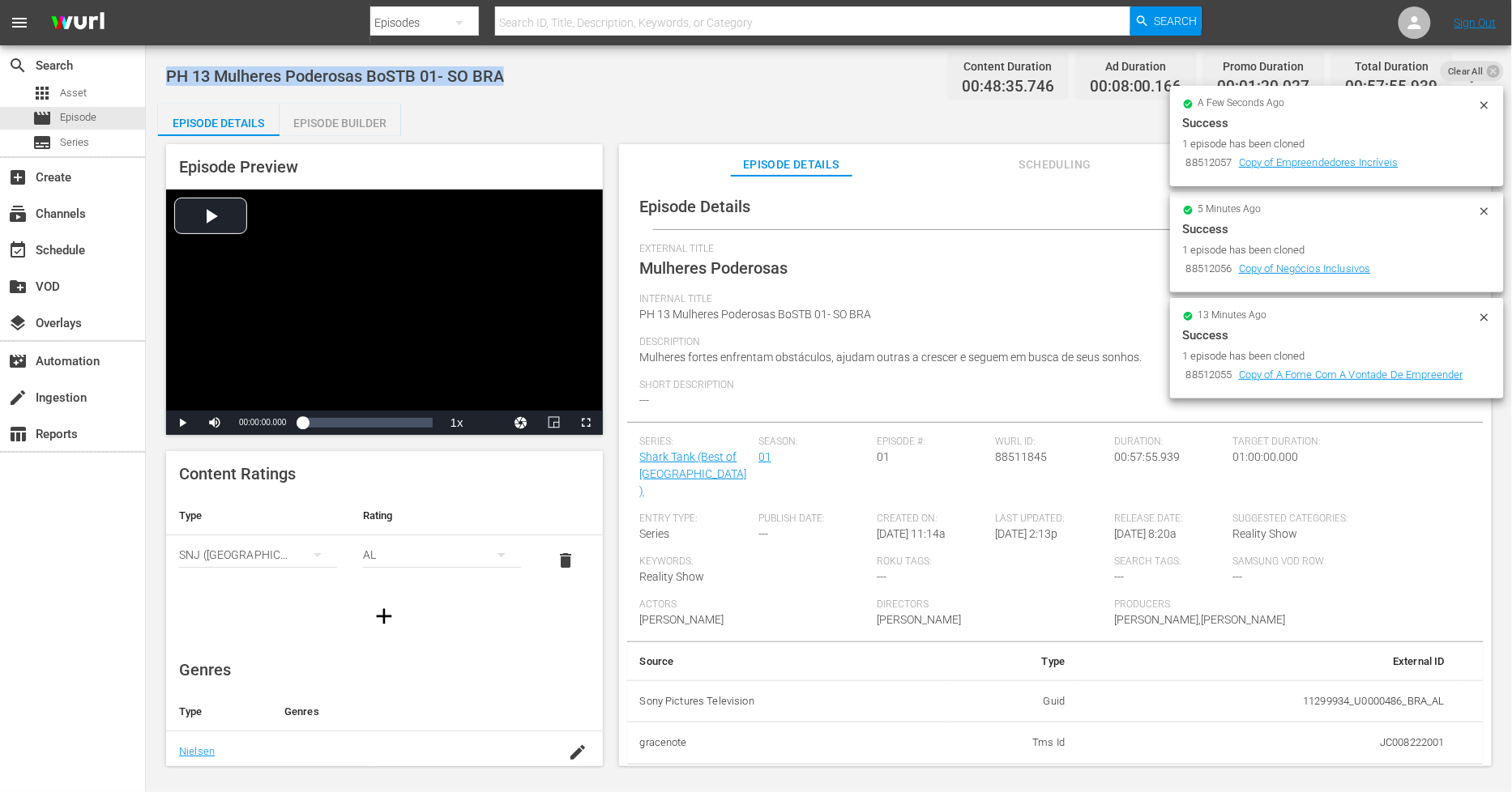
click at [431, 87] on div "PH 13 Mulheres Poderosas BoSTB 01- SO BRA Content Duration 00:48:35.746 Ad Dura…" at bounding box center [829, 76] width 1326 height 37
drag, startPoint x: 529, startPoint y: 68, endPoint x: 366, endPoint y: 87, distance: 164.1
click at [366, 87] on div "PH 13 Mulheres Poderosas BoSTB 01- SO BRA Content Duration 00:48:35.746 Ad Dura…" at bounding box center [829, 76] width 1326 height 37
copy span "BoSTB 01- SO BRA"
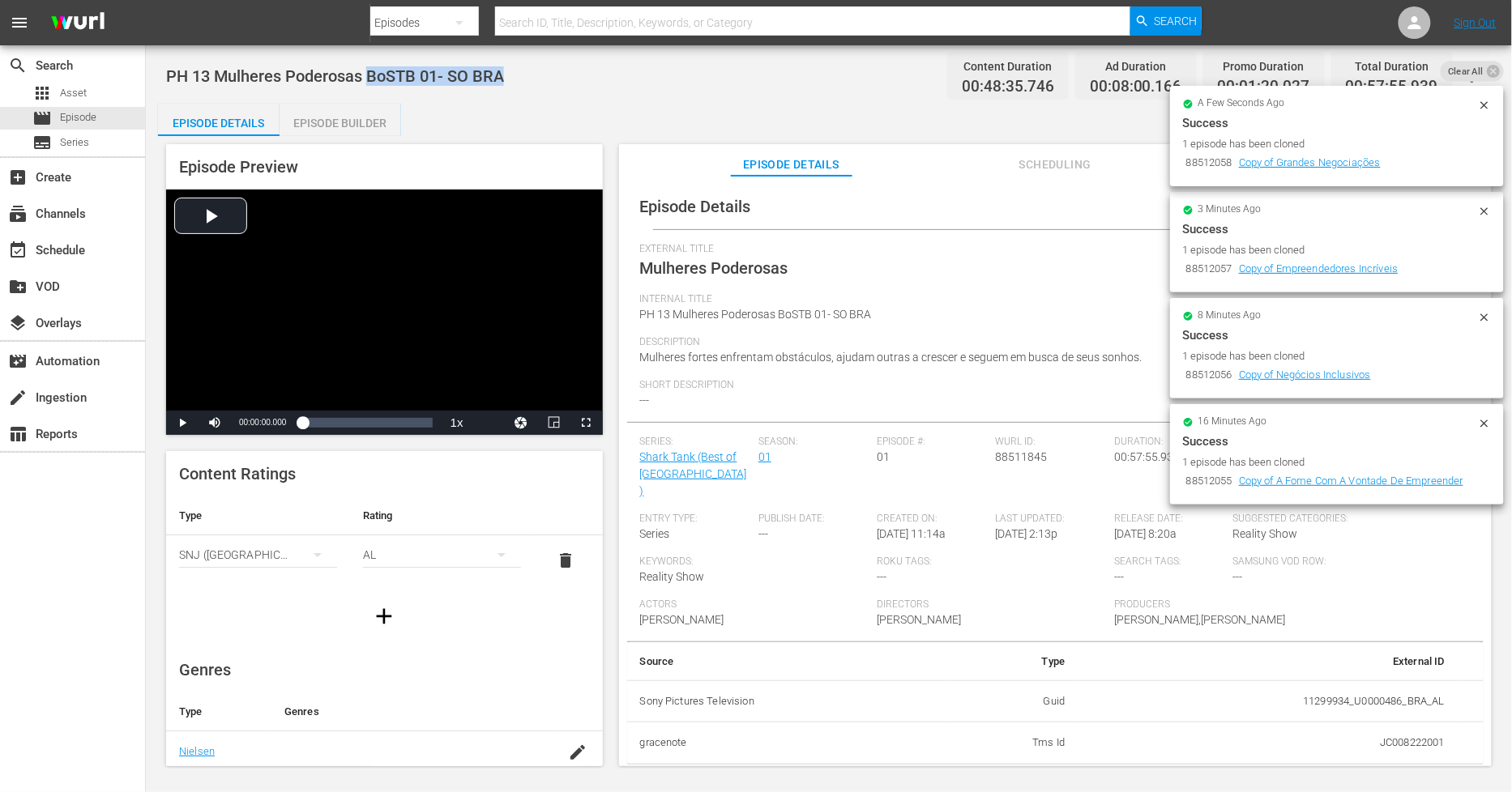
copy span "BoSTB 01- SO BRA"
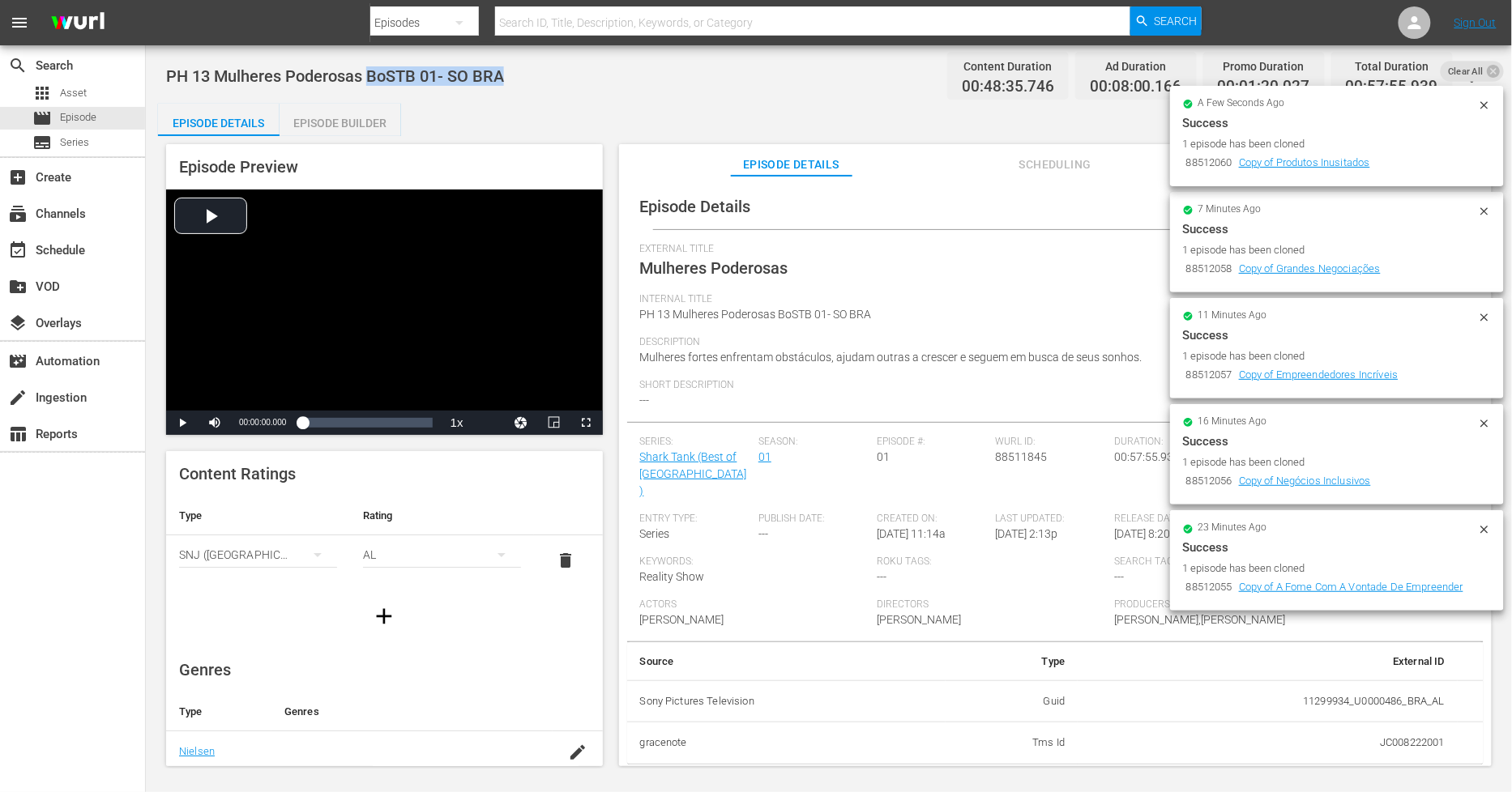
copy span "BoSTB 01- SO BRA"
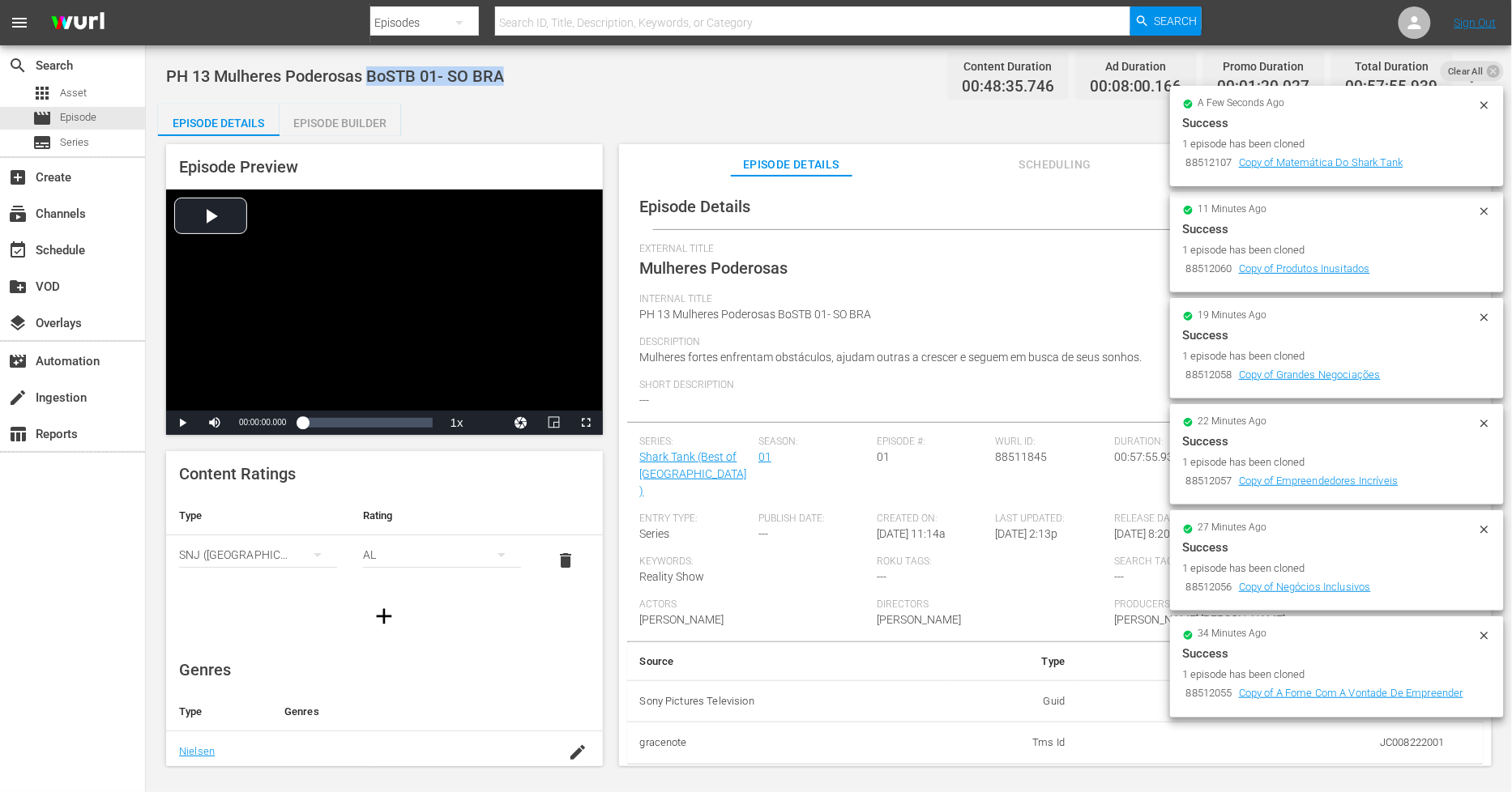
copy span "BoSTB 01- SO BRA"
